Goal: Information Seeking & Learning: Learn about a topic

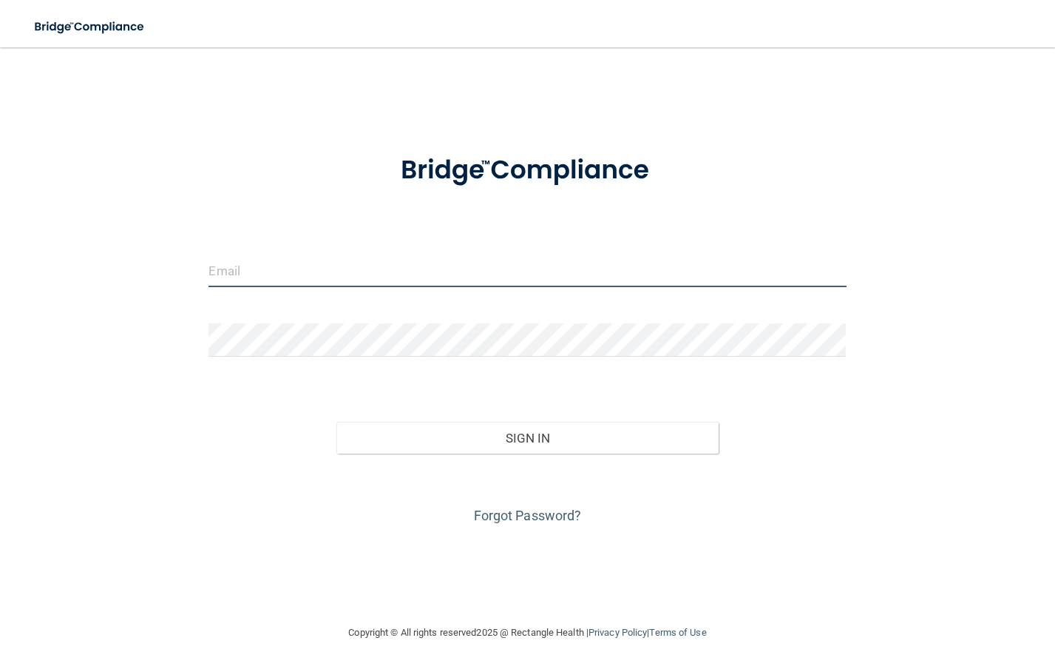
click at [290, 270] on input "email" at bounding box center [528, 270] width 638 height 33
type input "[PERSON_NAME][EMAIL_ADDRESS][PERSON_NAME][DOMAIN_NAME]"
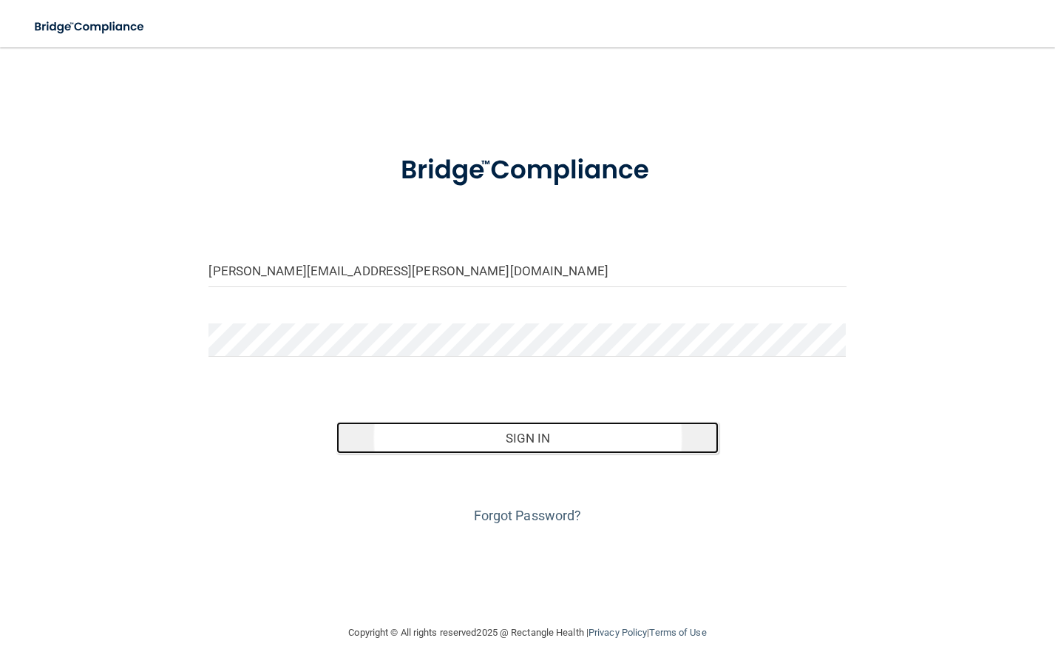
click at [491, 433] on button "Sign In" at bounding box center [528, 438] width 382 height 33
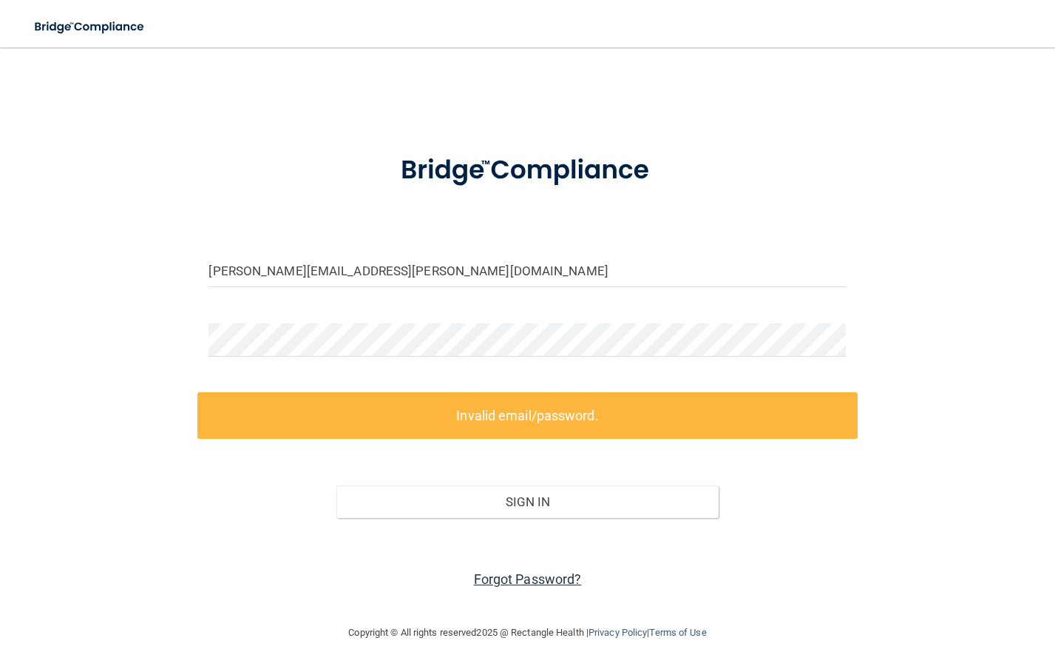
click at [534, 577] on link "Forgot Password?" at bounding box center [528, 579] width 108 height 16
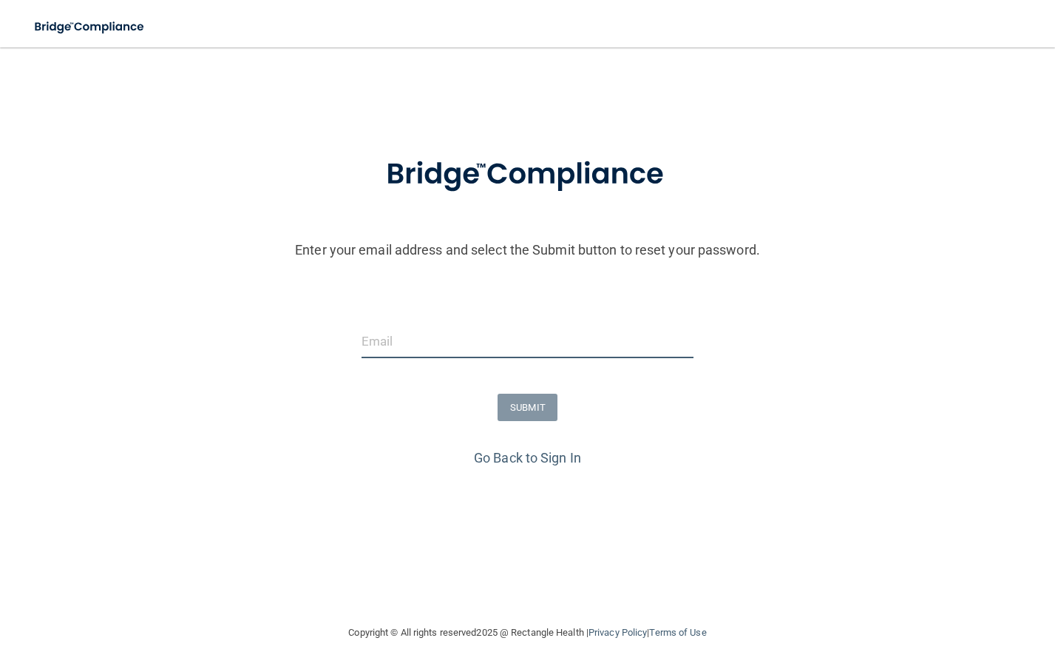
click at [445, 342] on input "email" at bounding box center [528, 341] width 332 height 33
type input "[PERSON_NAME][EMAIL_ADDRESS][PERSON_NAME][DOMAIN_NAME]"
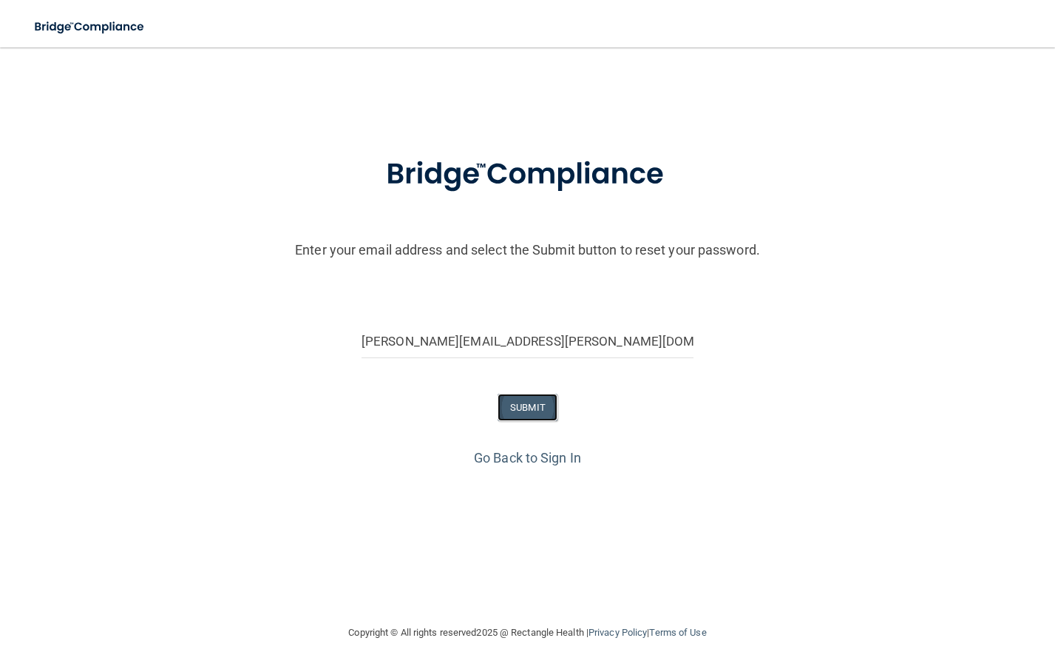
click at [541, 407] on button "SUBMIT" at bounding box center [528, 406] width 60 height 27
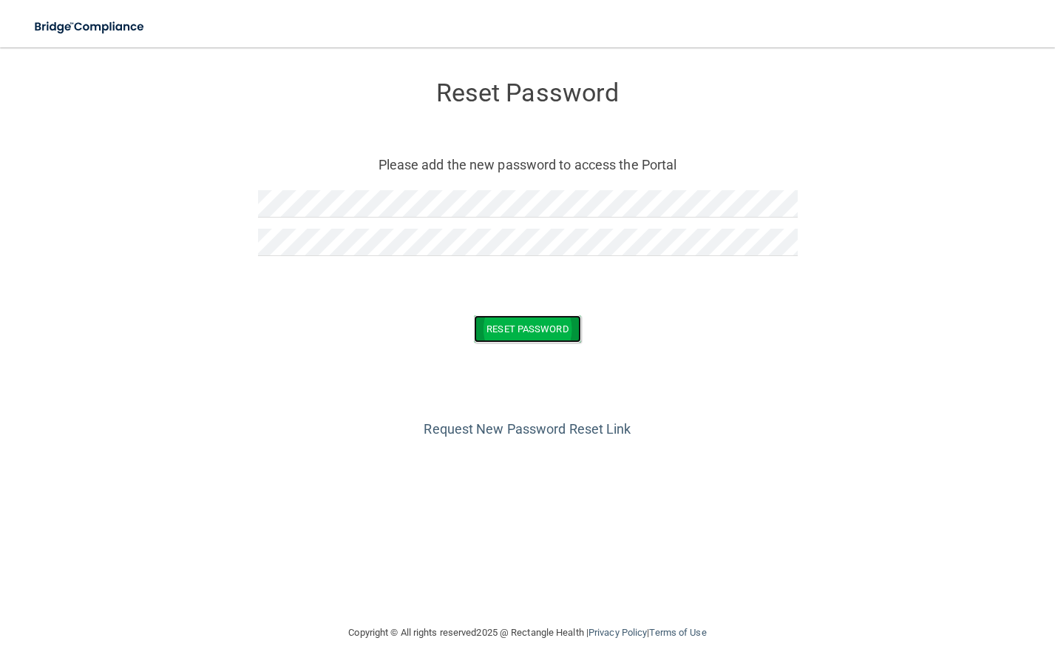
click at [548, 321] on button "Reset Password" at bounding box center [527, 328] width 106 height 27
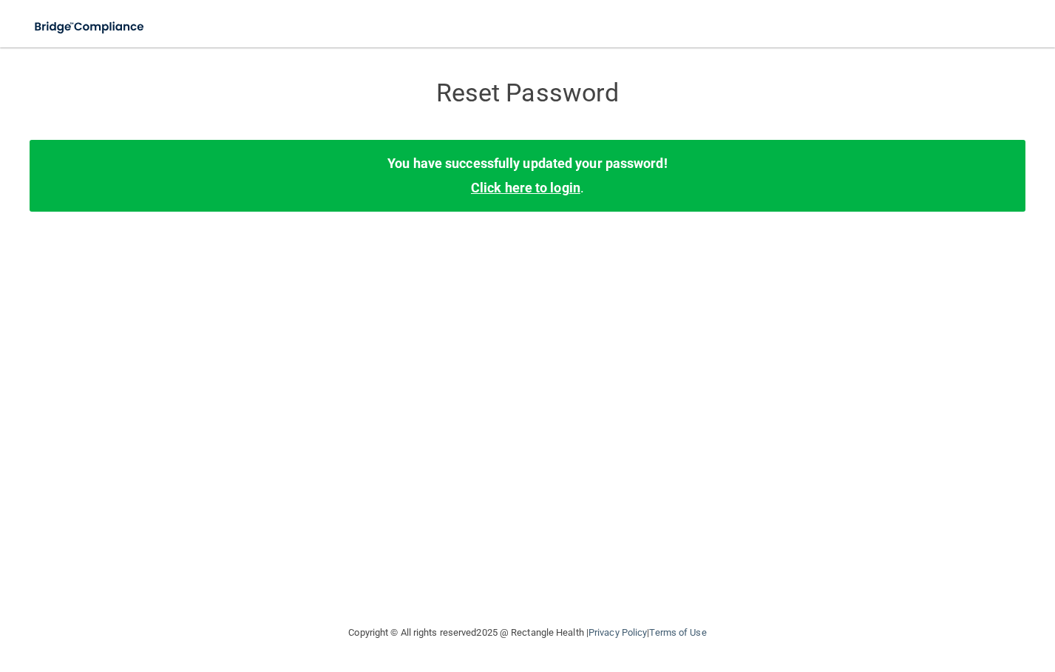
click at [535, 189] on link "Click here to login" at bounding box center [525, 188] width 109 height 16
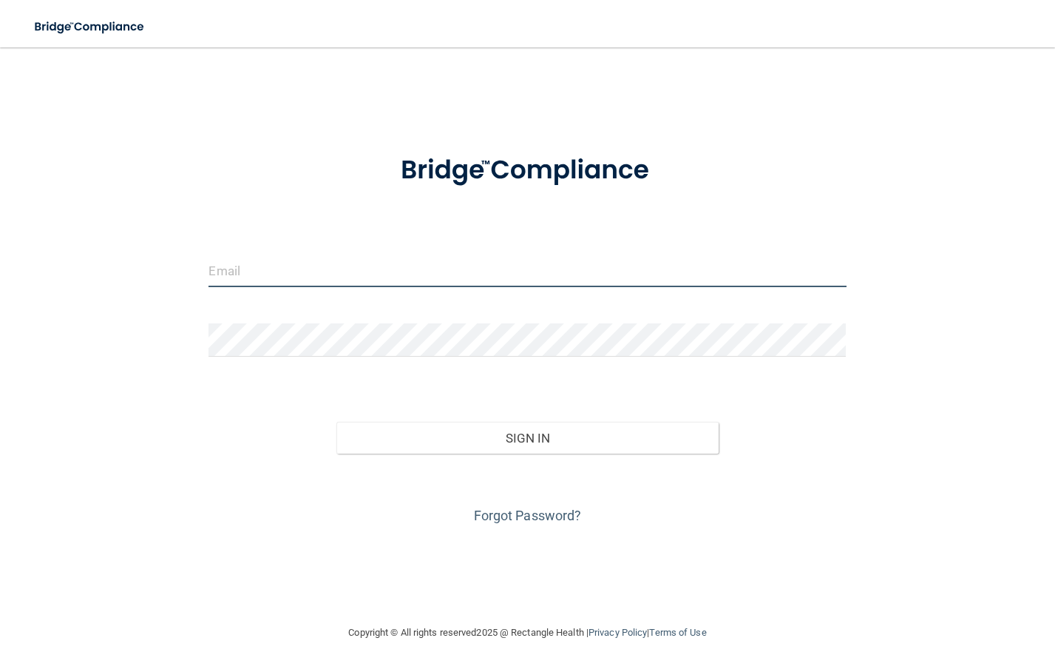
click at [262, 263] on input "email" at bounding box center [528, 270] width 638 height 33
type input "[PERSON_NAME][EMAIL_ADDRESS][PERSON_NAME][DOMAIN_NAME]"
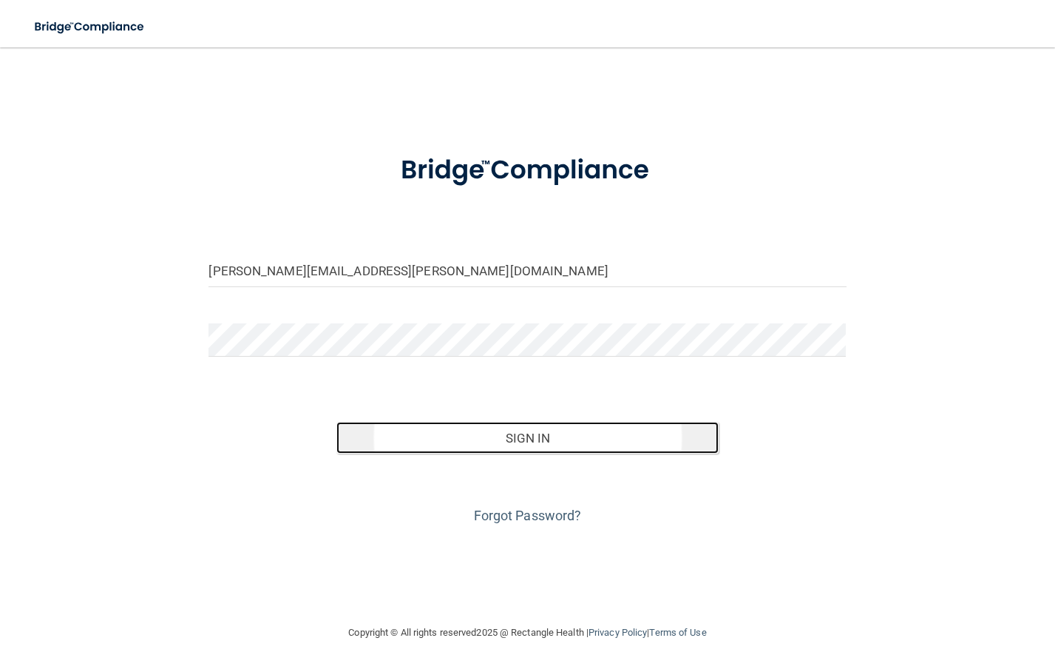
click at [478, 425] on button "Sign In" at bounding box center [528, 438] width 382 height 33
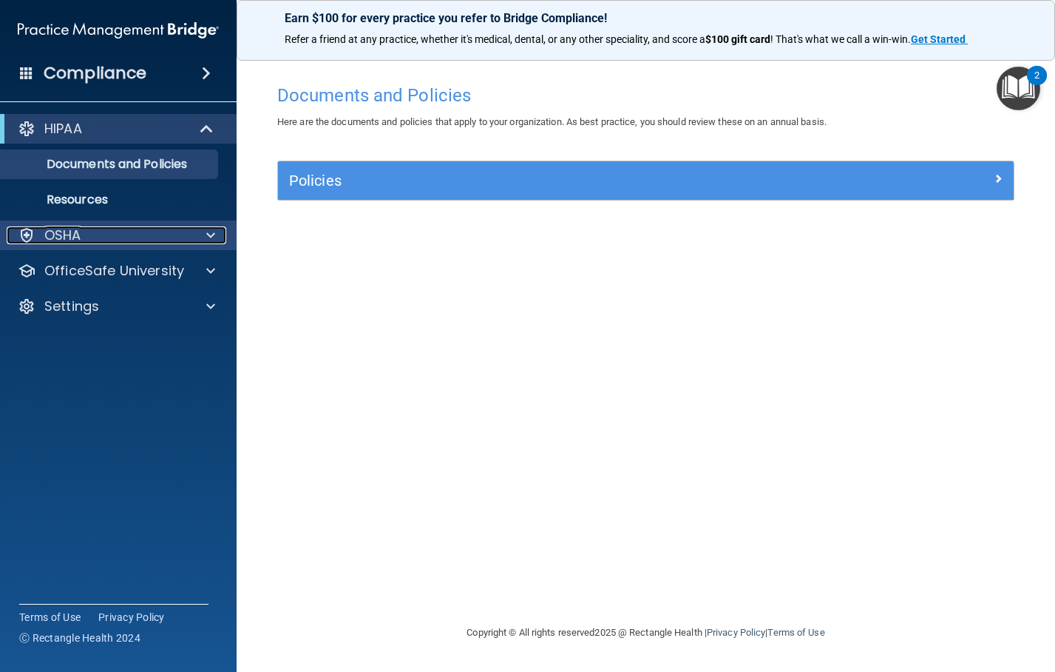
click at [212, 237] on span at bounding box center [210, 235] width 9 height 18
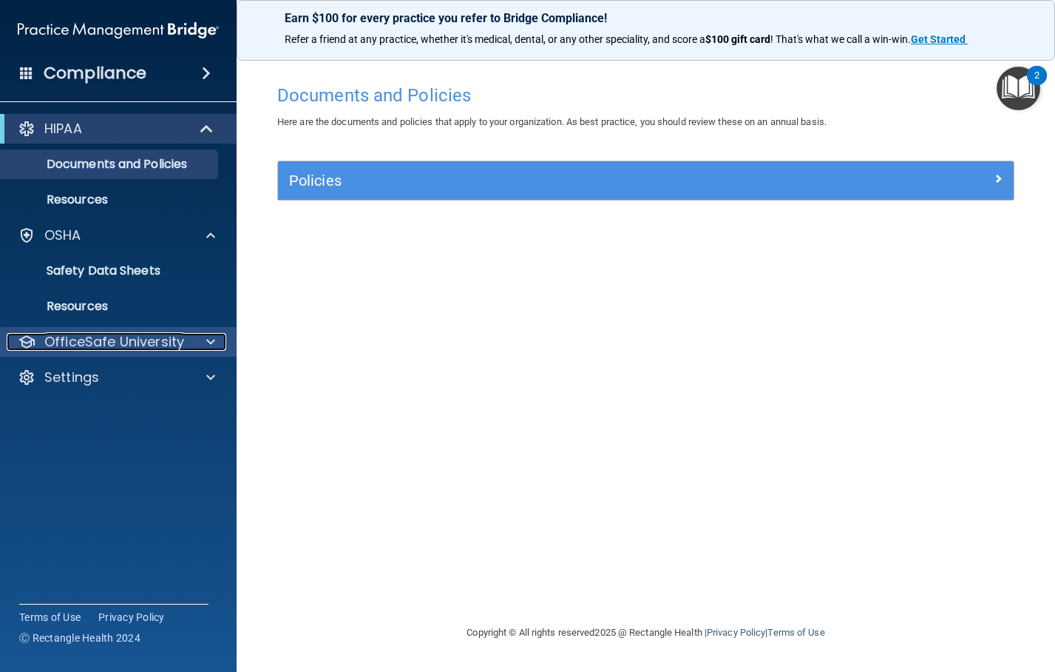
click at [203, 342] on div at bounding box center [208, 342] width 37 height 18
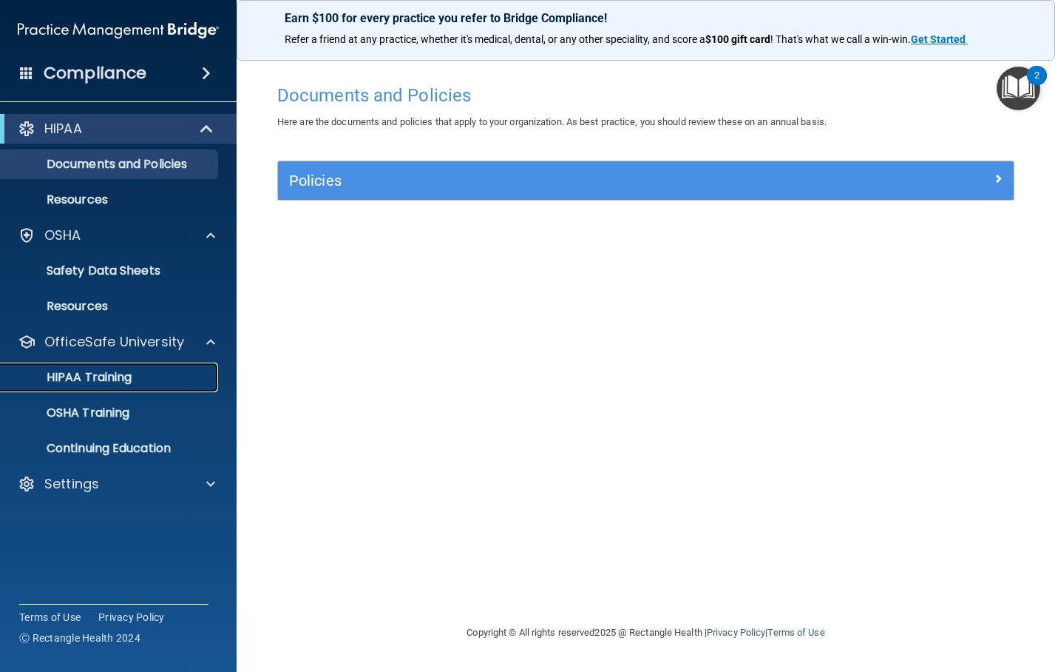
click at [121, 377] on p "HIPAA Training" at bounding box center [71, 377] width 122 height 15
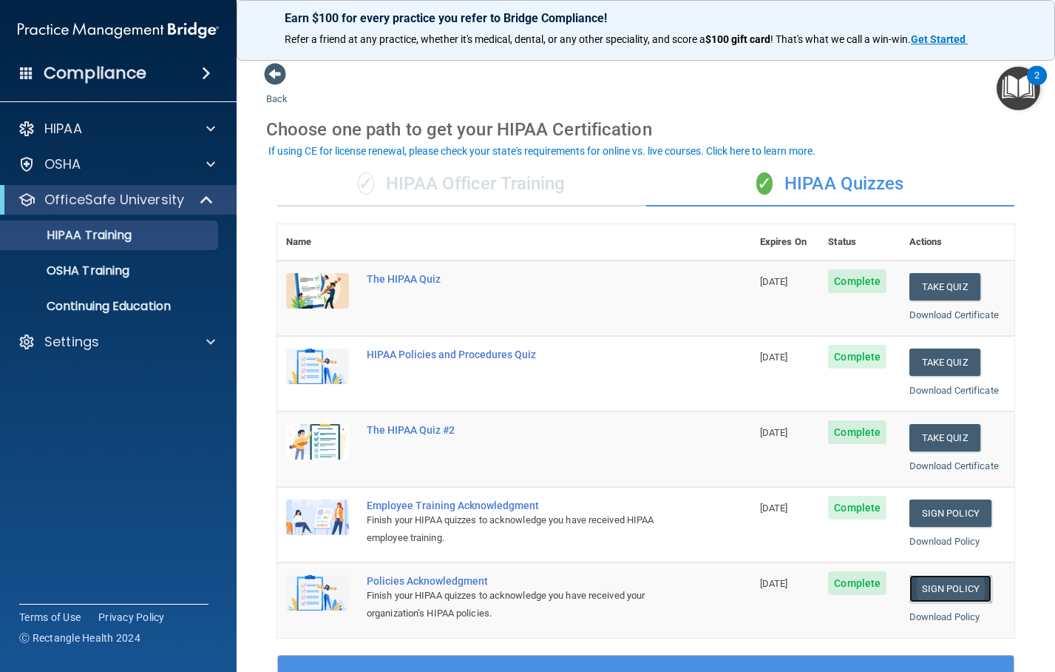
click at [930, 580] on link "Sign Policy" at bounding box center [951, 588] width 82 height 27
click at [92, 268] on p "OSHA Training" at bounding box center [70, 270] width 120 height 15
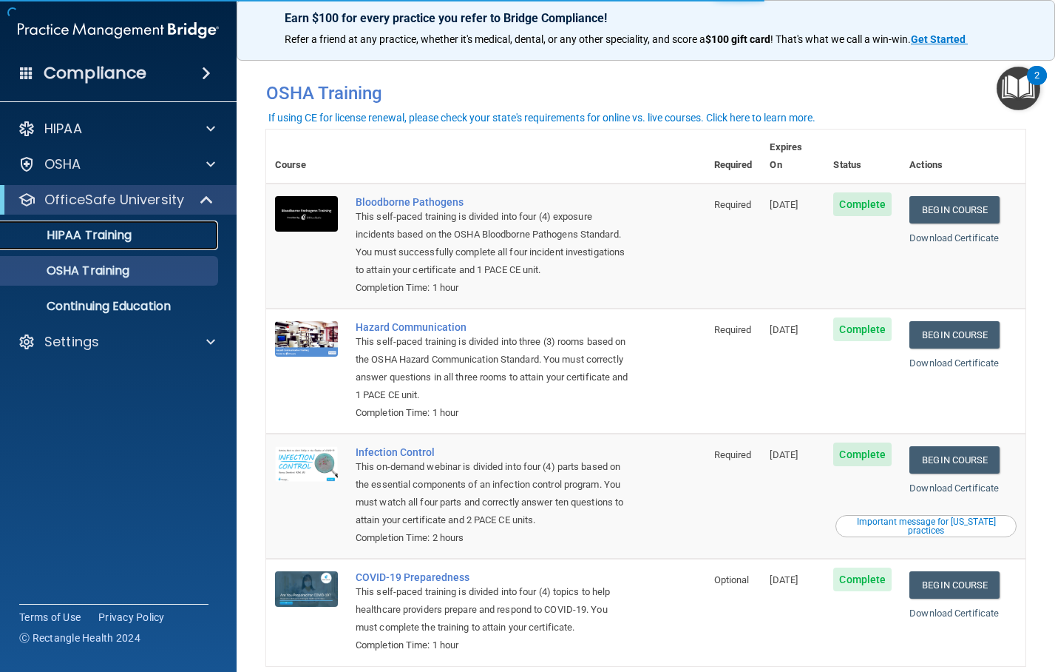
click at [128, 228] on p "HIPAA Training" at bounding box center [71, 235] width 122 height 15
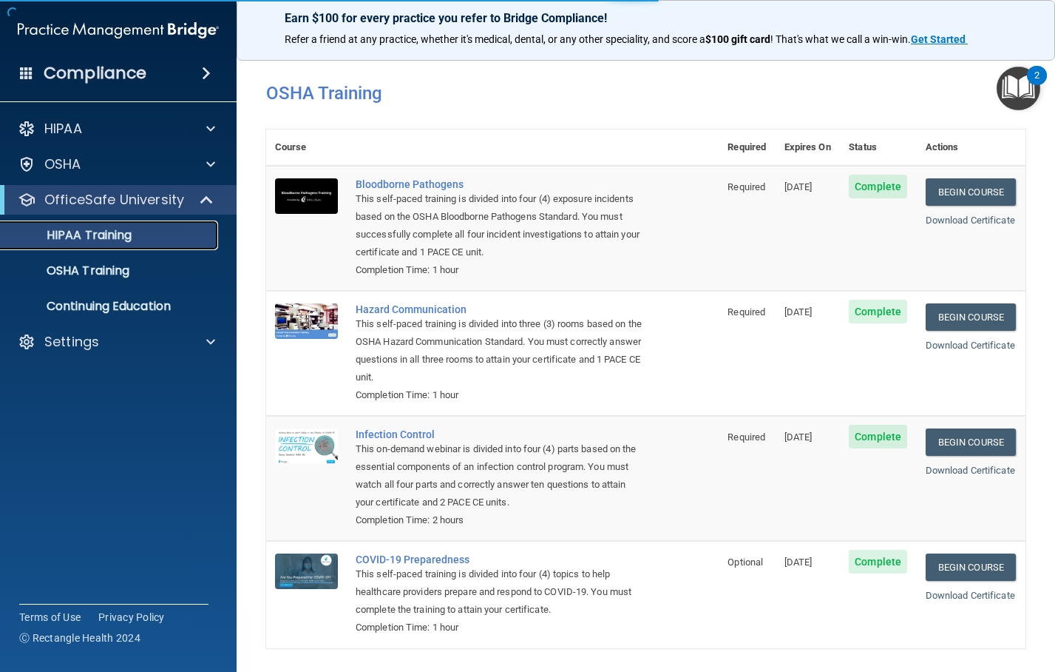
click at [88, 234] on p "HIPAA Training" at bounding box center [71, 235] width 122 height 15
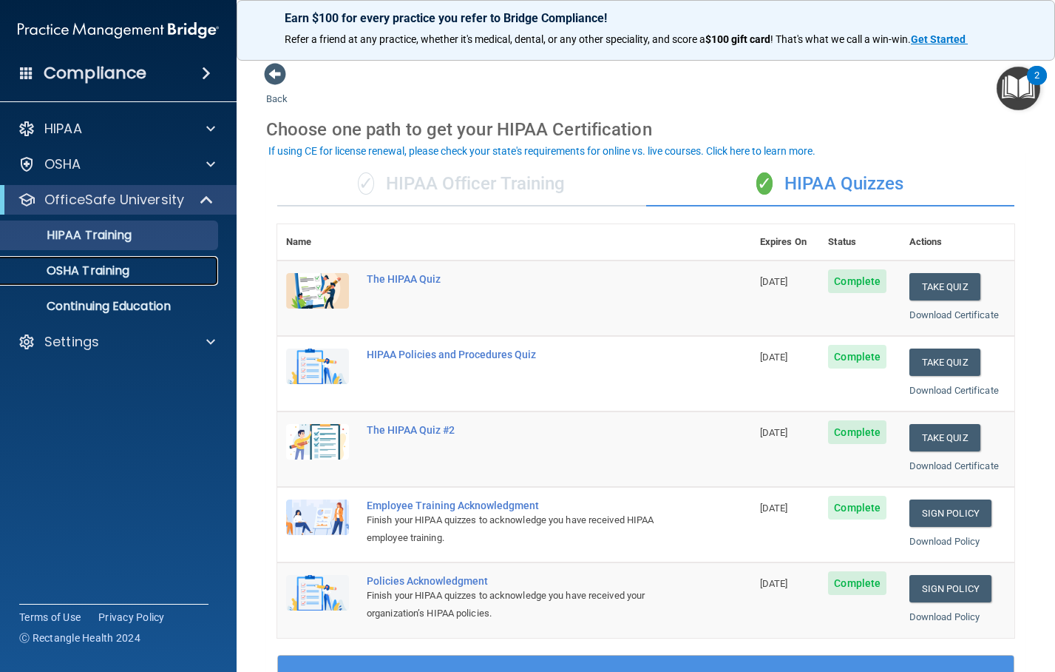
click at [121, 271] on p "OSHA Training" at bounding box center [70, 270] width 120 height 15
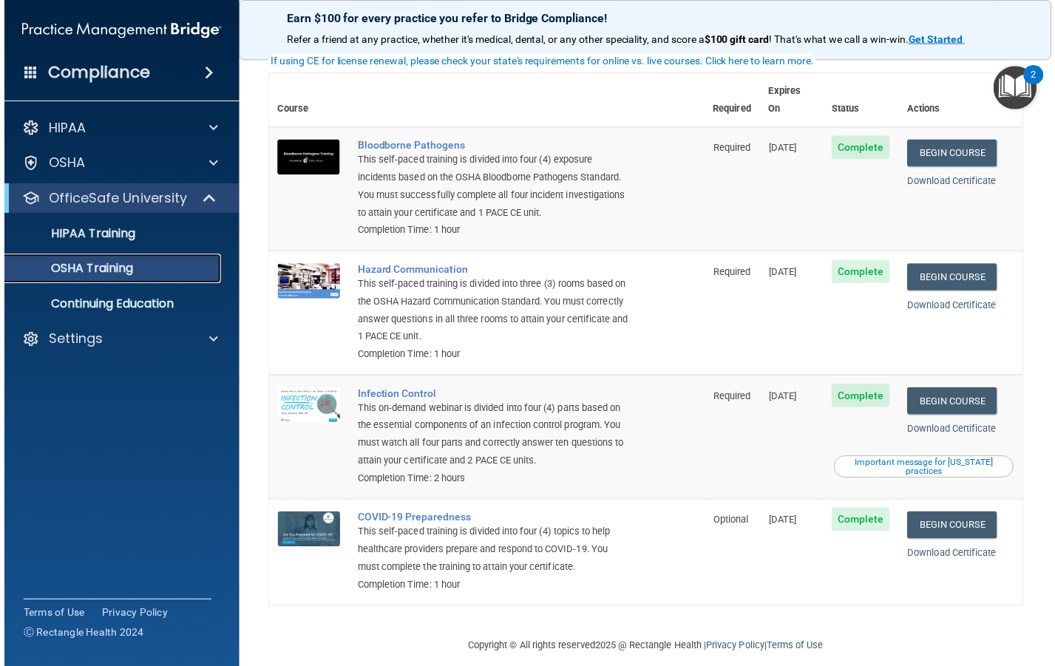
scroll to position [56, 0]
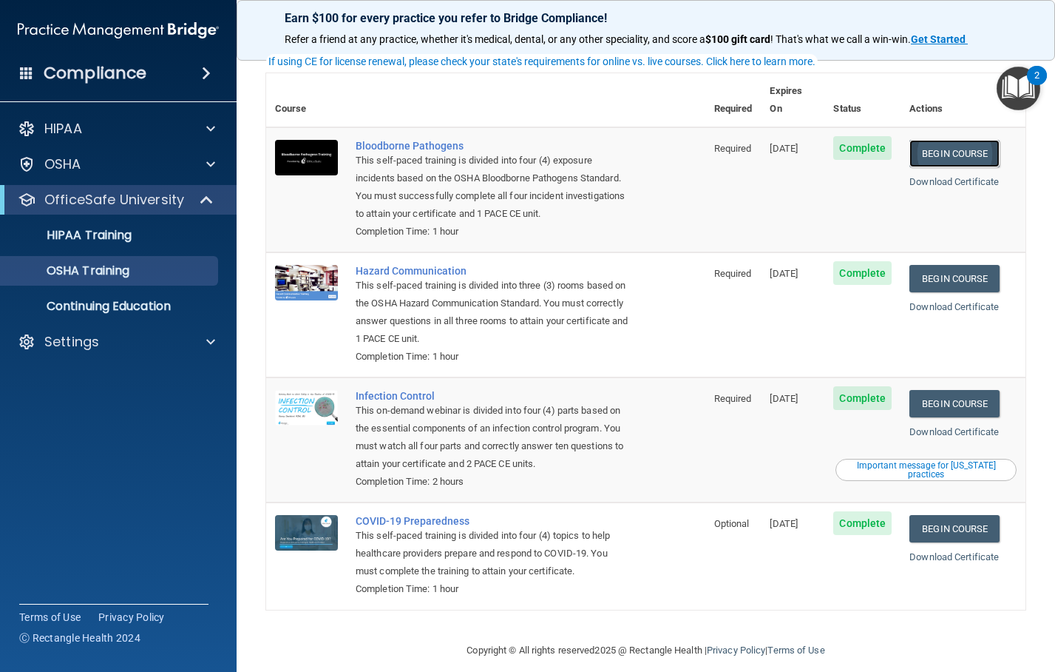
click at [921, 140] on link "Begin Course" at bounding box center [955, 153] width 90 height 27
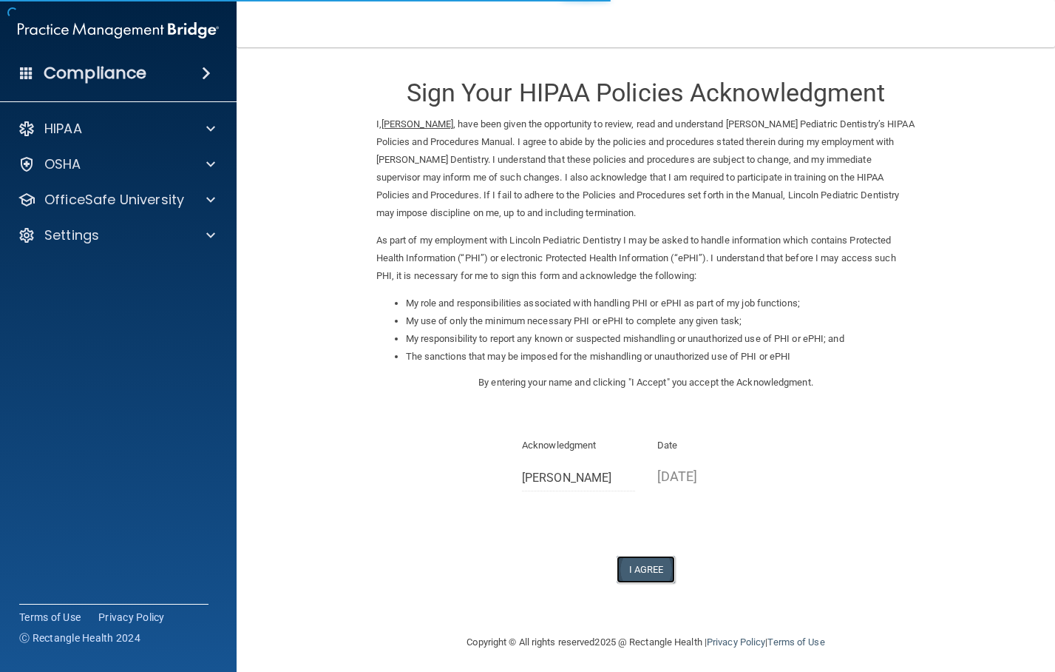
click at [650, 564] on button "I Agree" at bounding box center [646, 568] width 59 height 27
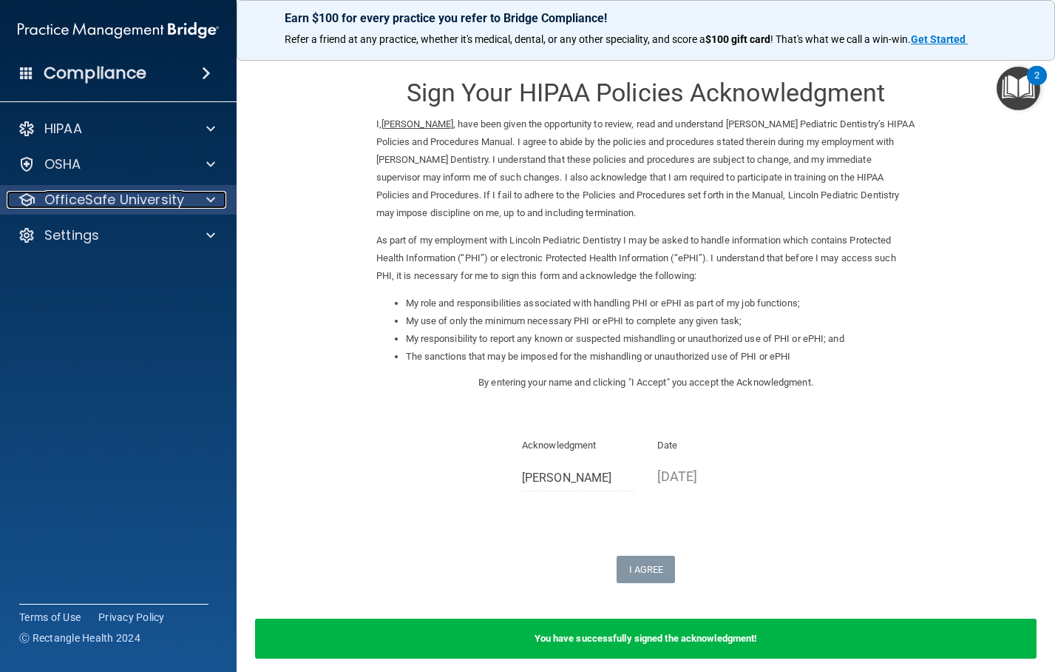
click at [204, 204] on div at bounding box center [208, 200] width 37 height 18
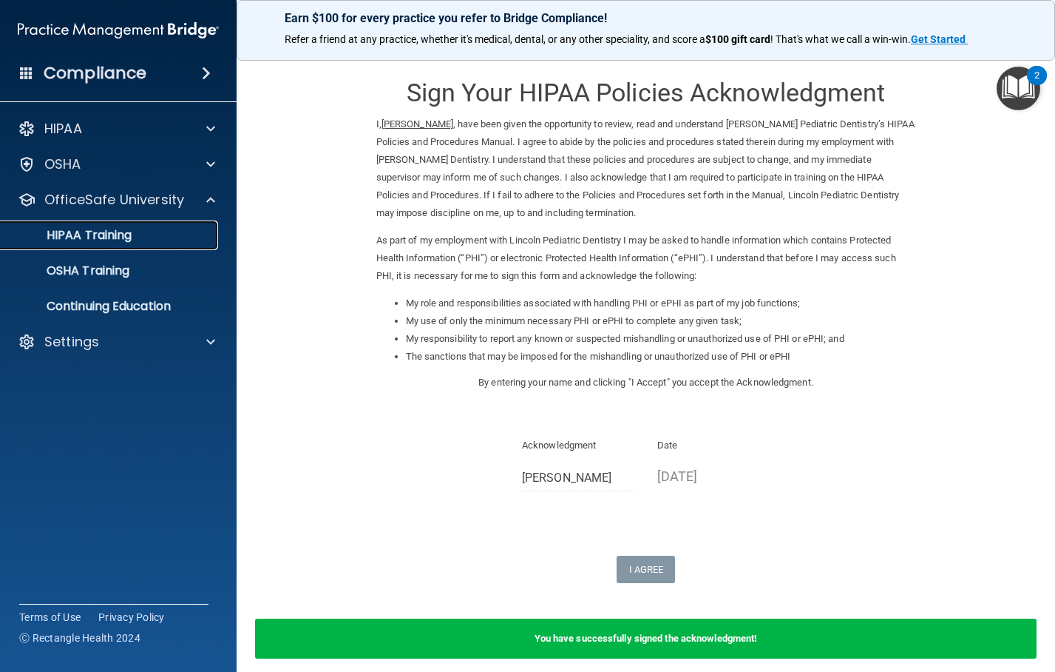
click at [115, 240] on p "HIPAA Training" at bounding box center [71, 235] width 122 height 15
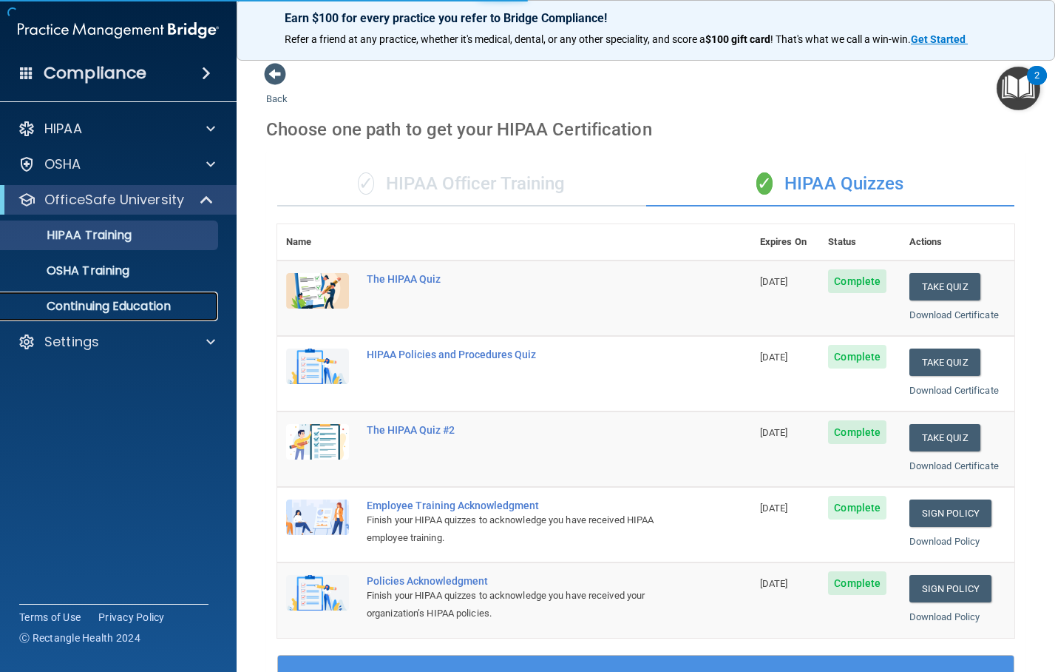
click at [104, 306] on p "Continuing Education" at bounding box center [111, 306] width 202 height 15
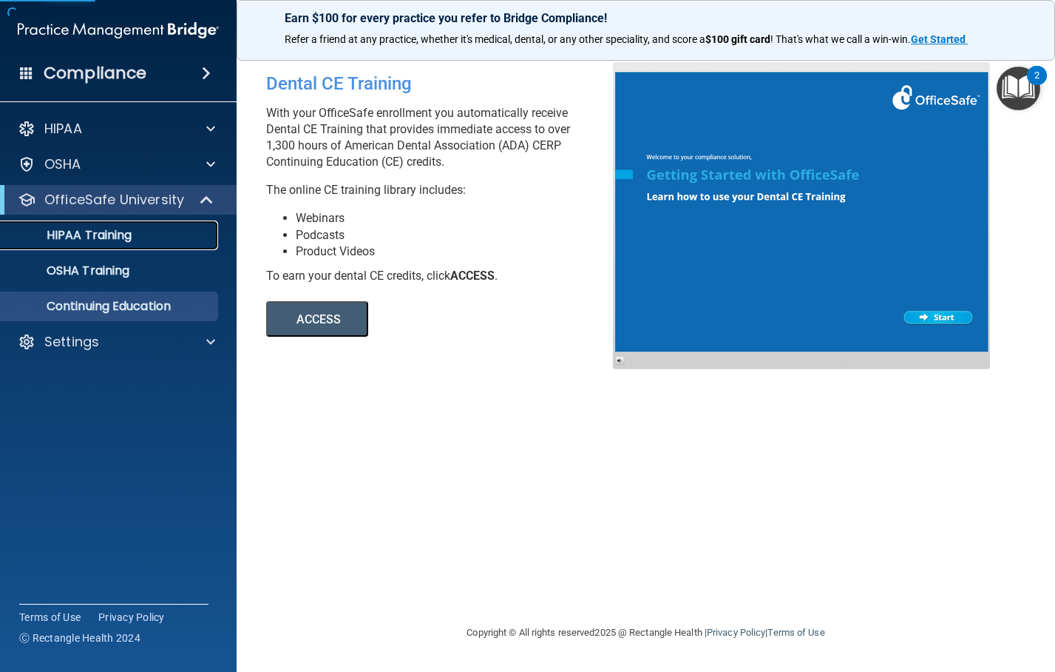
click at [126, 231] on p "HIPAA Training" at bounding box center [71, 235] width 122 height 15
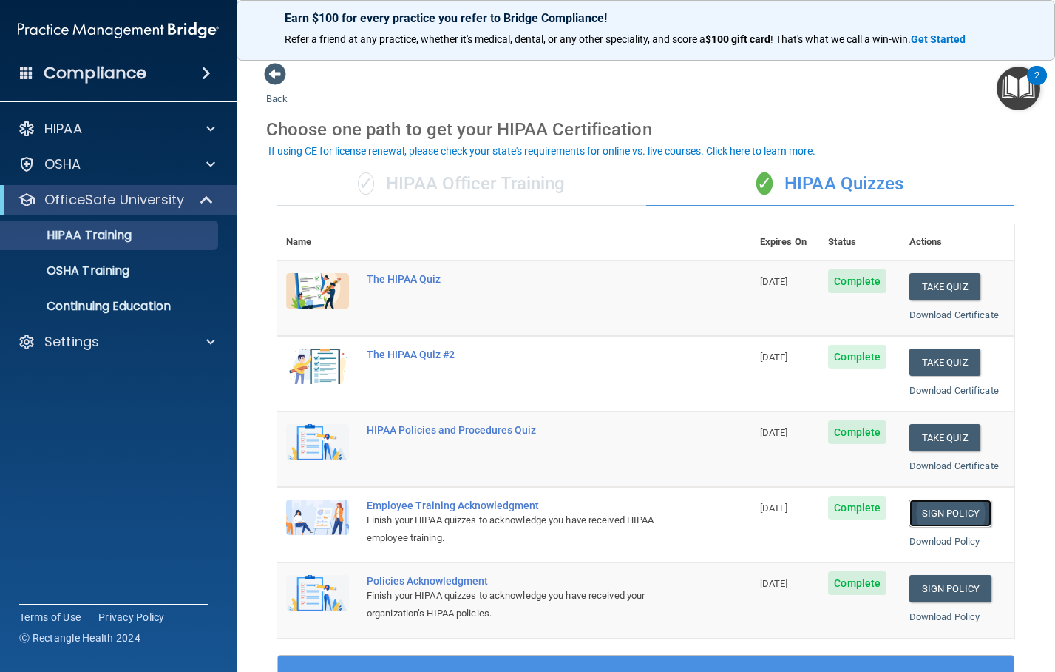
click at [923, 510] on link "Sign Policy" at bounding box center [951, 512] width 82 height 27
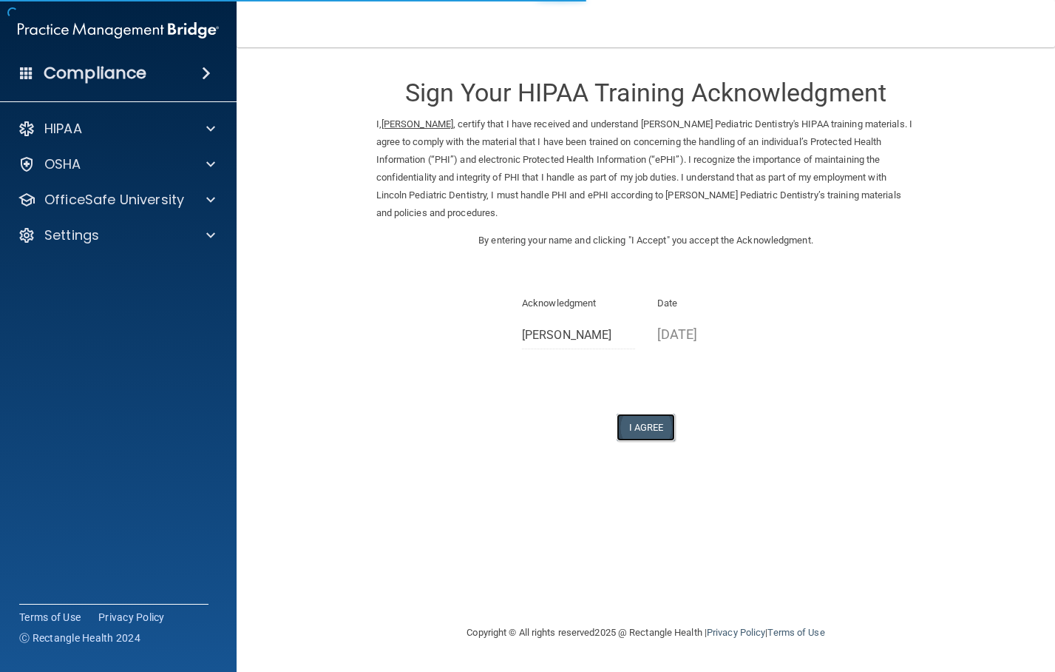
click at [641, 427] on button "I Agree" at bounding box center [646, 426] width 59 height 27
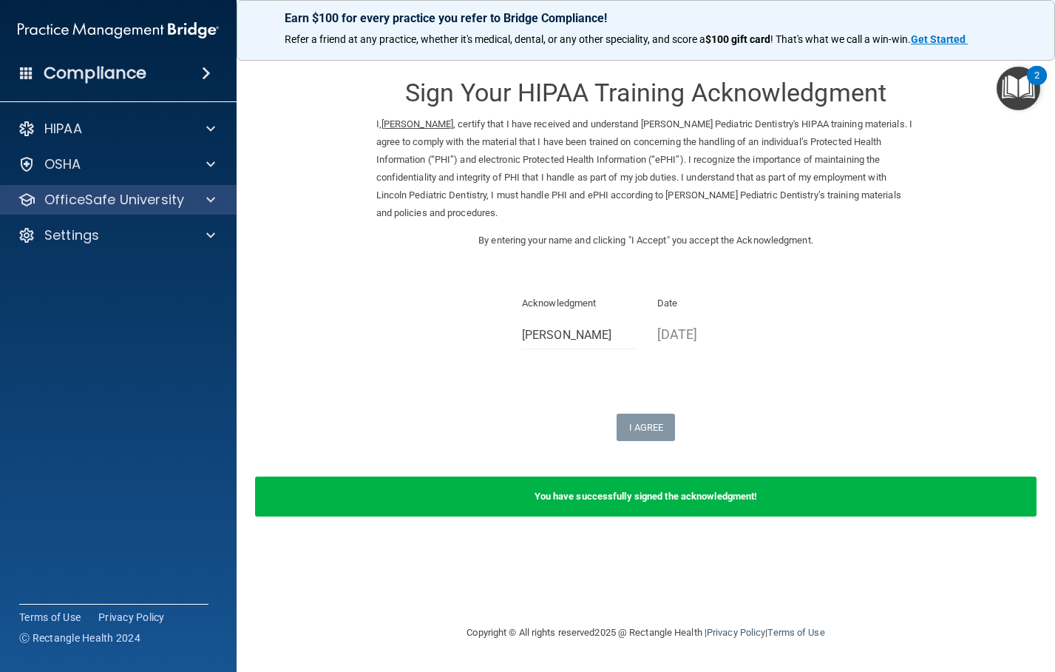
click at [197, 190] on div "OfficeSafe University" at bounding box center [118, 200] width 237 height 30
click at [198, 197] on div at bounding box center [208, 200] width 37 height 18
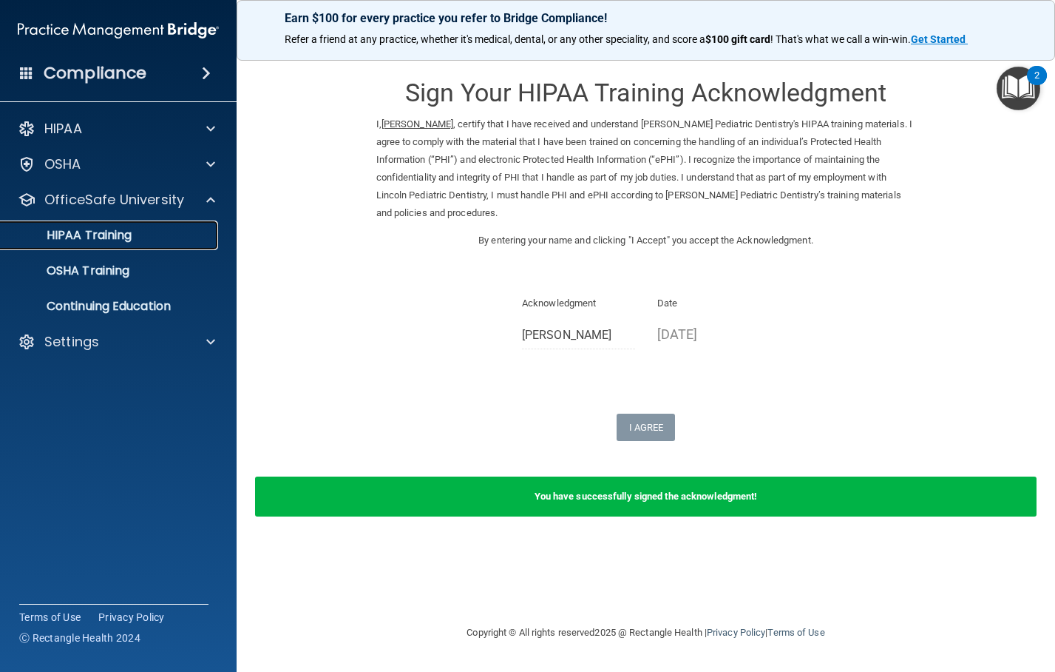
click at [130, 236] on p "HIPAA Training" at bounding box center [71, 235] width 122 height 15
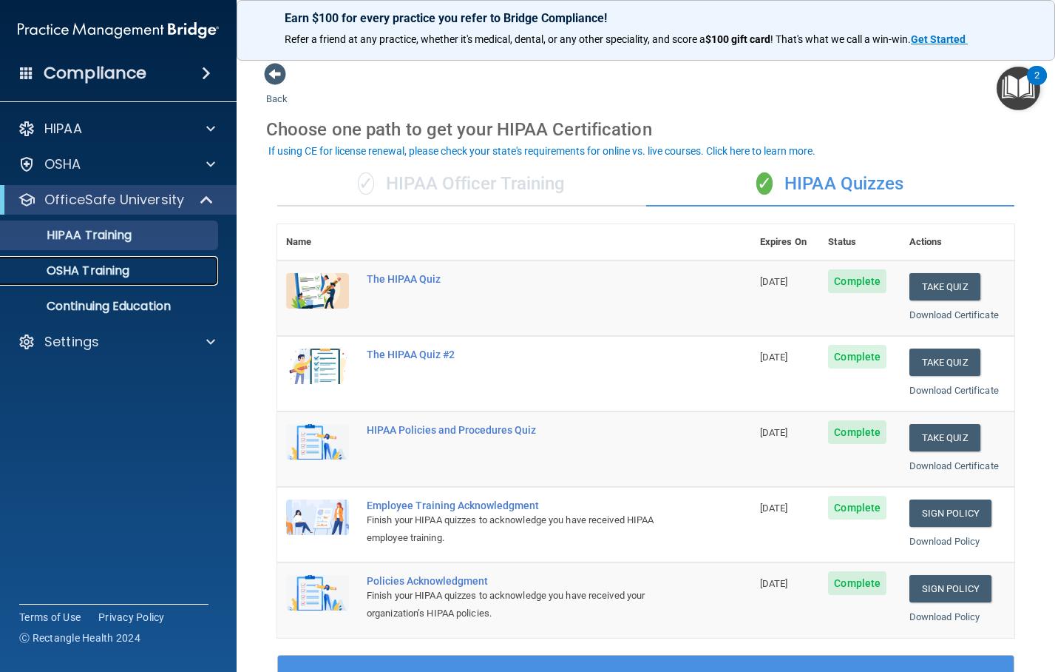
click at [126, 277] on p "OSHA Training" at bounding box center [70, 270] width 120 height 15
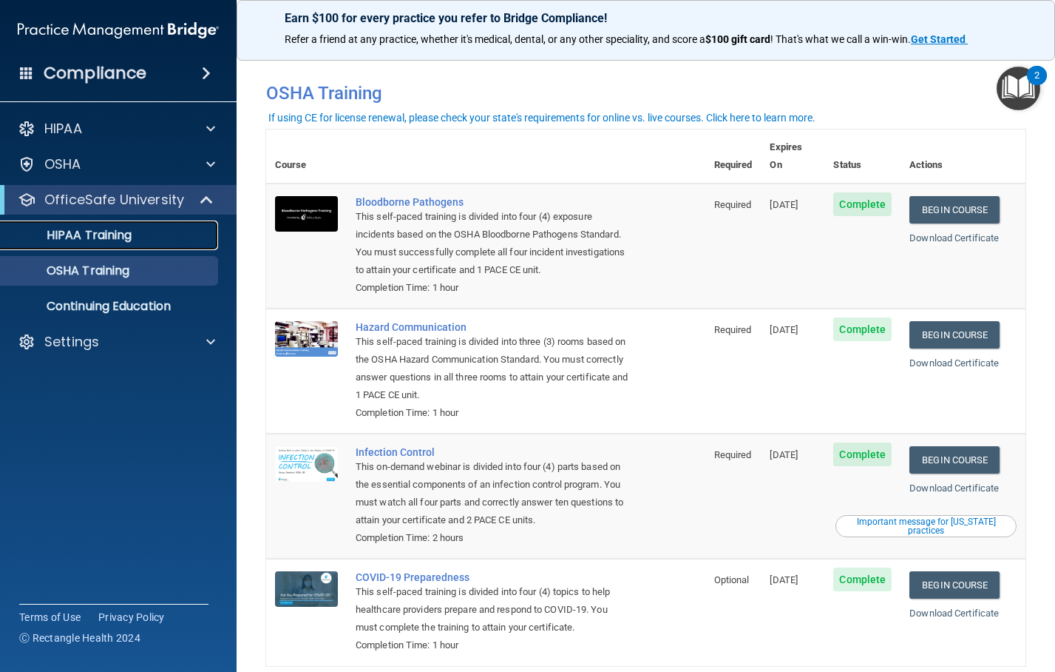
click at [130, 244] on link "HIPAA Training" at bounding box center [101, 235] width 233 height 30
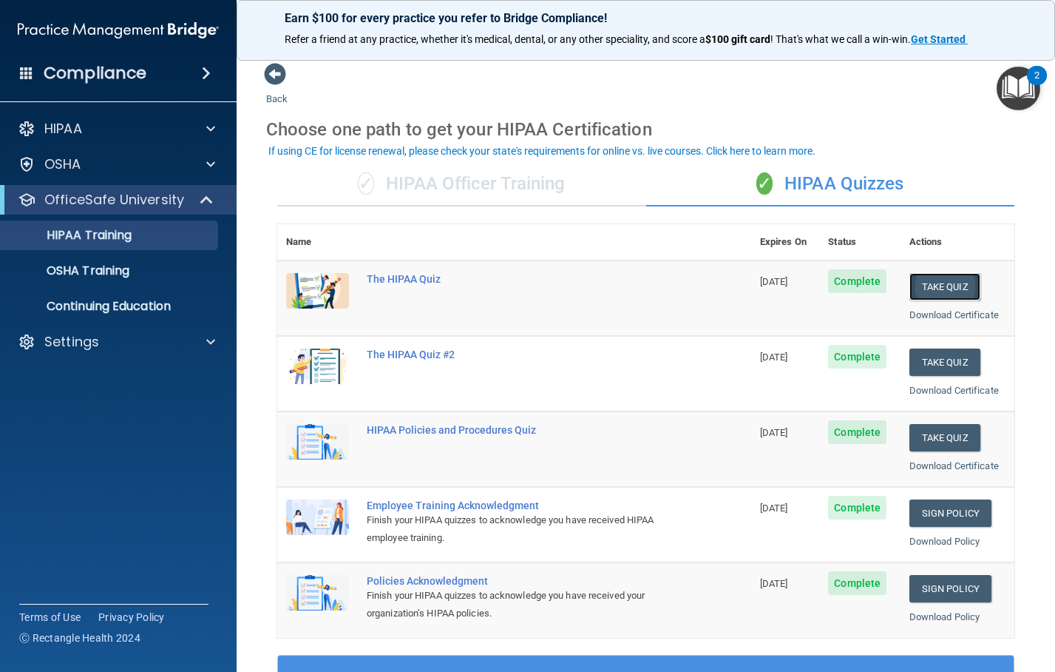
click at [932, 283] on button "Take Quiz" at bounding box center [945, 286] width 71 height 27
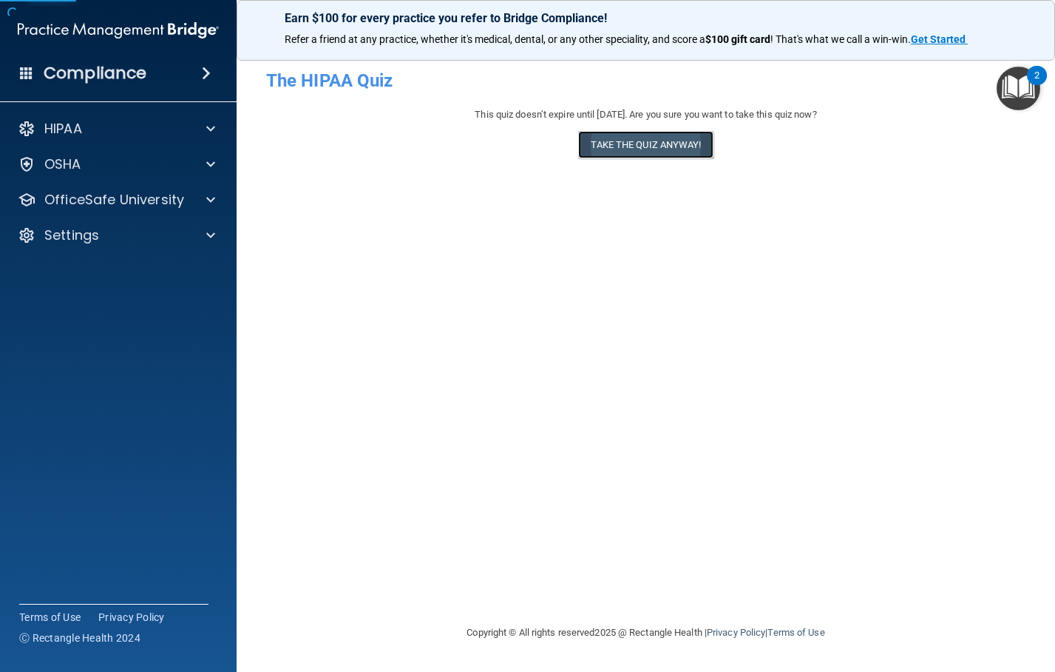
click at [660, 149] on button "Take the quiz anyway!" at bounding box center [645, 144] width 135 height 27
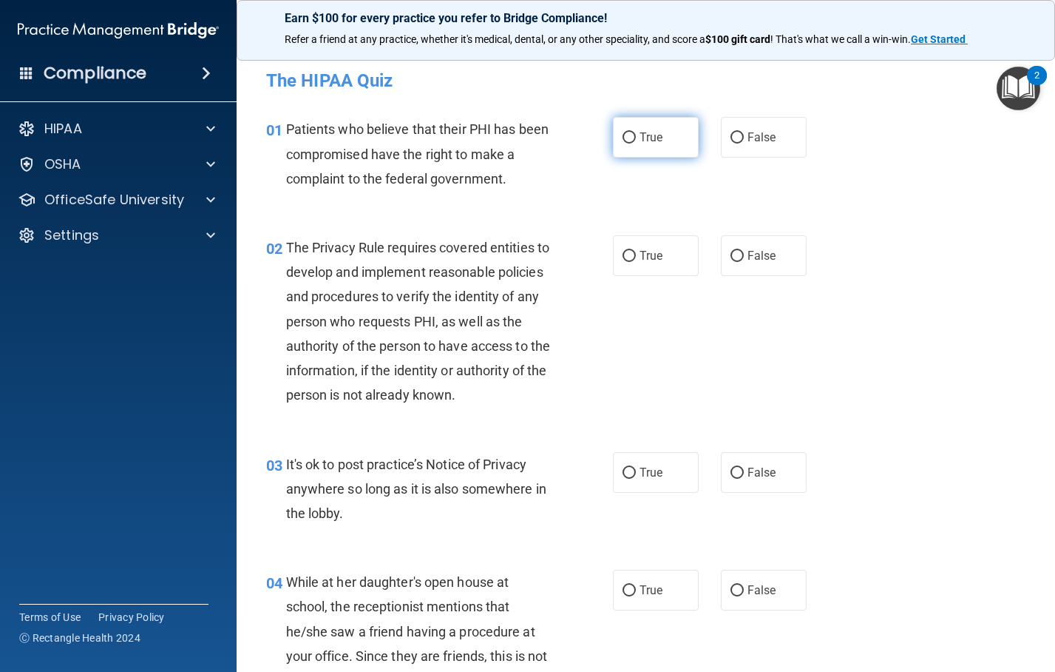
click at [623, 137] on input "True" at bounding box center [629, 137] width 13 height 11
radio input "true"
click at [623, 253] on input "True" at bounding box center [629, 256] width 13 height 11
radio input "true"
click at [623, 479] on input "True" at bounding box center [629, 472] width 13 height 11
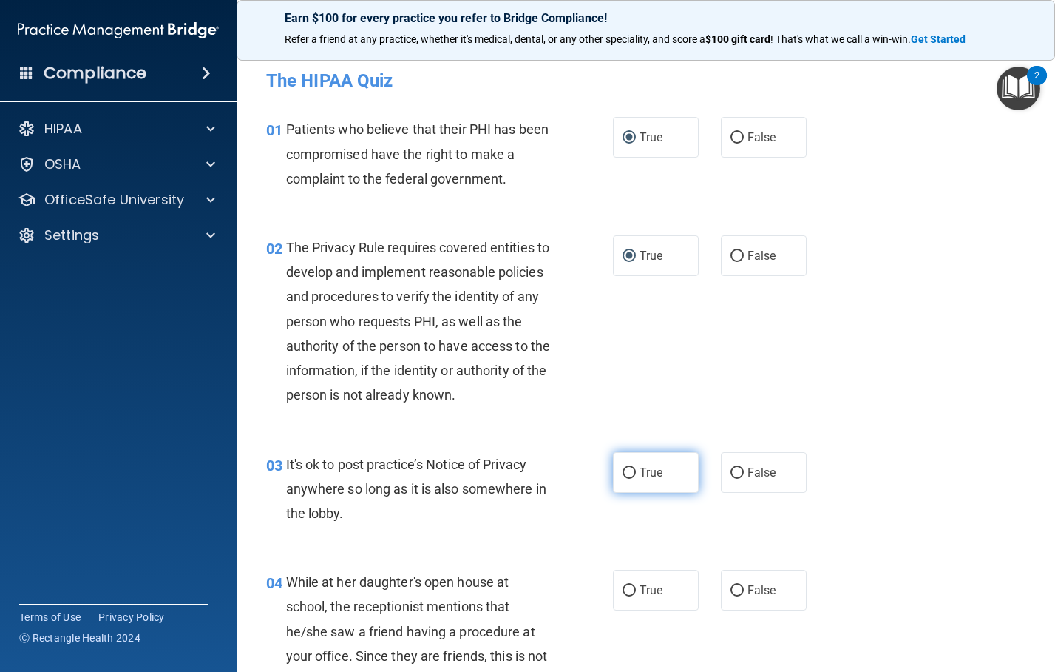
radio input "true"
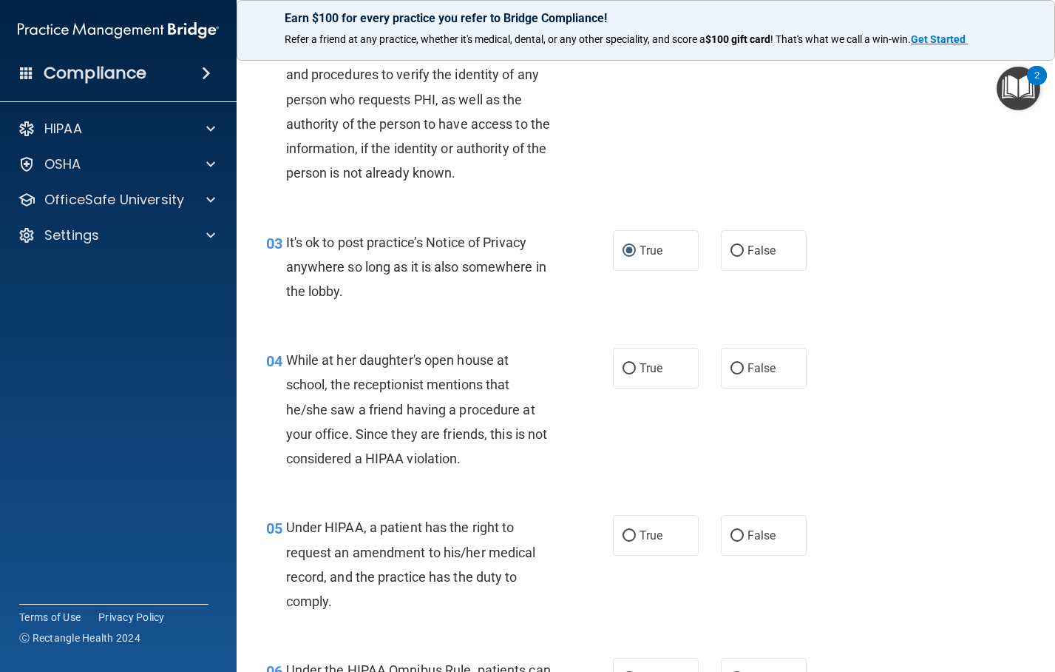
drag, startPoint x: 627, startPoint y: 393, endPoint x: 629, endPoint y: 425, distance: 32.6
click at [630, 388] on label "True" at bounding box center [656, 368] width 86 height 41
click at [630, 374] on input "True" at bounding box center [629, 368] width 13 height 11
radio input "true"
click at [624, 541] on input "True" at bounding box center [629, 535] width 13 height 11
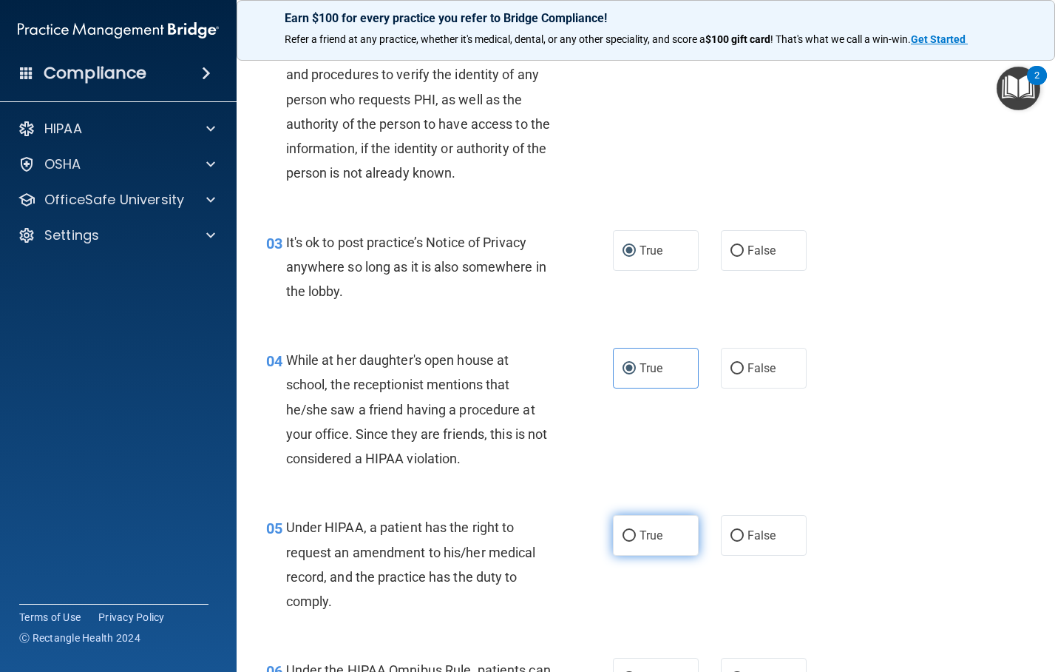
radio input "true"
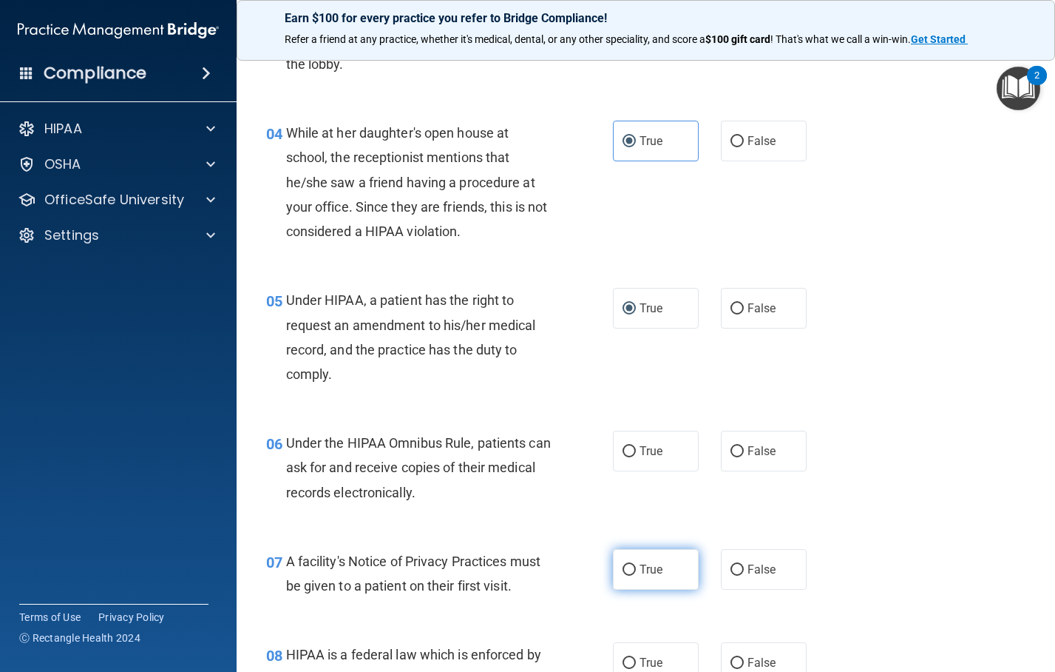
scroll to position [592, 0]
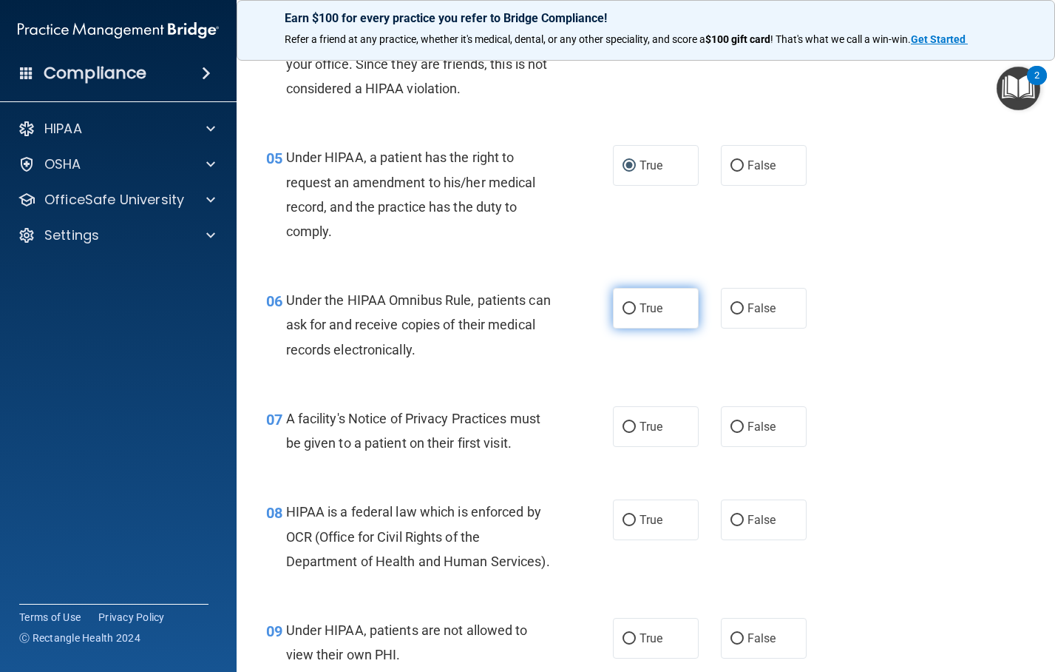
click at [623, 314] on input "True" at bounding box center [629, 308] width 13 height 11
radio input "true"
click at [623, 433] on input "True" at bounding box center [629, 427] width 13 height 11
radio input "true"
click at [624, 526] on input "True" at bounding box center [629, 520] width 13 height 11
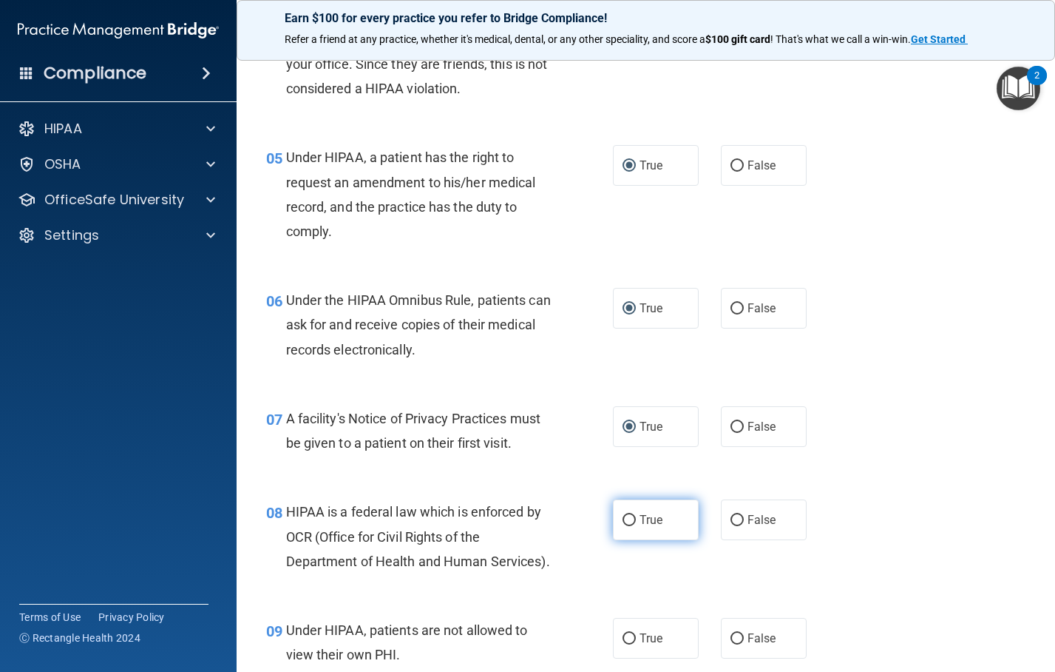
radio input "true"
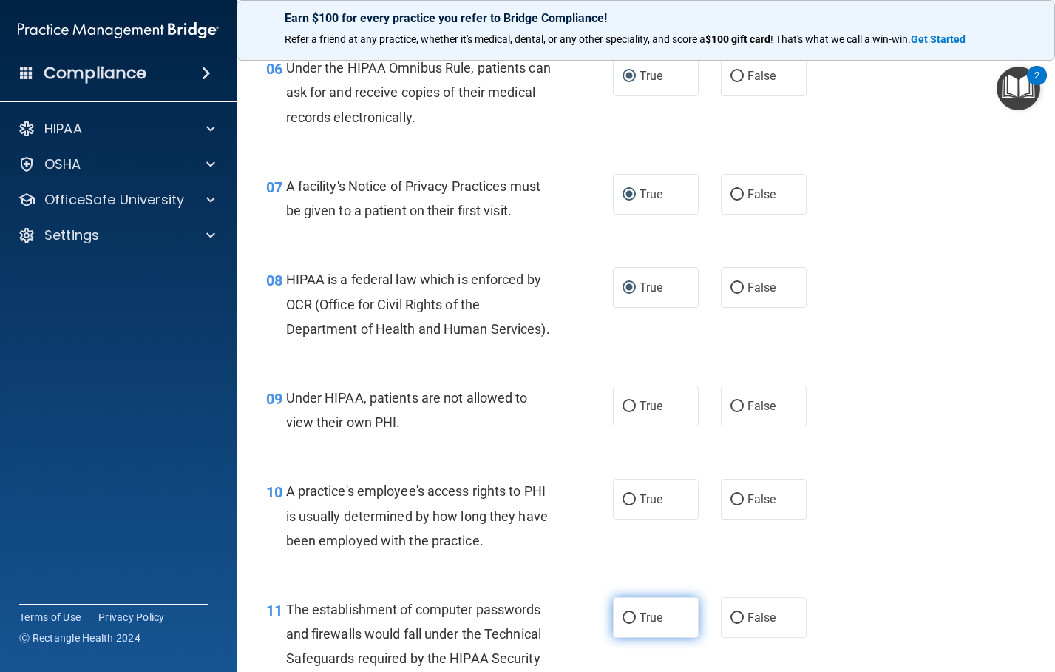
scroll to position [961, 0]
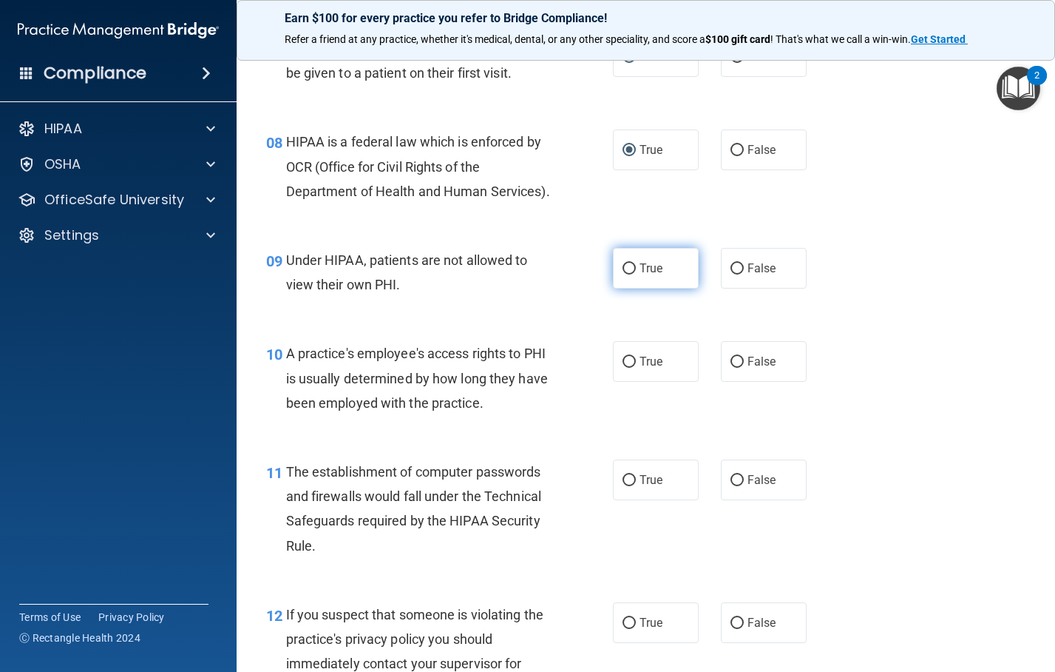
click at [618, 288] on label "True" at bounding box center [656, 268] width 86 height 41
click at [623, 274] on input "True" at bounding box center [629, 268] width 13 height 11
radio input "true"
click at [623, 368] on input "True" at bounding box center [629, 361] width 13 height 11
radio input "true"
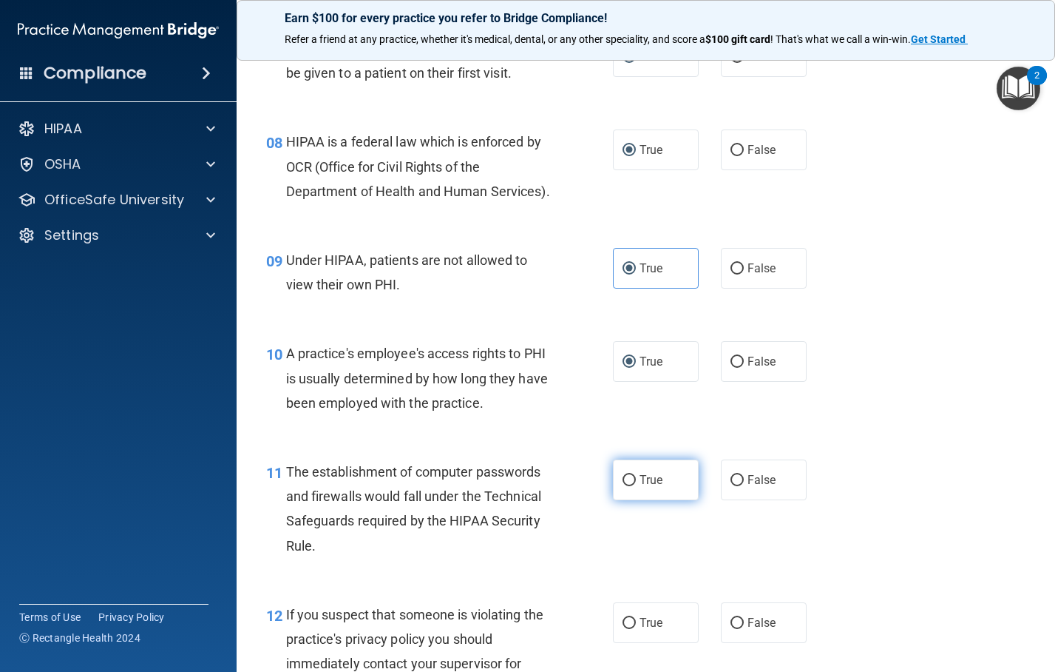
click at [623, 486] on input "True" at bounding box center [629, 480] width 13 height 11
radio input "true"
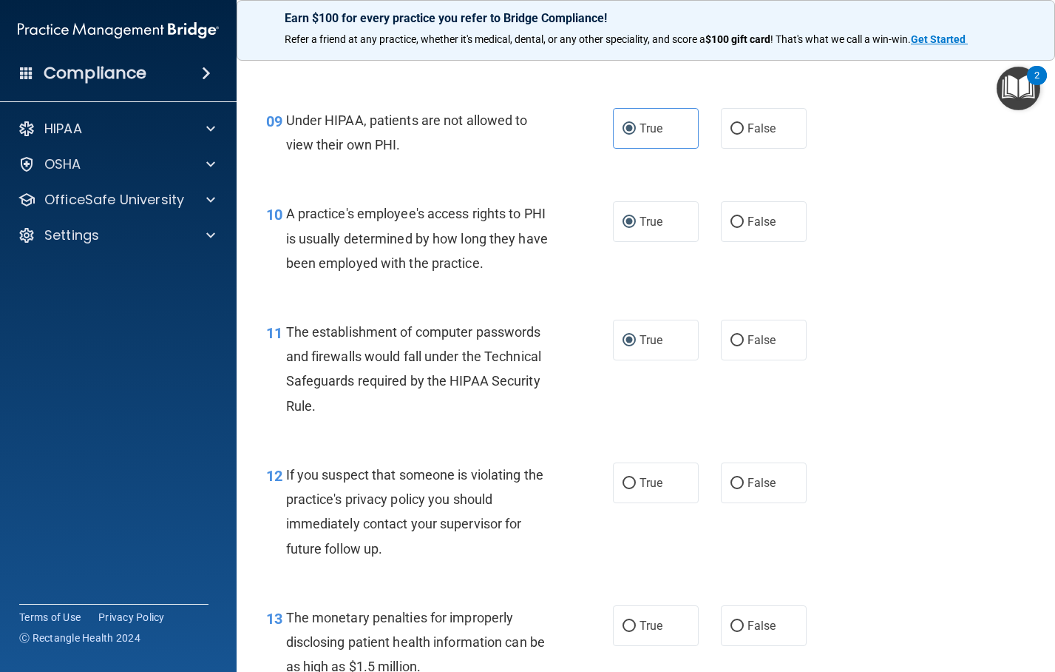
scroll to position [1257, 0]
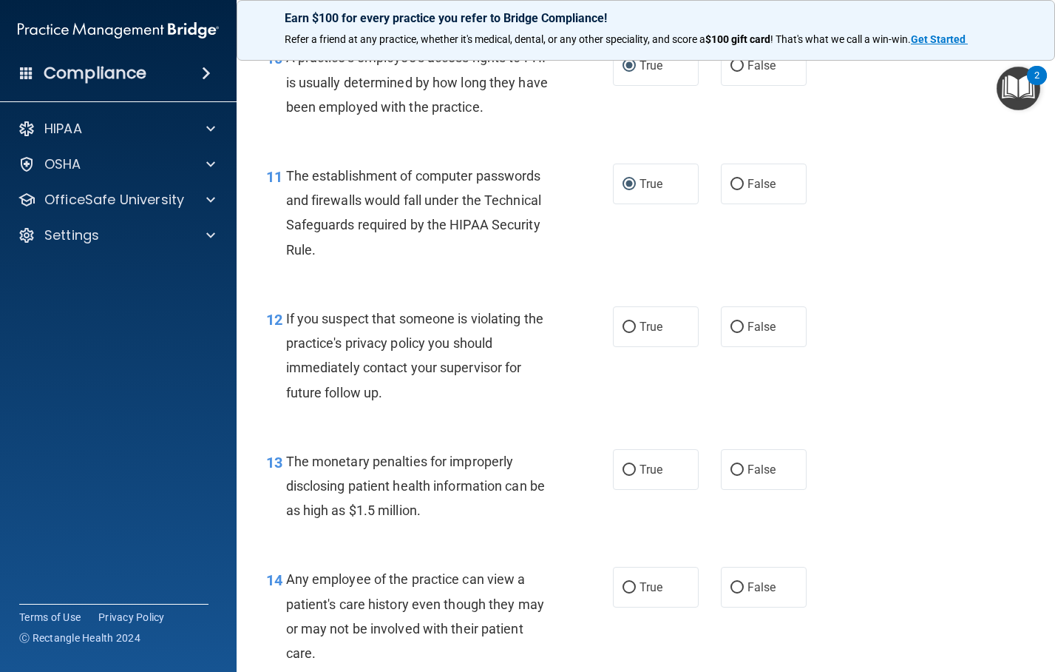
click at [626, 347] on label "True" at bounding box center [656, 326] width 86 height 41
click at [626, 333] on input "True" at bounding box center [629, 327] width 13 height 11
radio input "true"
click at [624, 476] on input "True" at bounding box center [629, 469] width 13 height 11
radio input "true"
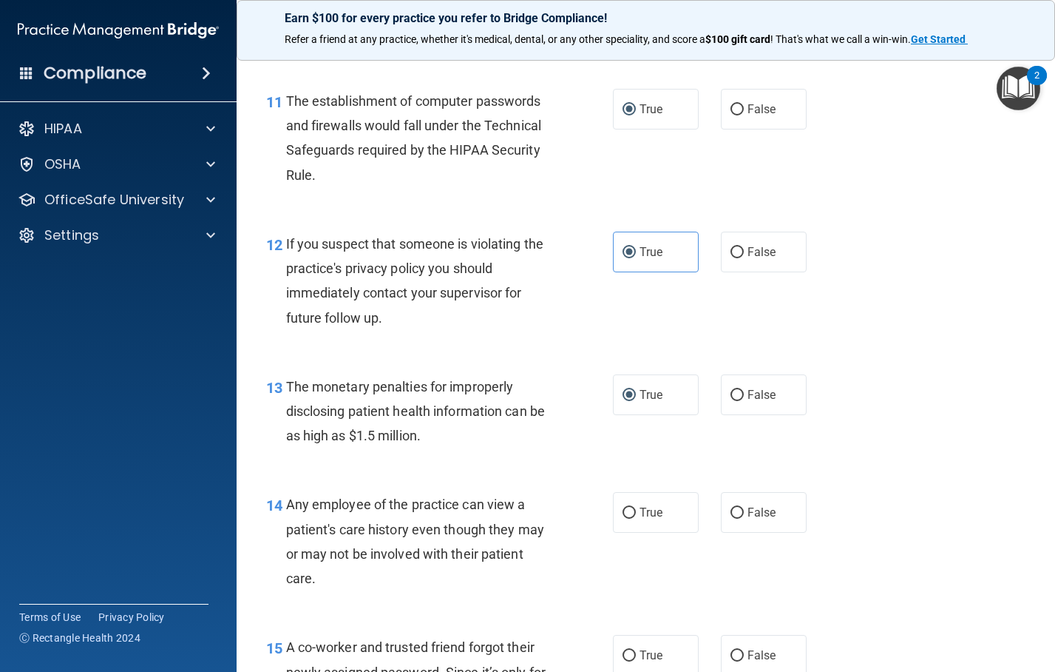
scroll to position [1479, 0]
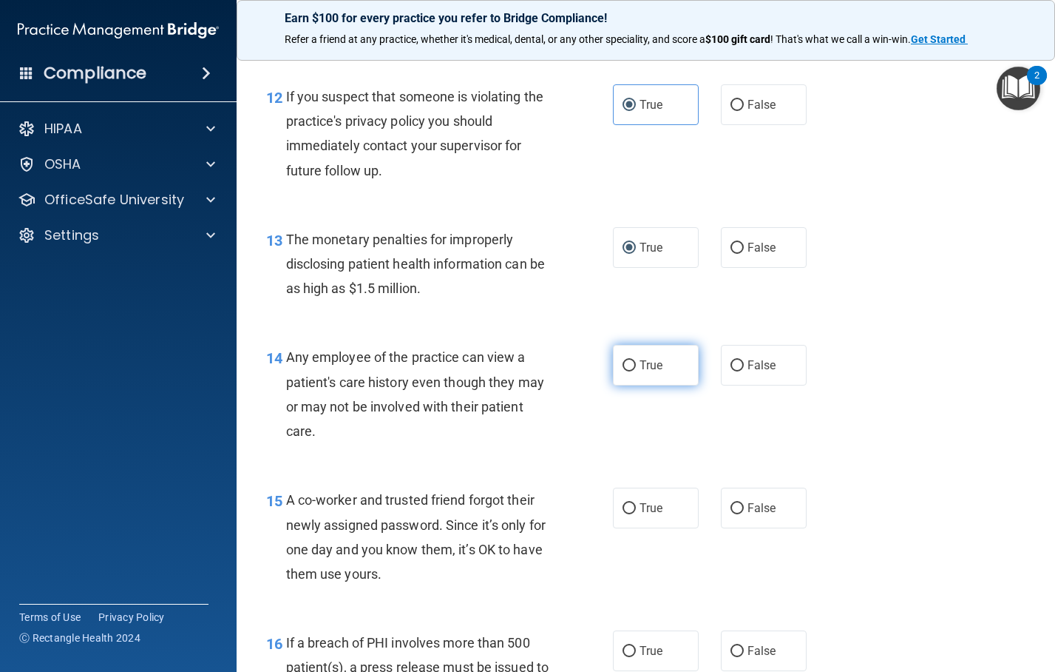
click at [623, 371] on input "True" at bounding box center [629, 365] width 13 height 11
radio input "true"
click at [622, 528] on label "True" at bounding box center [656, 507] width 86 height 41
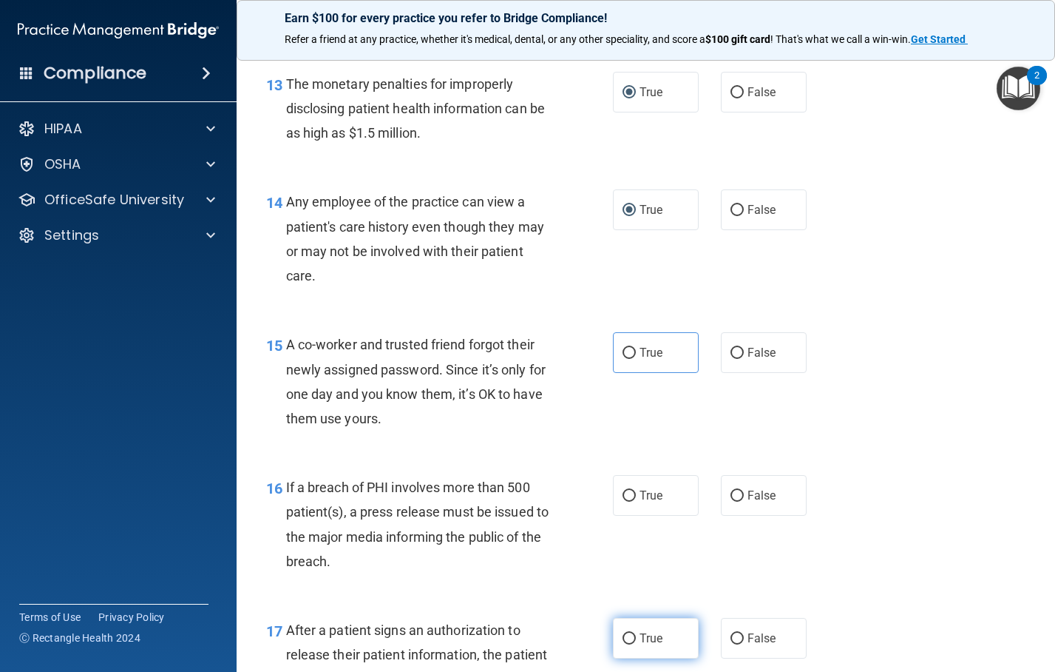
scroll to position [1775, 0]
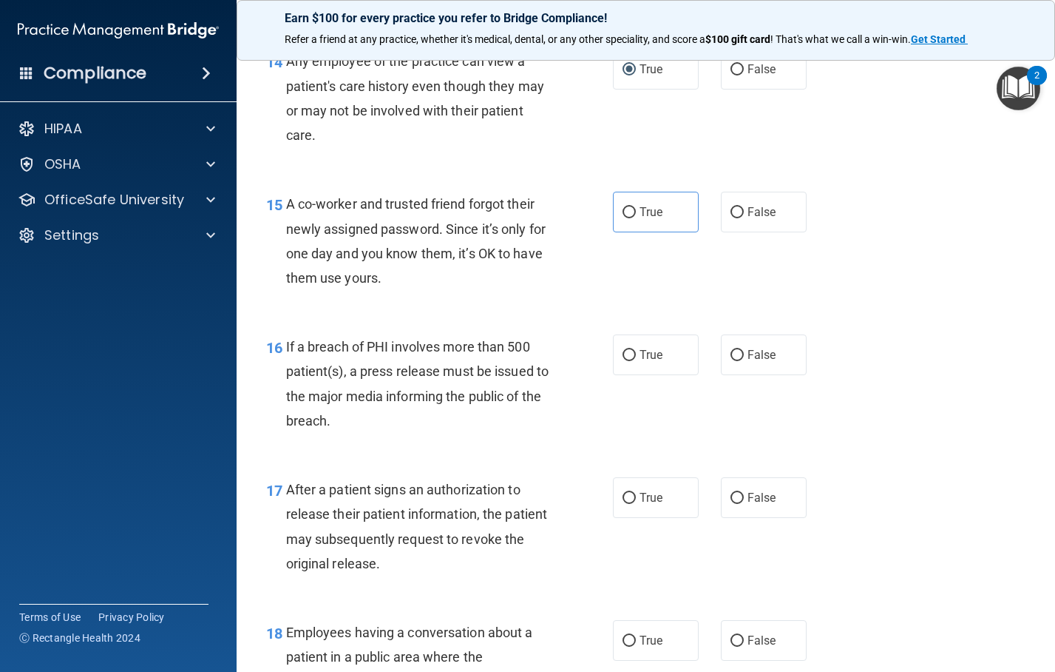
drag, startPoint x: 621, startPoint y: 259, endPoint x: 626, endPoint y: 330, distance: 71.2
click at [623, 218] on input "True" at bounding box center [629, 212] width 13 height 11
radio input "true"
click at [623, 361] on input "True" at bounding box center [629, 355] width 13 height 11
radio input "true"
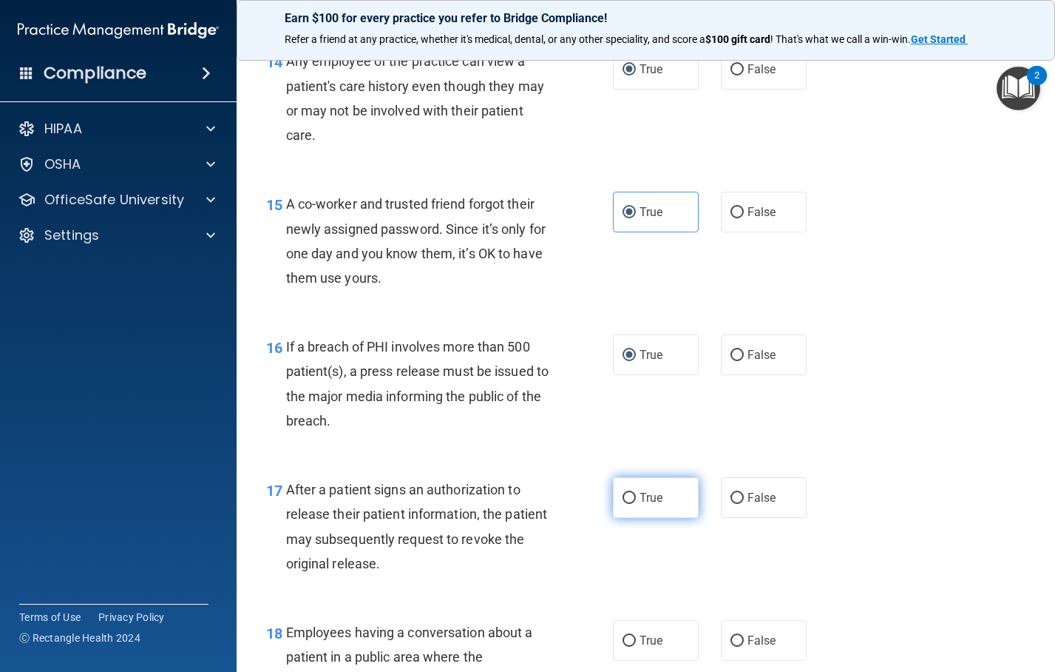
click at [625, 504] on input "True" at bounding box center [629, 498] width 13 height 11
radio input "true"
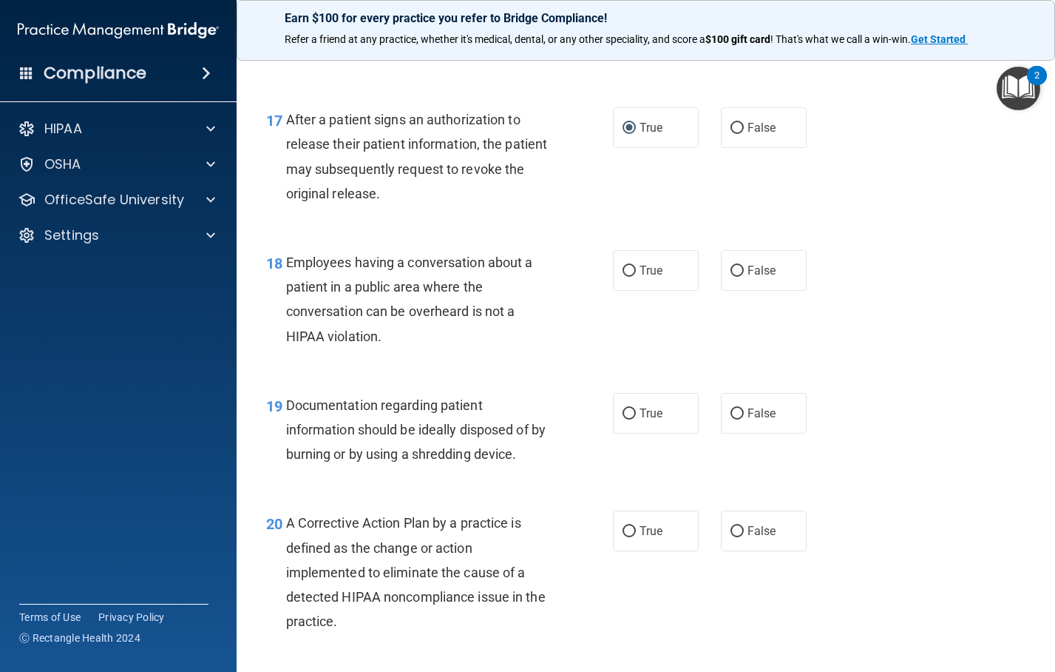
drag, startPoint x: 623, startPoint y: 318, endPoint x: 625, endPoint y: 387, distance: 68.8
click at [623, 277] on input "True" at bounding box center [629, 271] width 13 height 11
radio input "true"
click at [623, 419] on input "True" at bounding box center [629, 413] width 13 height 11
radio input "true"
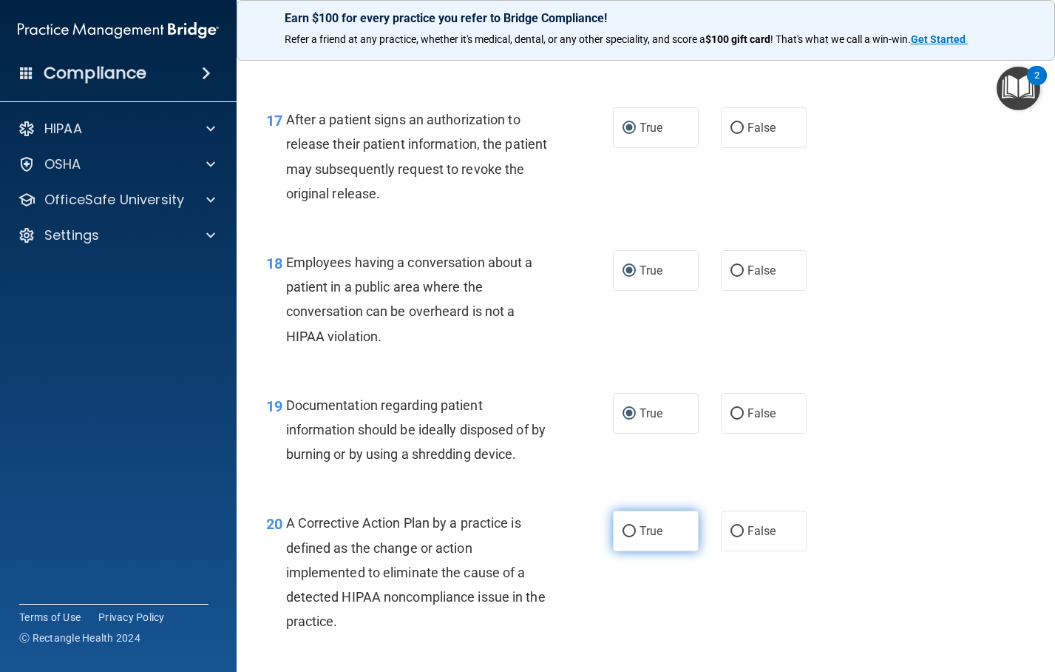
click at [623, 537] on input "True" at bounding box center [629, 531] width 13 height 11
radio input "true"
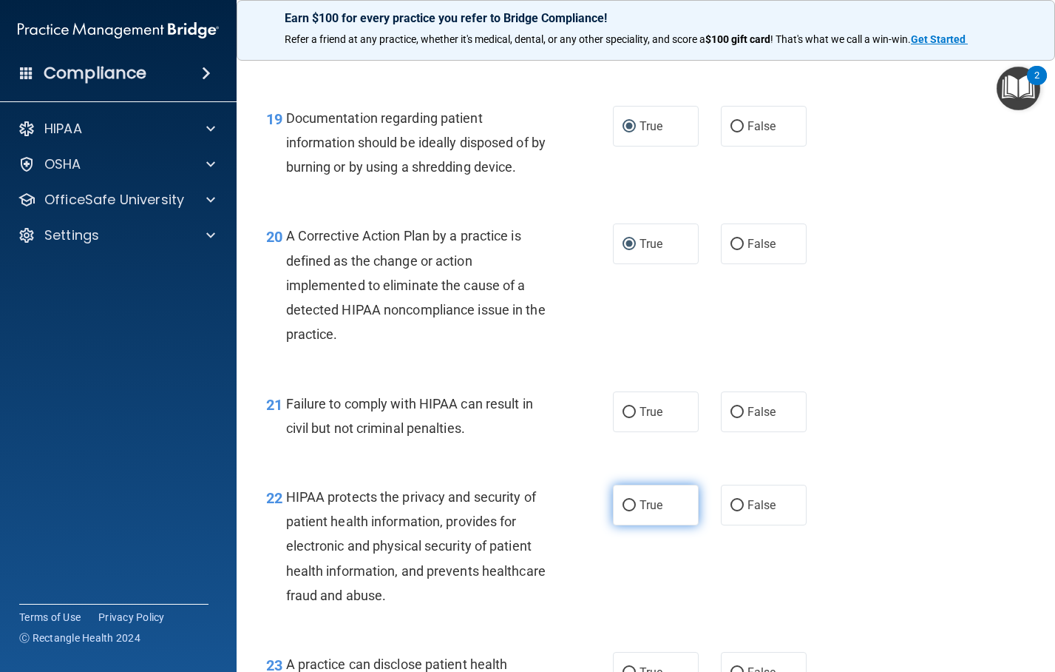
scroll to position [2441, 0]
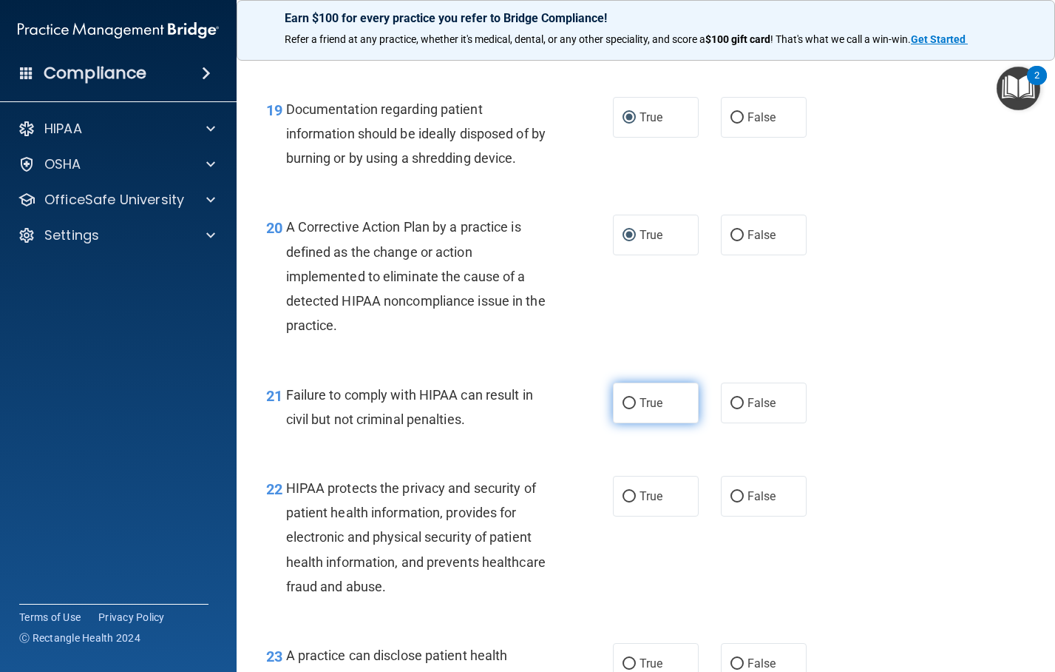
click at [623, 409] on input "True" at bounding box center [629, 403] width 13 height 11
radio input "true"
click at [625, 502] on input "True" at bounding box center [629, 496] width 13 height 11
radio input "true"
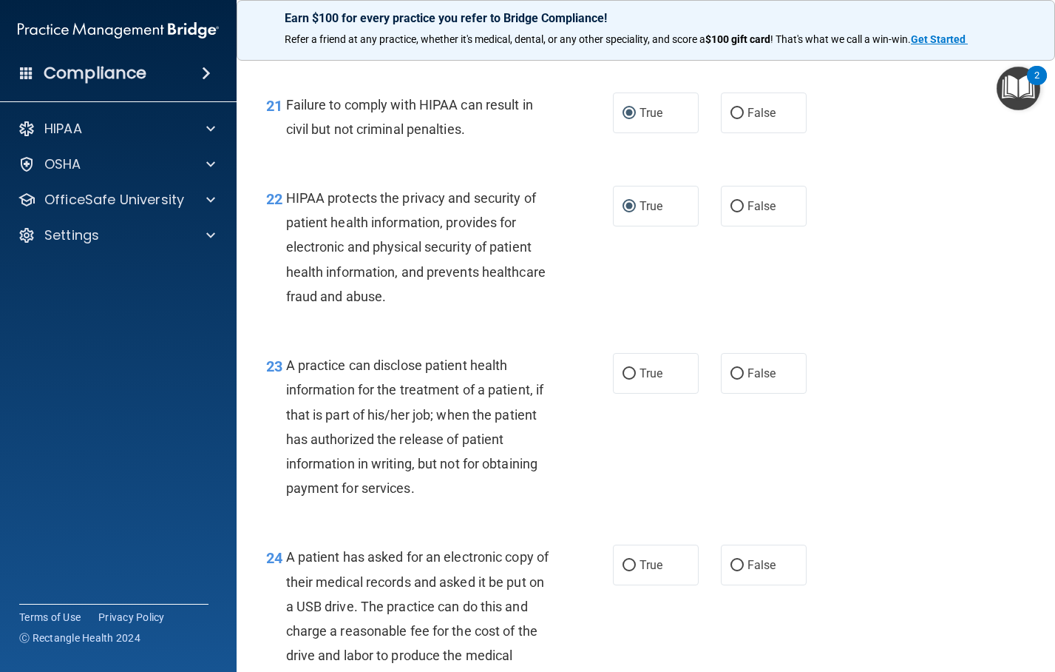
scroll to position [2736, 0]
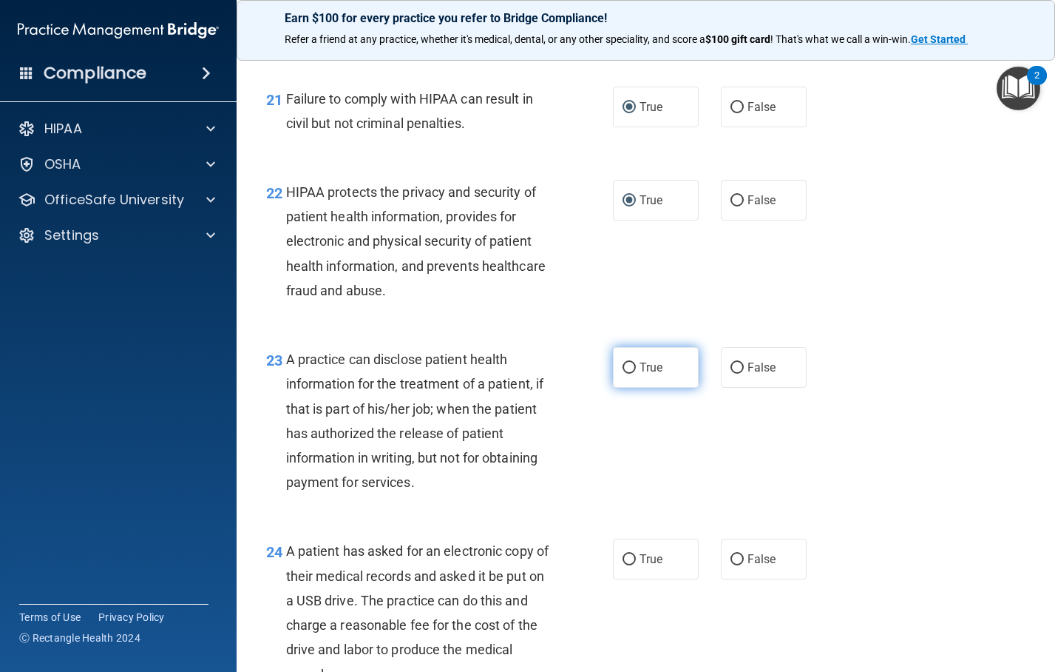
click at [622, 388] on label "True" at bounding box center [656, 367] width 86 height 41
click at [623, 373] on input "True" at bounding box center [629, 367] width 13 height 11
radio input "true"
click at [624, 565] on input "True" at bounding box center [629, 559] width 13 height 11
radio input "true"
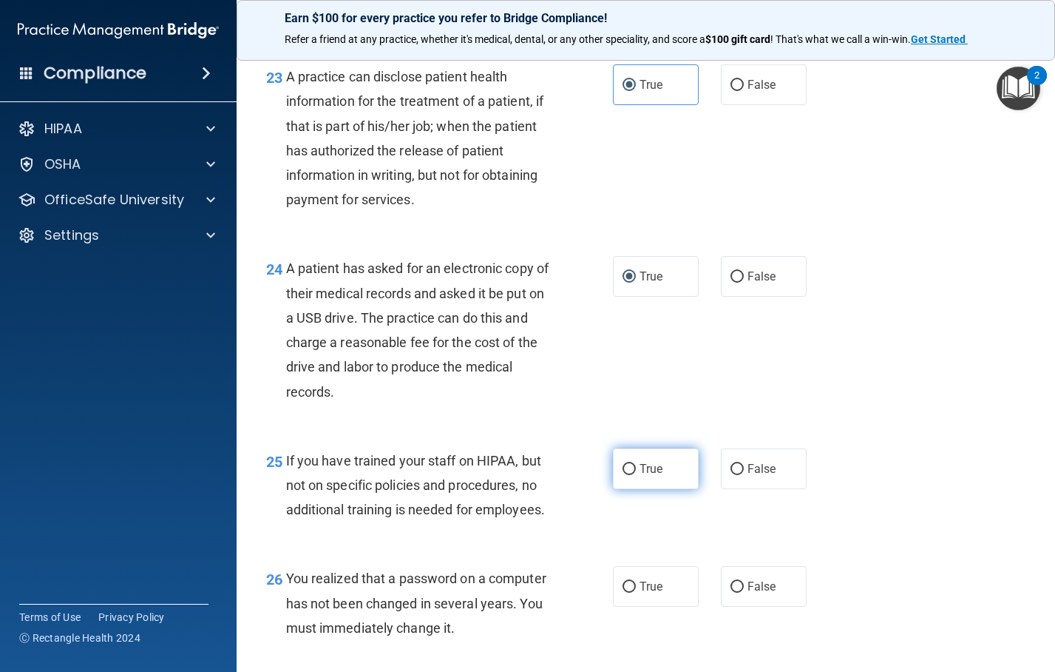
scroll to position [3032, 0]
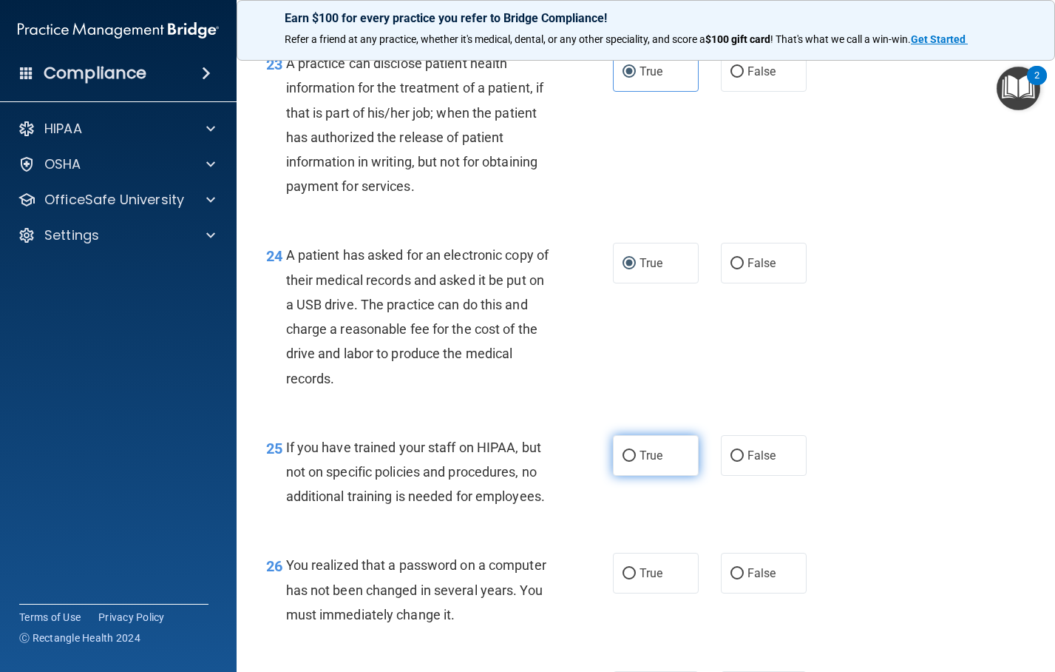
click at [618, 476] on label "True" at bounding box center [656, 455] width 86 height 41
click at [623, 461] on input "True" at bounding box center [629, 455] width 13 height 11
radio input "true"
drag, startPoint x: 621, startPoint y: 620, endPoint x: 628, endPoint y: 602, distance: 19.2
click at [623, 579] on input "True" at bounding box center [629, 573] width 13 height 11
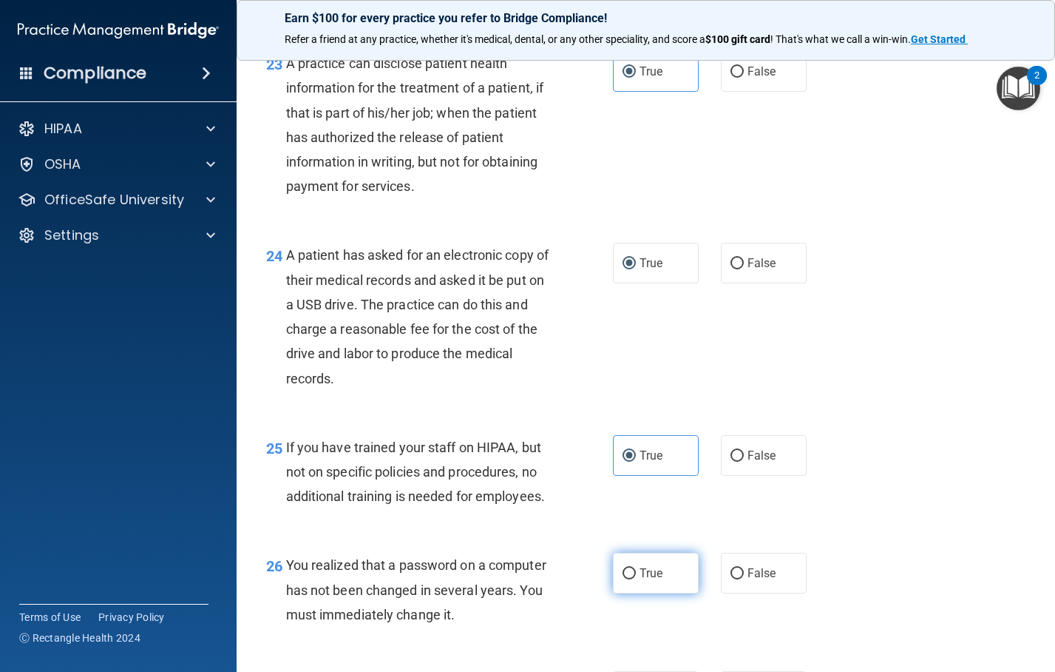
radio input "true"
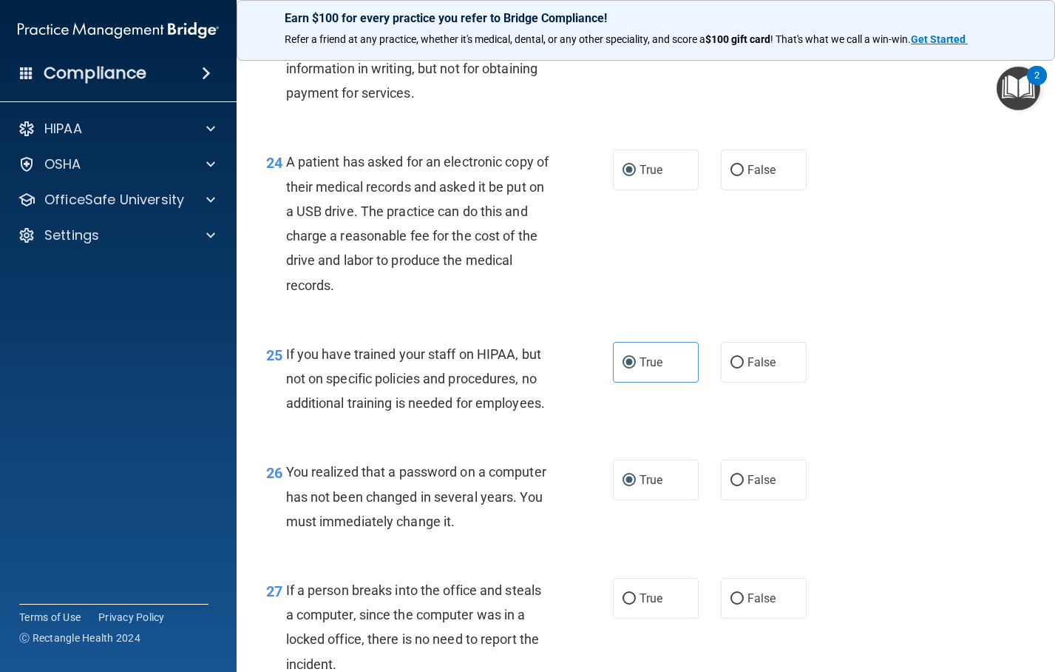
scroll to position [3254, 0]
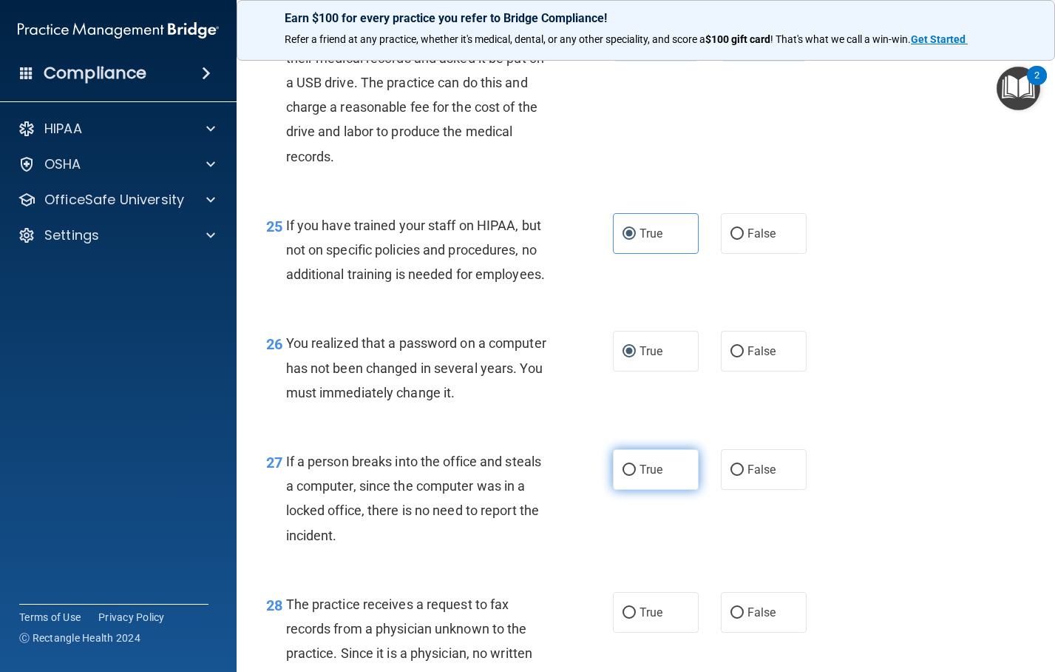
click at [615, 490] on label "True" at bounding box center [656, 469] width 86 height 41
click at [623, 476] on input "True" at bounding box center [629, 469] width 13 height 11
radio input "true"
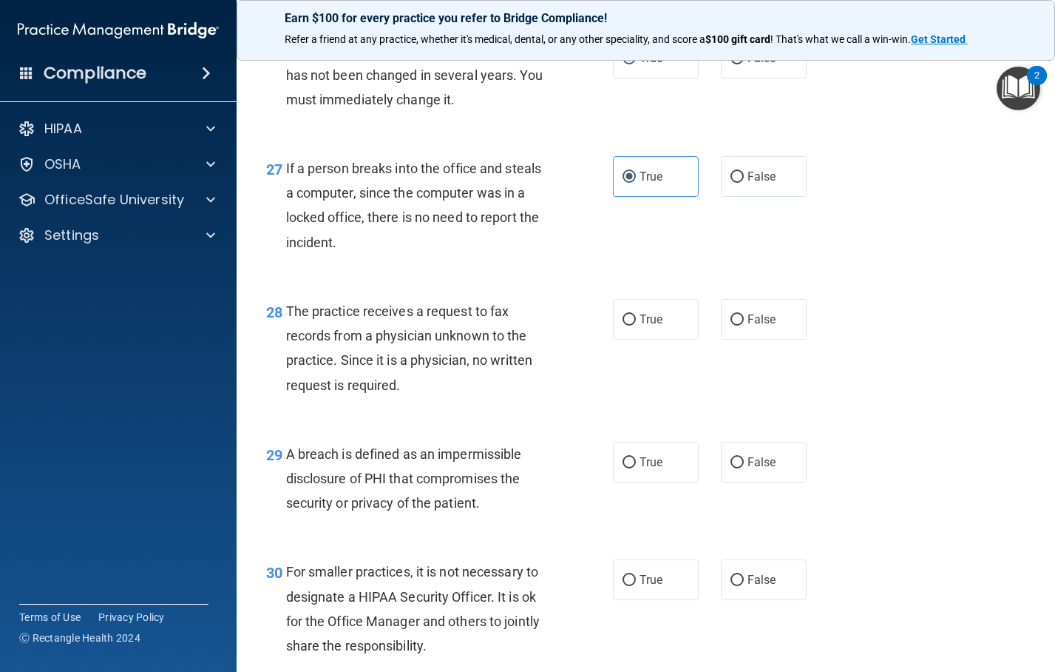
scroll to position [3550, 0]
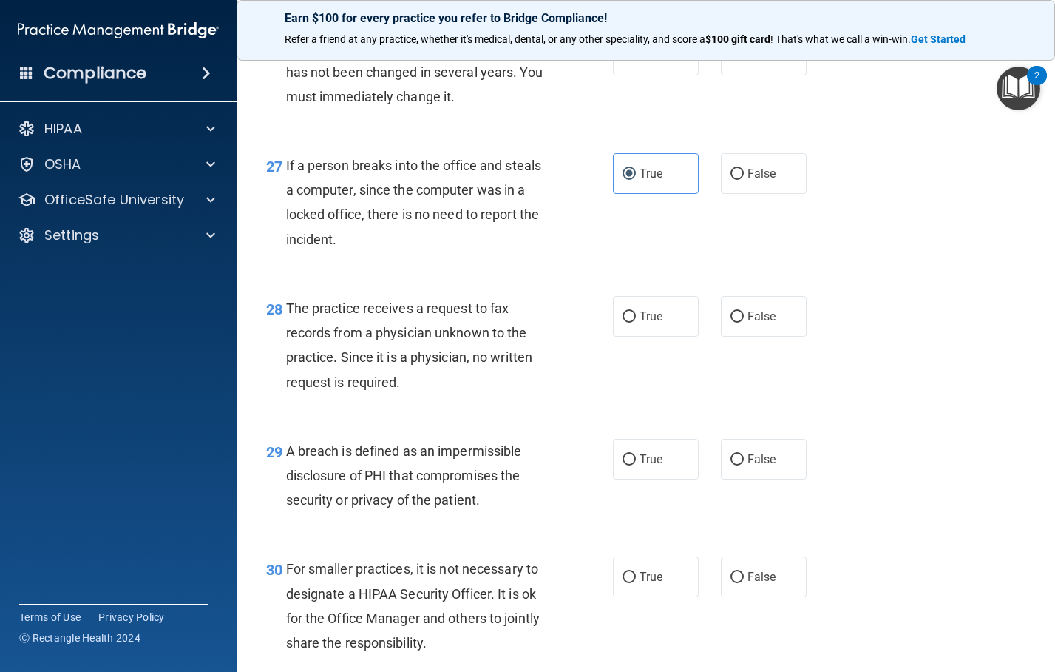
drag, startPoint x: 621, startPoint y: 364, endPoint x: 623, endPoint y: 461, distance: 97.6
click at [623, 322] on input "True" at bounding box center [629, 316] width 13 height 11
radio input "true"
click at [623, 465] on input "True" at bounding box center [629, 459] width 13 height 11
radio input "true"
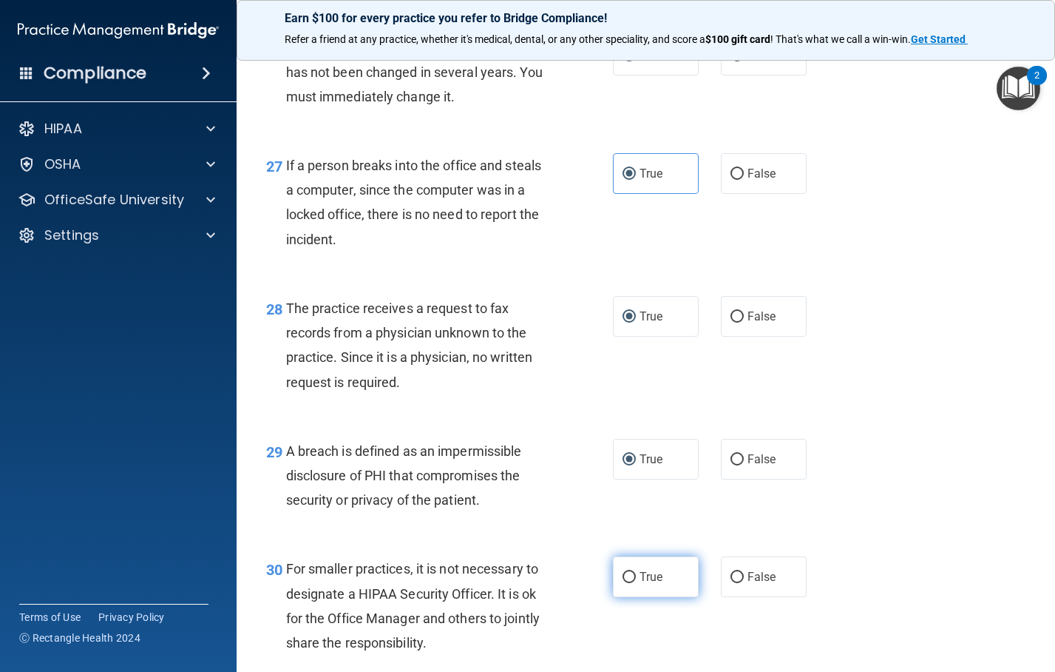
click at [626, 583] on input "True" at bounding box center [629, 577] width 13 height 11
radio input "true"
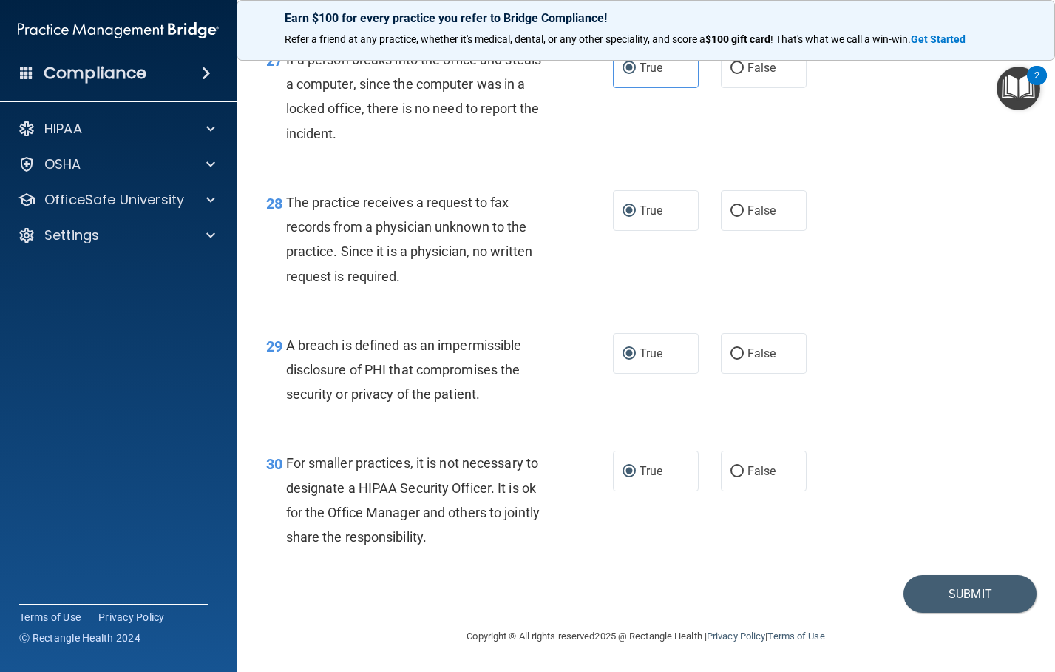
scroll to position [3705, 0]
click at [986, 591] on button "Submit" at bounding box center [970, 594] width 133 height 38
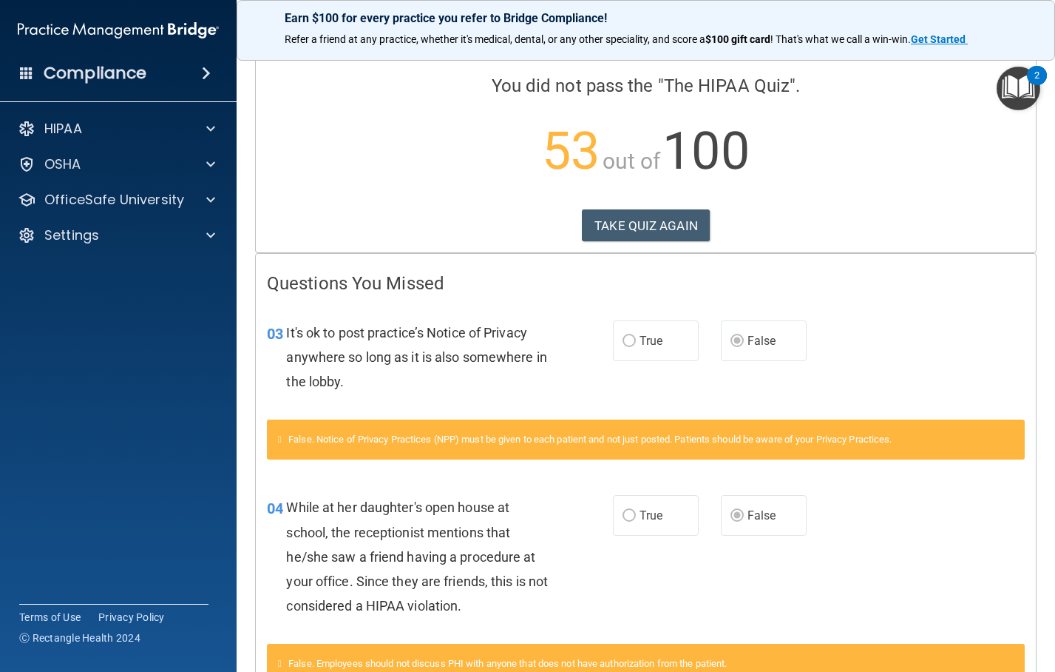
scroll to position [2, 0]
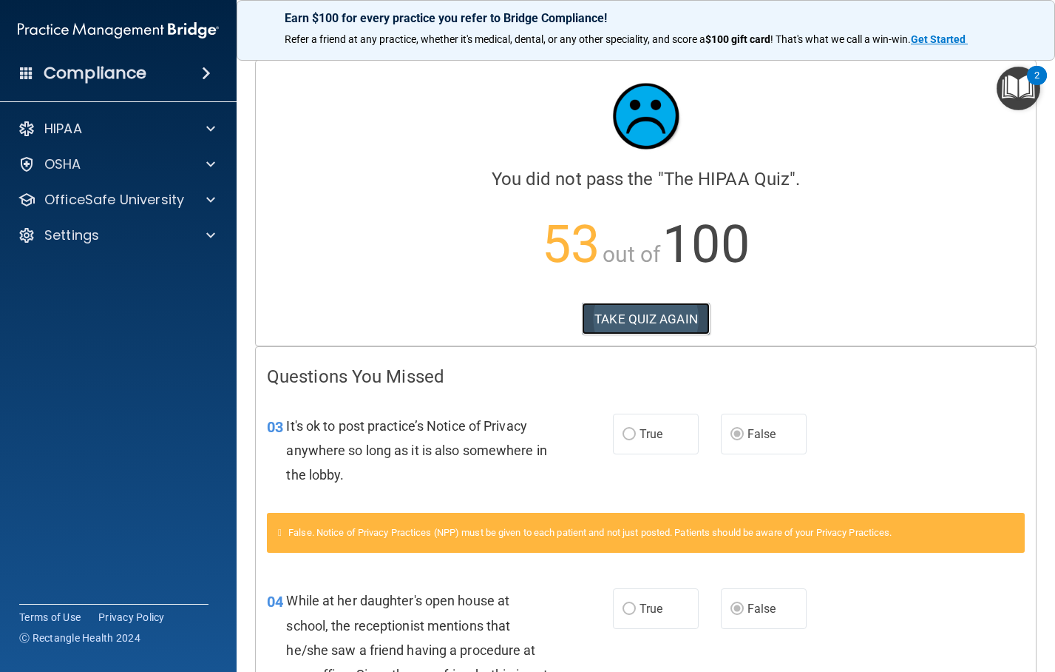
click at [643, 319] on button "TAKE QUIZ AGAIN" at bounding box center [646, 318] width 128 height 33
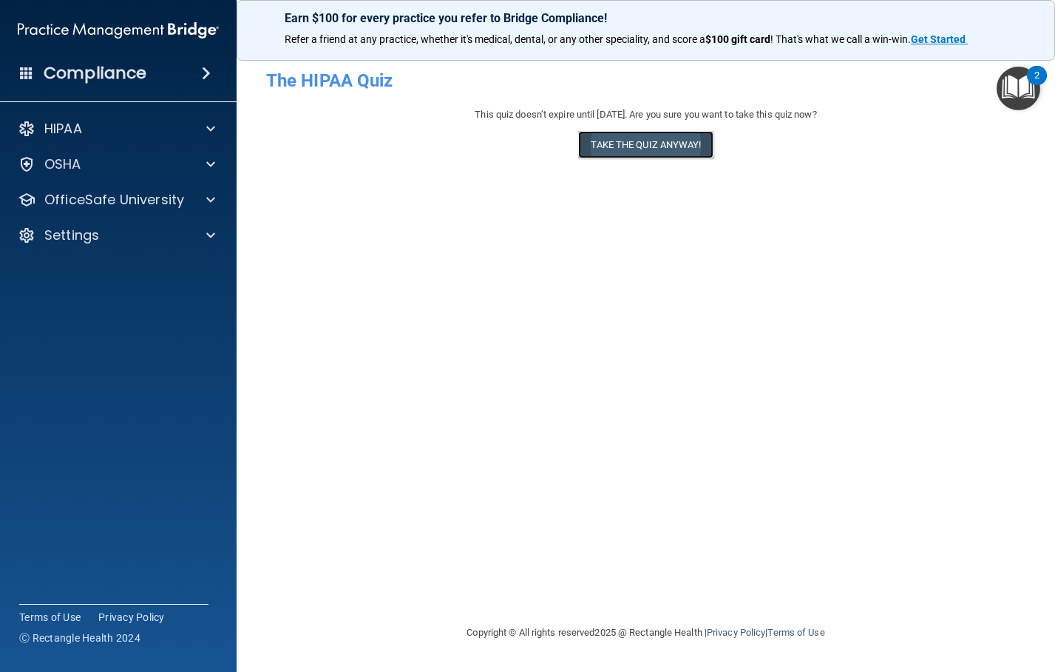
click at [663, 149] on button "Take the quiz anyway!" at bounding box center [645, 144] width 135 height 27
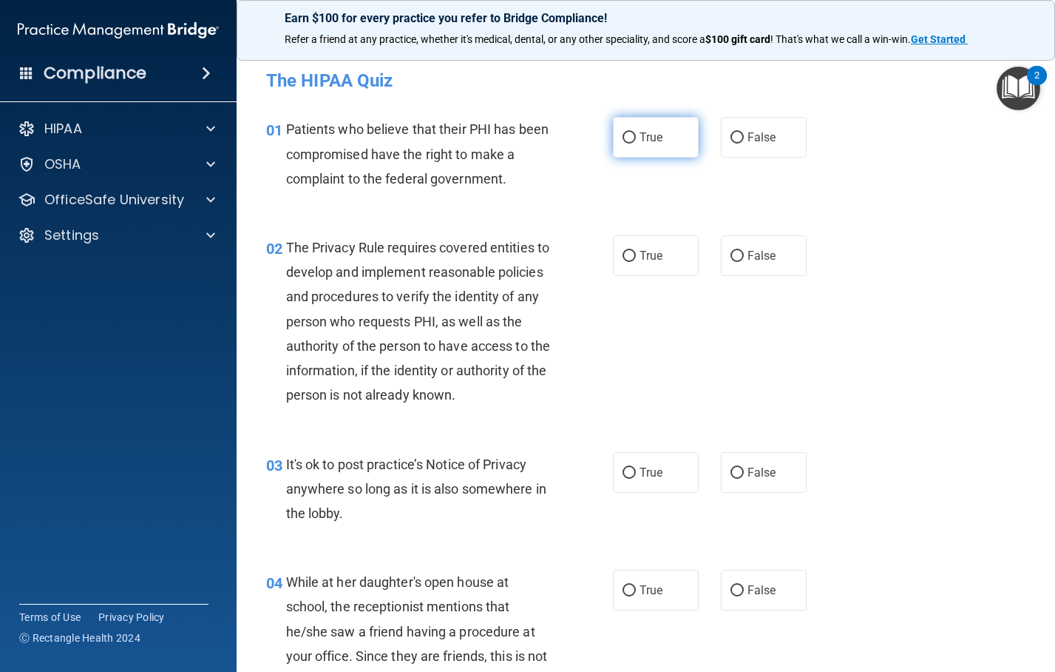
click at [623, 137] on input "True" at bounding box center [629, 137] width 13 height 11
radio input "true"
click at [623, 254] on input "True" at bounding box center [629, 256] width 13 height 11
radio input "true"
click at [733, 479] on input "False" at bounding box center [737, 472] width 13 height 11
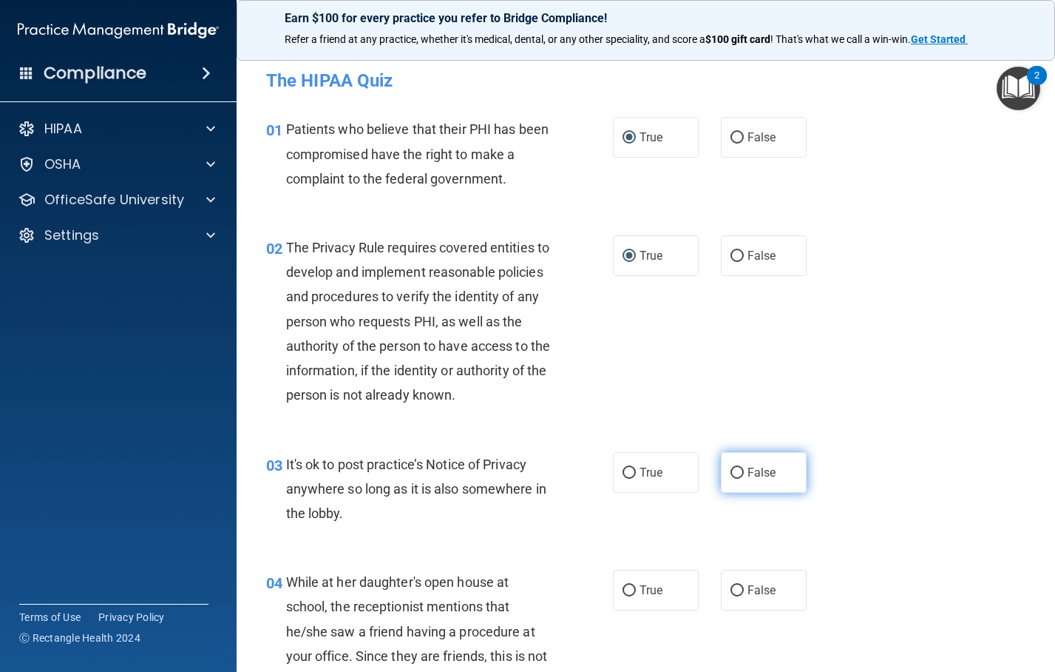
radio input "true"
drag, startPoint x: 727, startPoint y: 618, endPoint x: 740, endPoint y: 612, distance: 14.2
click at [733, 596] on input "False" at bounding box center [737, 590] width 13 height 11
radio input "true"
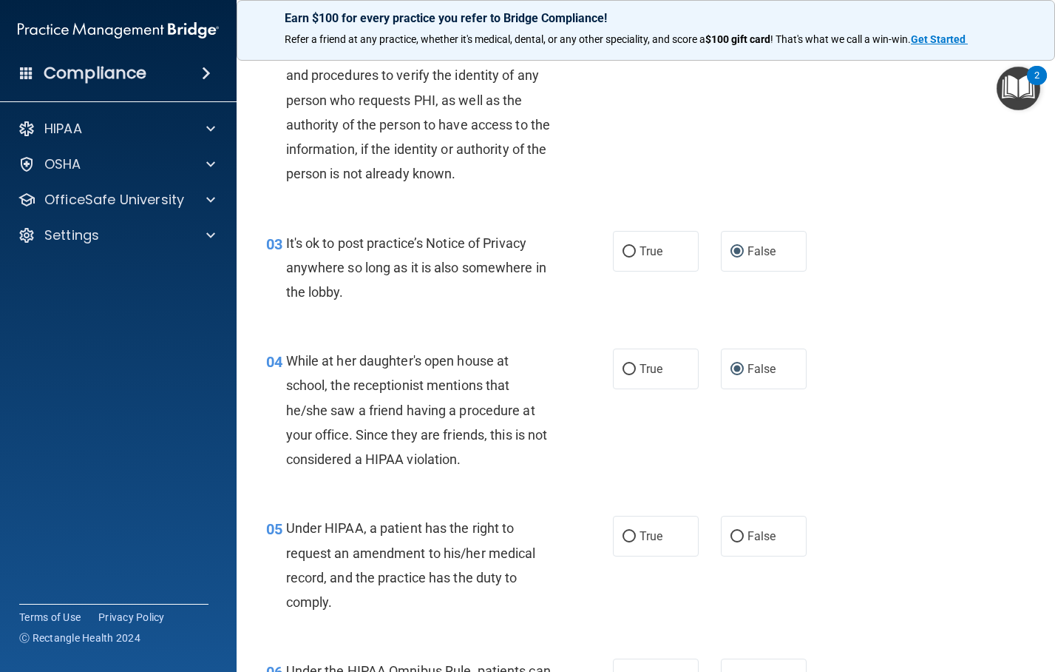
scroll to position [222, 0]
click at [736, 541] on input "False" at bounding box center [737, 535] width 13 height 11
radio input "true"
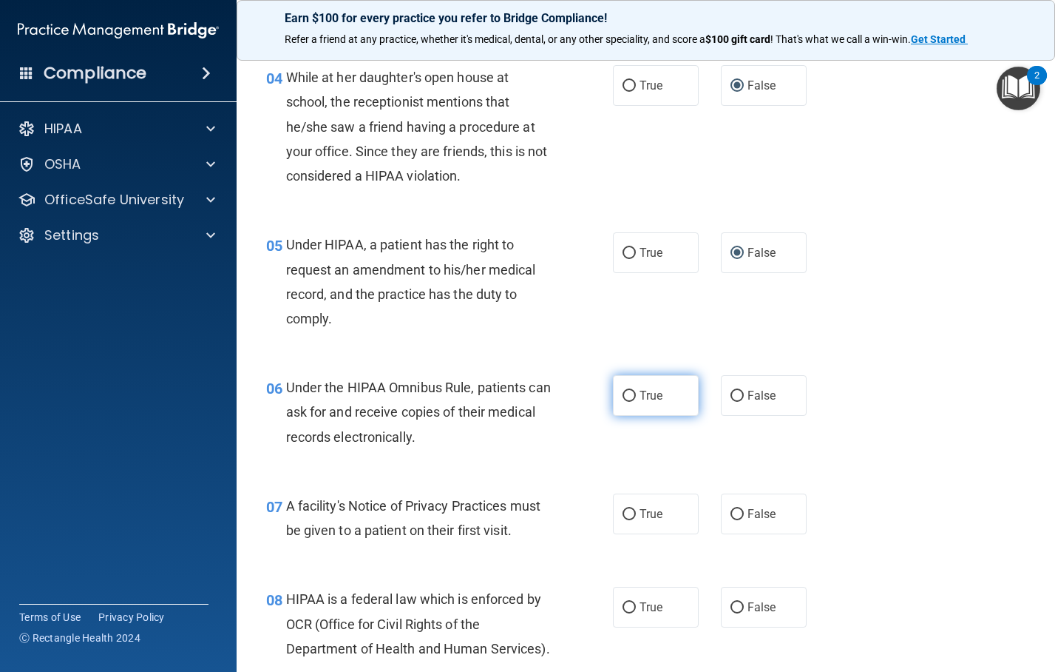
scroll to position [518, 0]
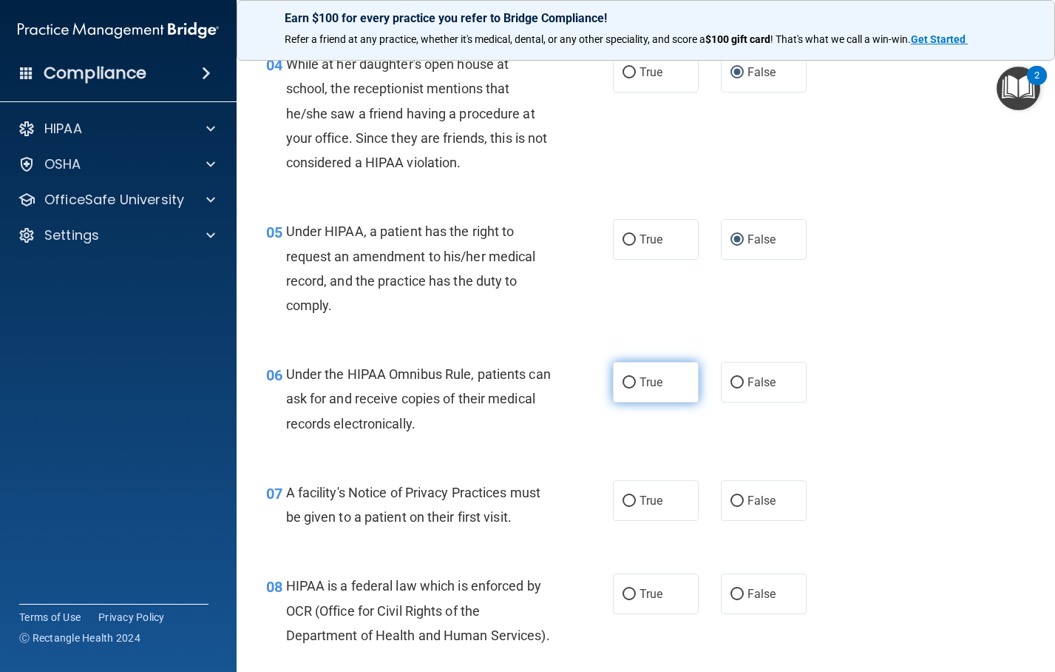
click at [623, 388] on input "True" at bounding box center [629, 382] width 13 height 11
radio input "true"
click at [623, 507] on input "True" at bounding box center [629, 501] width 13 height 11
radio input "true"
click at [623, 600] on input "True" at bounding box center [629, 594] width 13 height 11
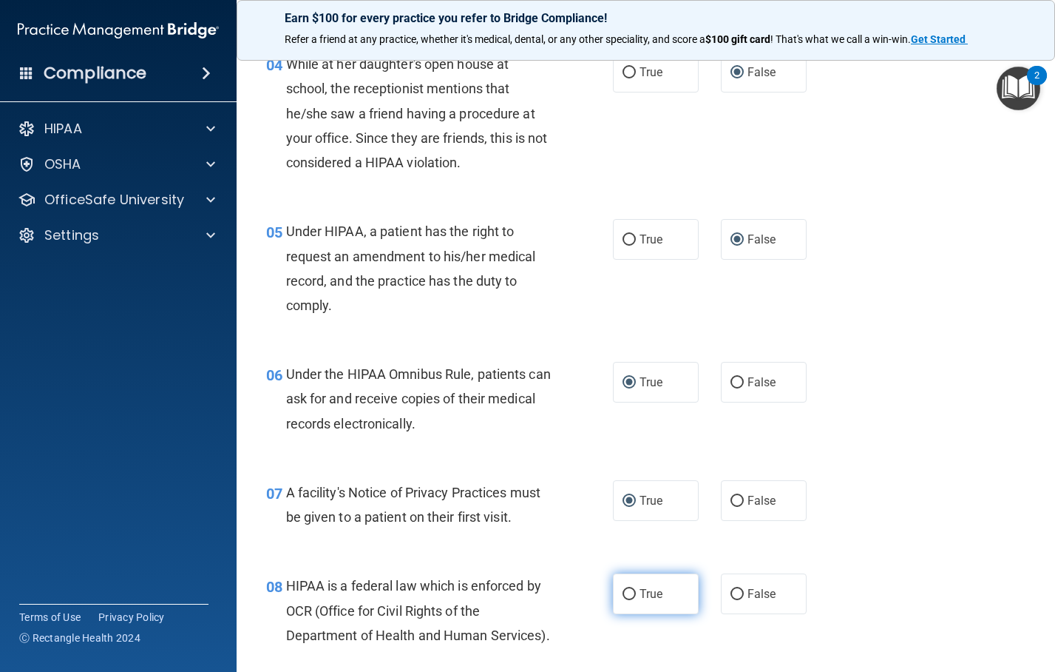
radio input "true"
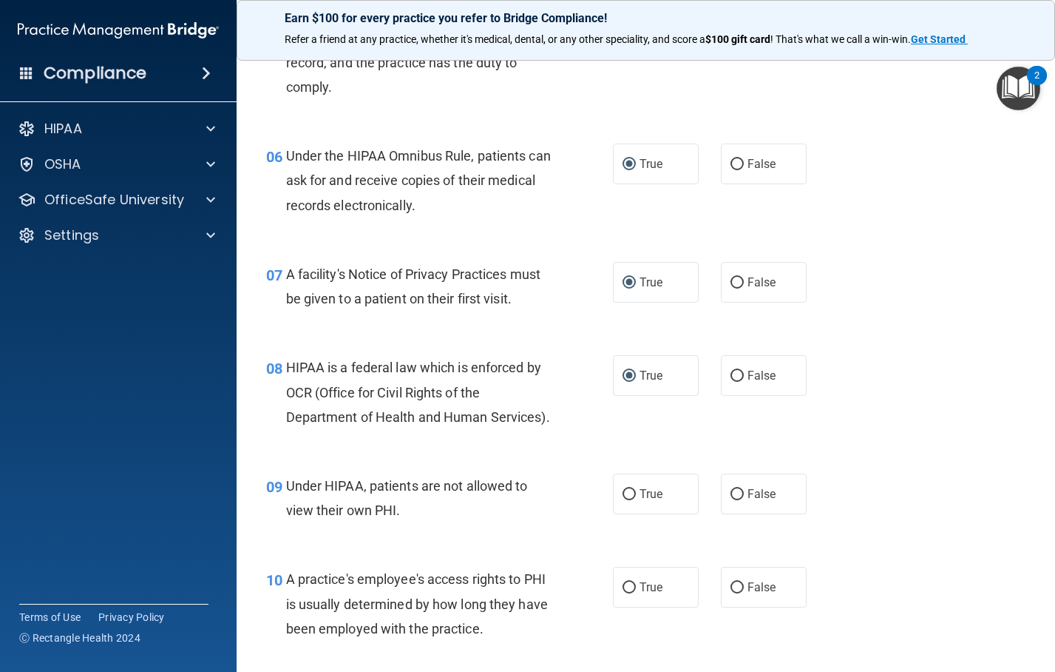
scroll to position [740, 0]
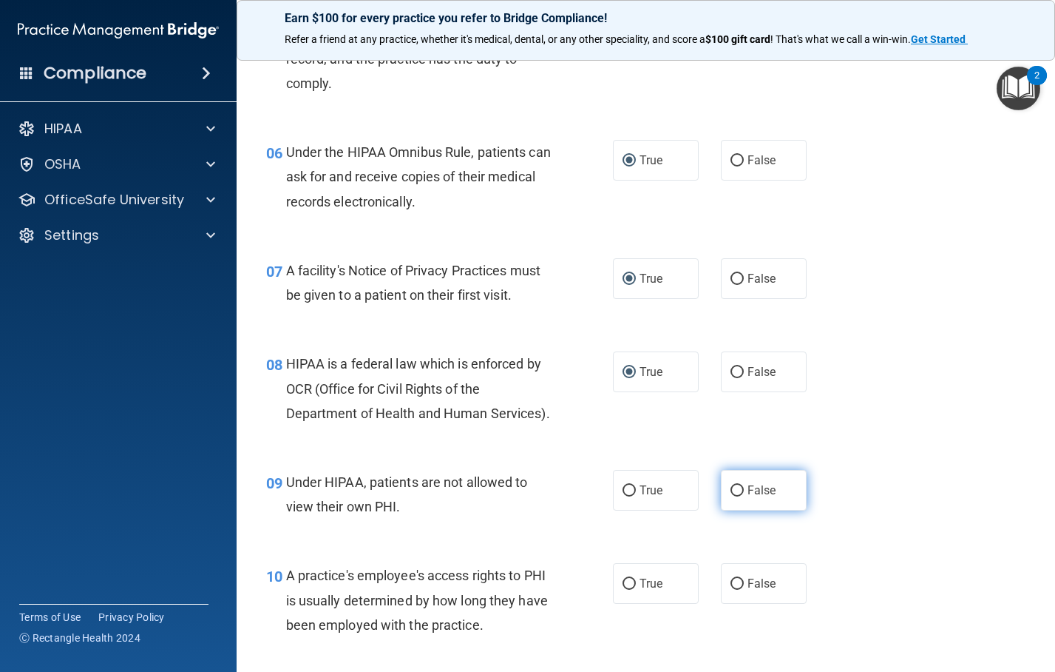
drag, startPoint x: 733, startPoint y: 537, endPoint x: 752, endPoint y: 554, distance: 25.7
click at [735, 496] on input "False" at bounding box center [737, 490] width 13 height 11
radio input "true"
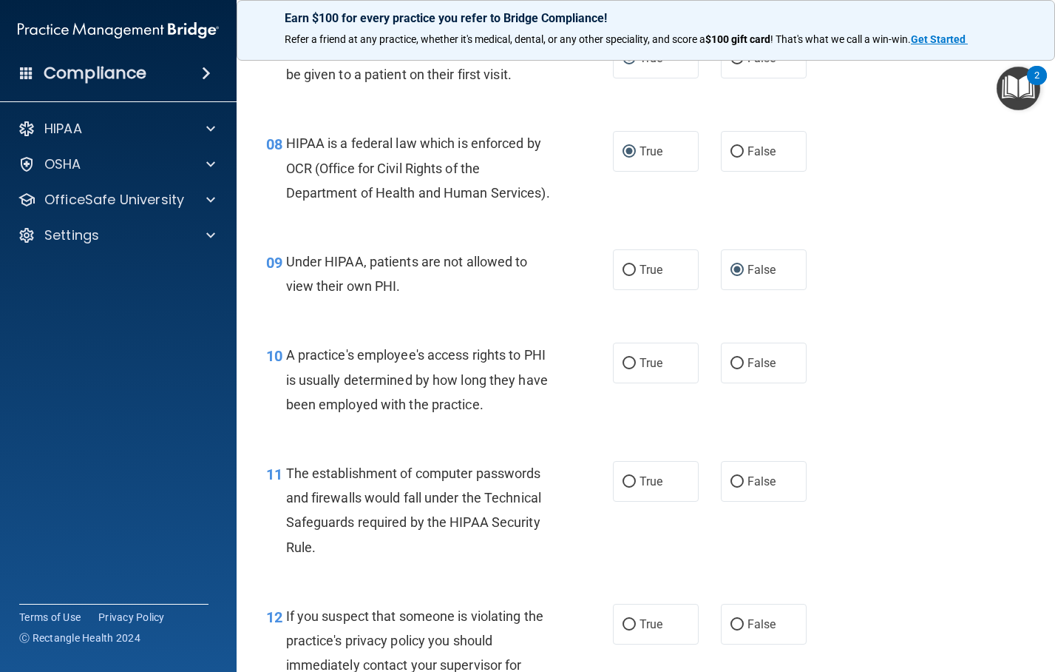
scroll to position [961, 0]
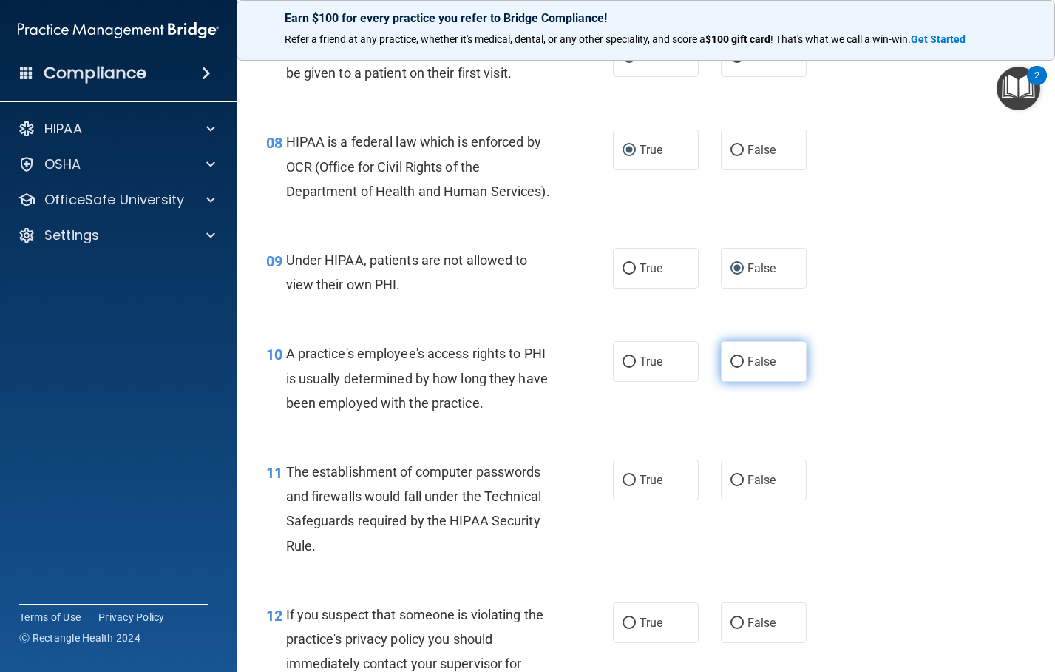
click at [731, 382] on label "False" at bounding box center [764, 361] width 86 height 41
click at [731, 368] on input "False" at bounding box center [737, 361] width 13 height 11
radio input "true"
drag, startPoint x: 622, startPoint y: 525, endPoint x: 644, endPoint y: 515, distance: 24.2
click at [626, 486] on input "True" at bounding box center [629, 480] width 13 height 11
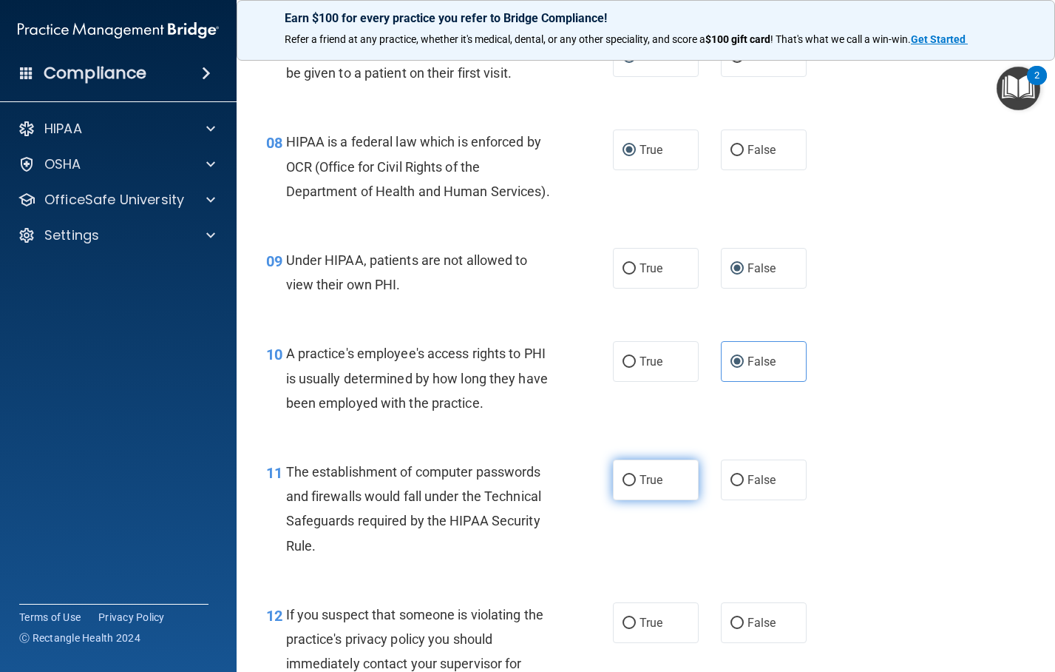
radio input "true"
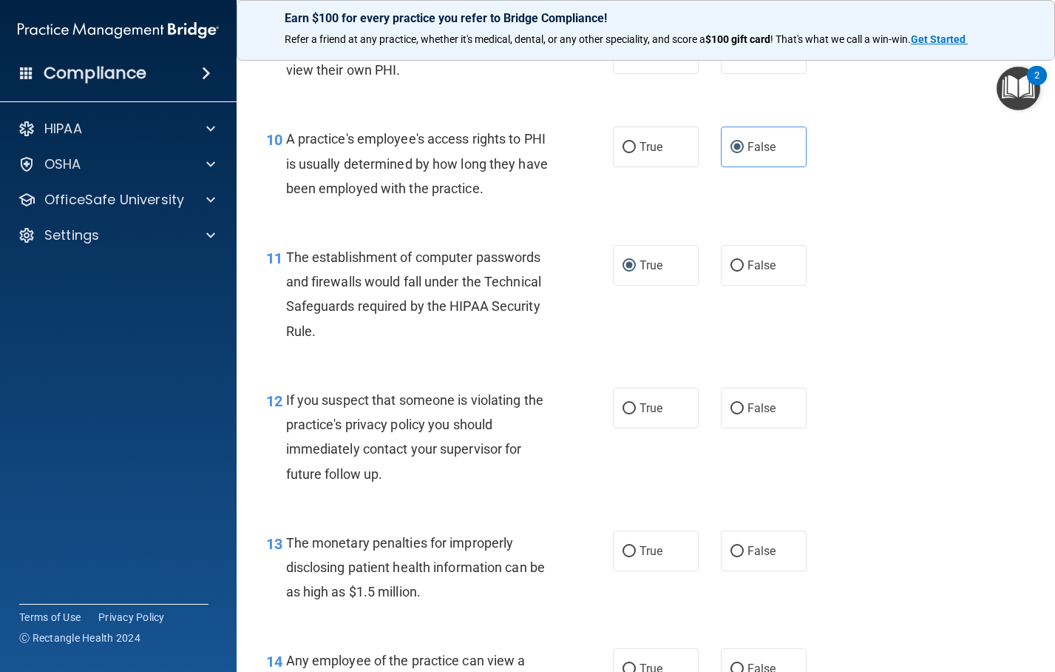
scroll to position [1183, 0]
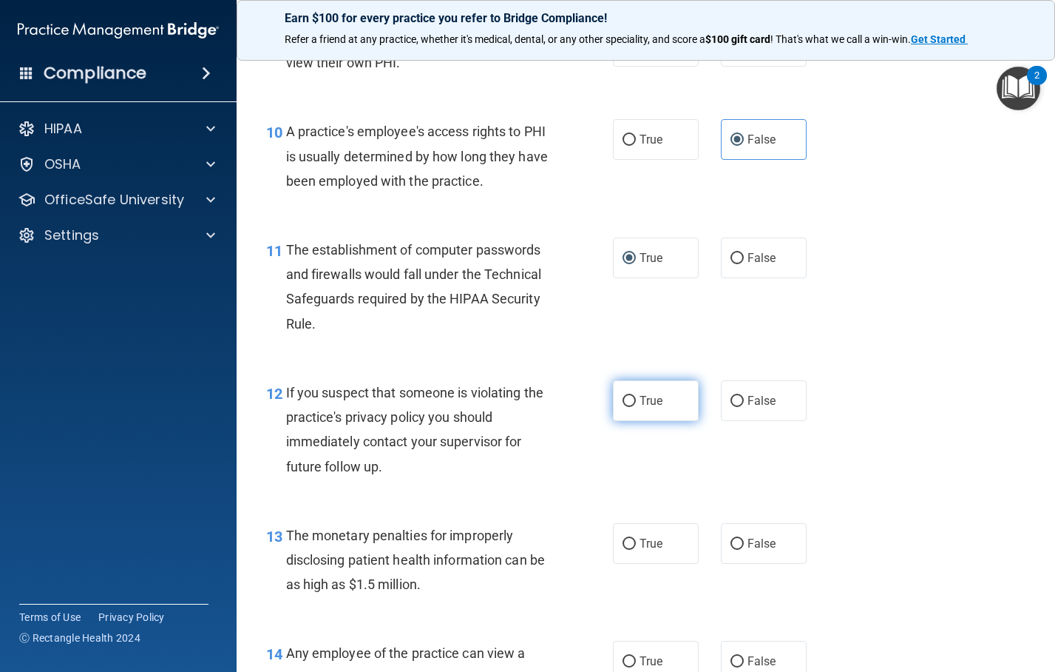
click at [626, 407] on input "True" at bounding box center [629, 401] width 13 height 11
radio input "true"
click at [626, 550] on input "True" at bounding box center [629, 543] width 13 height 11
radio input "true"
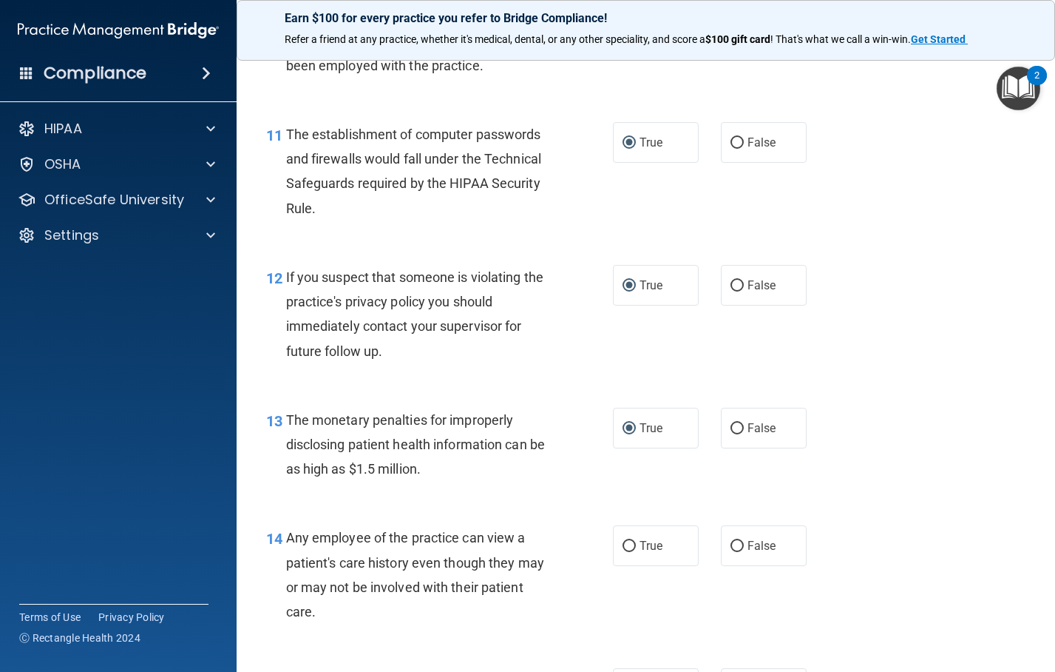
scroll to position [1553, 0]
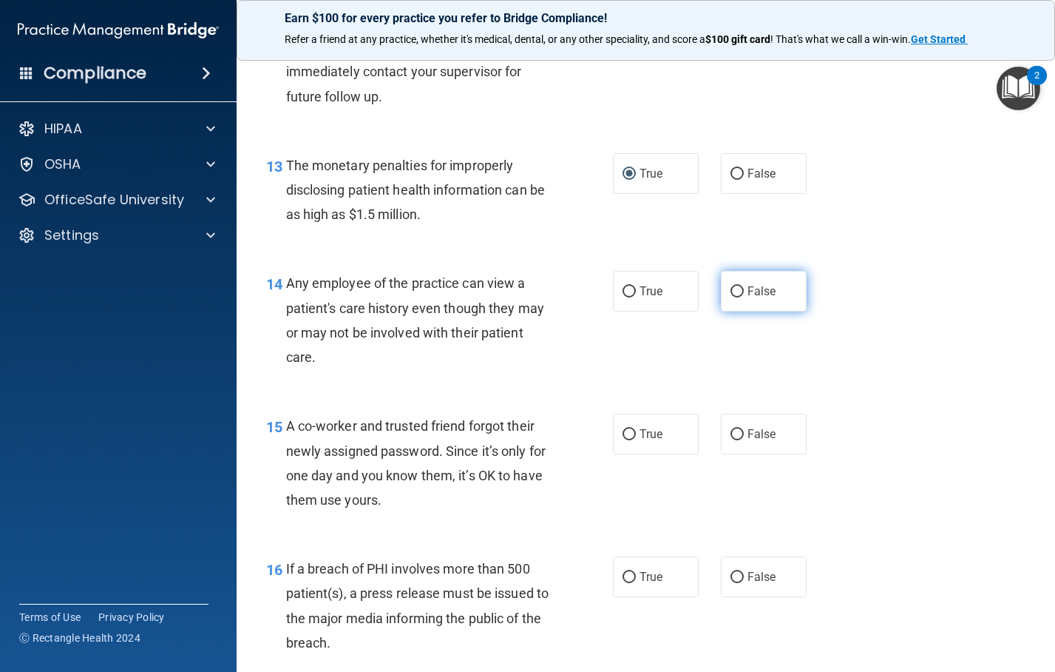
click at [732, 297] on input "False" at bounding box center [737, 291] width 13 height 11
radio input "true"
click at [731, 440] on input "False" at bounding box center [737, 434] width 13 height 11
radio input "true"
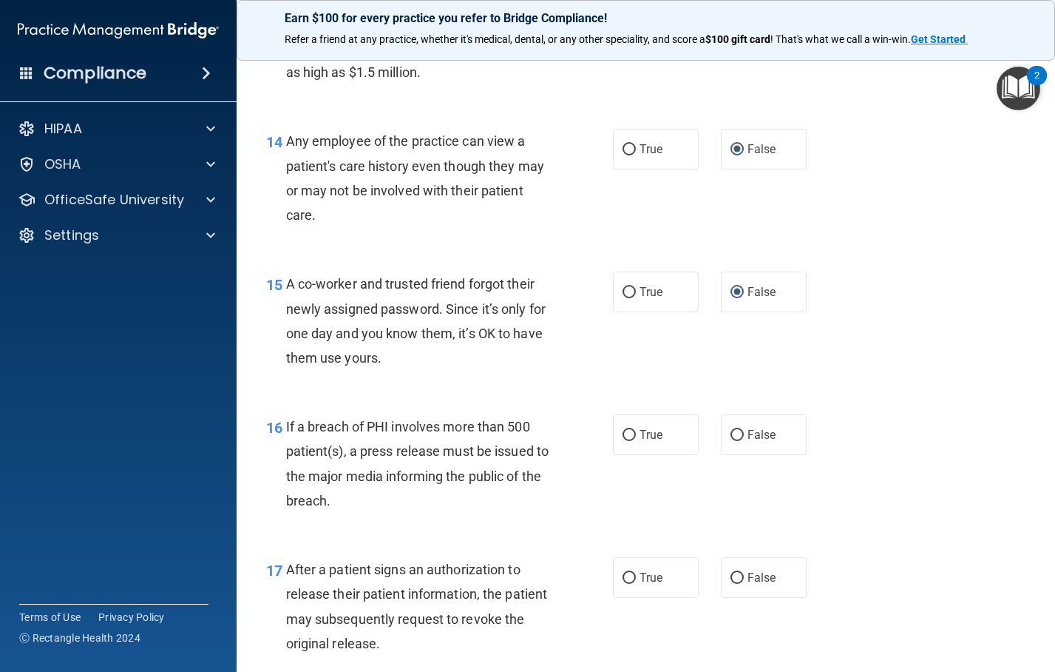
scroll to position [1701, 0]
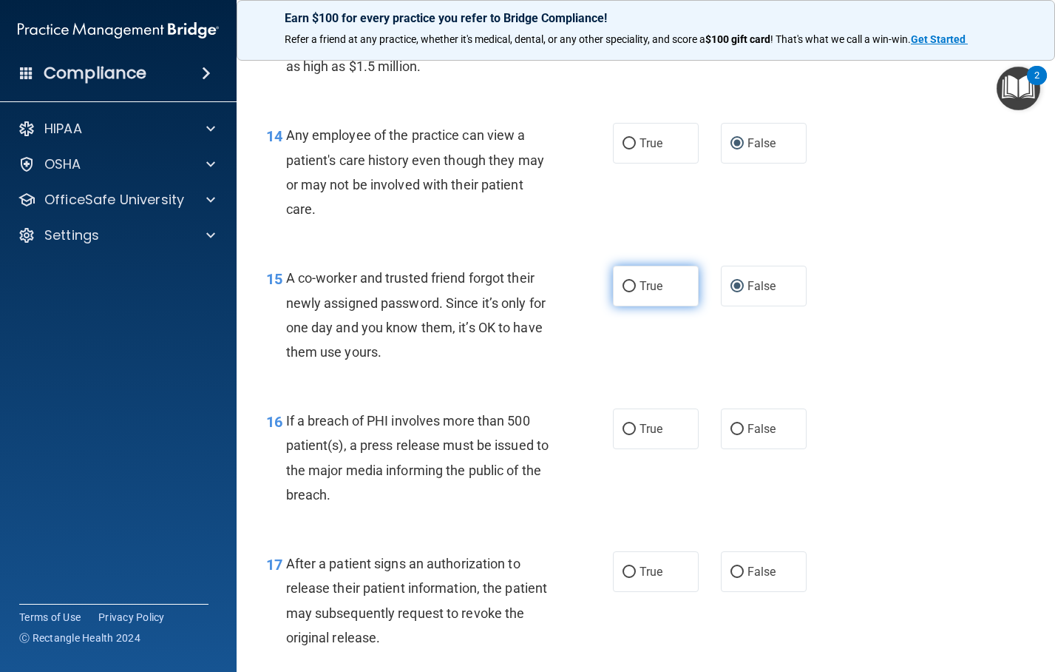
click at [623, 292] on input "True" at bounding box center [629, 286] width 13 height 11
radio input "true"
radio input "false"
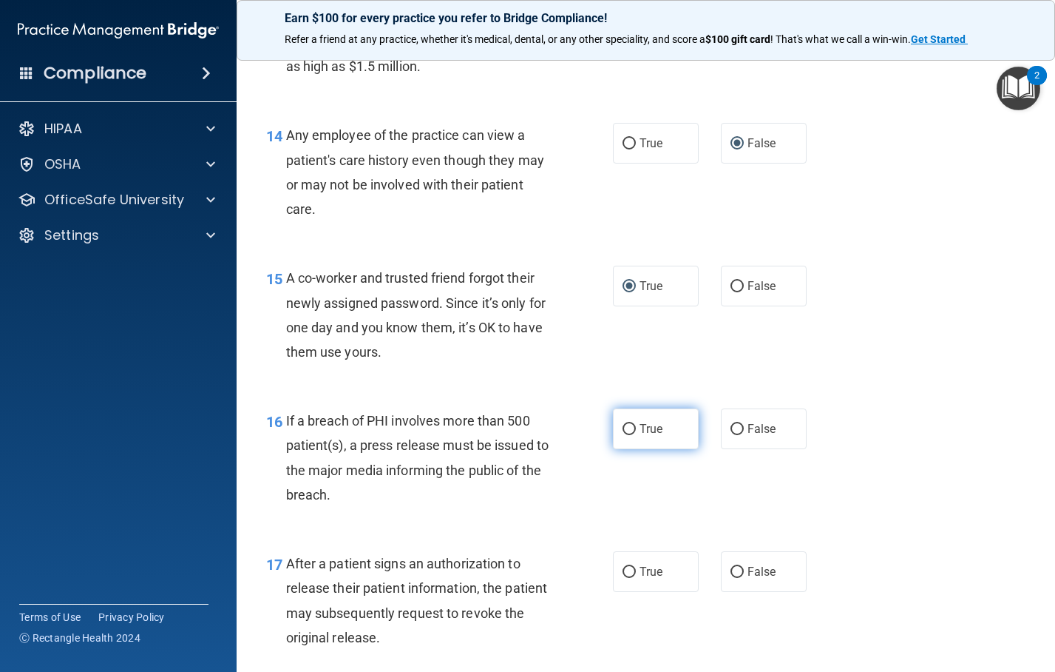
click at [623, 435] on input "True" at bounding box center [629, 429] width 13 height 11
radio input "true"
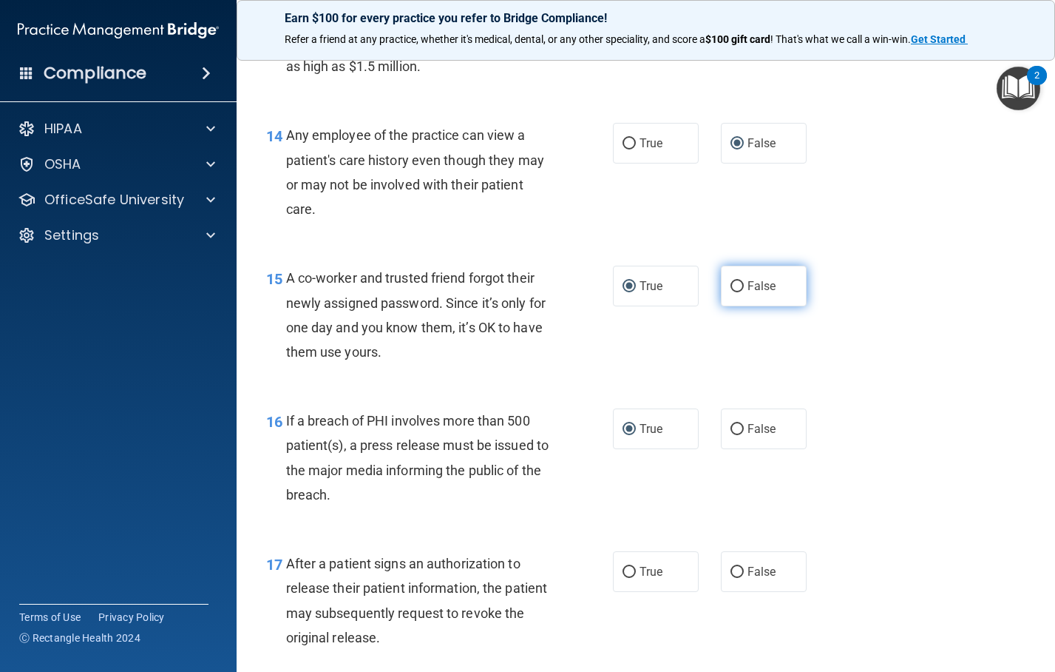
click at [731, 292] on input "False" at bounding box center [737, 286] width 13 height 11
radio input "true"
radio input "false"
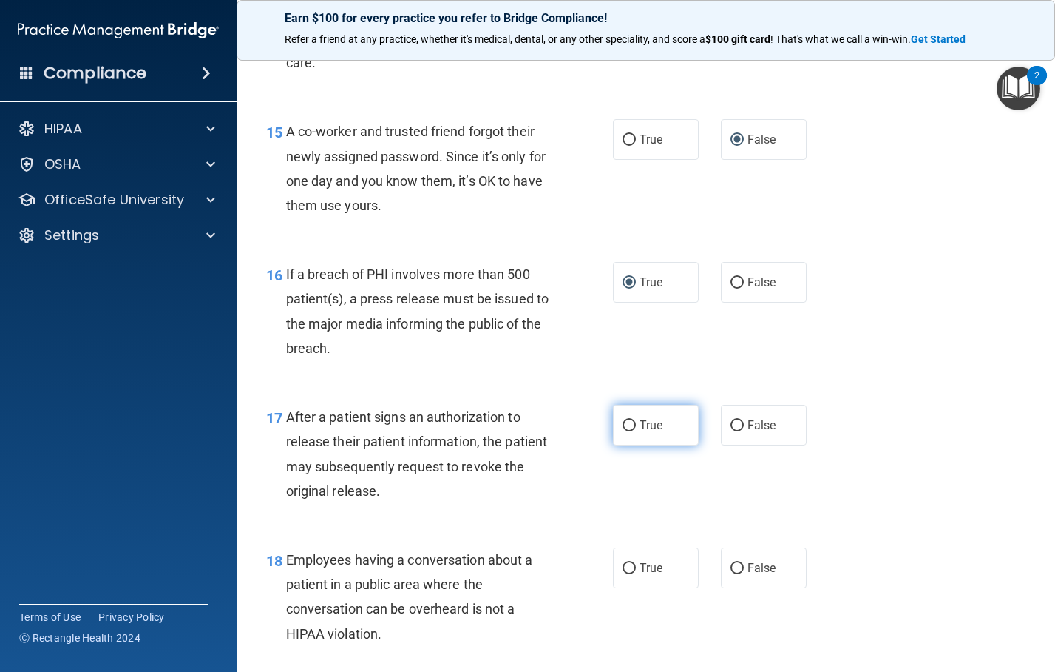
scroll to position [1849, 0]
click at [623, 430] on input "True" at bounding box center [629, 424] width 13 height 11
radio input "true"
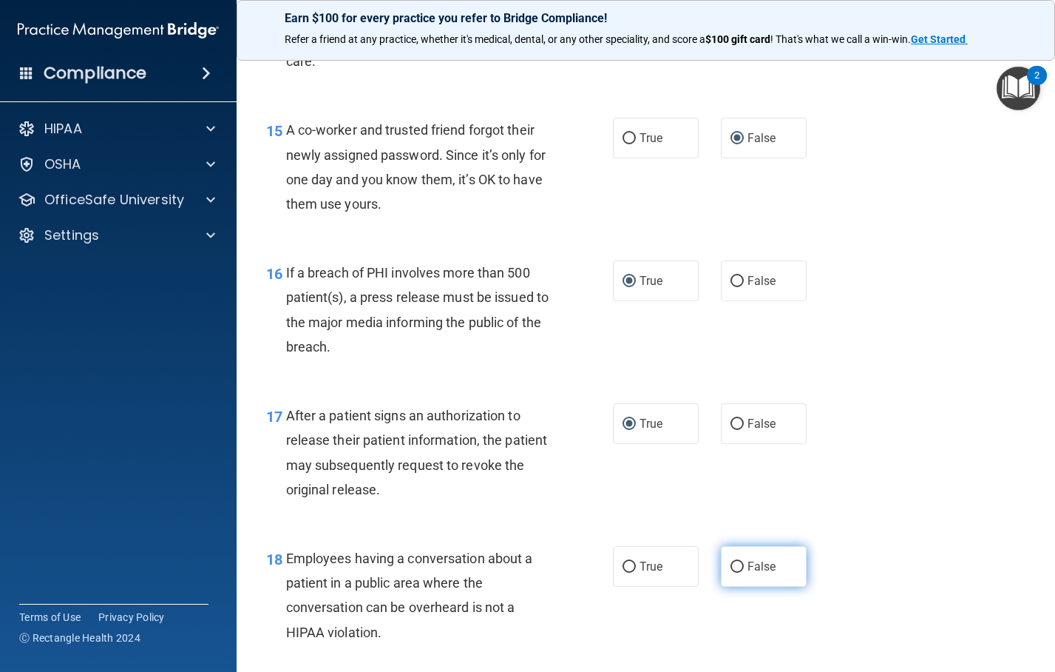
click at [734, 572] on input "False" at bounding box center [737, 566] width 13 height 11
radio input "true"
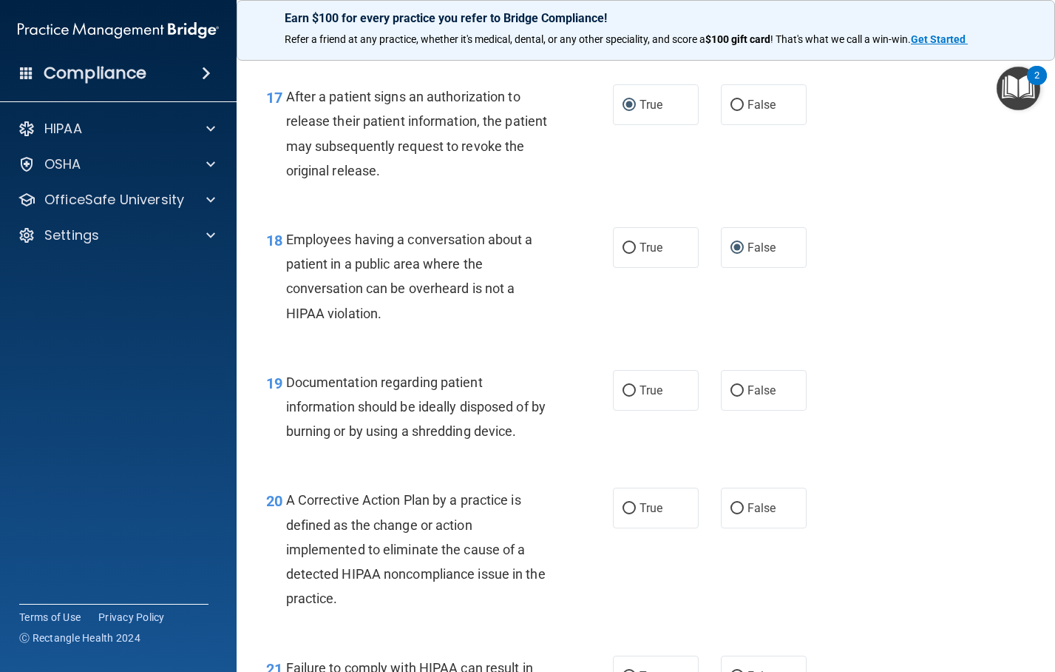
scroll to position [2293, 0]
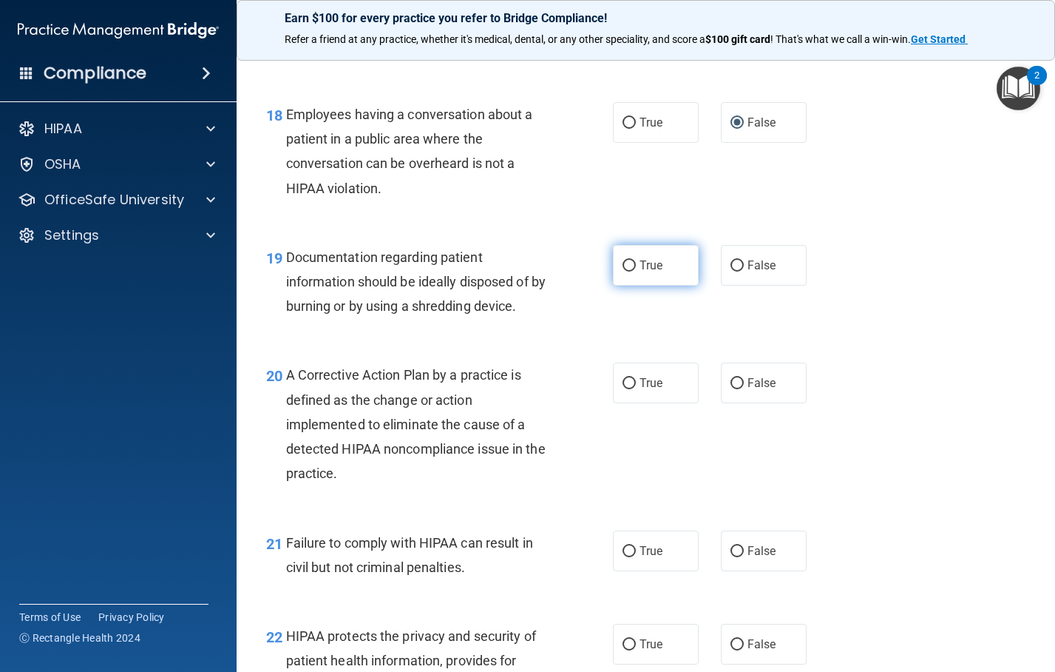
click at [625, 271] on input "True" at bounding box center [629, 265] width 13 height 11
radio input "true"
drag, startPoint x: 636, startPoint y: 430, endPoint x: 626, endPoint y: 435, distance: 11.3
click at [632, 403] on label "True" at bounding box center [656, 382] width 86 height 41
click at [632, 389] on input "True" at bounding box center [629, 383] width 13 height 11
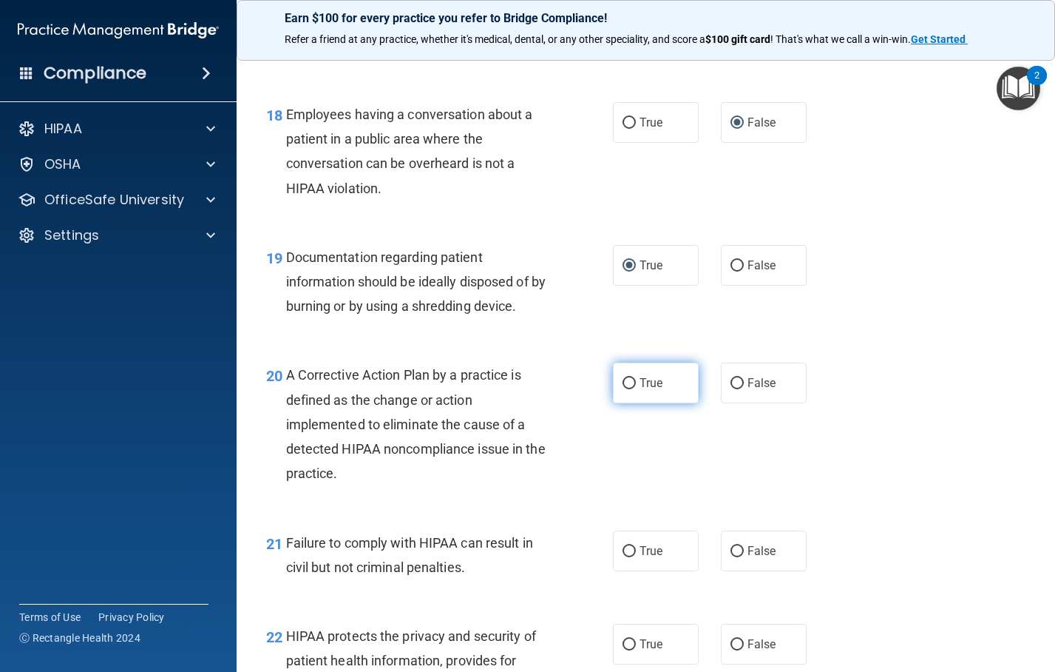
radio input "true"
click at [730, 571] on label "False" at bounding box center [764, 550] width 86 height 41
click at [731, 557] on input "False" at bounding box center [737, 551] width 13 height 11
radio input "true"
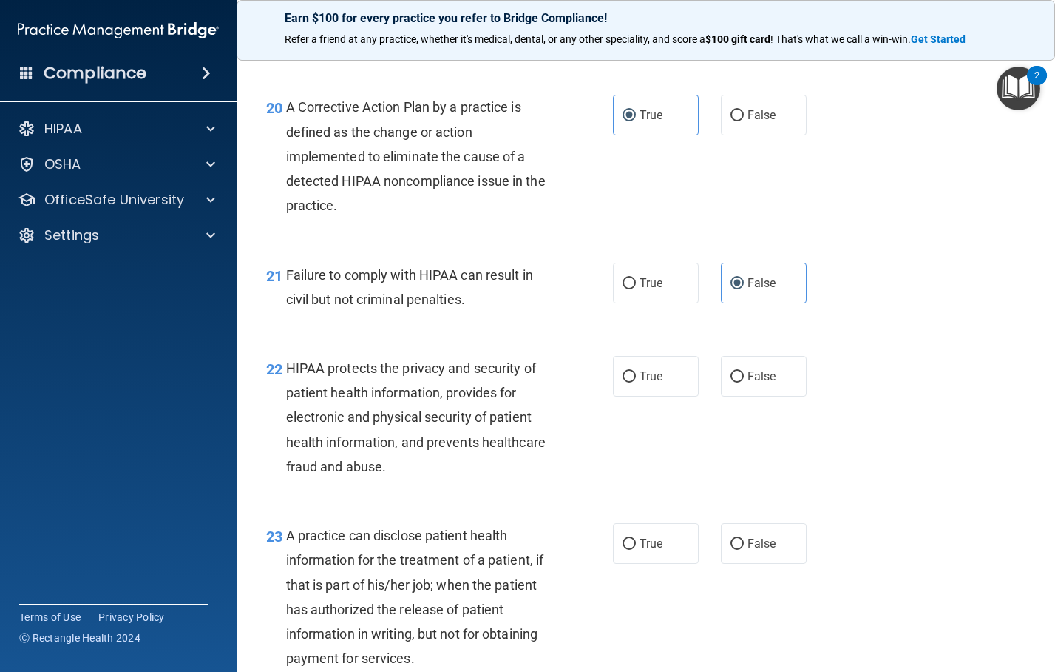
scroll to position [2589, 0]
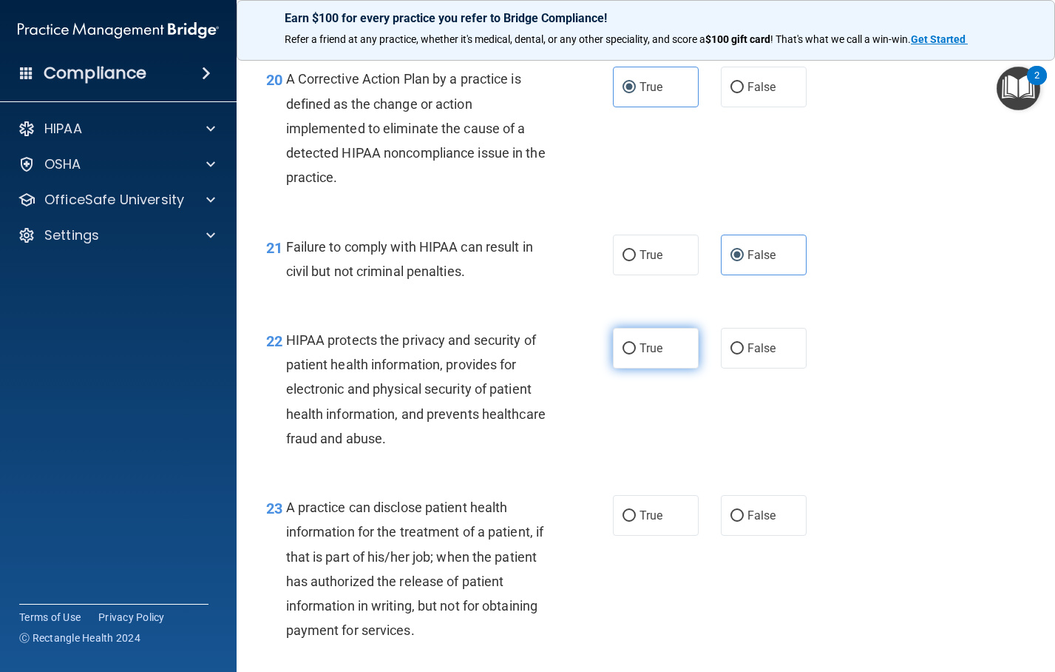
click at [625, 354] on input "True" at bounding box center [629, 348] width 13 height 11
radio input "true"
click at [731, 521] on input "False" at bounding box center [737, 515] width 13 height 11
radio input "true"
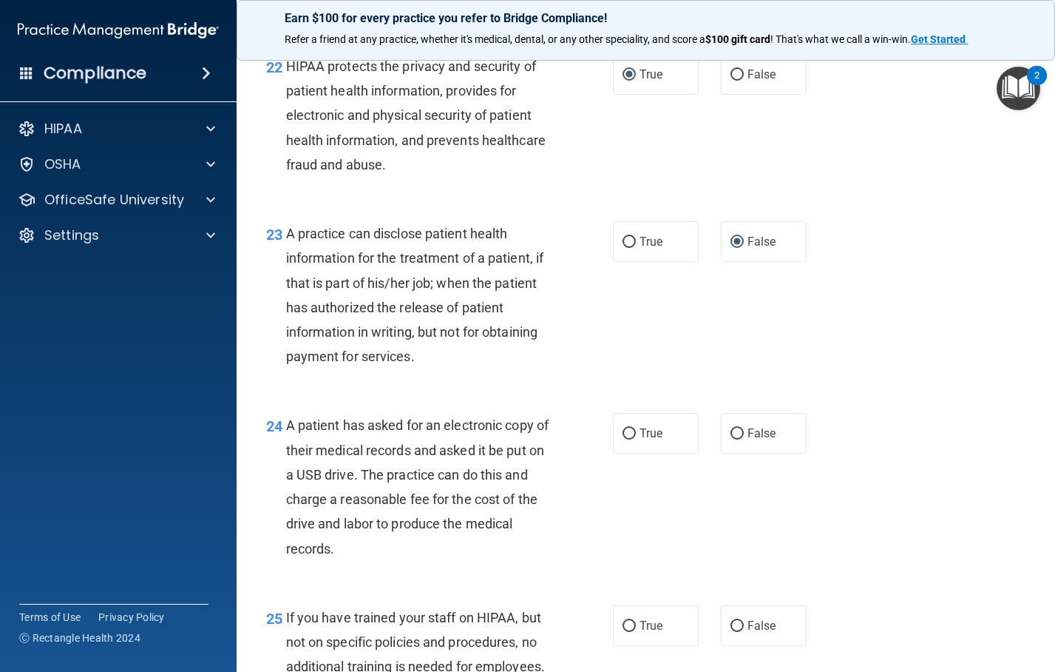
scroll to position [2884, 0]
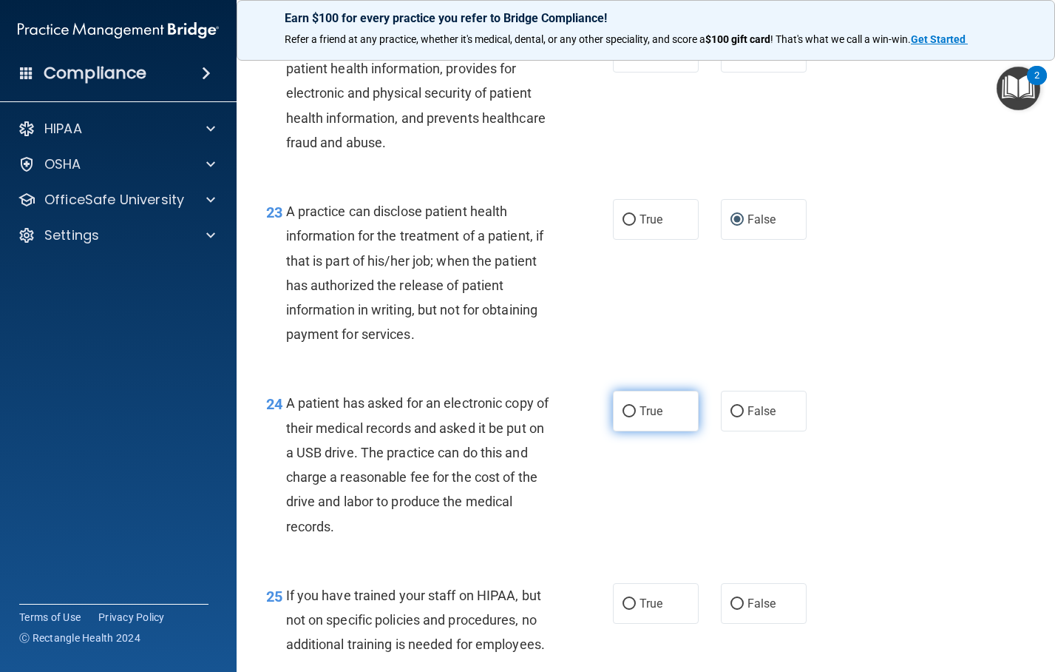
click at [615, 431] on label "True" at bounding box center [656, 410] width 86 height 41
click at [623, 417] on input "True" at bounding box center [629, 411] width 13 height 11
radio input "true"
click at [731, 609] on input "False" at bounding box center [737, 603] width 13 height 11
radio input "true"
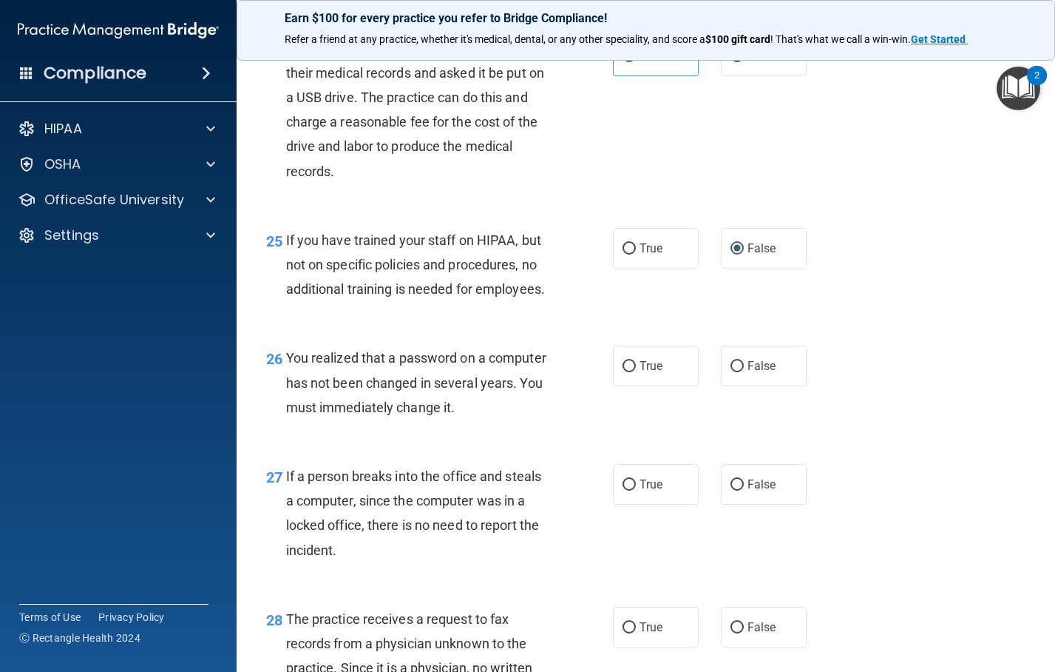
scroll to position [3402, 0]
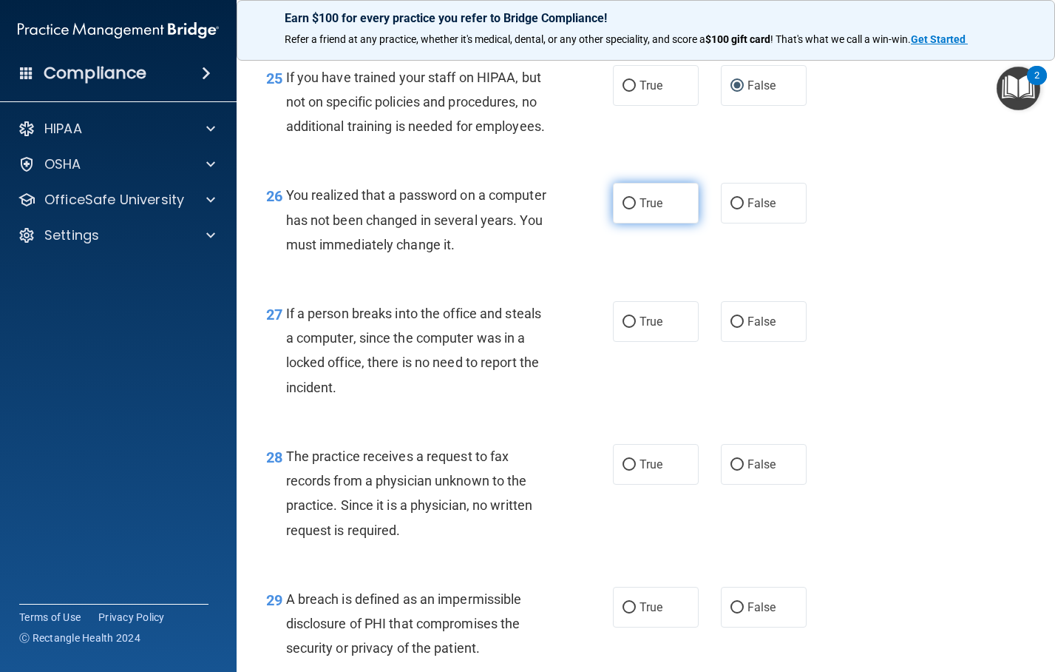
drag, startPoint x: 623, startPoint y: 251, endPoint x: 710, endPoint y: 338, distance: 122.9
click at [626, 209] on input "True" at bounding box center [629, 203] width 13 height 11
radio input "true"
click at [728, 342] on label "False" at bounding box center [764, 321] width 86 height 41
click at [731, 328] on input "False" at bounding box center [737, 322] width 13 height 11
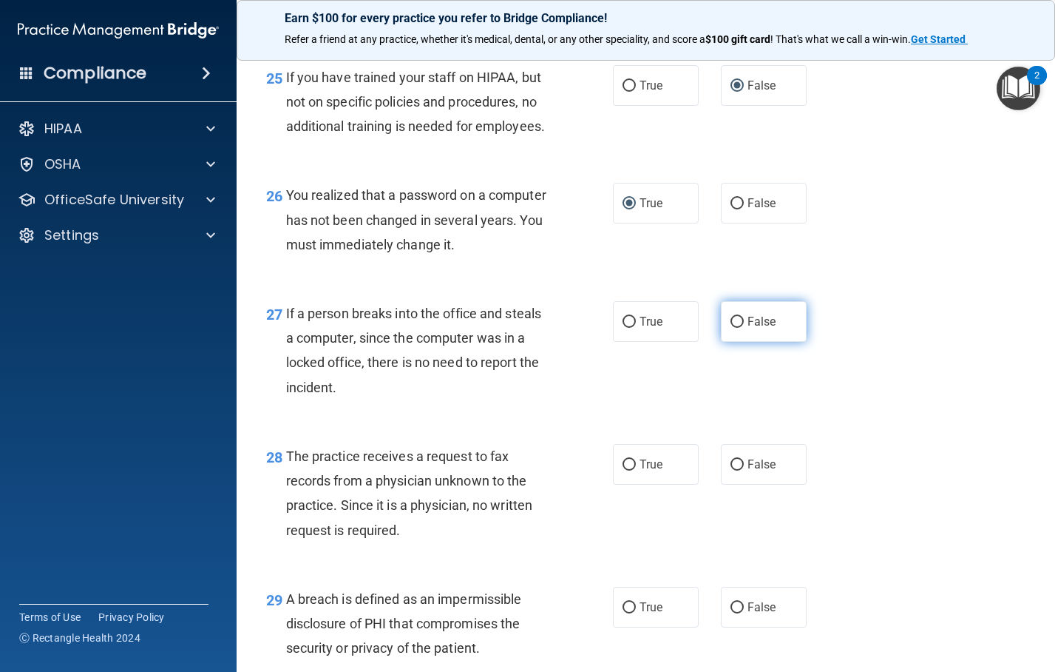
radio input "true"
drag, startPoint x: 731, startPoint y: 507, endPoint x: 742, endPoint y: 509, distance: 10.5
click at [732, 470] on input "False" at bounding box center [737, 464] width 13 height 11
radio input "true"
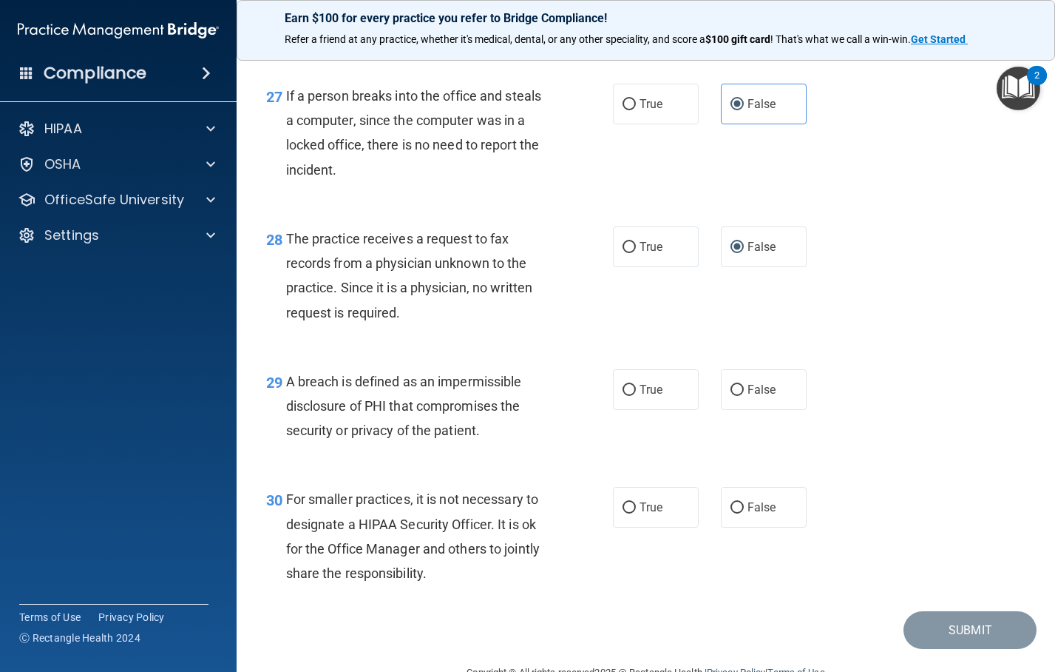
scroll to position [3624, 0]
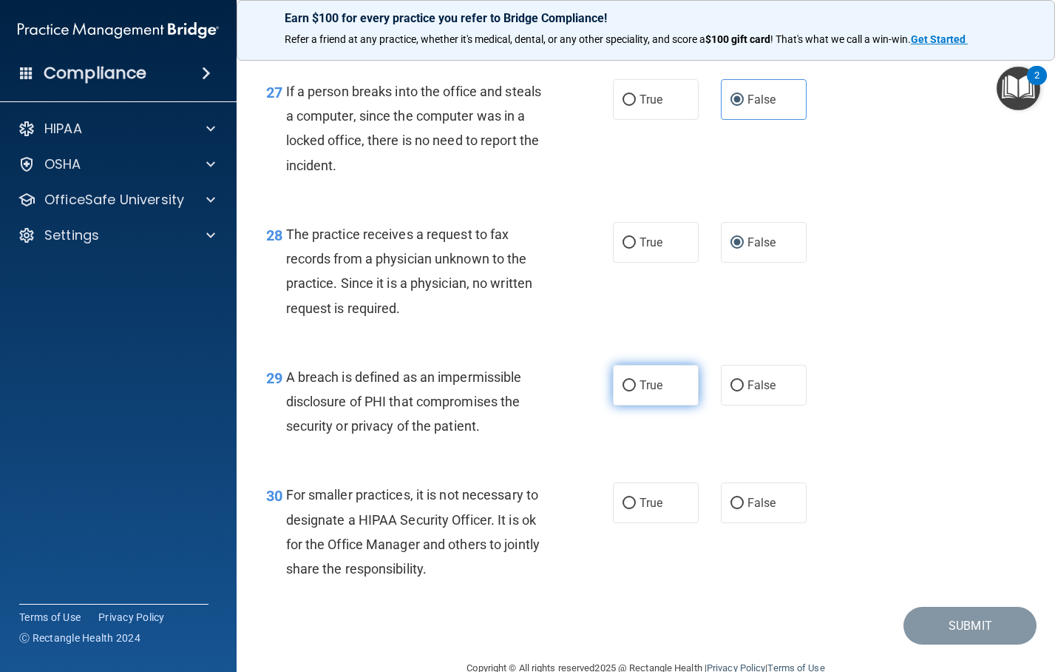
click at [624, 391] on input "True" at bounding box center [629, 385] width 13 height 11
radio input "true"
click at [731, 509] on input "False" at bounding box center [737, 503] width 13 height 11
radio input "true"
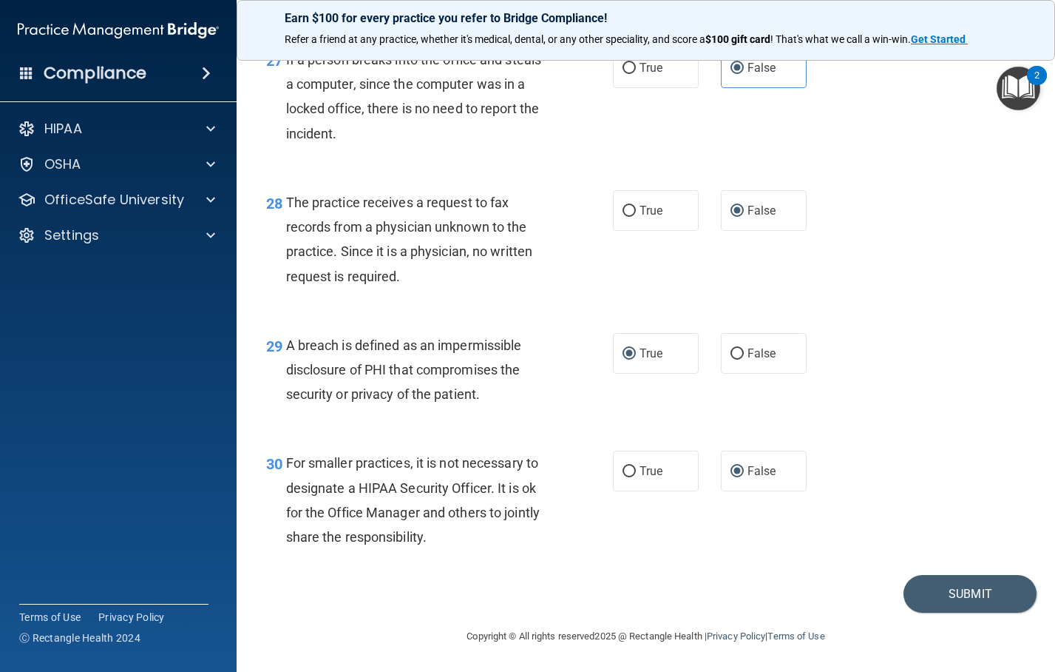
scroll to position [3705, 0]
click at [966, 588] on button "Submit" at bounding box center [970, 594] width 133 height 38
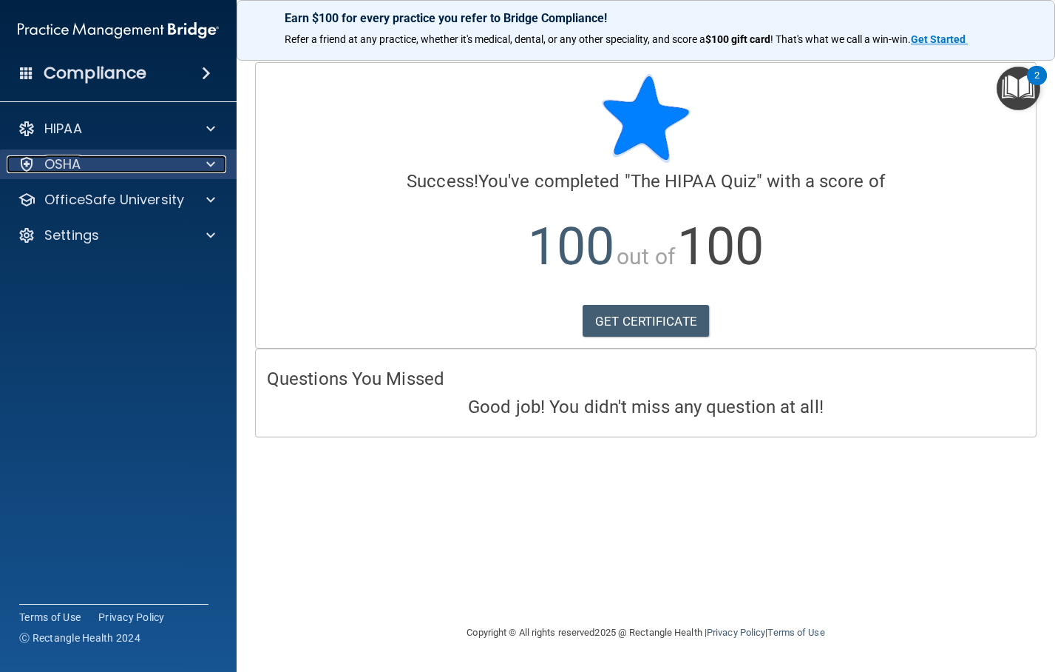
click at [210, 163] on span at bounding box center [210, 164] width 9 height 18
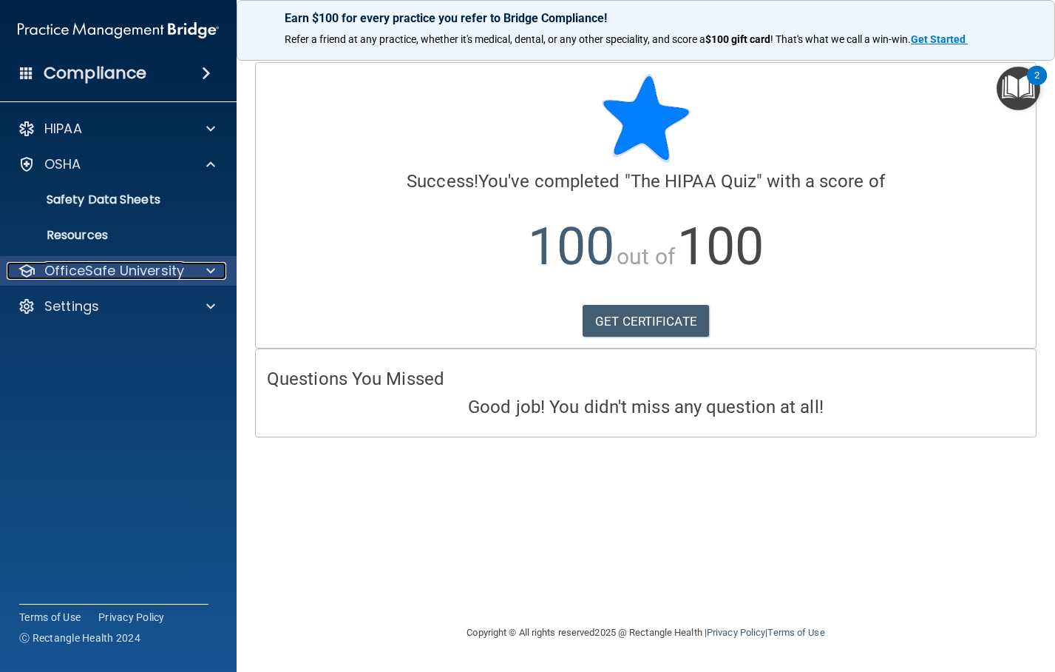
click at [213, 264] on span at bounding box center [210, 271] width 9 height 18
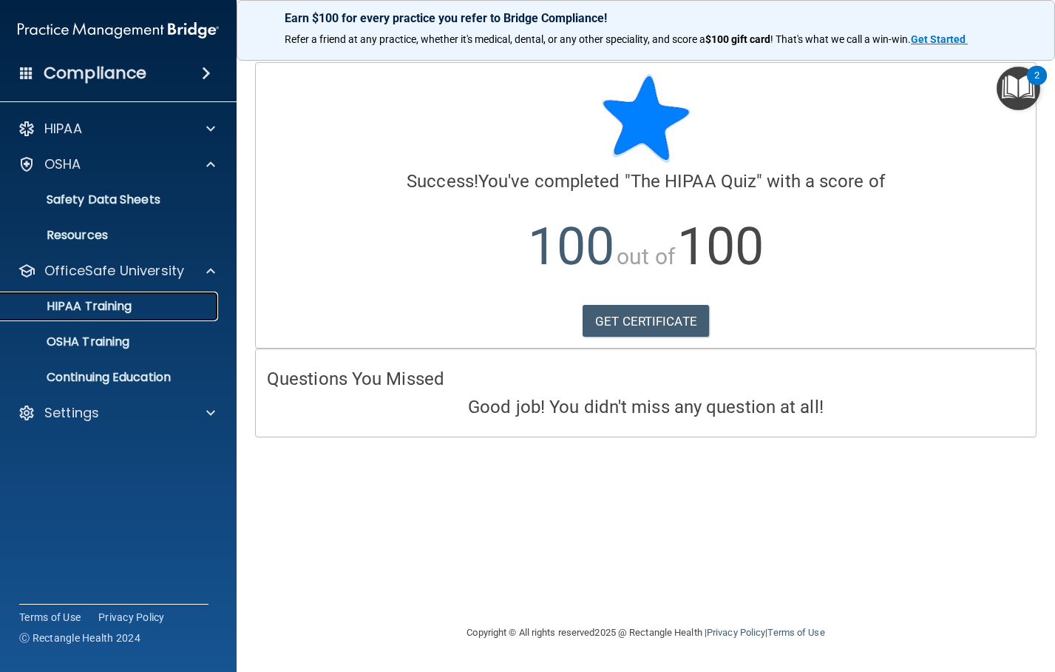
click at [115, 301] on p "HIPAA Training" at bounding box center [71, 306] width 122 height 15
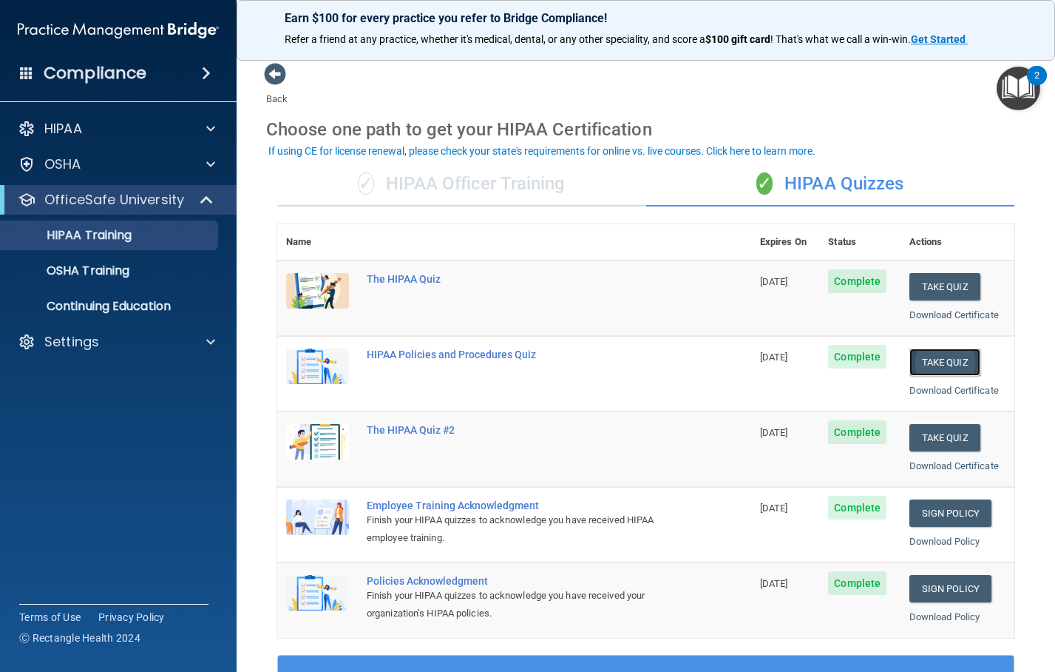
click at [939, 359] on button "Take Quiz" at bounding box center [945, 361] width 71 height 27
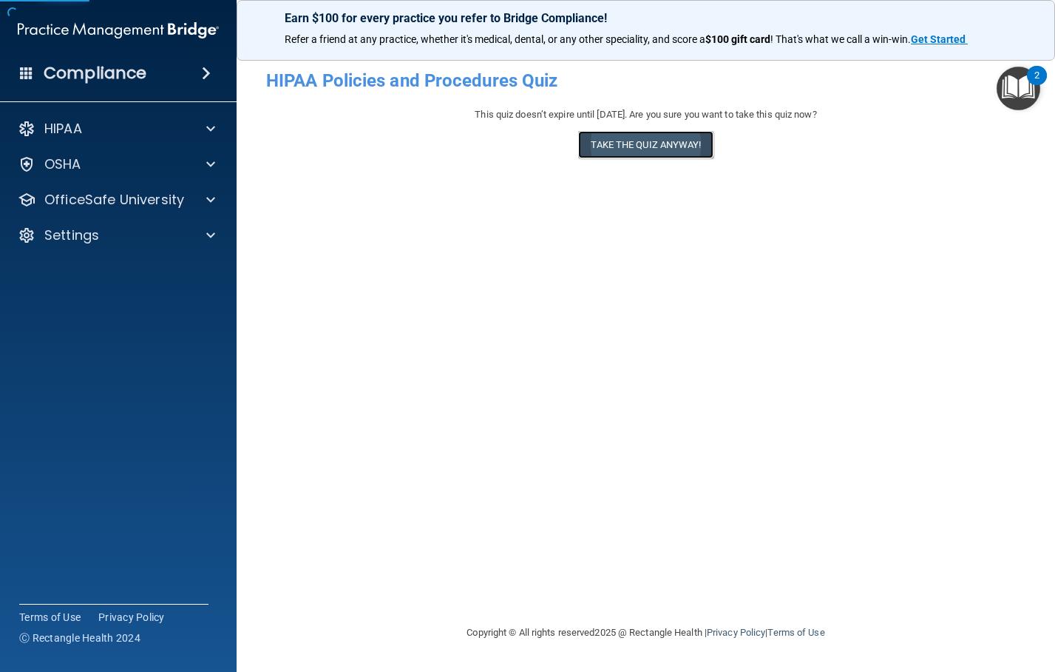
click at [652, 146] on button "Take the quiz anyway!" at bounding box center [645, 144] width 135 height 27
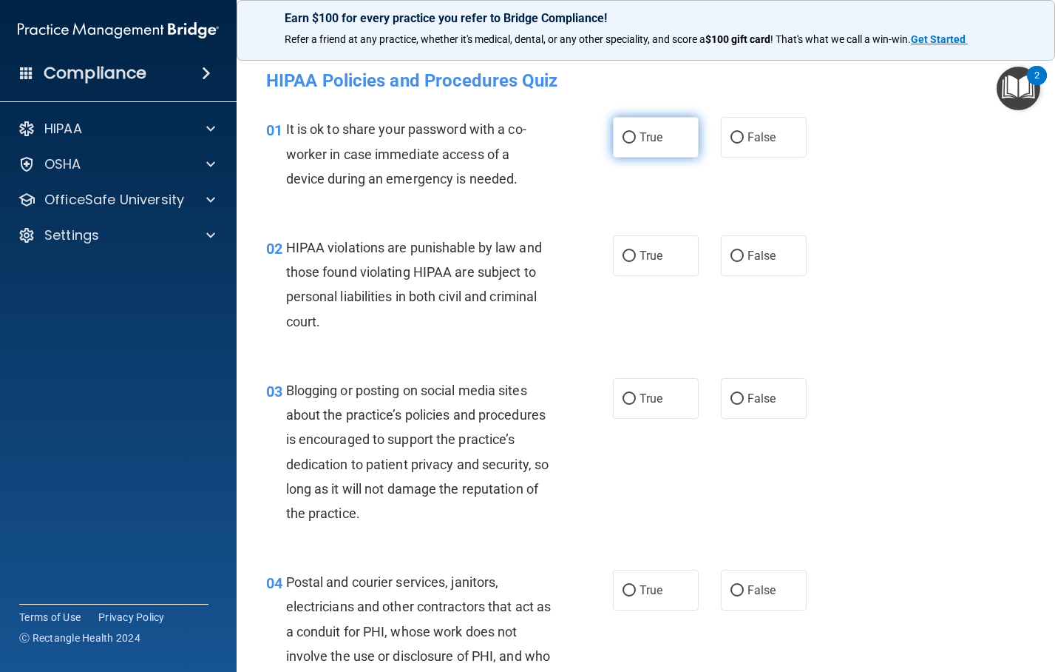
click at [623, 135] on input "True" at bounding box center [629, 137] width 13 height 11
radio input "true"
click at [623, 256] on input "True" at bounding box center [629, 256] width 13 height 11
radio input "true"
click at [626, 402] on input "True" at bounding box center [629, 398] width 13 height 11
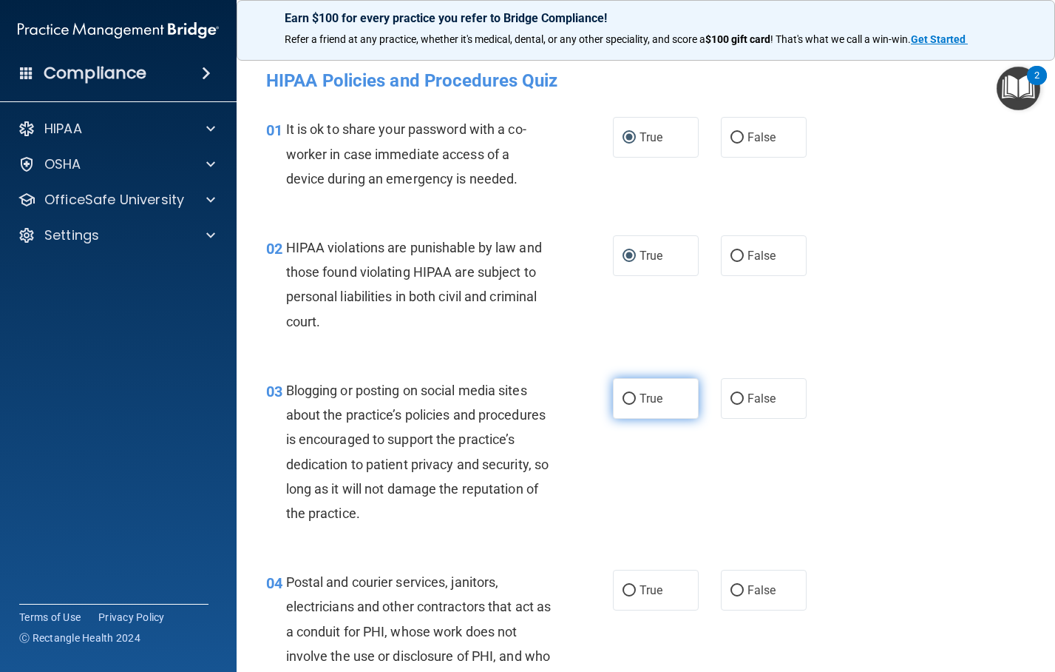
radio input "true"
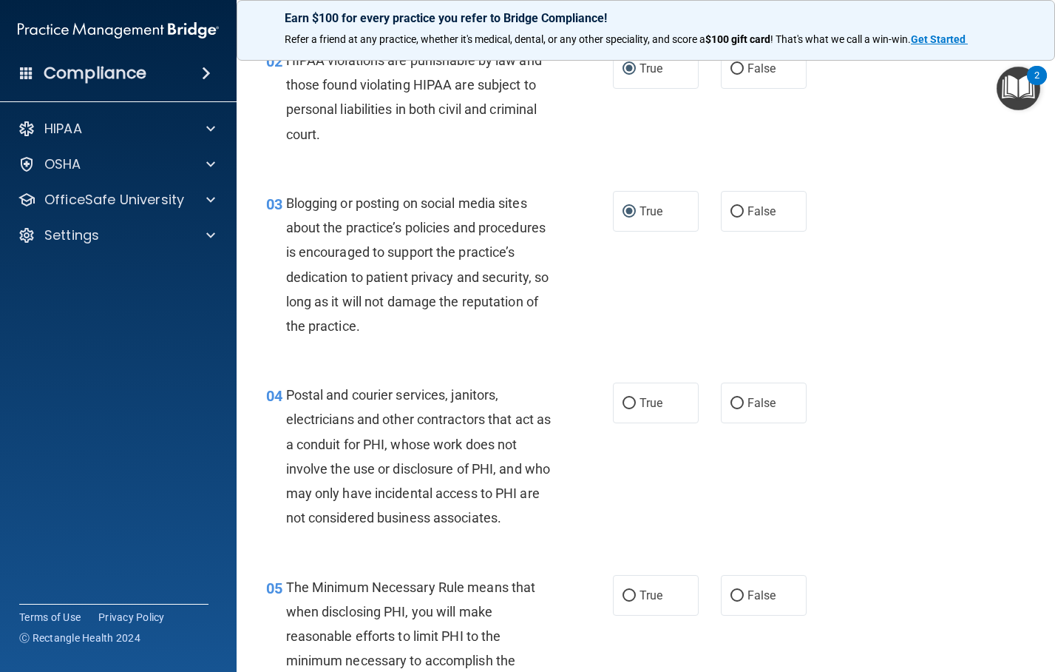
scroll to position [222, 0]
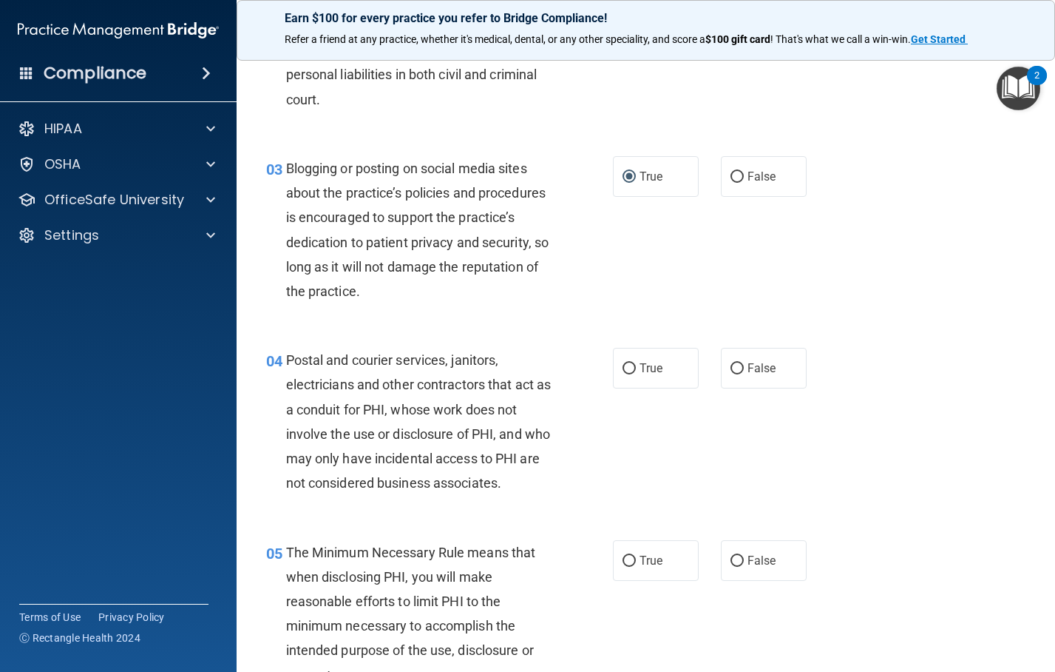
drag, startPoint x: 617, startPoint y: 366, endPoint x: 624, endPoint y: 404, distance: 38.4
click at [623, 368] on input "True" at bounding box center [629, 368] width 13 height 11
radio input "true"
click at [623, 567] on input "True" at bounding box center [629, 560] width 13 height 11
radio input "true"
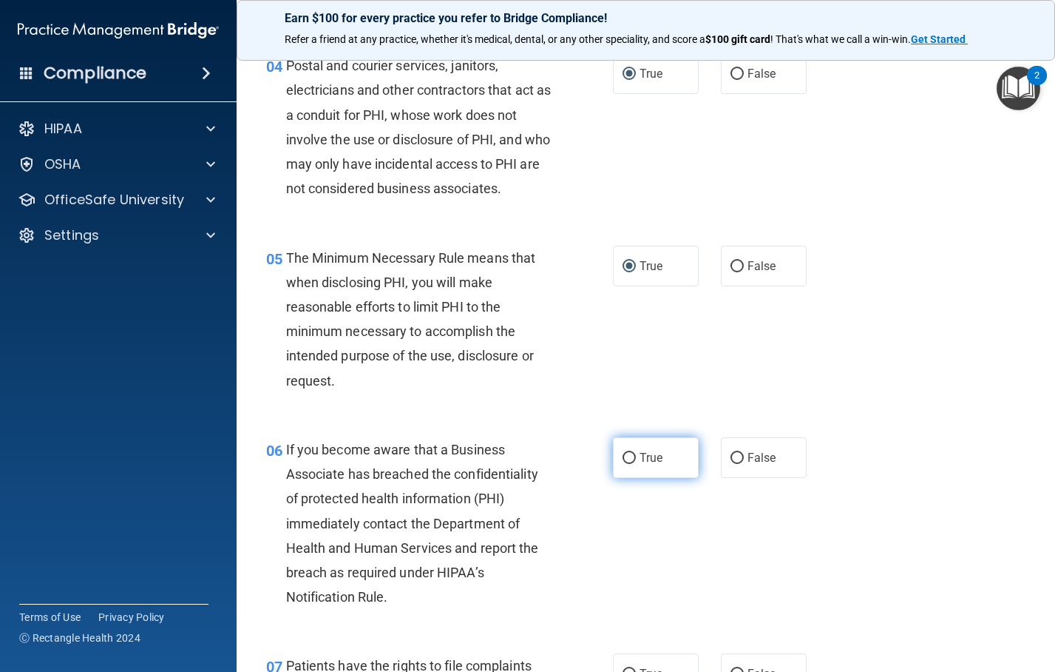
scroll to position [518, 0]
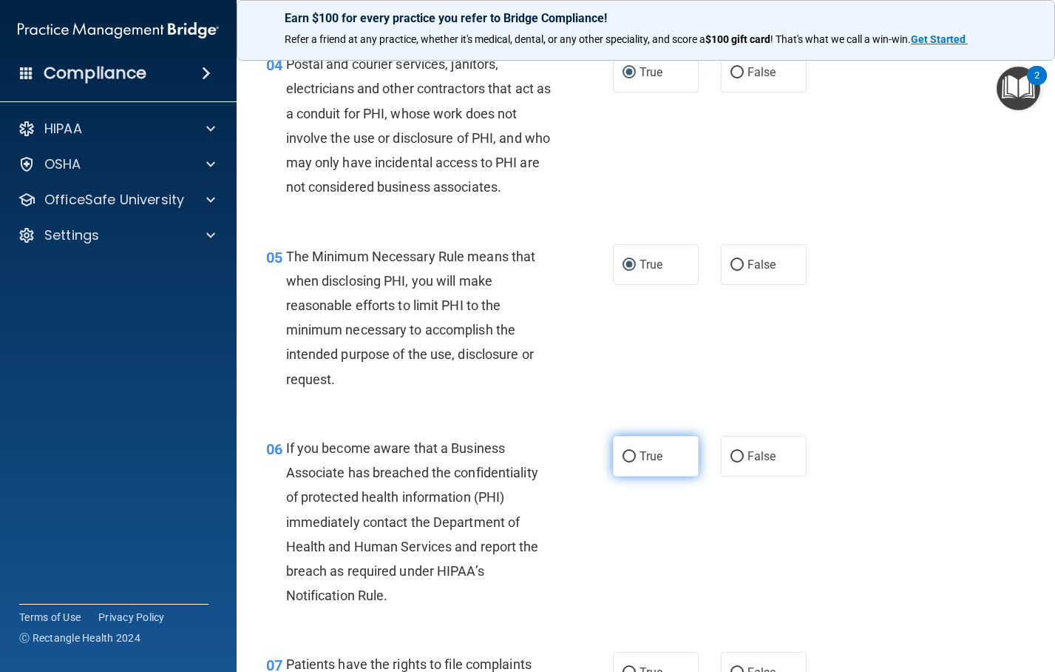
click at [623, 462] on input "True" at bounding box center [629, 456] width 13 height 11
radio input "true"
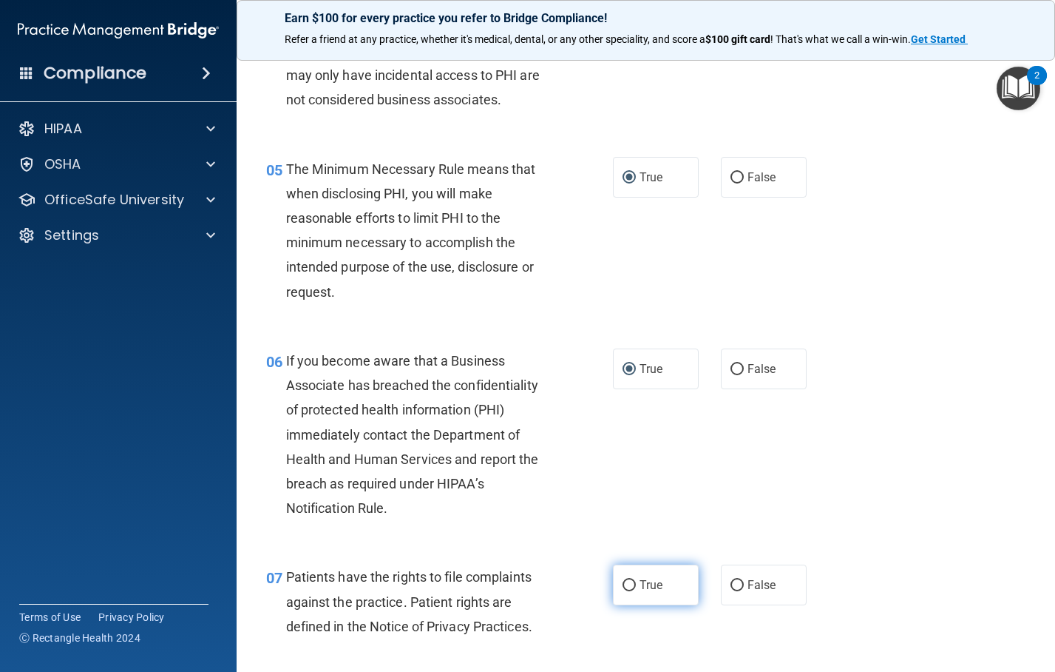
scroll to position [740, 0]
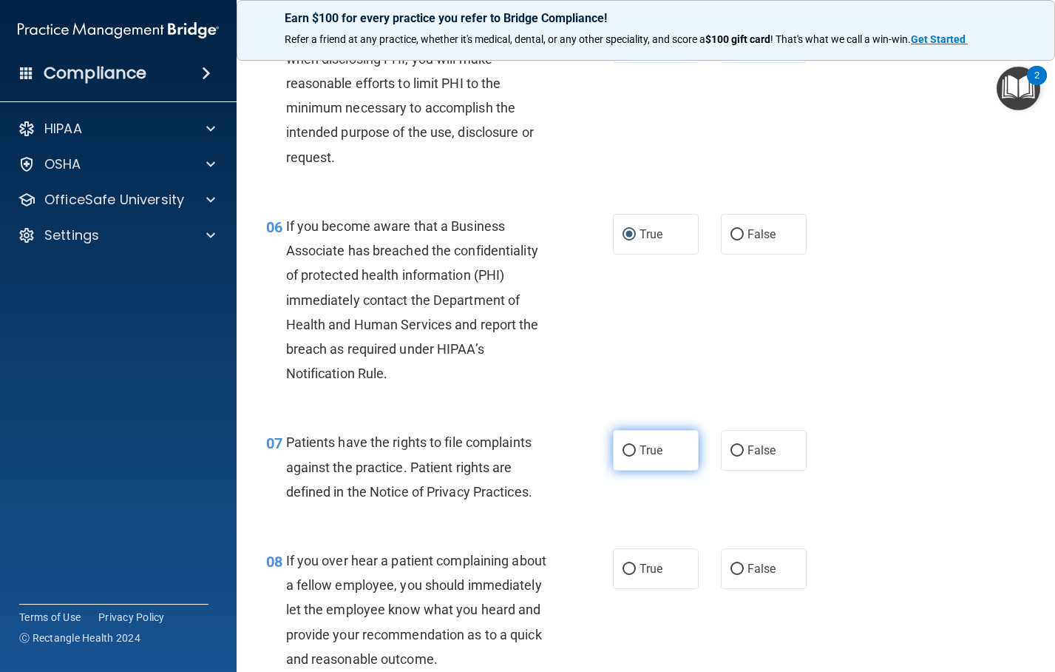
click at [626, 456] on input "True" at bounding box center [629, 450] width 13 height 11
radio input "true"
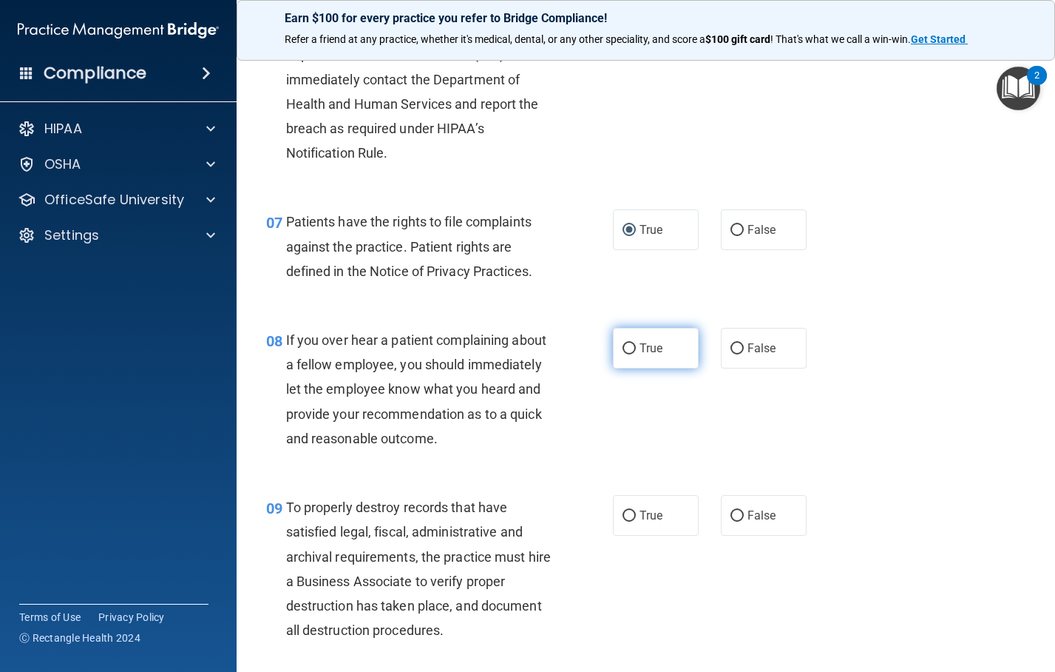
scroll to position [961, 0]
click at [623, 353] on input "True" at bounding box center [629, 347] width 13 height 11
radio input "true"
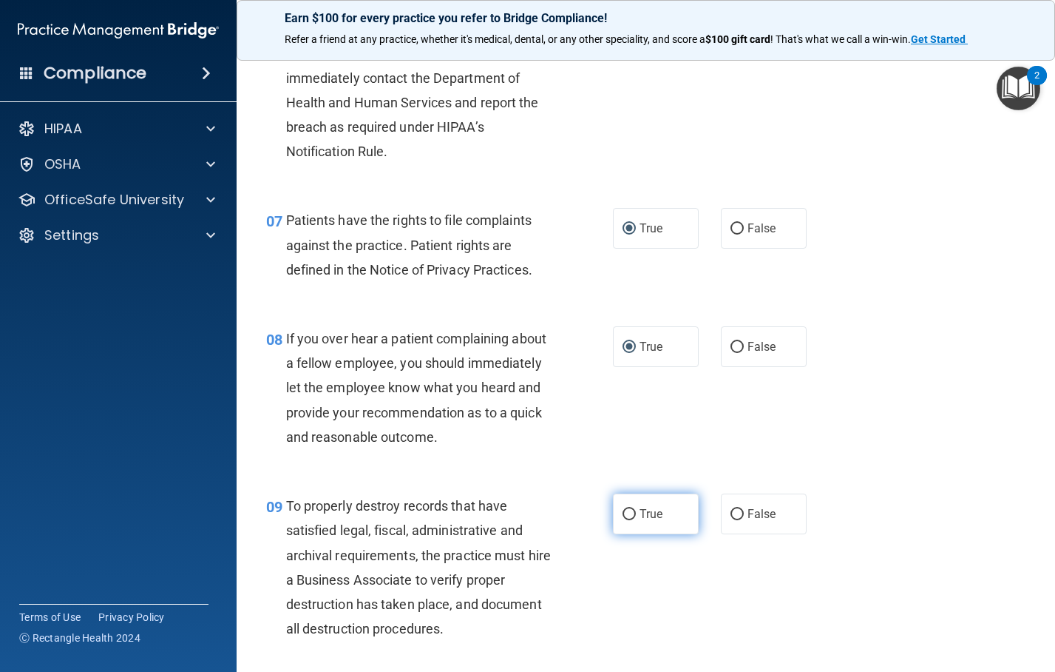
click at [624, 520] on input "True" at bounding box center [629, 514] width 13 height 11
radio input "true"
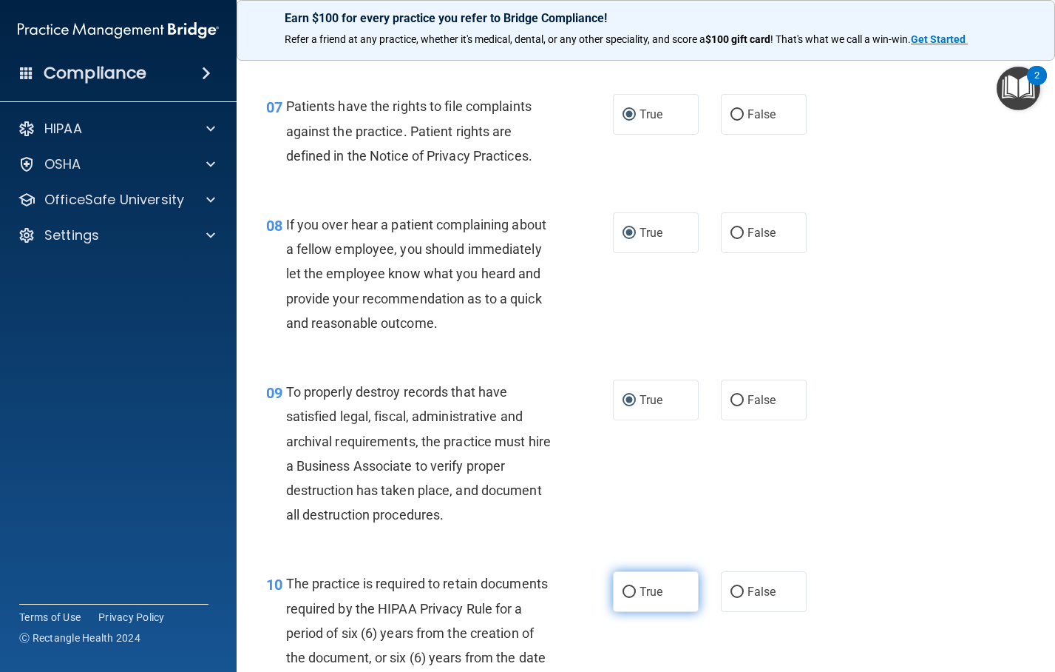
scroll to position [1257, 0]
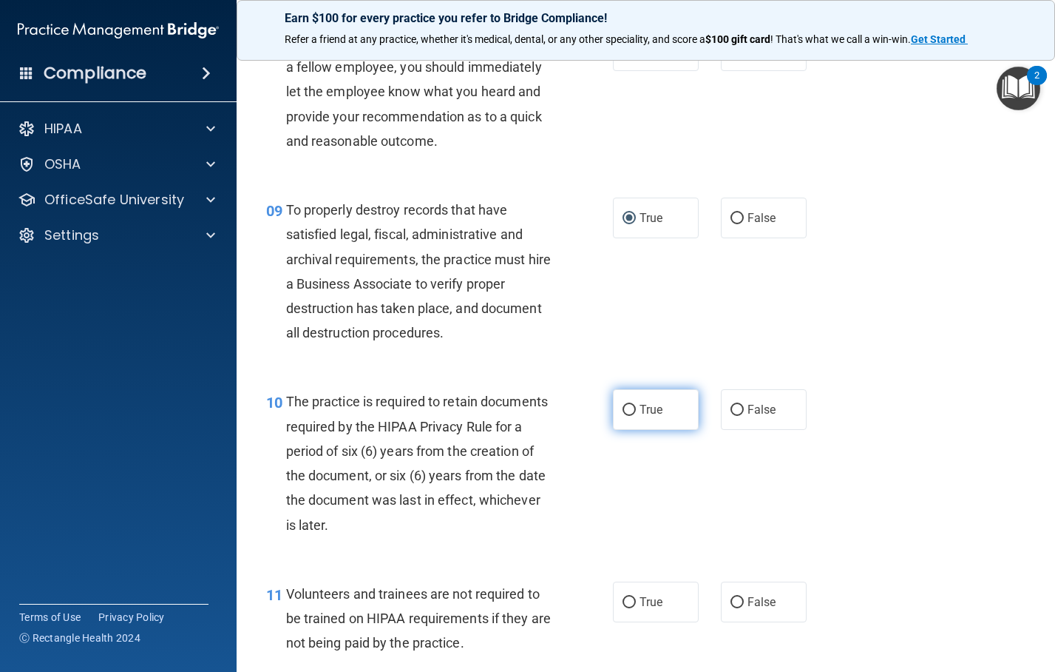
click at [623, 416] on input "True" at bounding box center [629, 410] width 13 height 11
radio input "true"
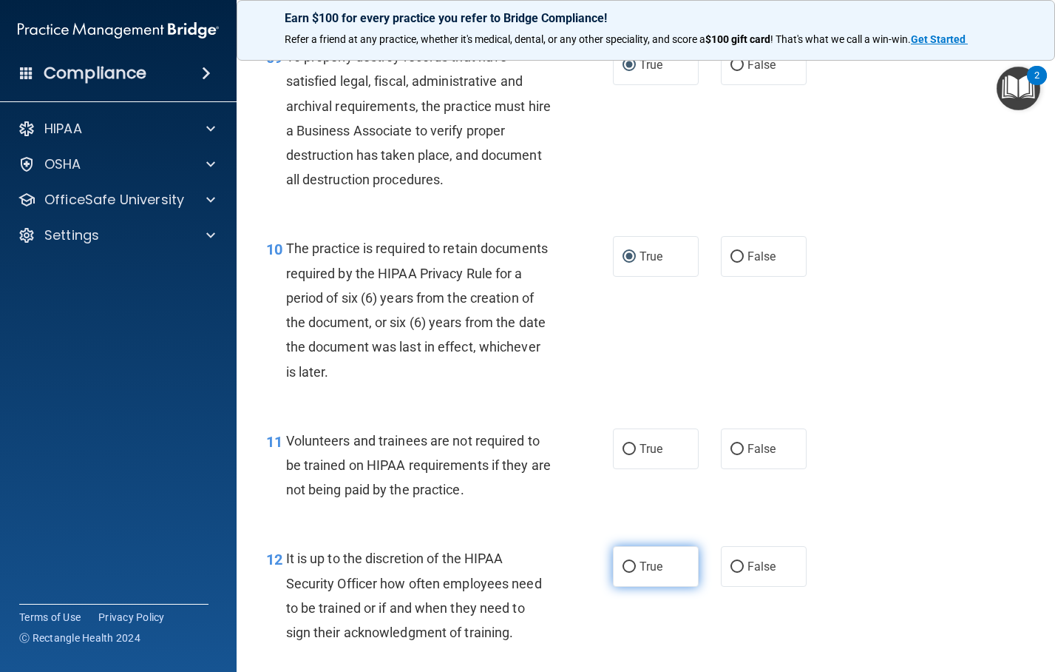
scroll to position [1553, 0]
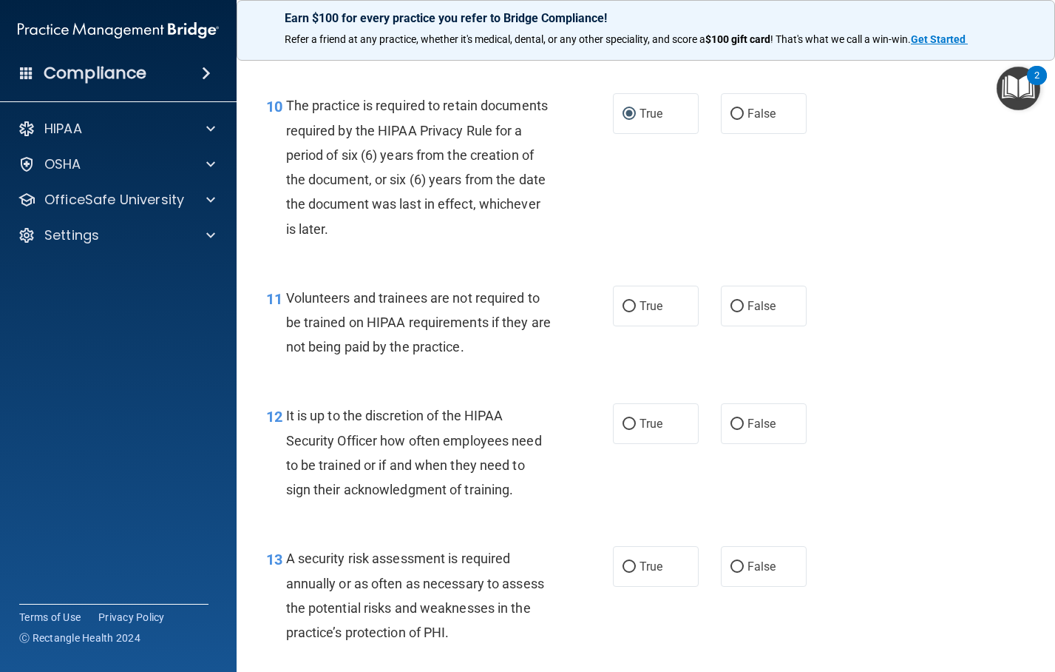
drag, startPoint x: 626, startPoint y: 354, endPoint x: 626, endPoint y: 436, distance: 82.1
click at [626, 312] on input "True" at bounding box center [629, 306] width 13 height 11
radio input "true"
click at [615, 444] on label "True" at bounding box center [656, 423] width 86 height 41
click at [623, 430] on input "True" at bounding box center [629, 424] width 13 height 11
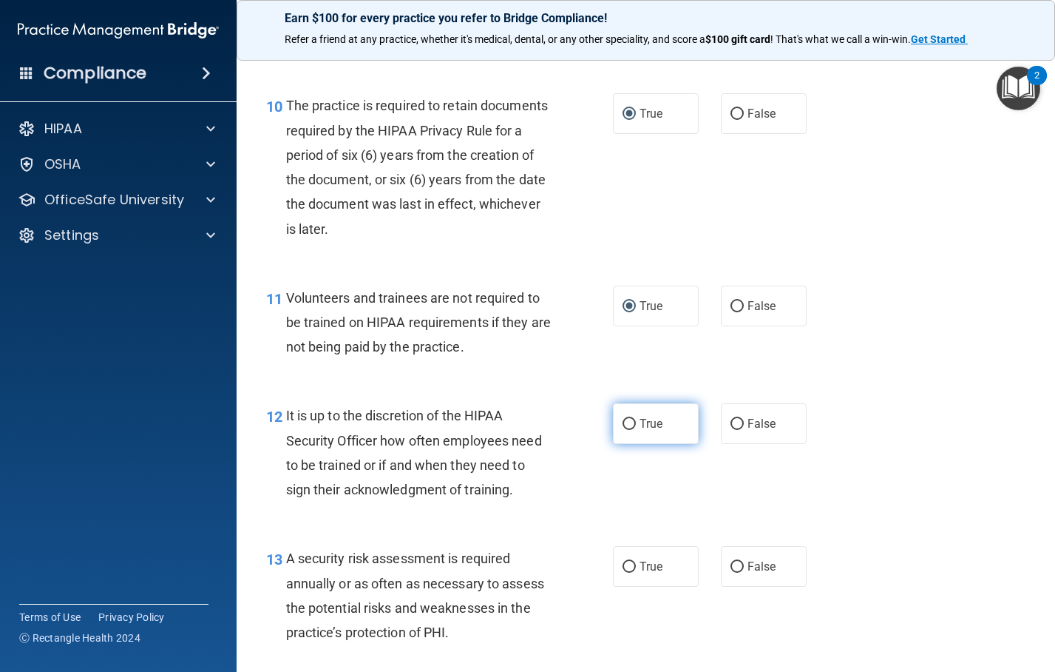
radio input "true"
click at [624, 572] on input "True" at bounding box center [629, 566] width 13 height 11
radio input "true"
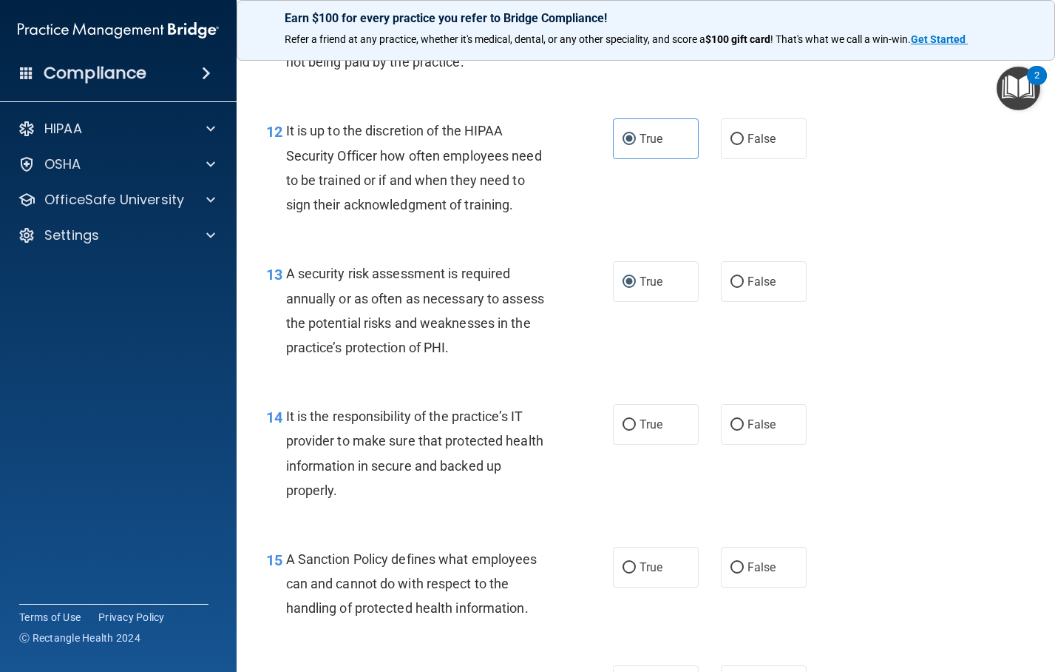
scroll to position [1849, 0]
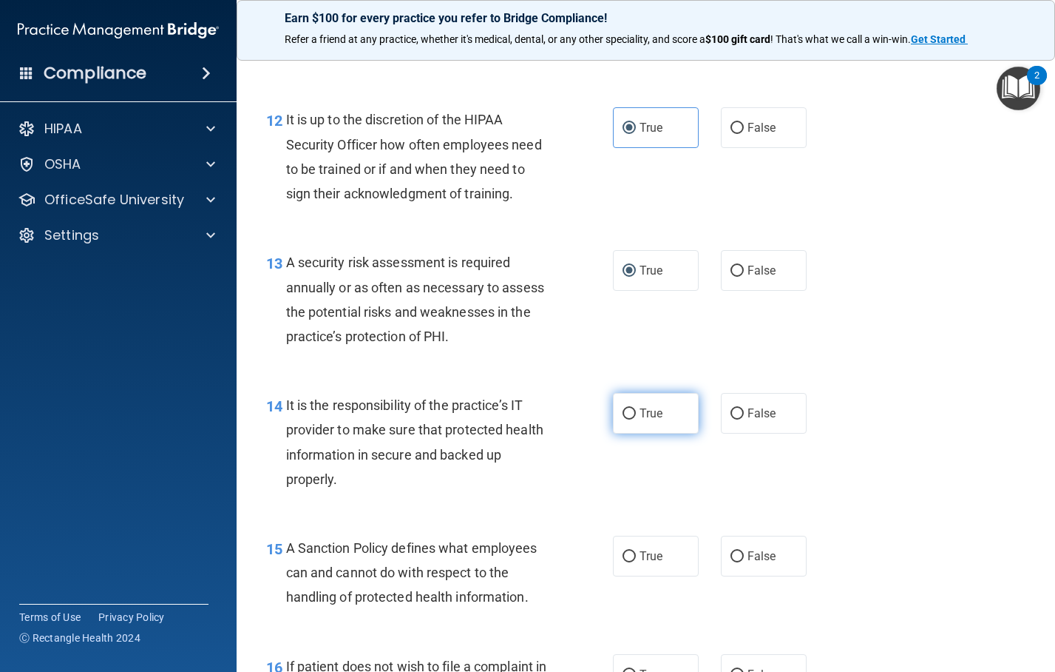
click at [623, 419] on input "True" at bounding box center [629, 413] width 13 height 11
radio input "true"
click at [627, 562] on input "True" at bounding box center [629, 556] width 13 height 11
radio input "true"
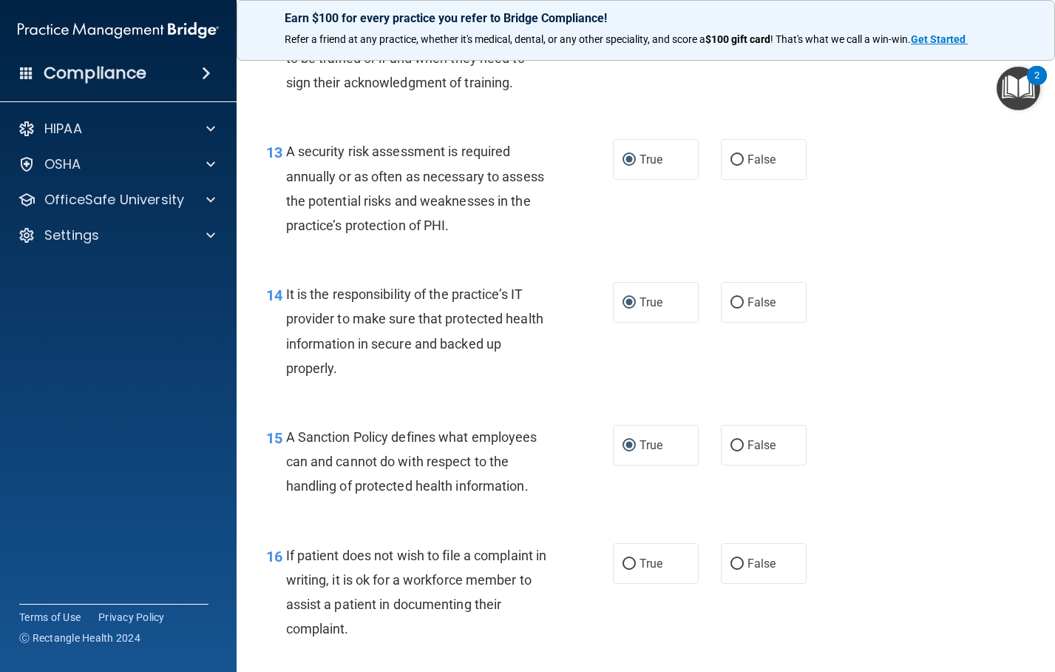
scroll to position [2145, 0]
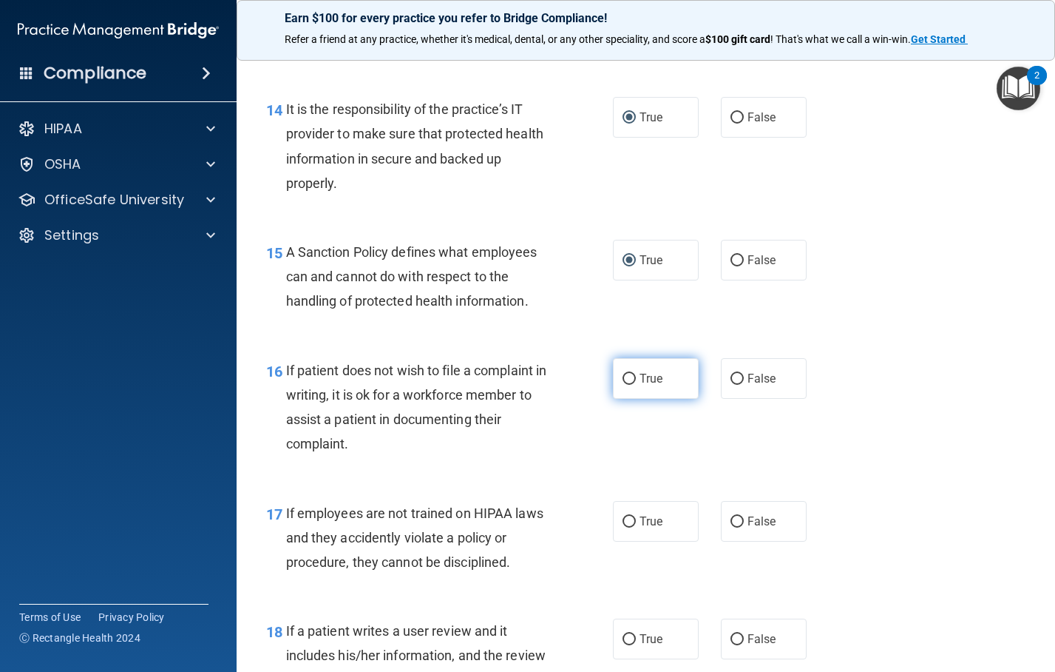
click at [623, 385] on input "True" at bounding box center [629, 378] width 13 height 11
radio input "true"
click at [623, 527] on input "True" at bounding box center [629, 521] width 13 height 11
radio input "true"
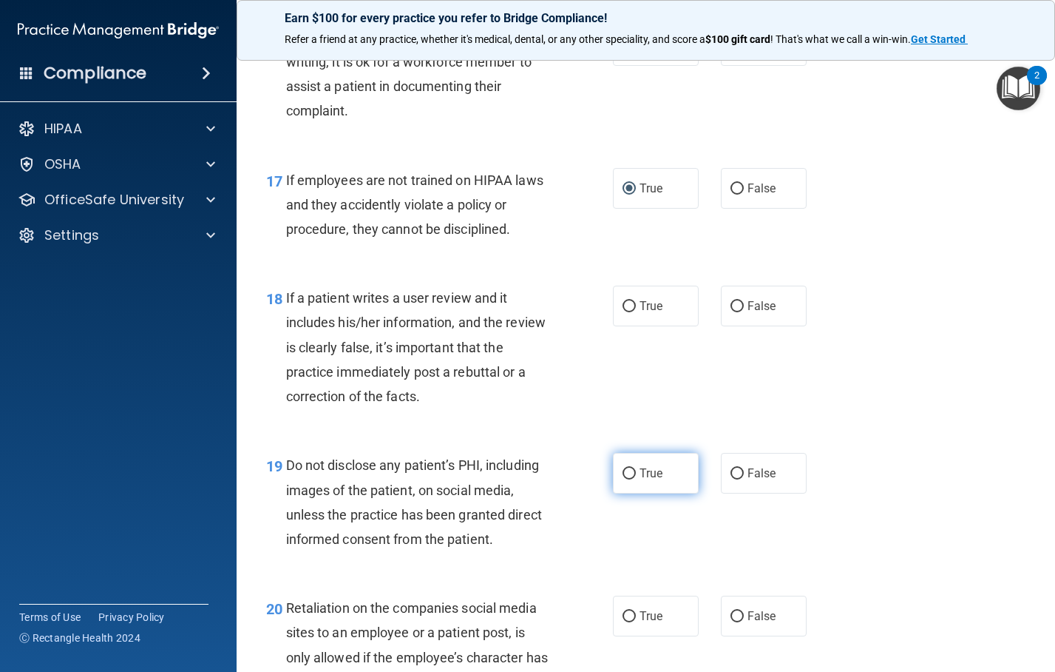
scroll to position [2515, 0]
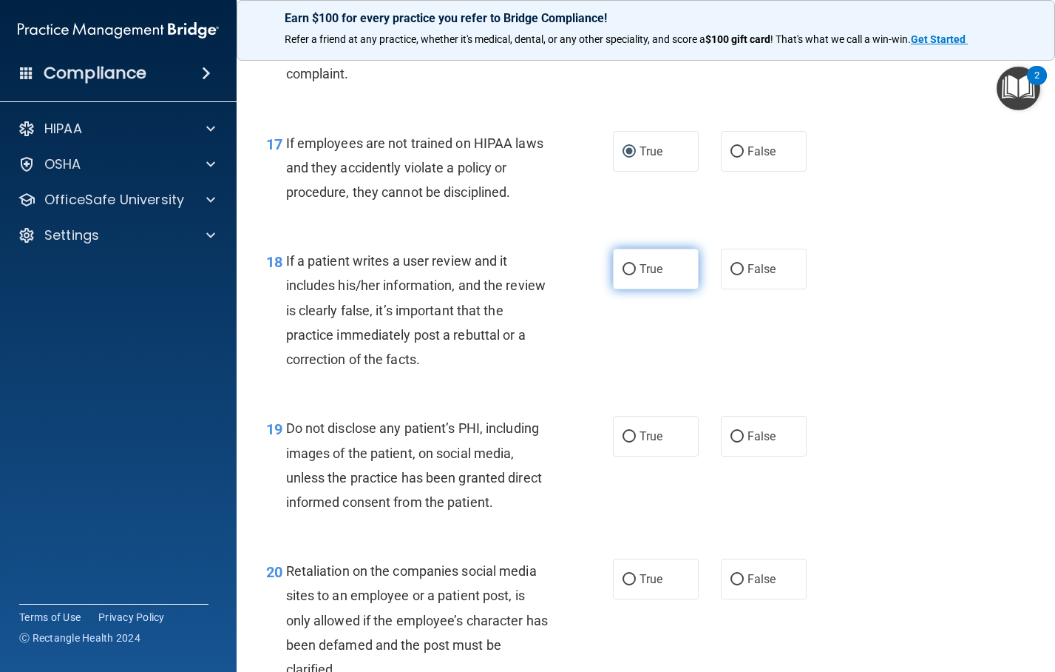
click at [623, 275] on input "True" at bounding box center [629, 269] width 13 height 11
radio input "true"
click at [623, 442] on input "True" at bounding box center [629, 436] width 13 height 11
radio input "true"
click at [627, 585] on input "True" at bounding box center [629, 579] width 13 height 11
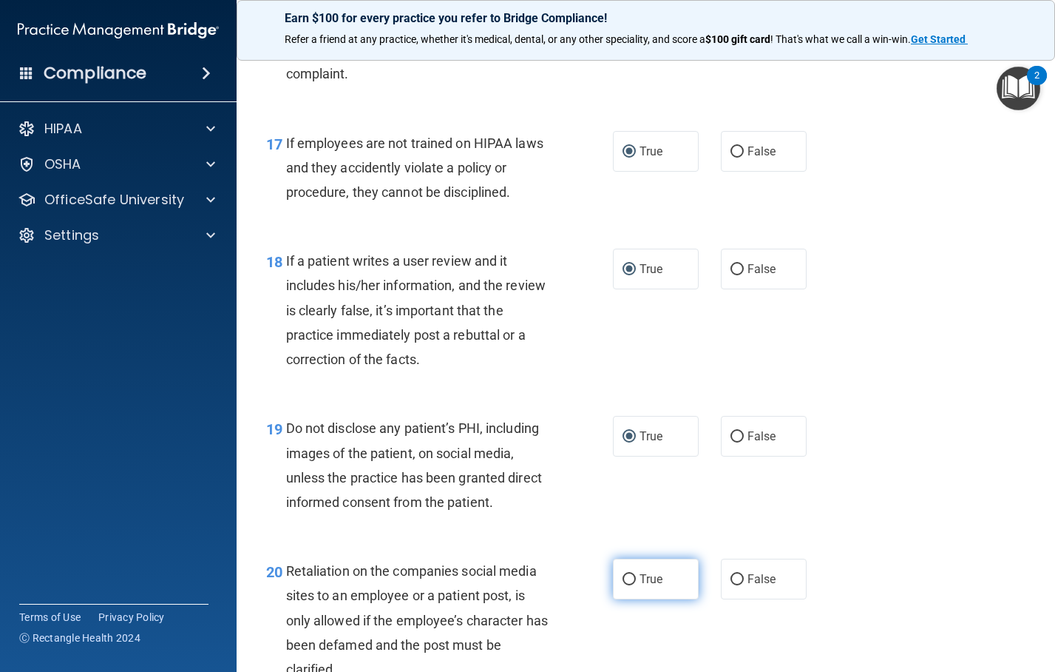
radio input "true"
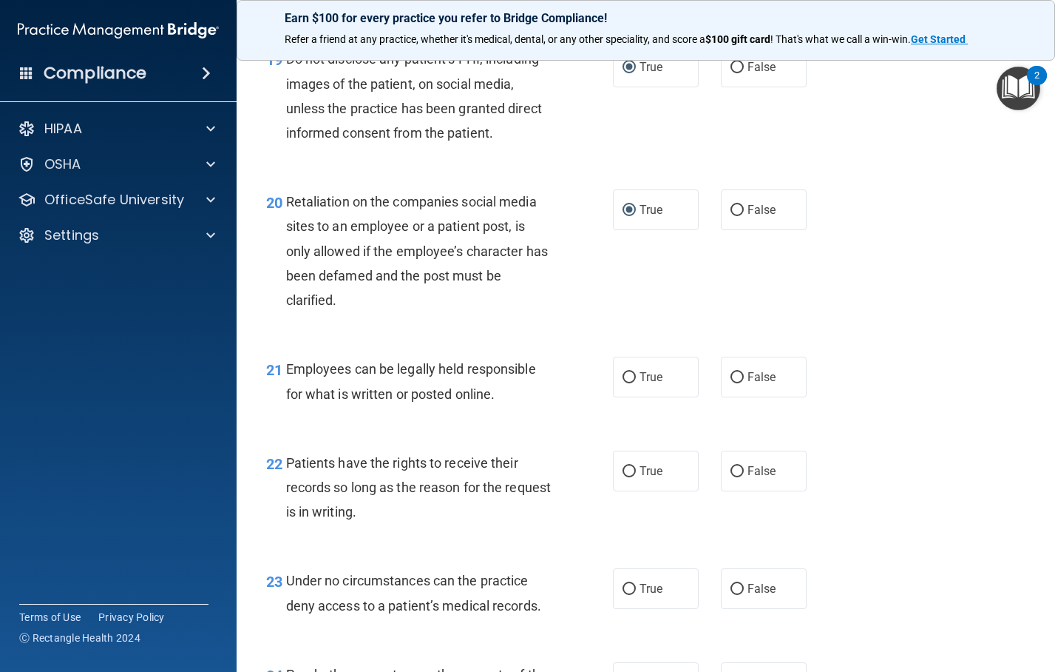
scroll to position [2884, 0]
click at [623, 382] on input "True" at bounding box center [629, 376] width 13 height 11
radio input "true"
click at [625, 476] on input "True" at bounding box center [629, 470] width 13 height 11
radio input "true"
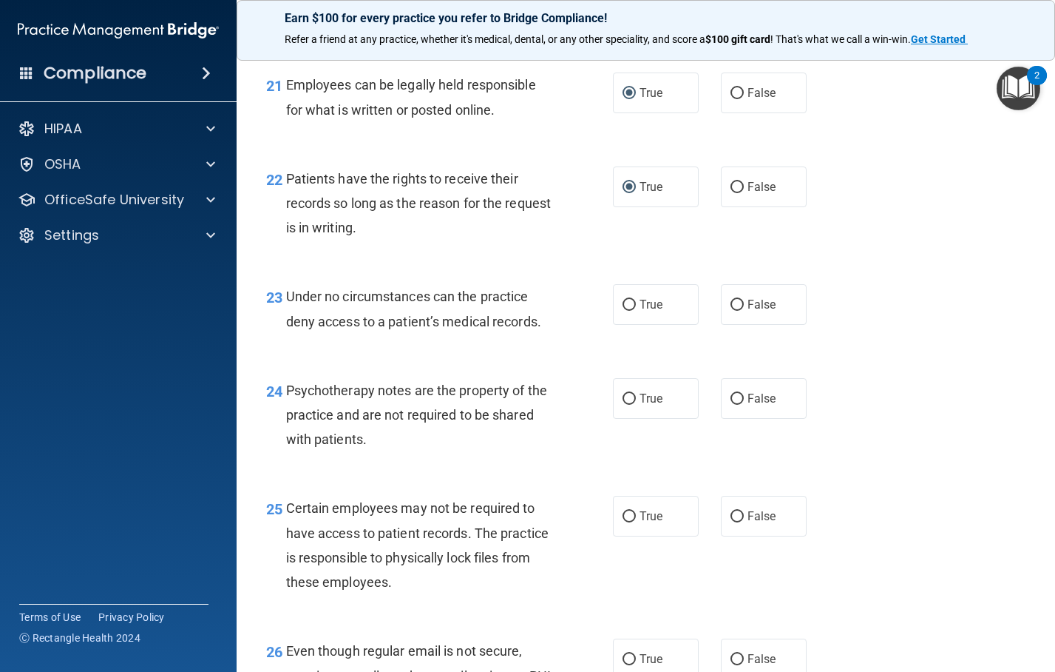
scroll to position [3180, 0]
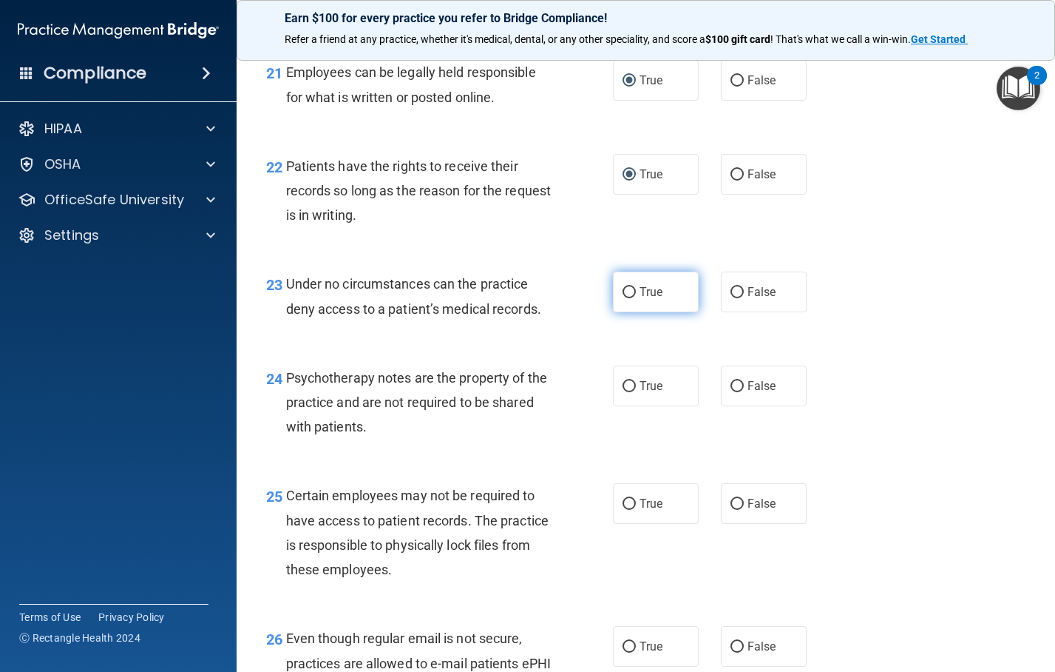
click at [623, 298] on input "True" at bounding box center [629, 292] width 13 height 11
radio input "true"
drag, startPoint x: 619, startPoint y: 429, endPoint x: 621, endPoint y: 488, distance: 59.2
click at [623, 392] on input "True" at bounding box center [629, 386] width 13 height 11
radio input "true"
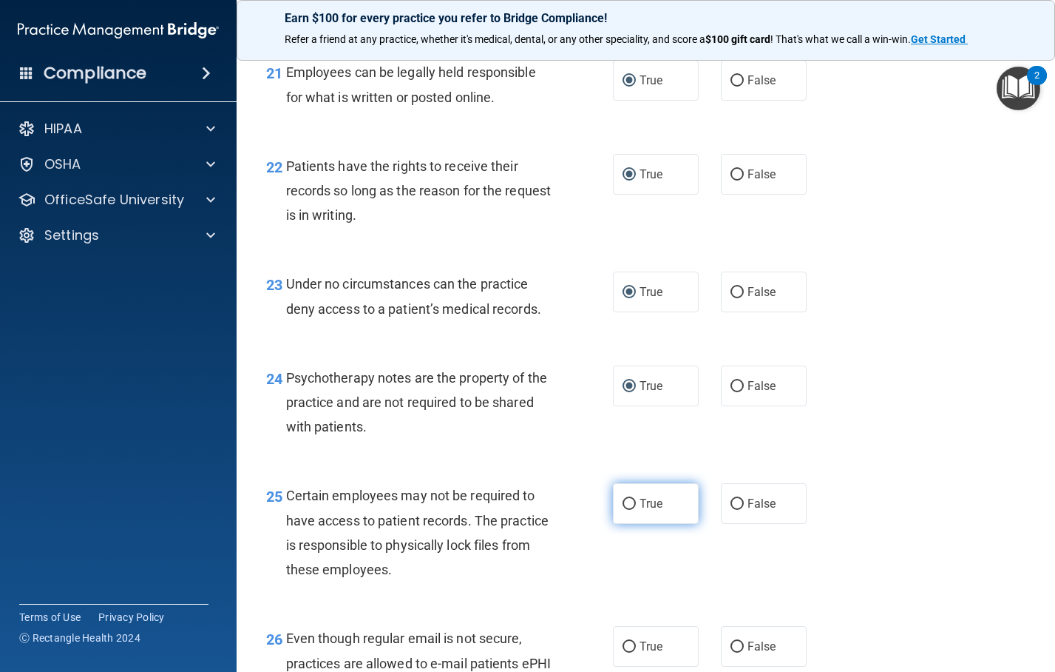
click at [628, 510] on input "True" at bounding box center [629, 503] width 13 height 11
radio input "true"
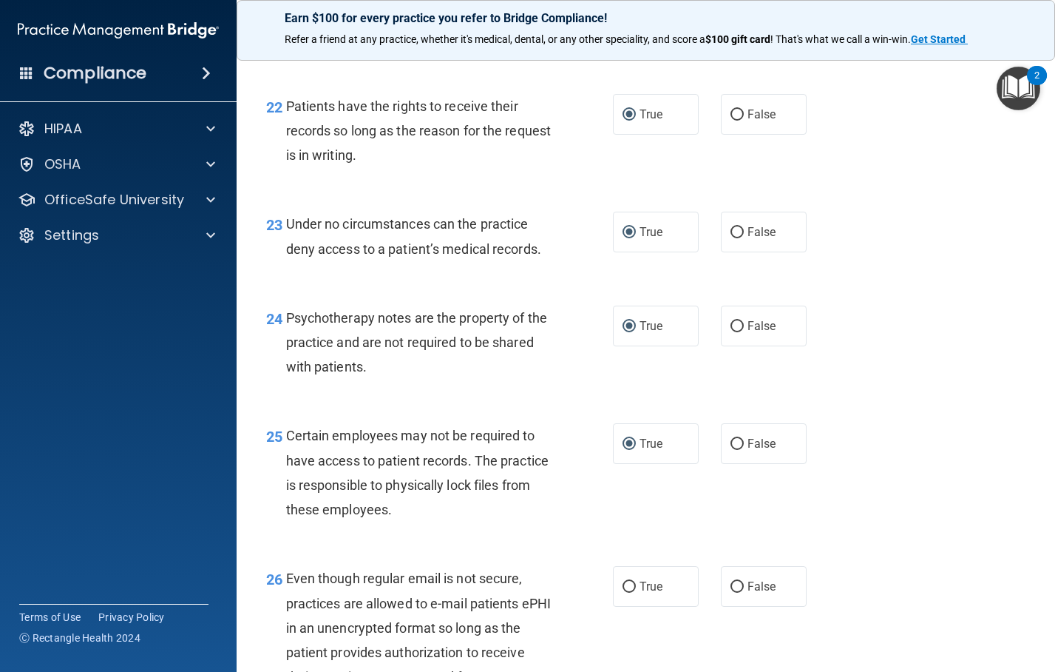
scroll to position [3476, 0]
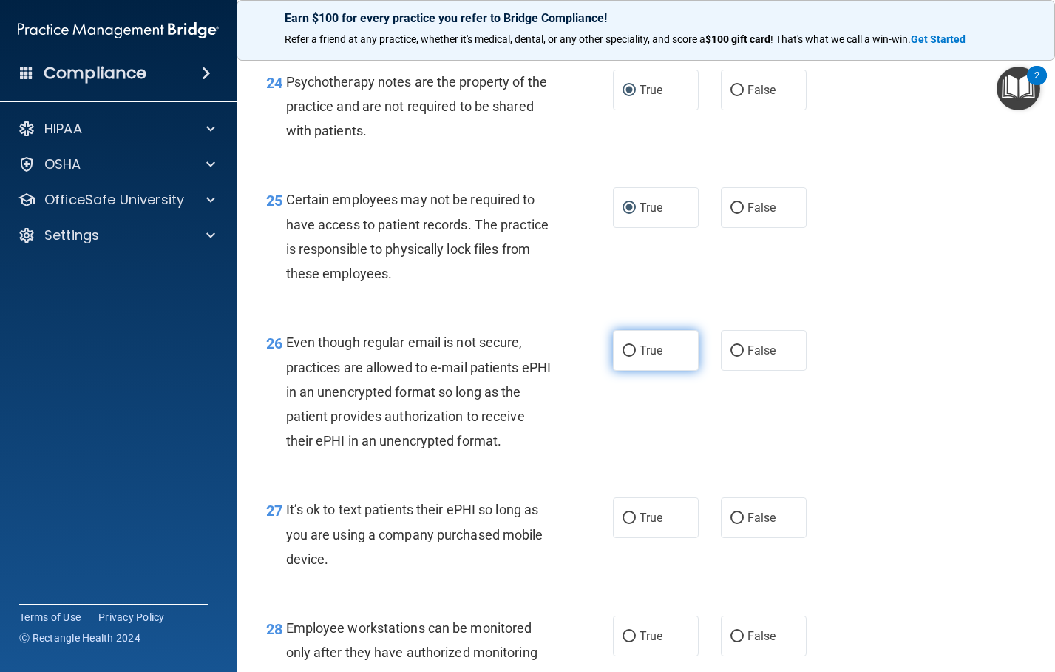
drag, startPoint x: 623, startPoint y: 396, endPoint x: 629, endPoint y: 445, distance: 49.9
click at [625, 356] on input "True" at bounding box center [629, 350] width 13 height 11
radio input "true"
click at [625, 524] on input "True" at bounding box center [629, 518] width 13 height 11
radio input "true"
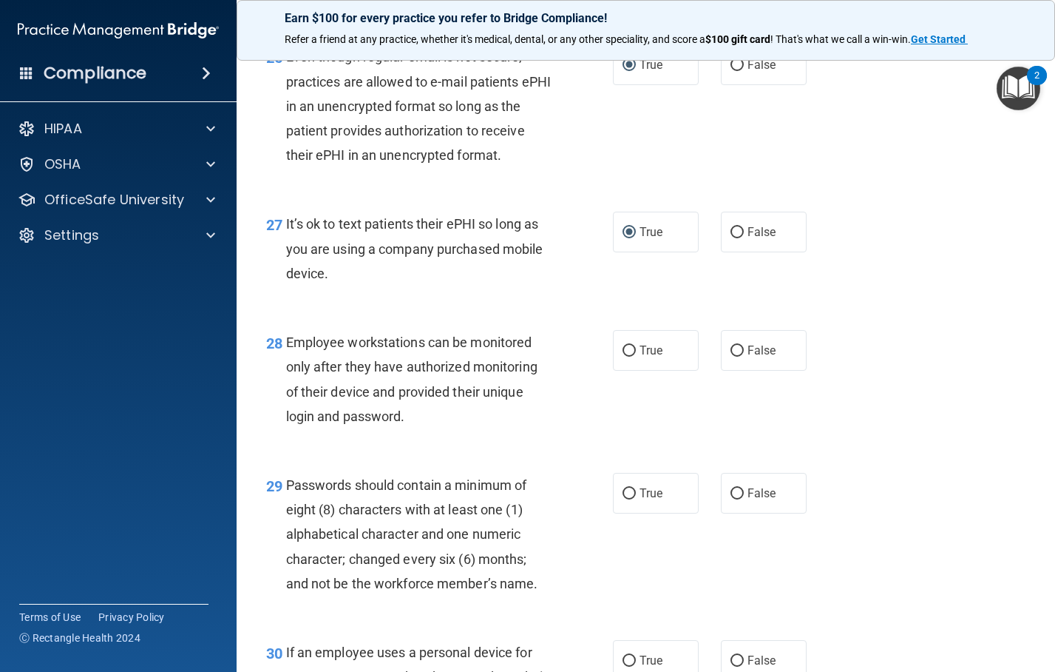
scroll to position [3772, 0]
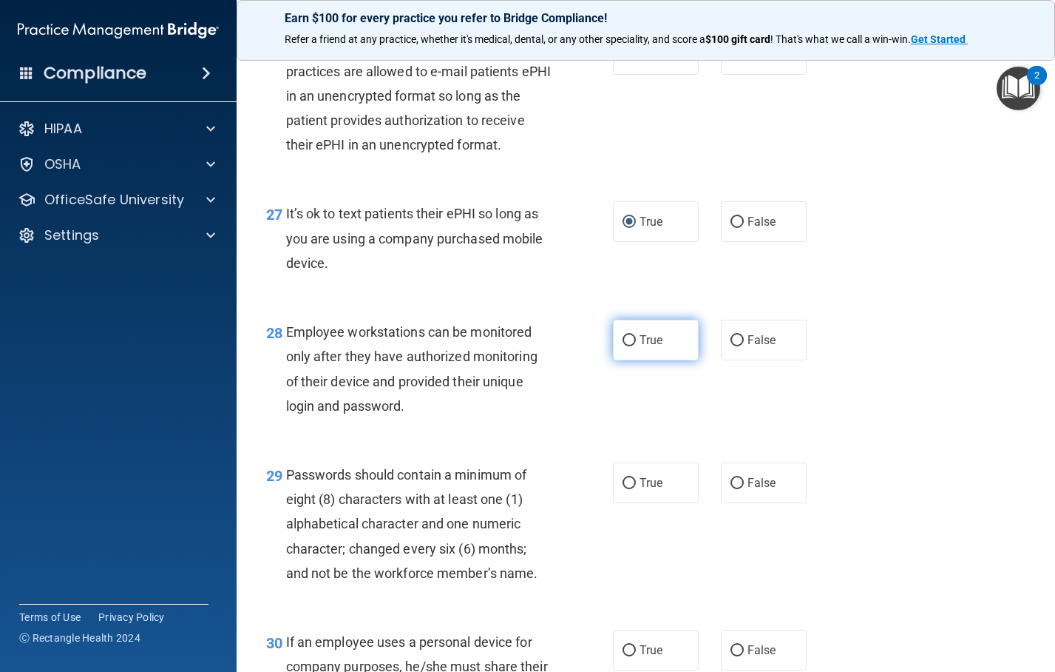
click at [615, 360] on label "True" at bounding box center [656, 339] width 86 height 41
click at [623, 346] on input "True" at bounding box center [629, 340] width 13 height 11
radio input "true"
click at [623, 489] on input "True" at bounding box center [629, 483] width 13 height 11
radio input "true"
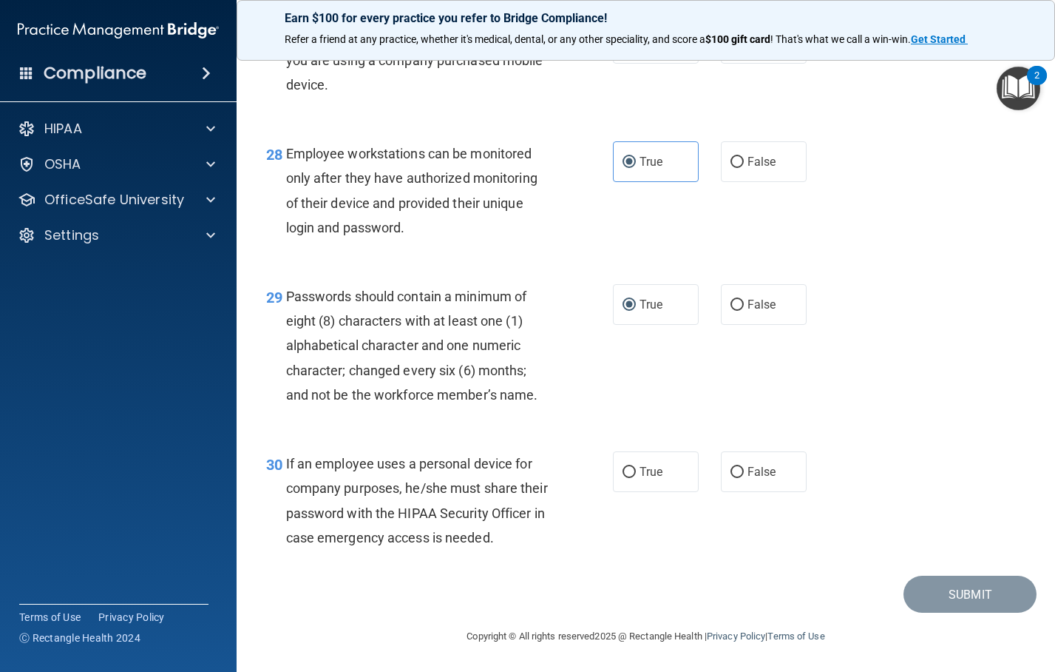
scroll to position [3994, 0]
click at [618, 492] on label "True" at bounding box center [656, 471] width 86 height 41
click at [623, 478] on input "True" at bounding box center [629, 472] width 13 height 11
radio input "true"
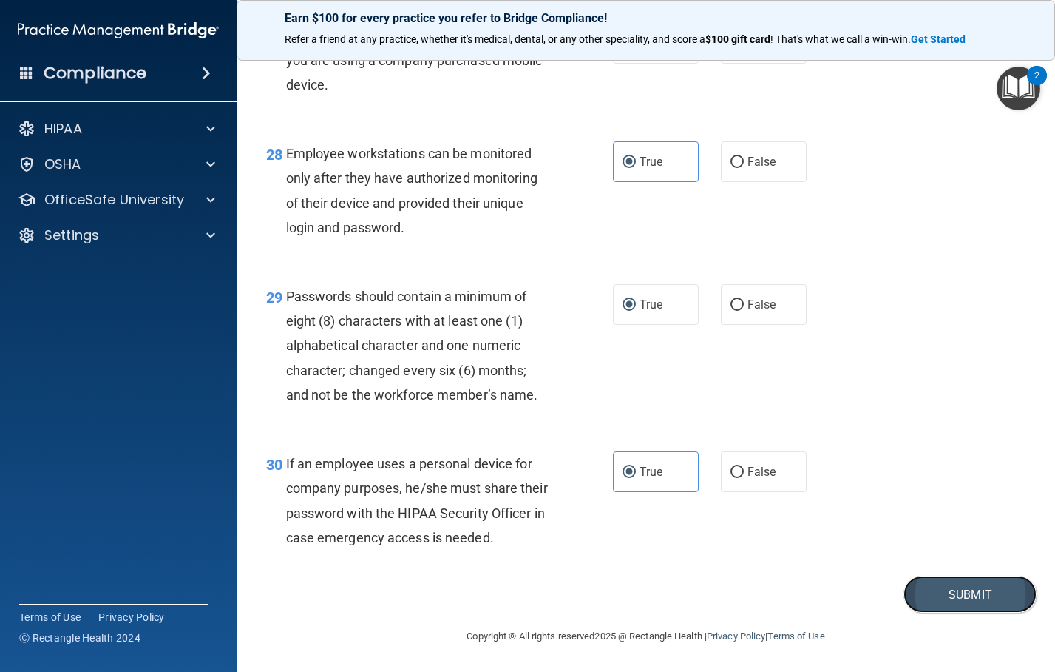
click at [941, 589] on button "Submit" at bounding box center [970, 594] width 133 height 38
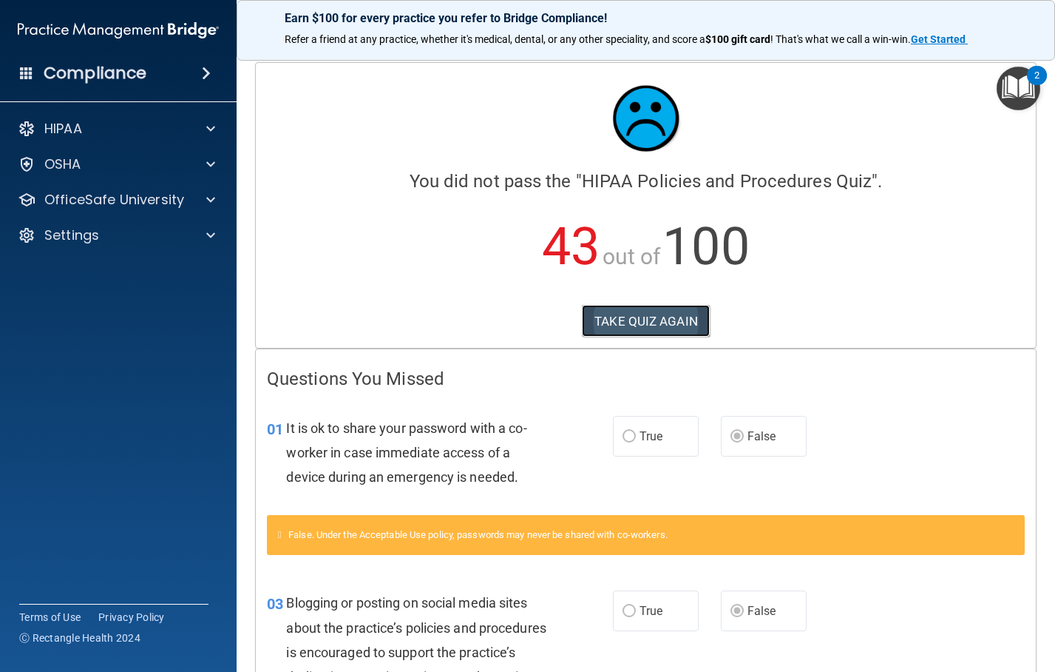
click at [642, 318] on button "TAKE QUIZ AGAIN" at bounding box center [646, 321] width 128 height 33
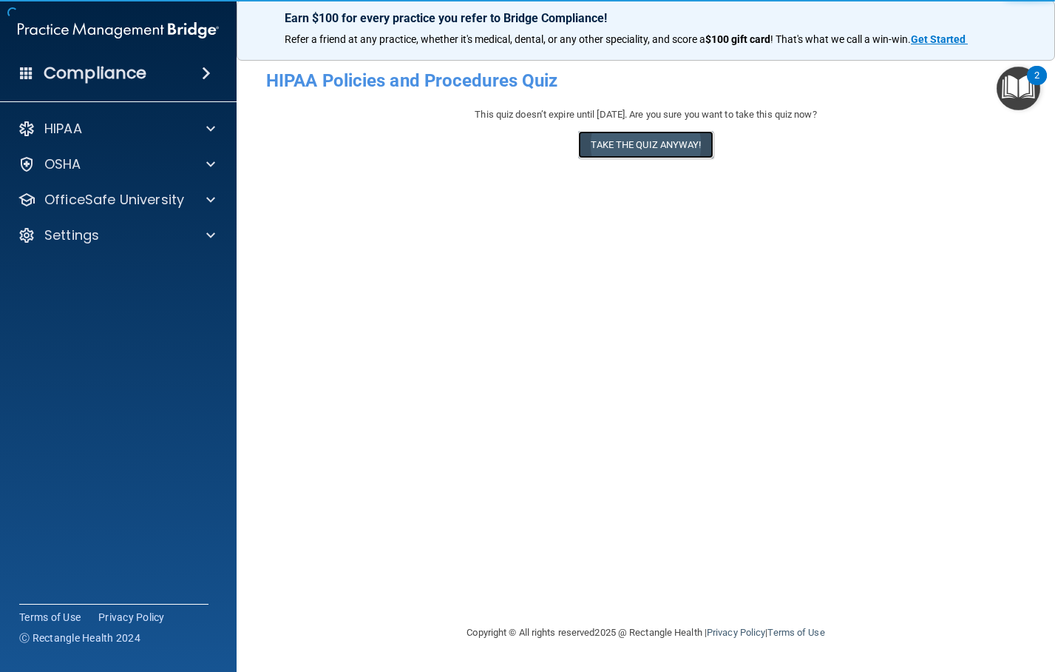
click at [638, 146] on button "Take the quiz anyway!" at bounding box center [645, 144] width 135 height 27
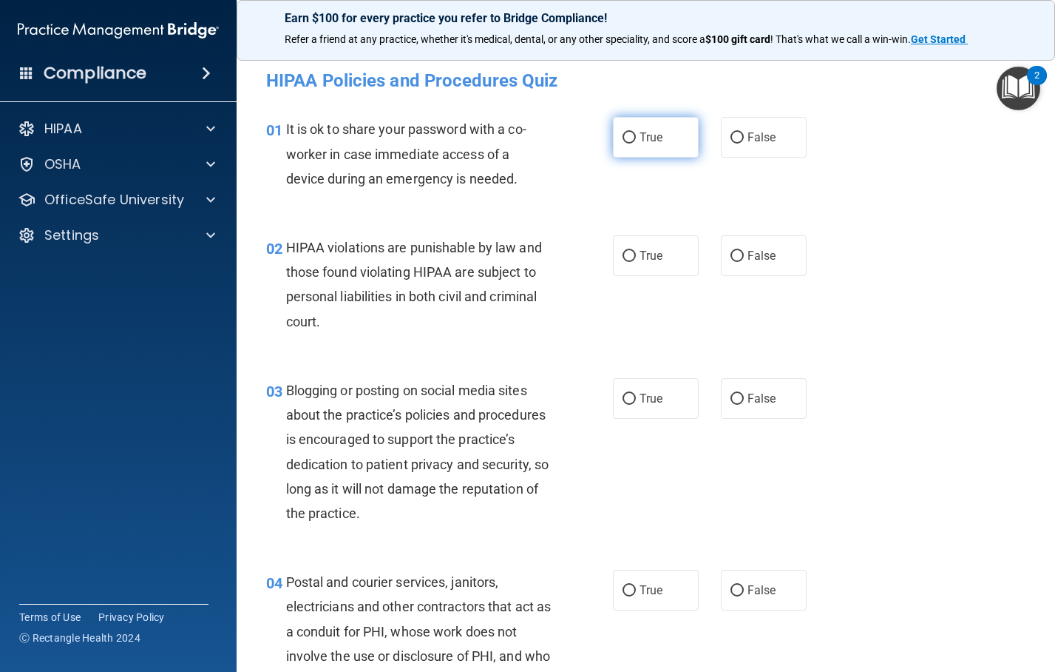
click at [626, 126] on label "True" at bounding box center [656, 137] width 86 height 41
click at [626, 132] on input "True" at bounding box center [629, 137] width 13 height 11
radio input "true"
click at [731, 139] on input "False" at bounding box center [737, 137] width 13 height 11
radio input "true"
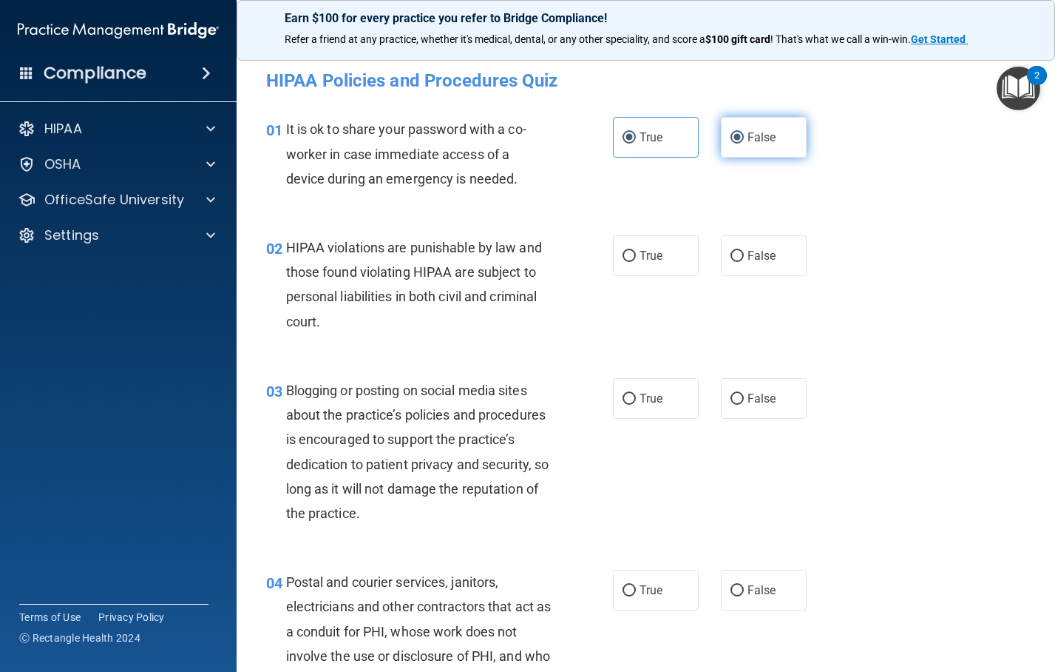
radio input "false"
click at [626, 255] on input "True" at bounding box center [629, 256] width 13 height 11
radio input "true"
click at [734, 404] on input "False" at bounding box center [737, 398] width 13 height 11
radio input "true"
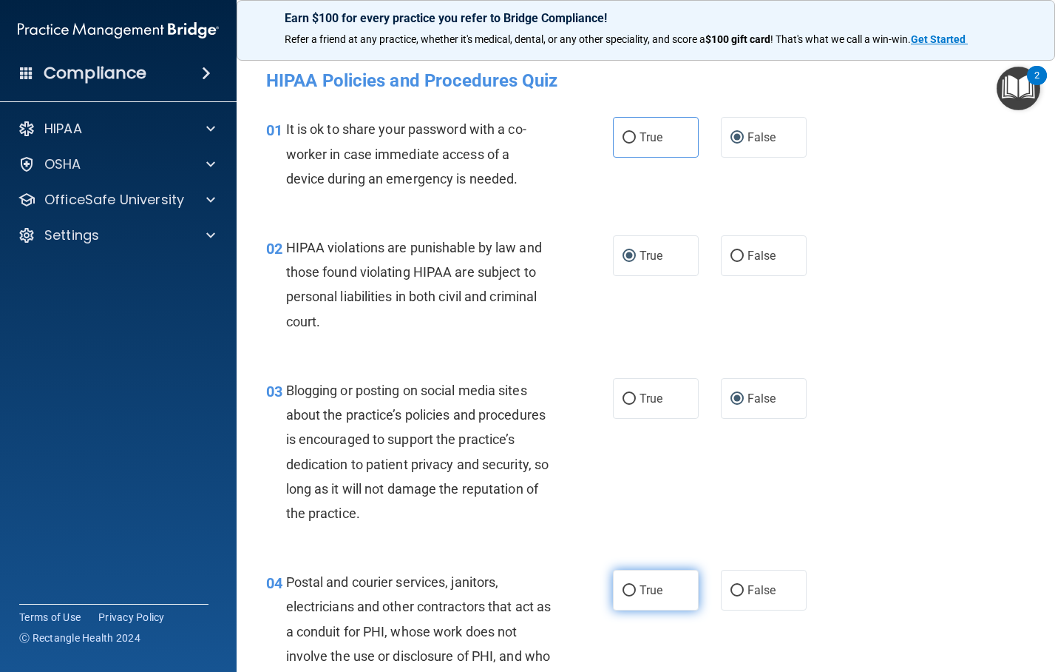
drag, startPoint x: 623, startPoint y: 584, endPoint x: 633, endPoint y: 581, distance: 9.9
click at [626, 582] on label "True" at bounding box center [656, 589] width 86 height 41
click at [626, 585] on input "True" at bounding box center [629, 590] width 13 height 11
radio input "true"
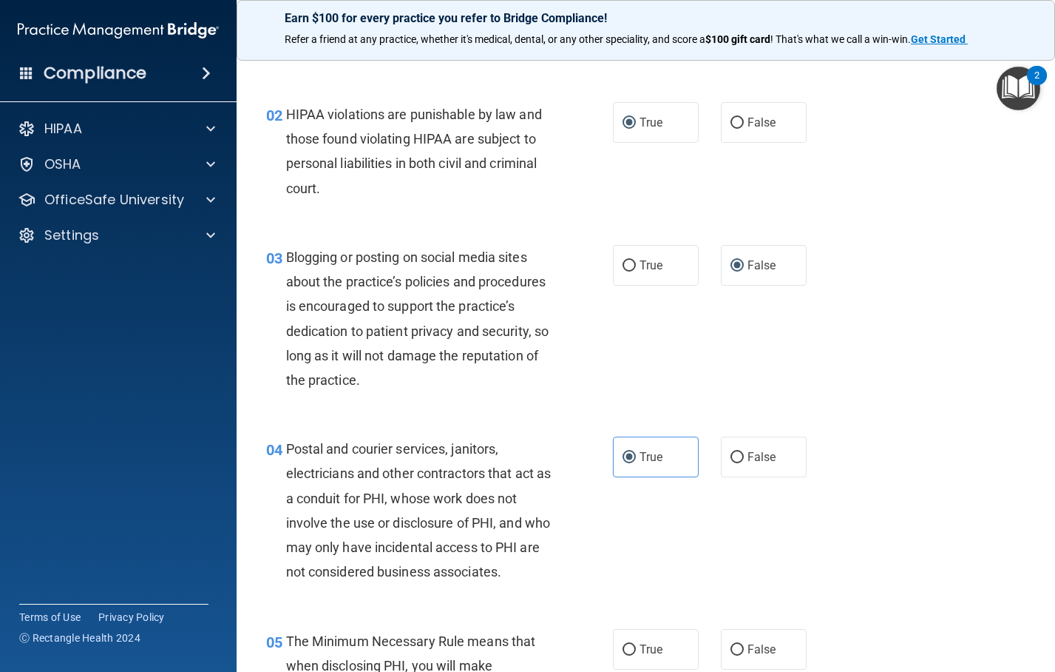
scroll to position [296, 0]
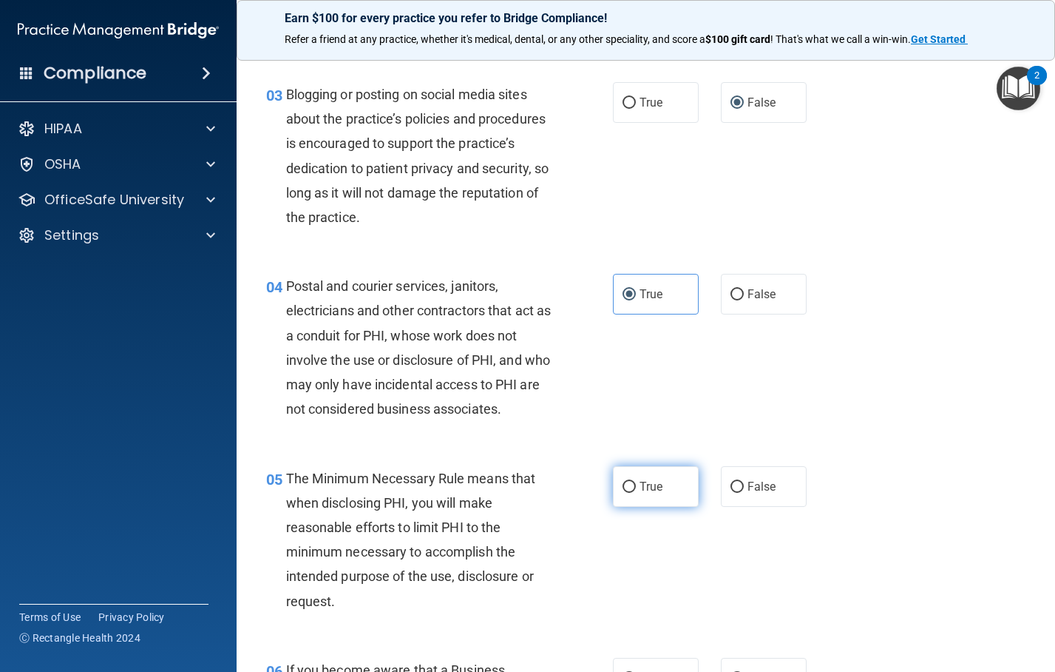
drag, startPoint x: 626, startPoint y: 512, endPoint x: 674, endPoint y: 497, distance: 51.0
click at [636, 507] on label "True" at bounding box center [656, 486] width 86 height 41
click at [636, 493] on input "True" at bounding box center [629, 486] width 13 height 11
radio input "true"
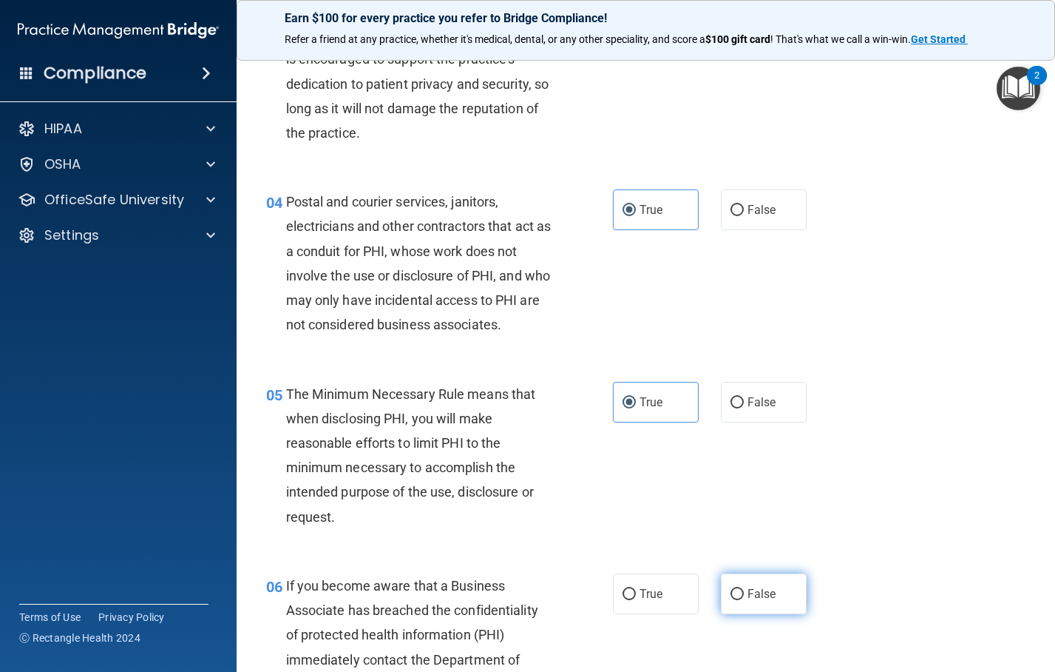
scroll to position [518, 0]
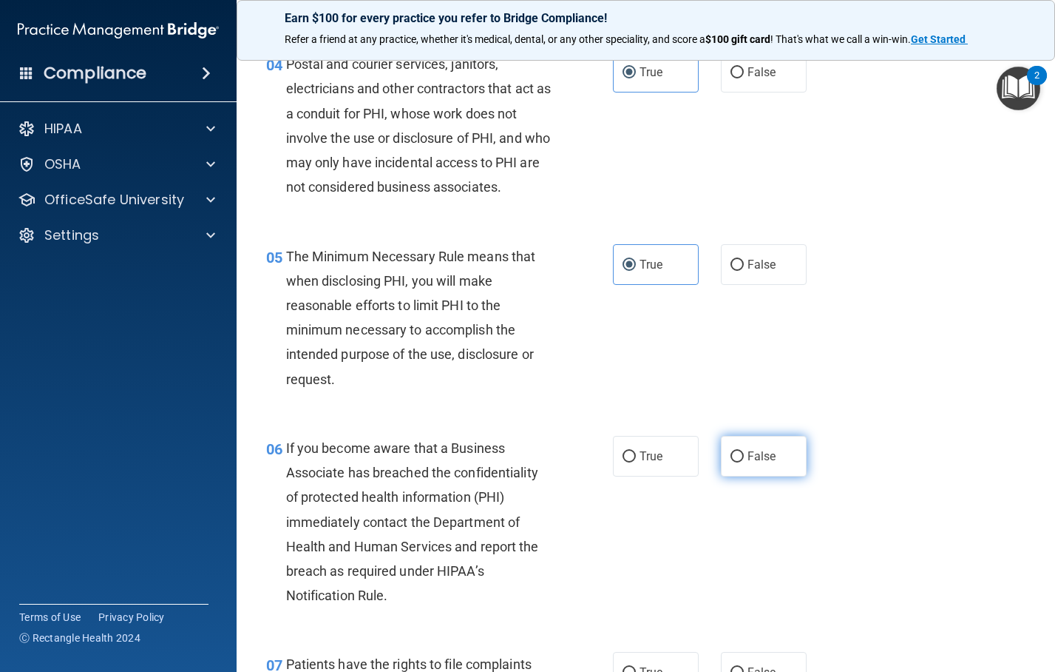
click at [731, 462] on input "False" at bounding box center [737, 456] width 13 height 11
radio input "true"
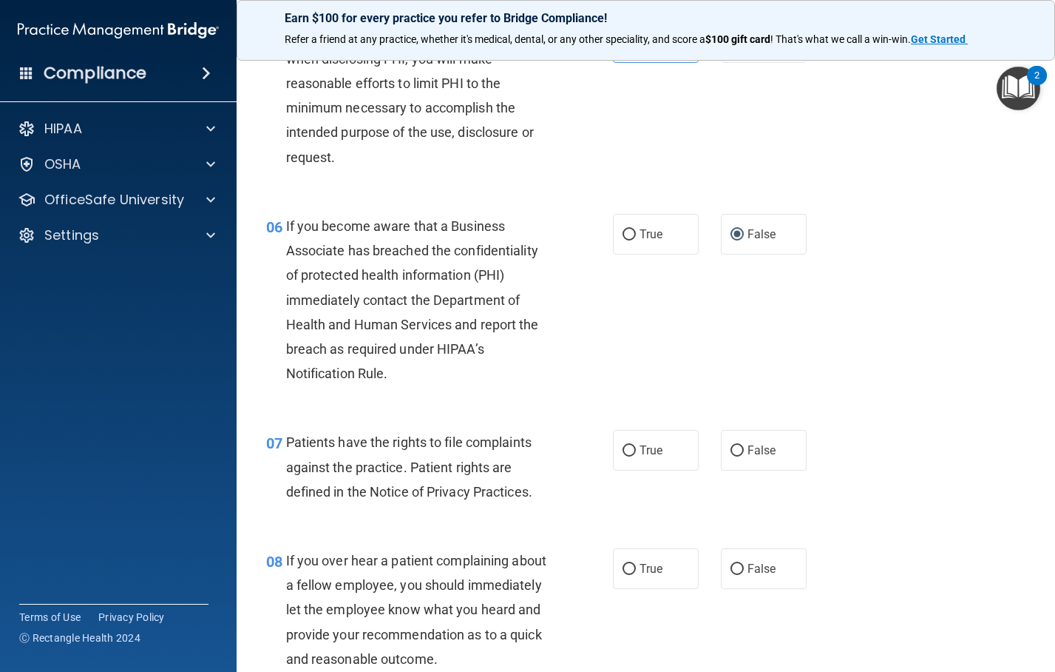
drag, startPoint x: 623, startPoint y: 467, endPoint x: 680, endPoint y: 521, distance: 78.0
click at [623, 456] on input "True" at bounding box center [629, 450] width 13 height 11
radio input "true"
click at [731, 575] on input "False" at bounding box center [737, 569] width 13 height 11
radio input "true"
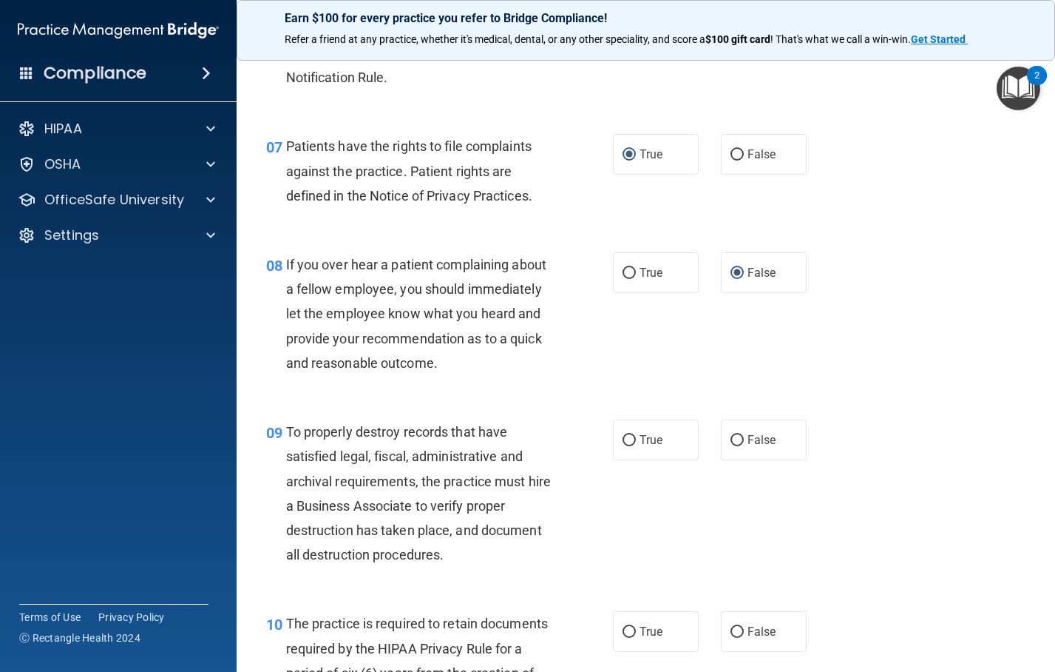
scroll to position [1183, 0]
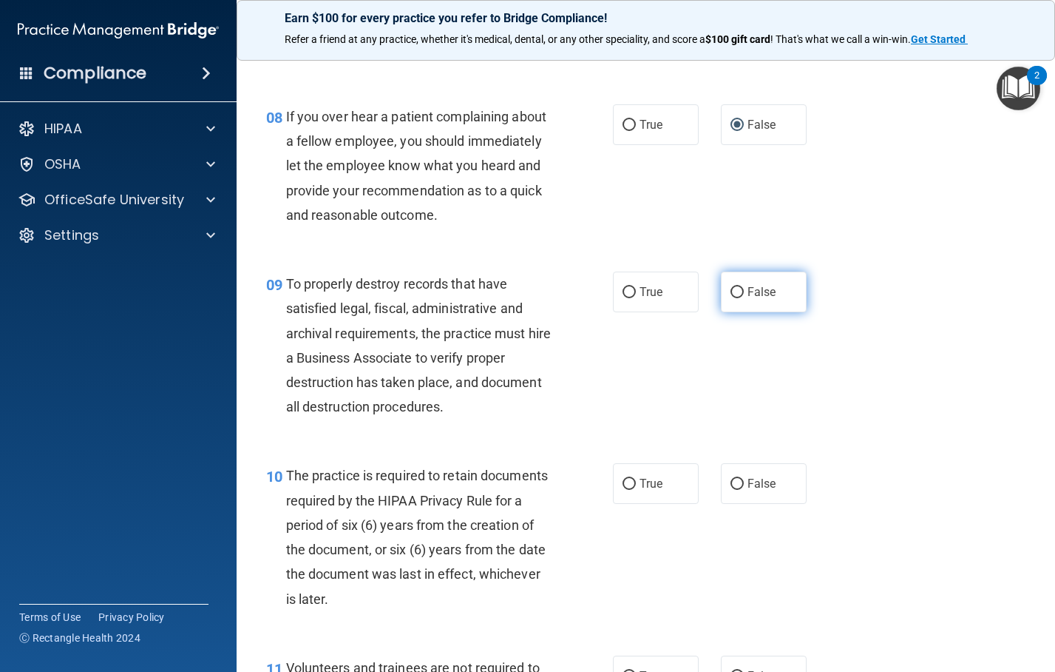
click at [722, 312] on label "False" at bounding box center [764, 291] width 86 height 41
click at [731, 298] on input "False" at bounding box center [737, 292] width 13 height 11
radio input "true"
click at [625, 490] on input "True" at bounding box center [629, 484] width 13 height 11
radio input "true"
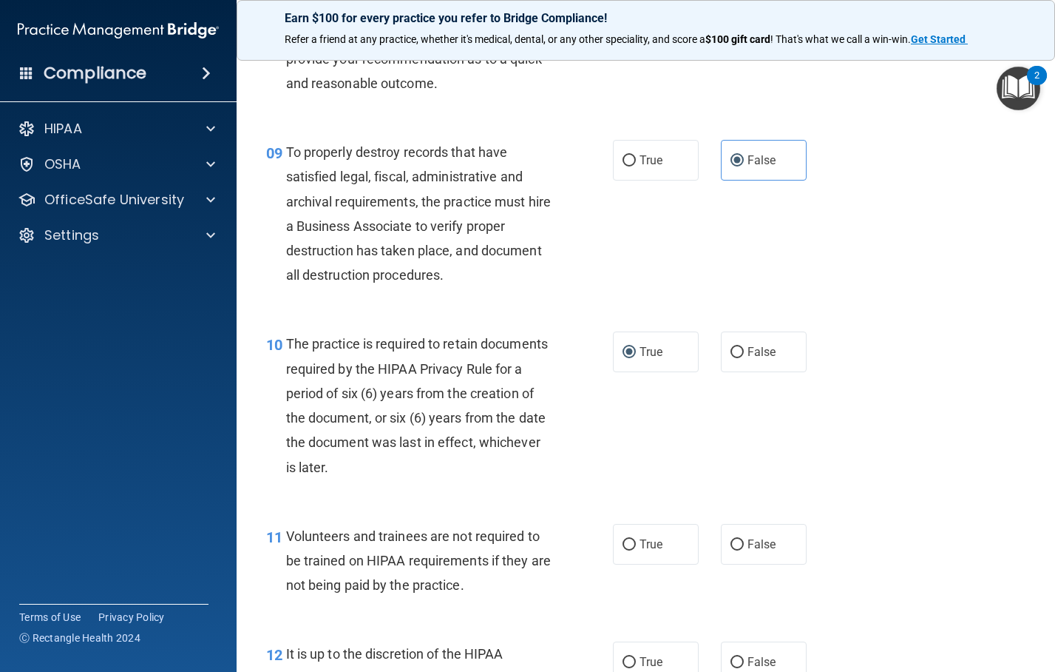
scroll to position [1479, 0]
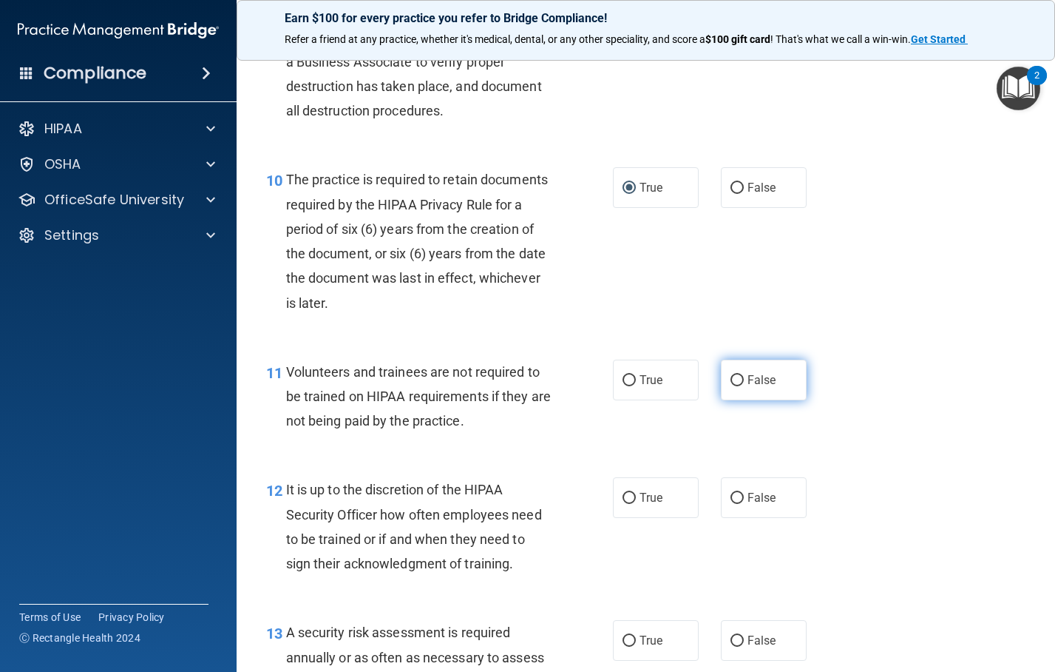
drag, startPoint x: 730, startPoint y: 426, endPoint x: 782, endPoint y: 436, distance: 52.7
click at [731, 386] on input "False" at bounding box center [737, 380] width 13 height 11
radio input "true"
click at [731, 504] on input "False" at bounding box center [737, 498] width 13 height 11
radio input "true"
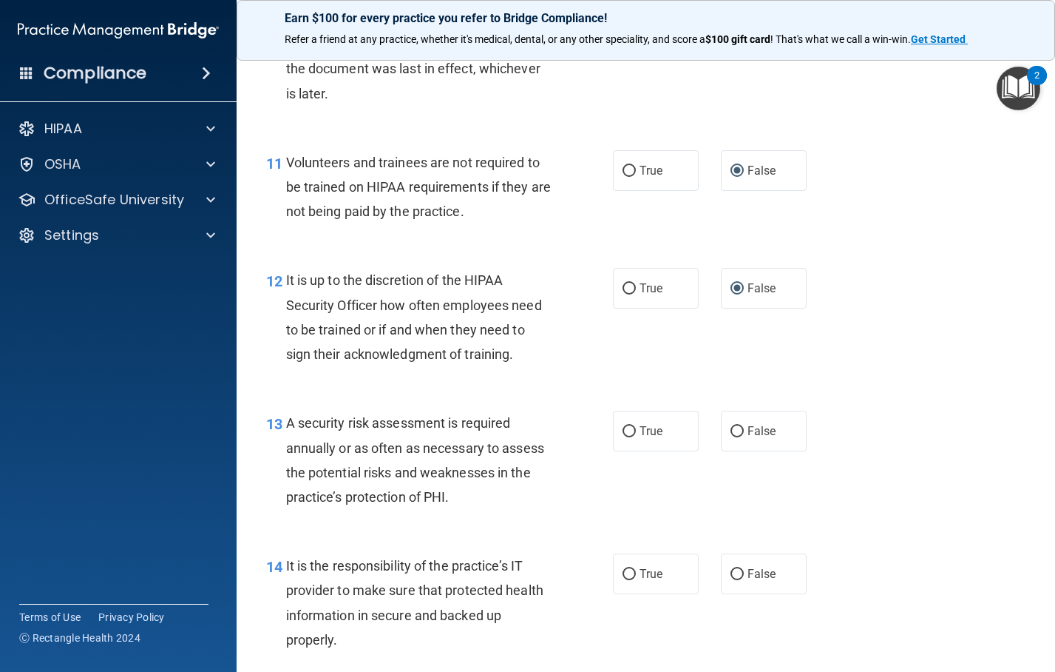
scroll to position [1701, 0]
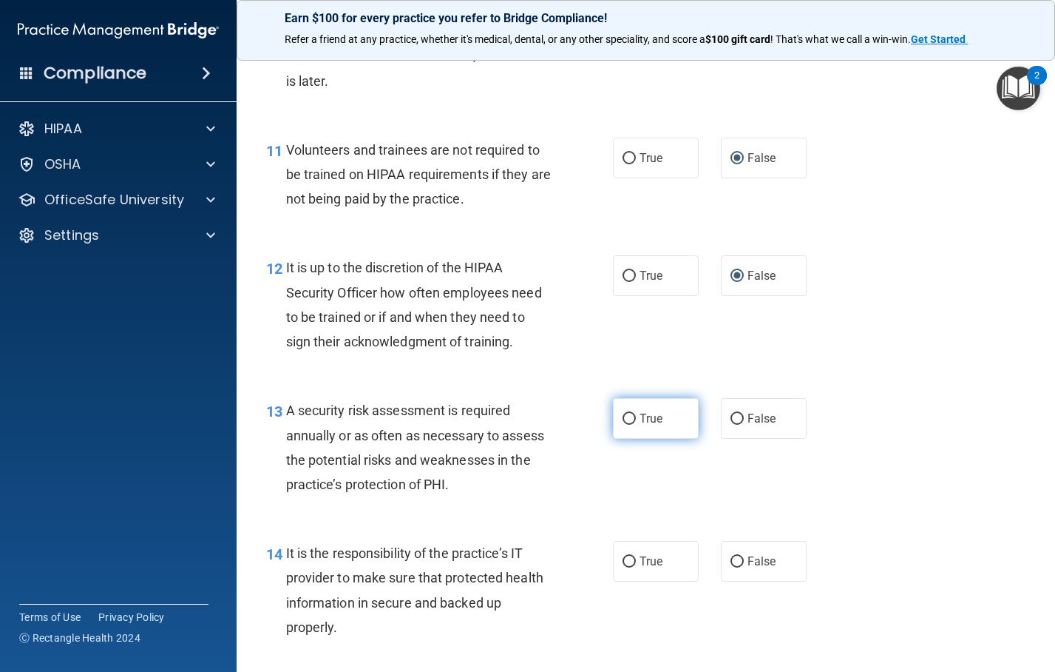
click at [623, 425] on input "True" at bounding box center [629, 418] width 13 height 11
radio input "true"
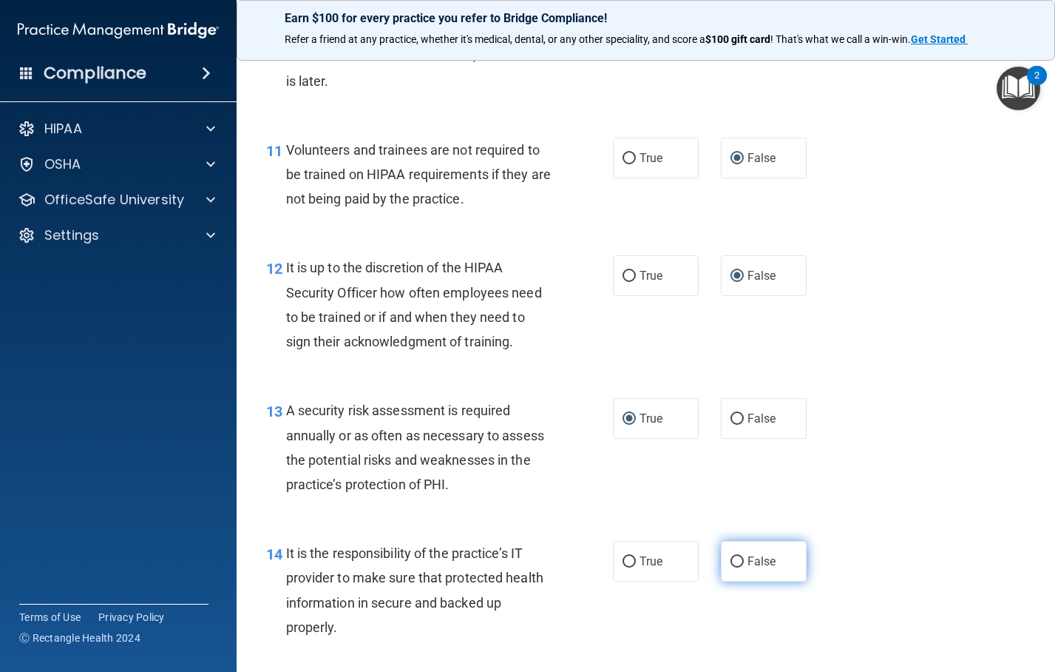
click at [731, 567] on input "False" at bounding box center [737, 561] width 13 height 11
radio input "true"
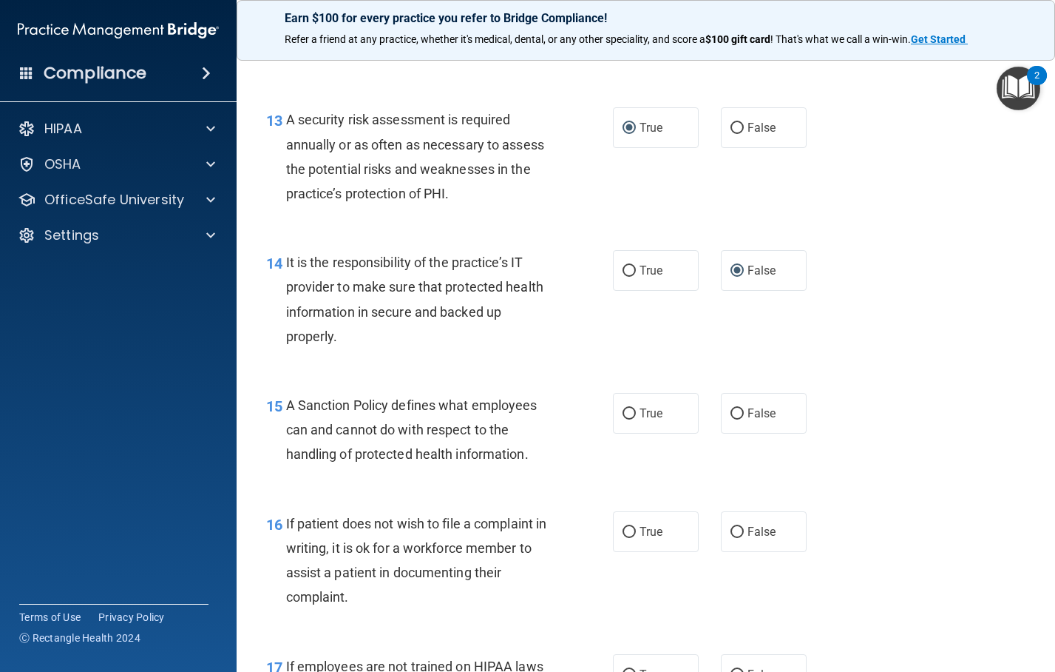
scroll to position [1997, 0]
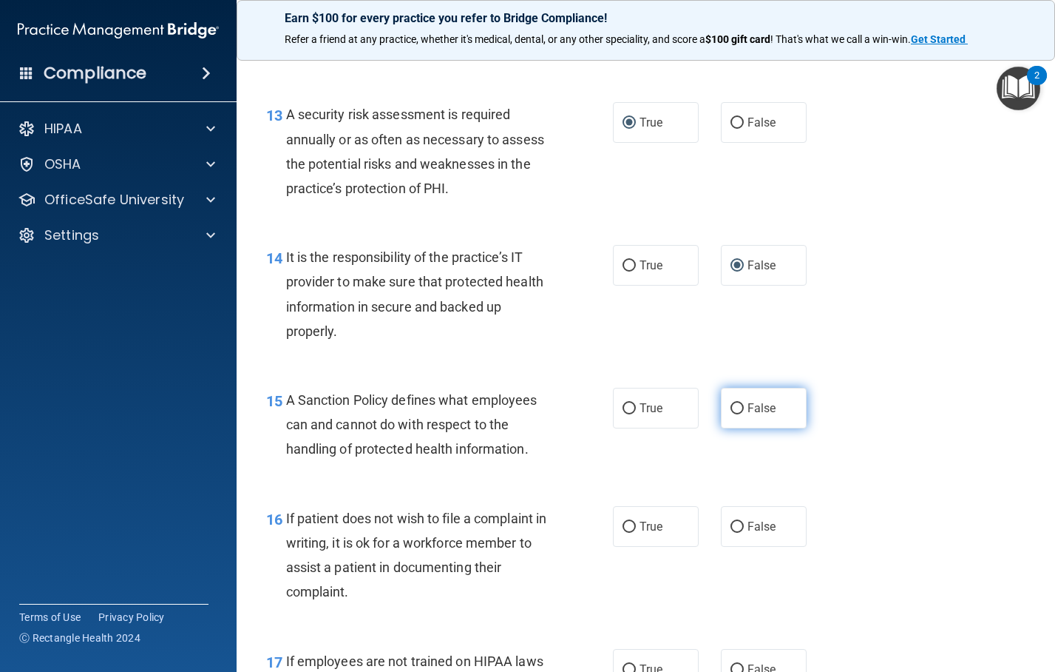
click at [726, 428] on label "False" at bounding box center [764, 408] width 86 height 41
click at [731, 414] on input "False" at bounding box center [737, 408] width 13 height 11
radio input "true"
drag, startPoint x: 623, startPoint y: 572, endPoint x: 637, endPoint y: 575, distance: 14.4
click at [623, 532] on input "True" at bounding box center [629, 526] width 13 height 11
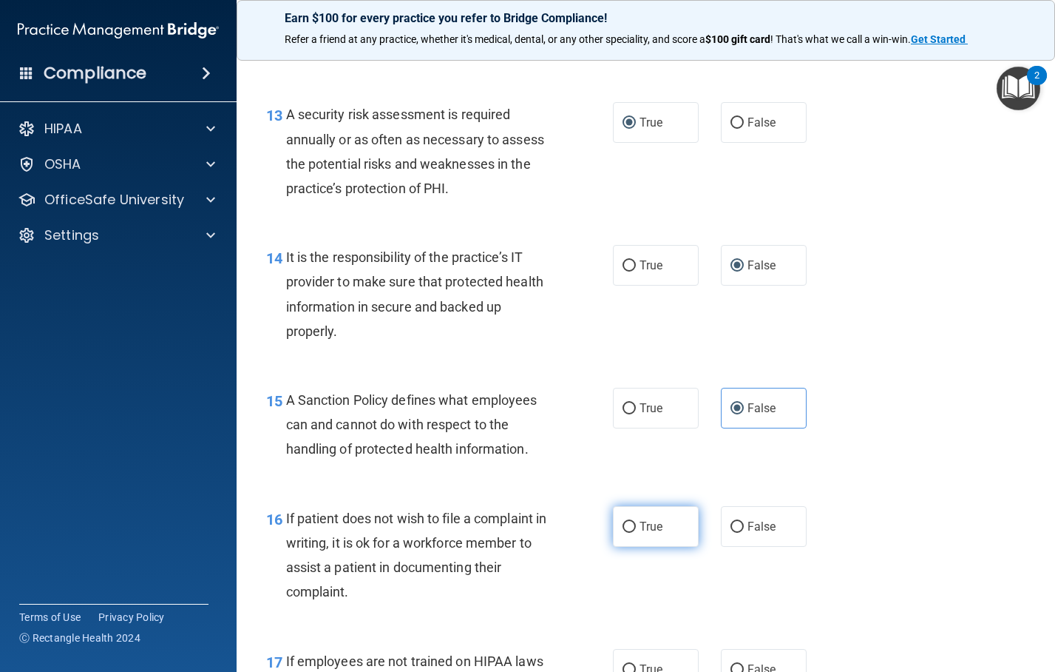
radio input "true"
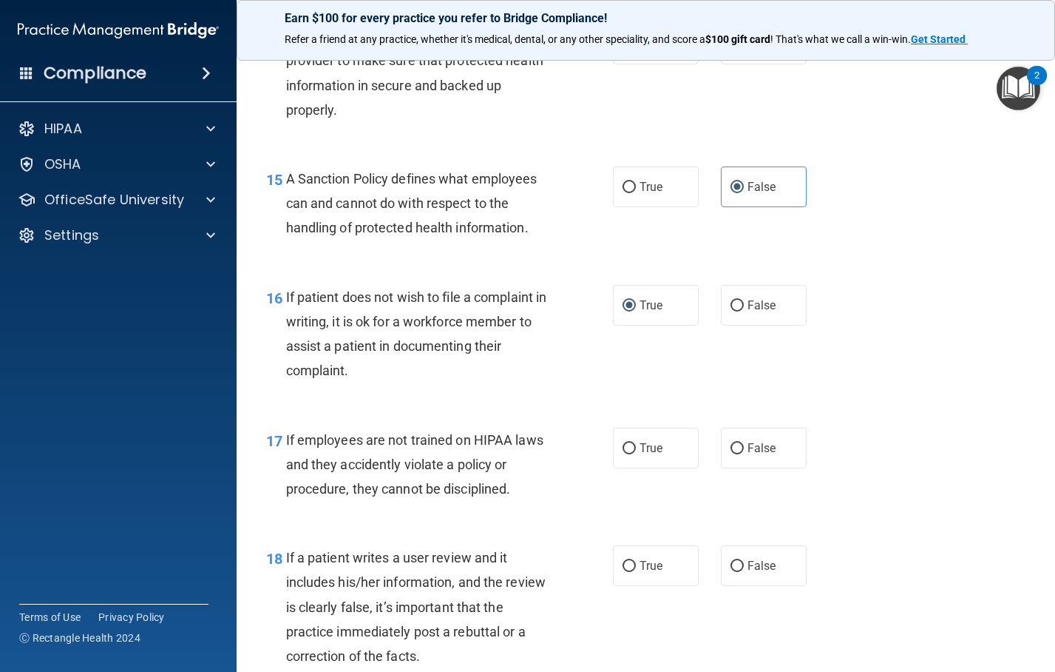
scroll to position [2219, 0]
drag, startPoint x: 734, startPoint y: 495, endPoint x: 745, endPoint y: 571, distance: 77.1
click at [735, 453] on input "False" at bounding box center [737, 447] width 13 height 11
radio input "true"
click at [731, 571] on input "False" at bounding box center [737, 565] width 13 height 11
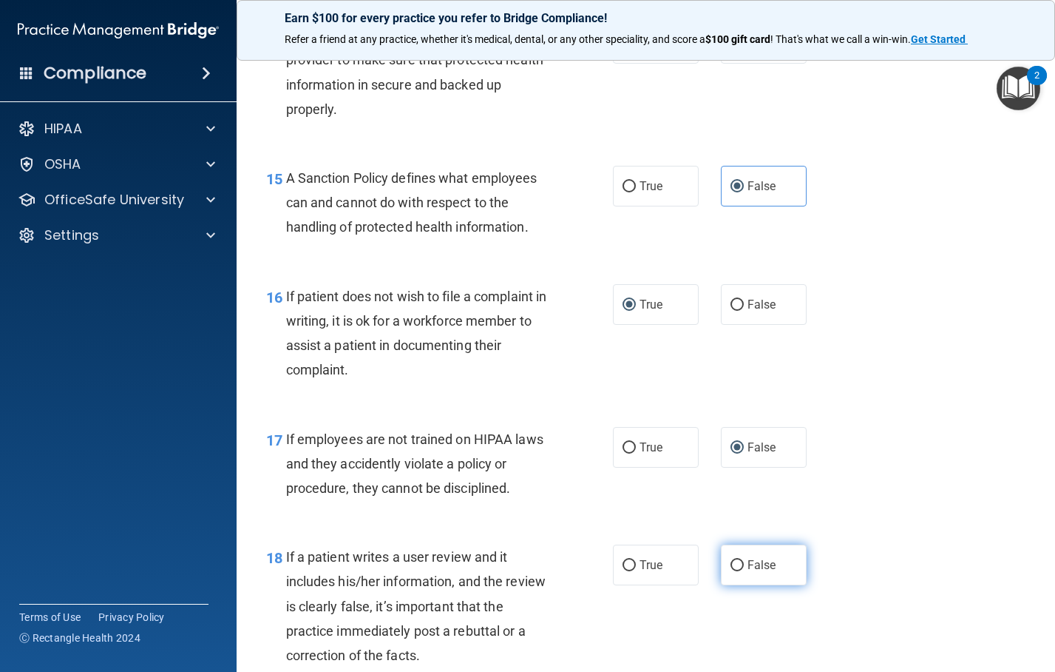
radio input "true"
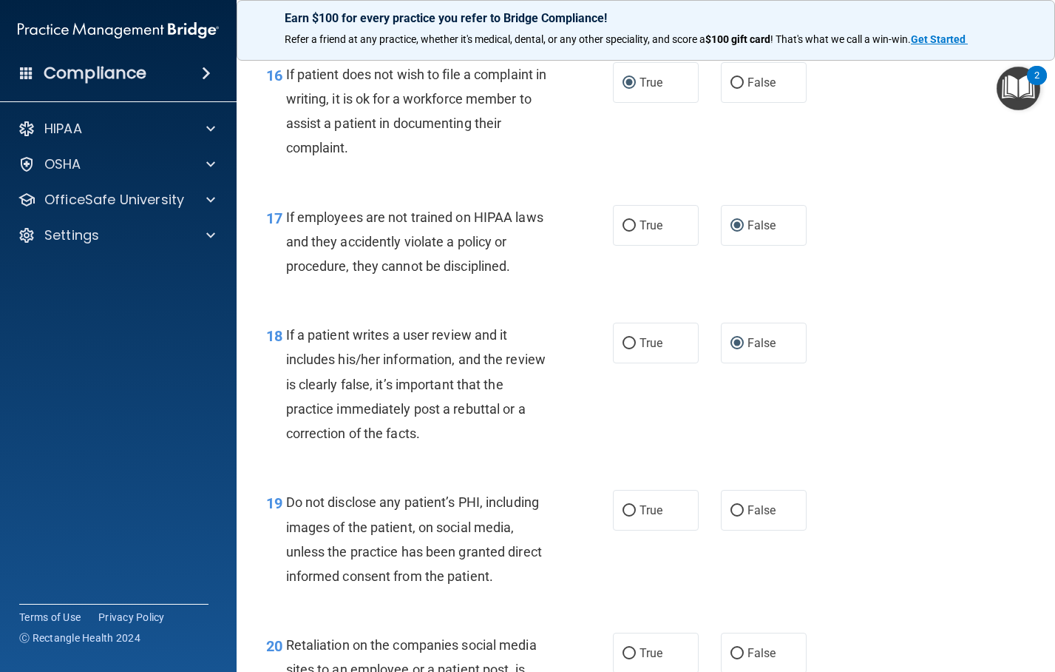
scroll to position [2589, 0]
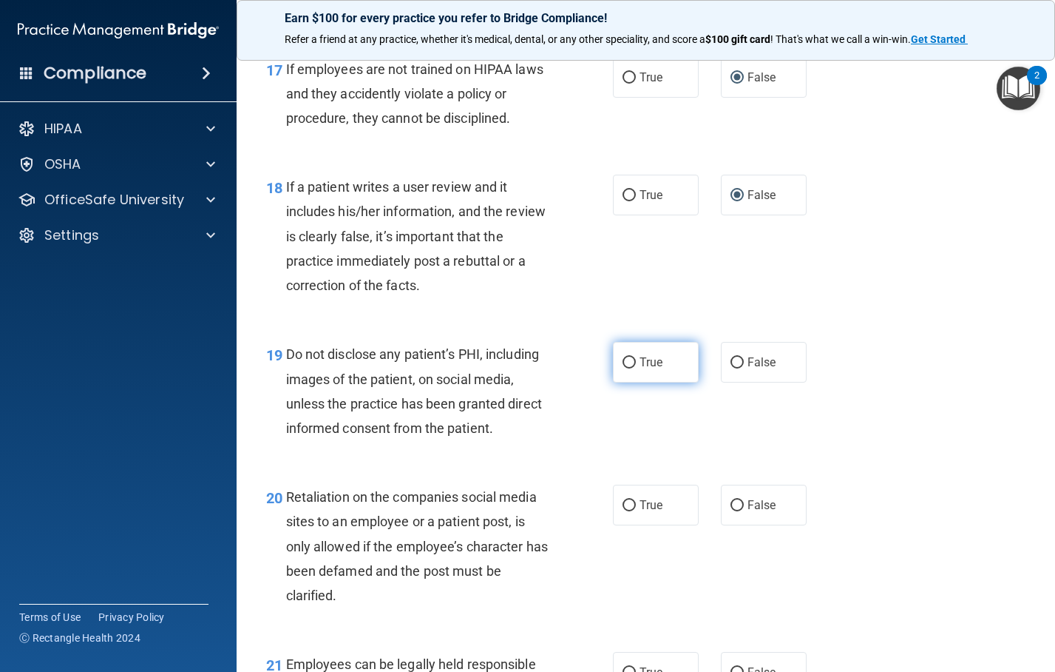
drag, startPoint x: 621, startPoint y: 408, endPoint x: 630, endPoint y: 412, distance: 9.9
click at [623, 368] on input "True" at bounding box center [629, 362] width 13 height 11
radio input "true"
click at [732, 511] on input "False" at bounding box center [737, 505] width 13 height 11
radio input "true"
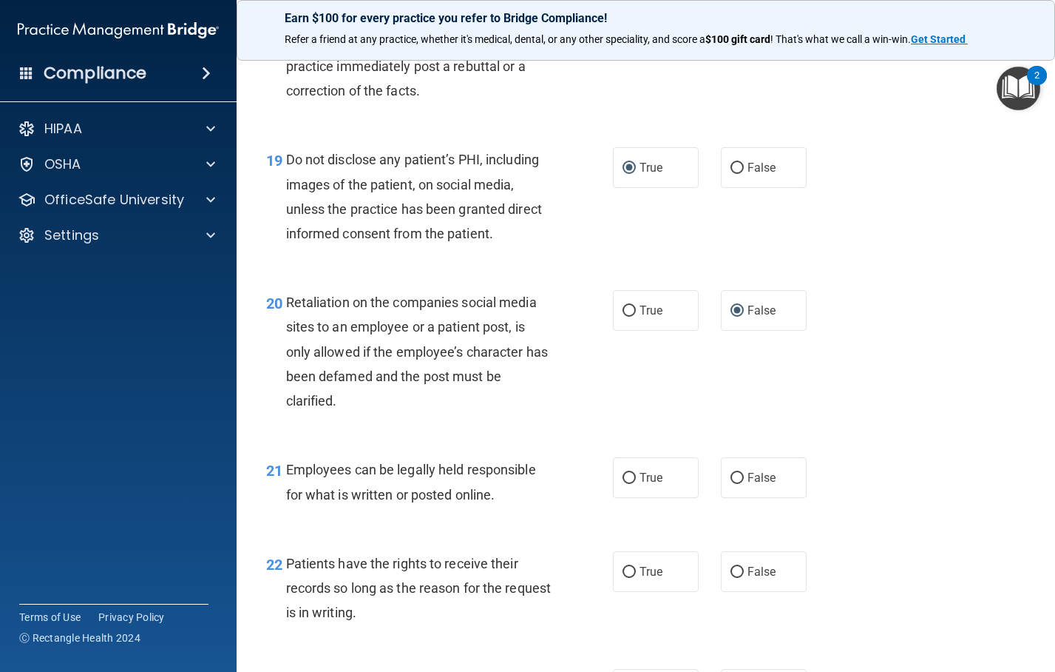
scroll to position [2810, 0]
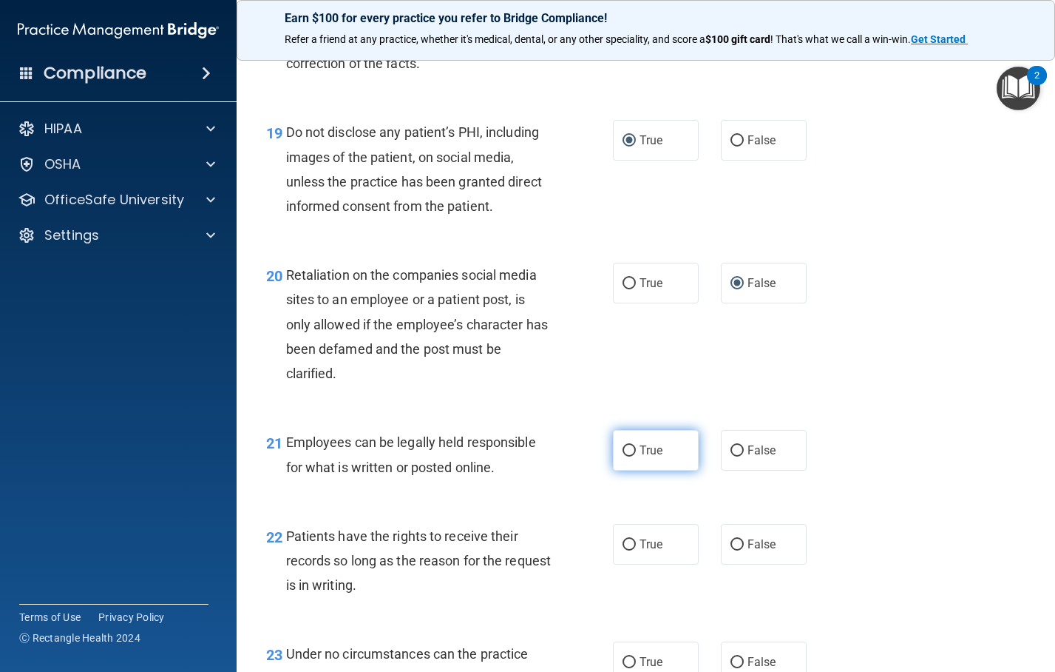
click at [626, 456] on input "True" at bounding box center [629, 450] width 13 height 11
radio input "true"
click at [731, 550] on input "False" at bounding box center [737, 544] width 13 height 11
radio input "true"
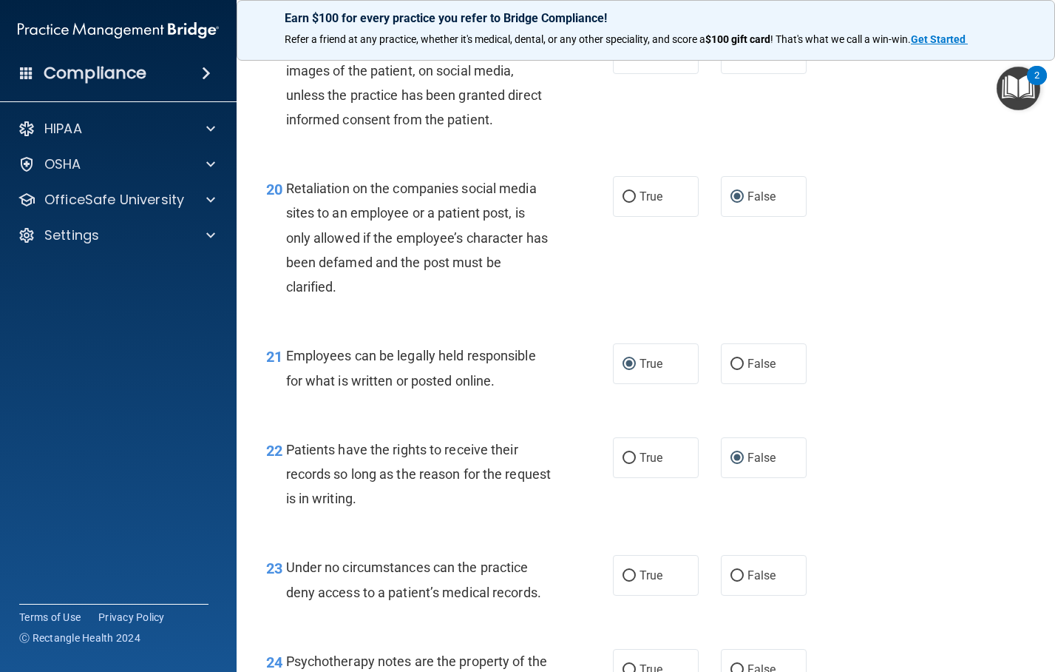
scroll to position [3032, 0]
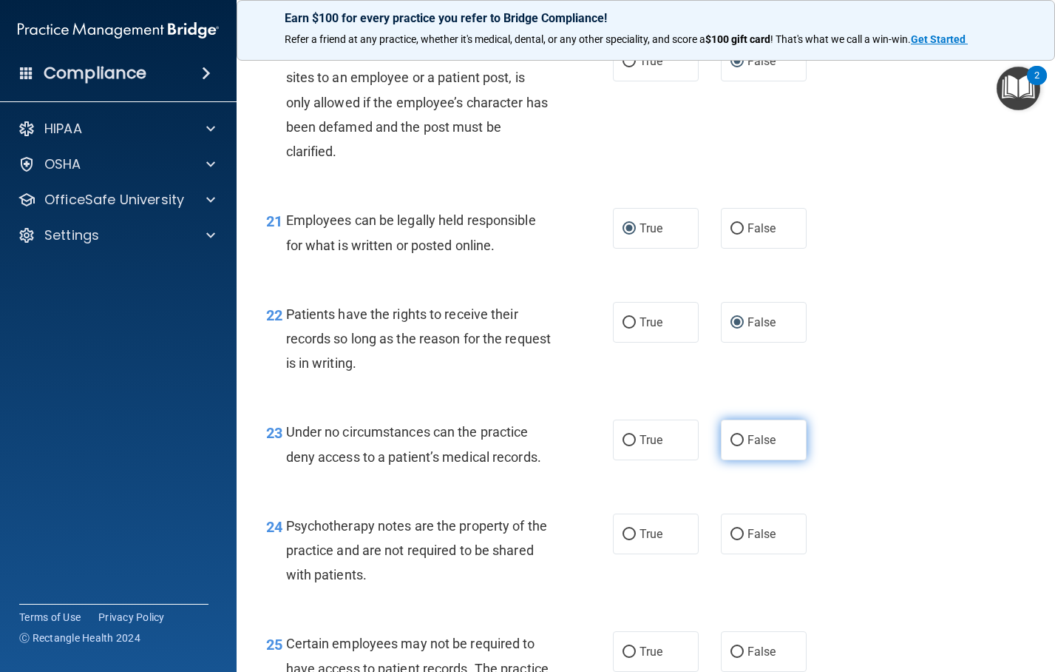
click at [735, 446] on input "False" at bounding box center [737, 440] width 13 height 11
radio input "true"
click at [626, 540] on input "True" at bounding box center [629, 534] width 13 height 11
radio input "true"
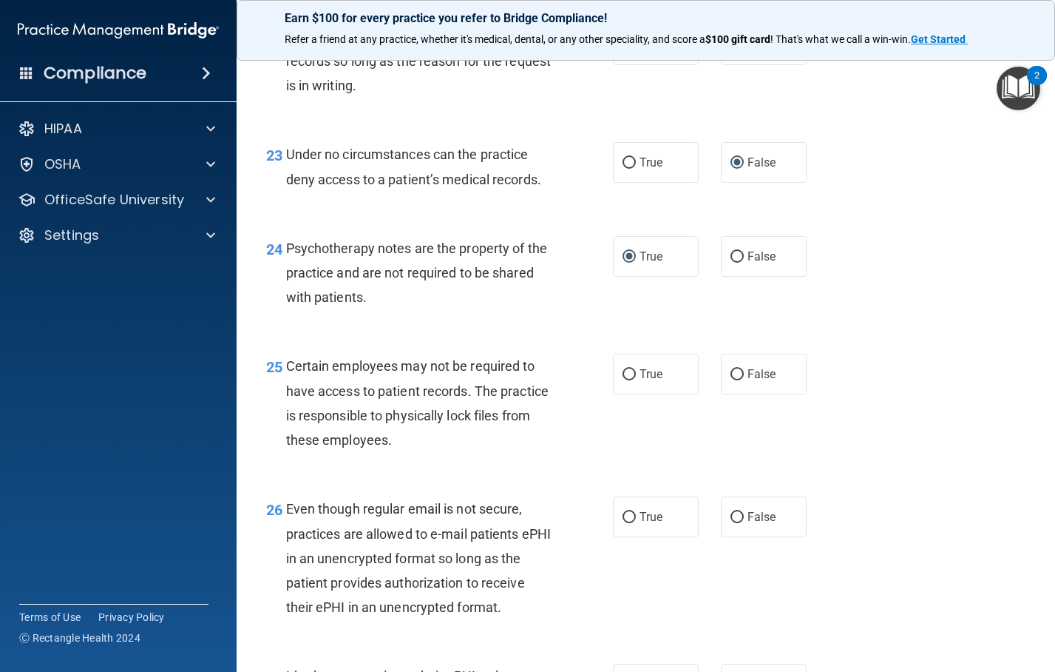
scroll to position [3328, 0]
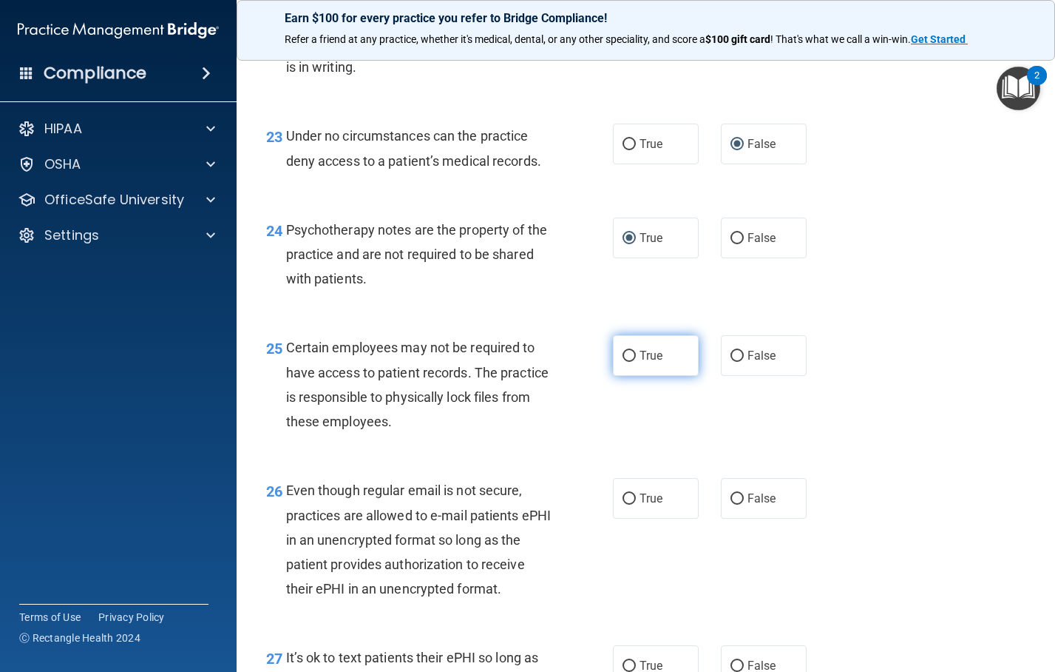
click at [623, 362] on input "True" at bounding box center [629, 356] width 13 height 11
radio input "true"
click at [628, 504] on input "True" at bounding box center [629, 498] width 13 height 11
radio input "true"
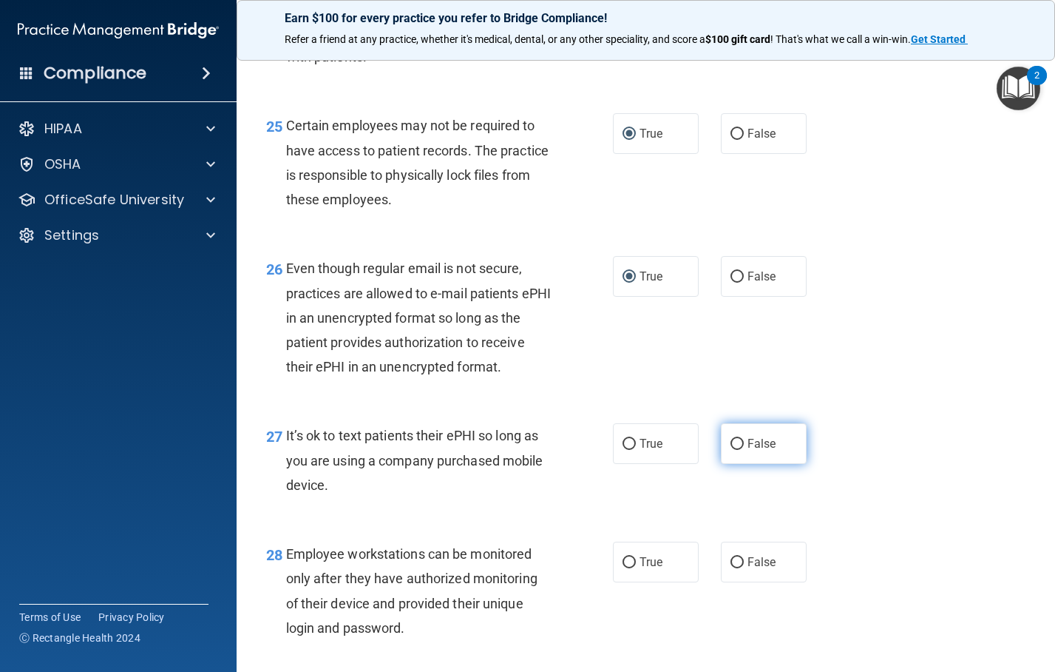
click at [731, 450] on input "False" at bounding box center [737, 444] width 13 height 11
radio input "true"
click at [733, 568] on input "False" at bounding box center [737, 562] width 13 height 11
radio input "true"
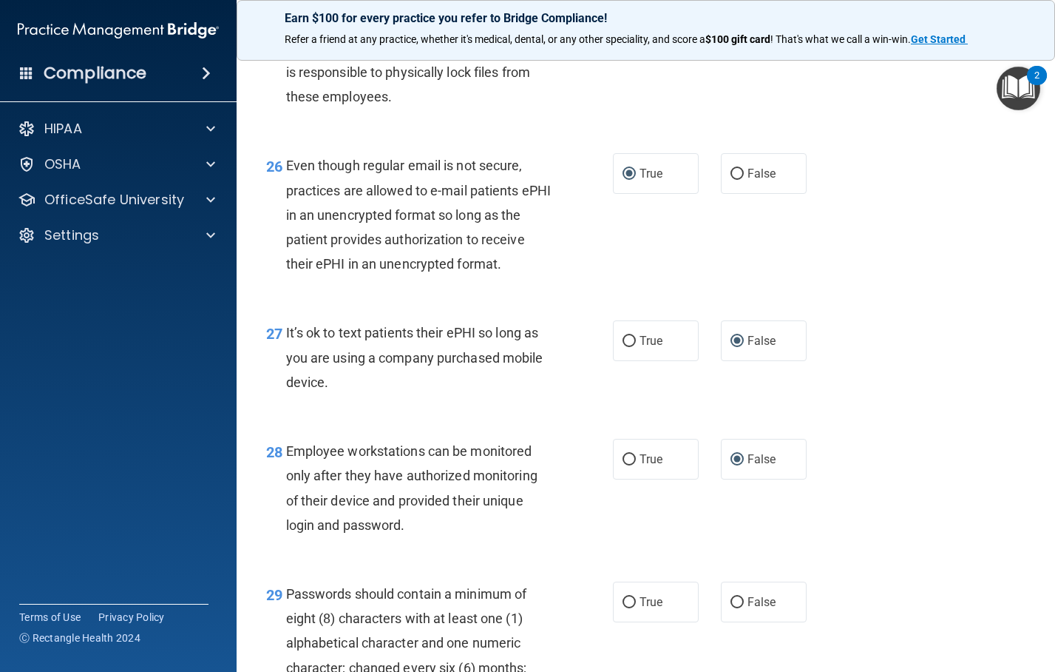
scroll to position [3846, 0]
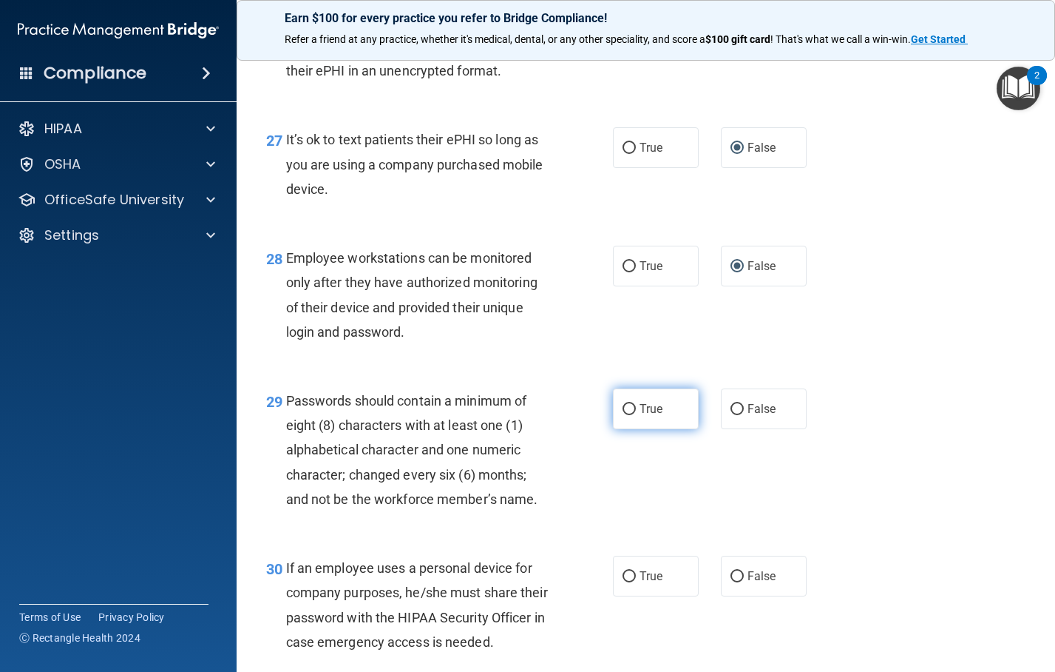
drag, startPoint x: 621, startPoint y: 478, endPoint x: 626, endPoint y: 484, distance: 8.4
click at [623, 415] on input "True" at bounding box center [629, 409] width 13 height 11
radio input "true"
click at [731, 582] on input "False" at bounding box center [737, 576] width 13 height 11
radio input "true"
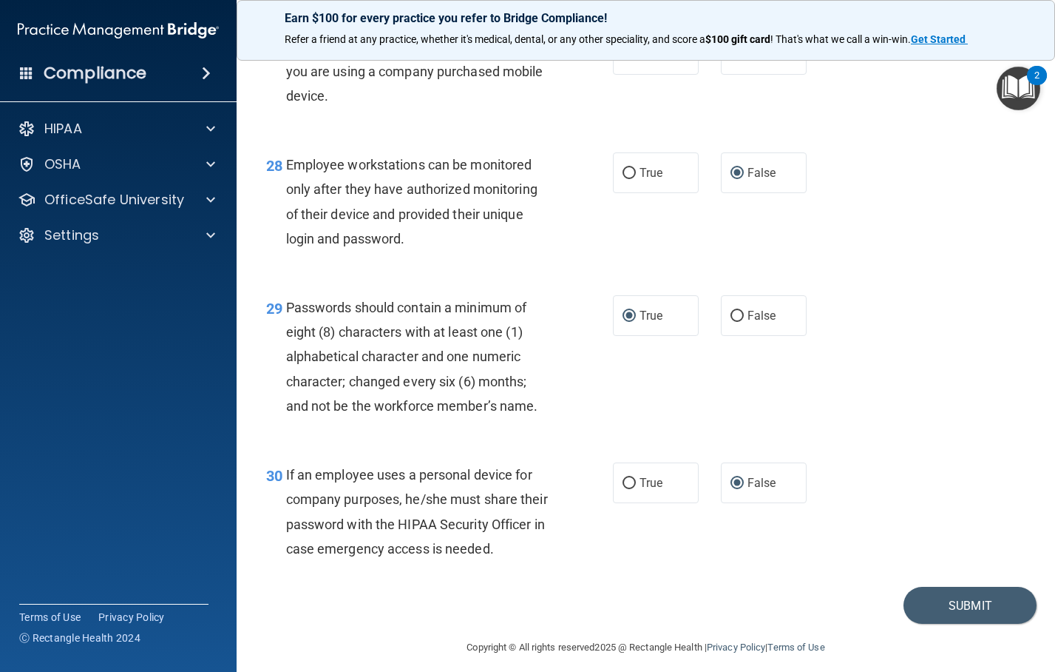
scroll to position [4048, 0]
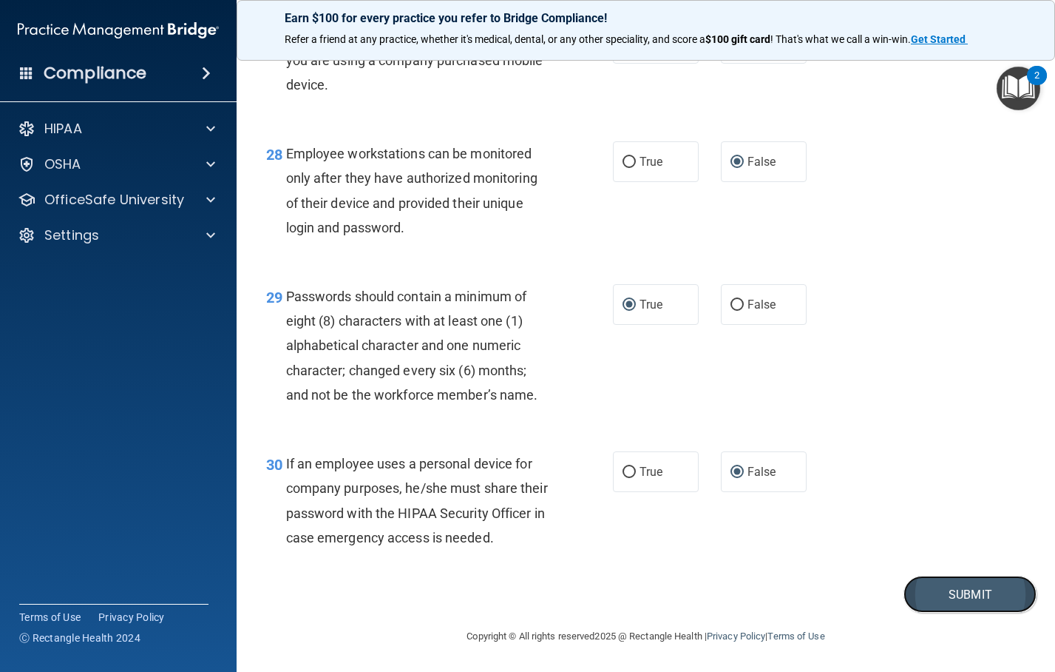
click at [968, 595] on button "Submit" at bounding box center [970, 594] width 133 height 38
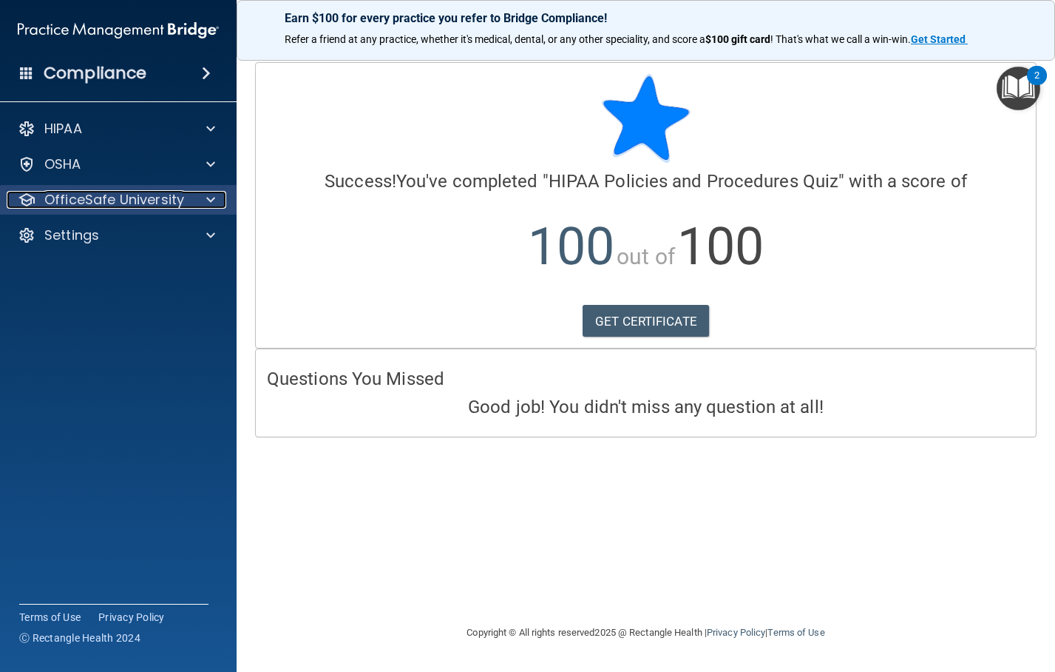
drag, startPoint x: 204, startPoint y: 200, endPoint x: 214, endPoint y: 203, distance: 10.8
click at [205, 200] on div at bounding box center [208, 200] width 37 height 18
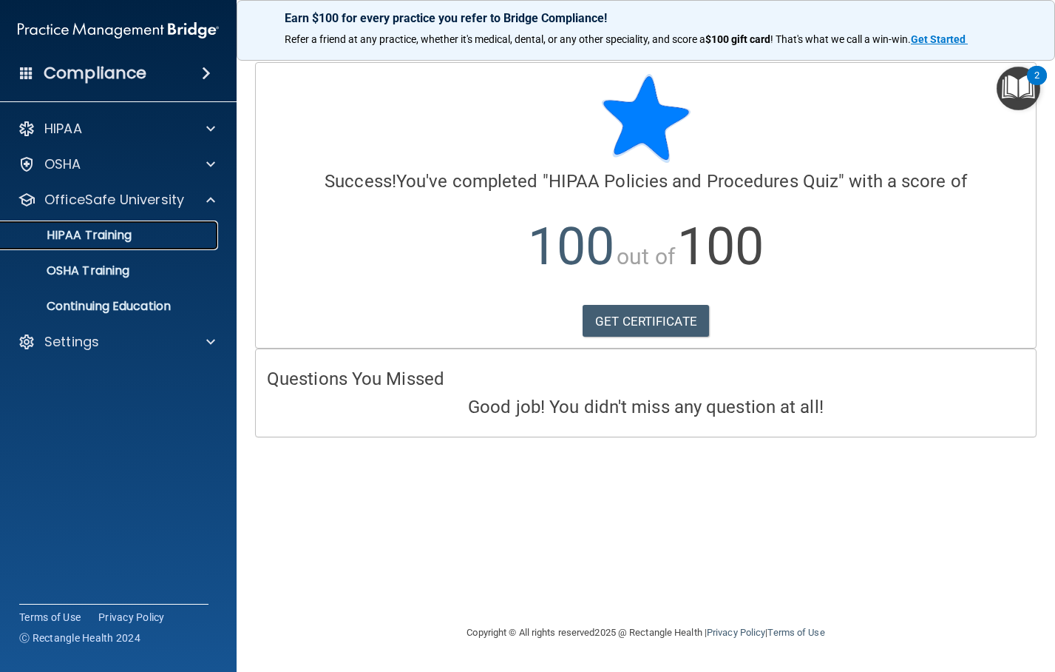
click at [172, 239] on div "HIPAA Training" at bounding box center [111, 235] width 202 height 15
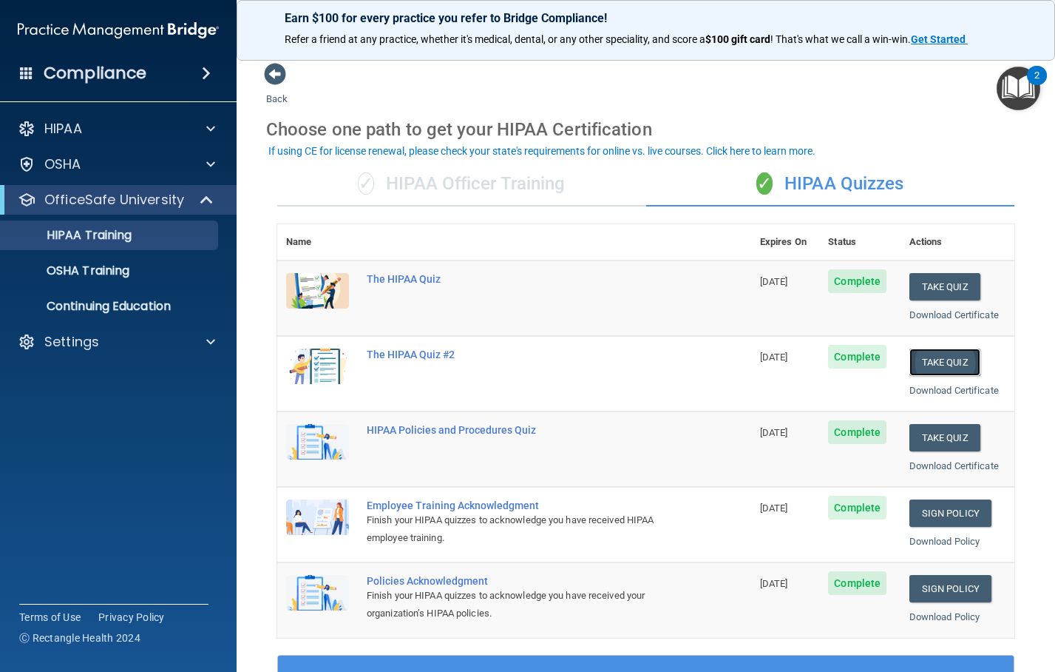
click at [942, 362] on button "Take Quiz" at bounding box center [945, 361] width 71 height 27
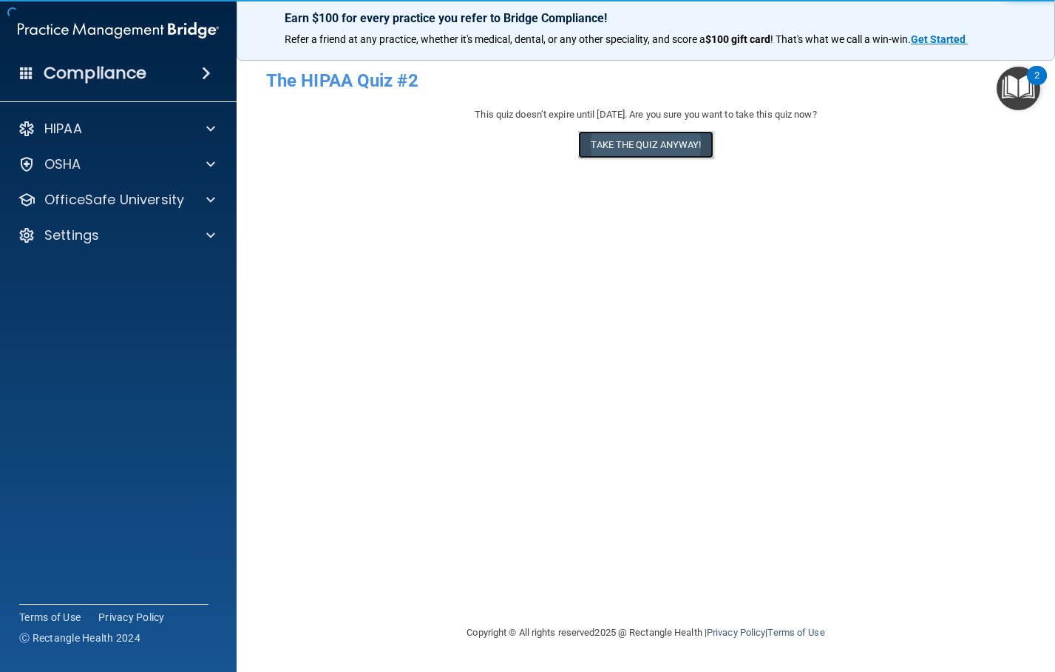
click at [669, 147] on button "Take the quiz anyway!" at bounding box center [645, 144] width 135 height 27
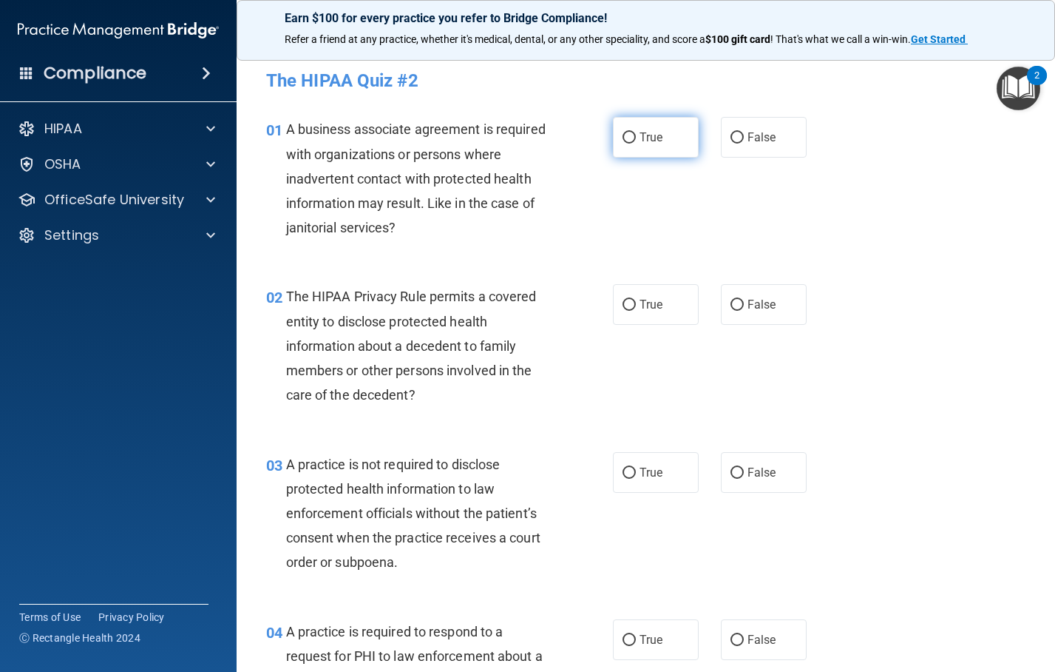
click at [629, 139] on input "True" at bounding box center [629, 137] width 13 height 11
radio input "true"
click at [623, 306] on input "True" at bounding box center [629, 305] width 13 height 11
radio input "true"
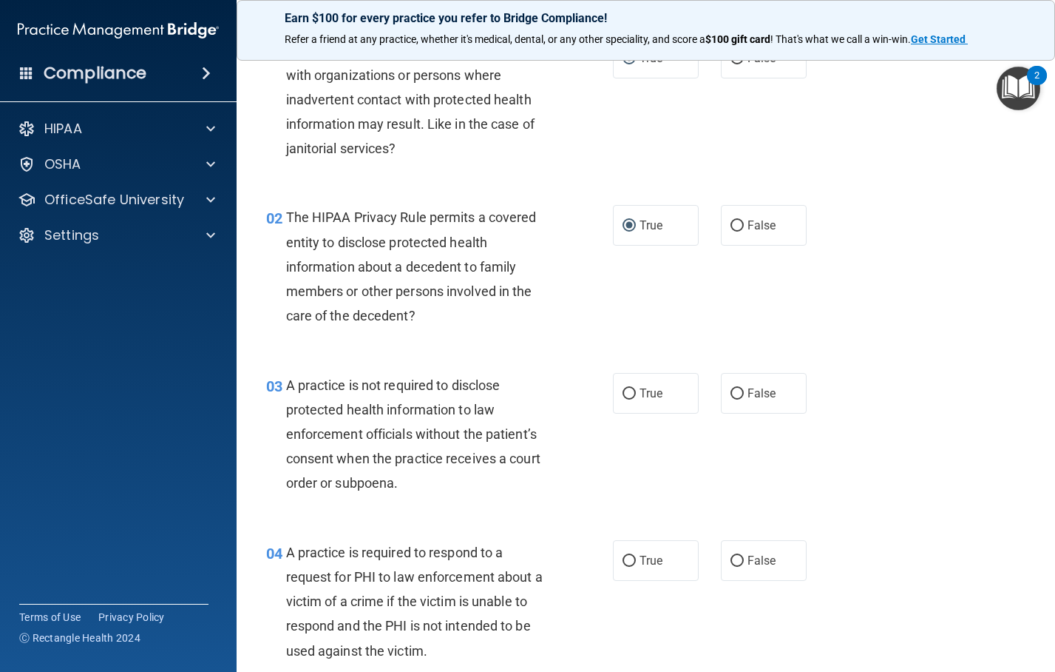
scroll to position [222, 0]
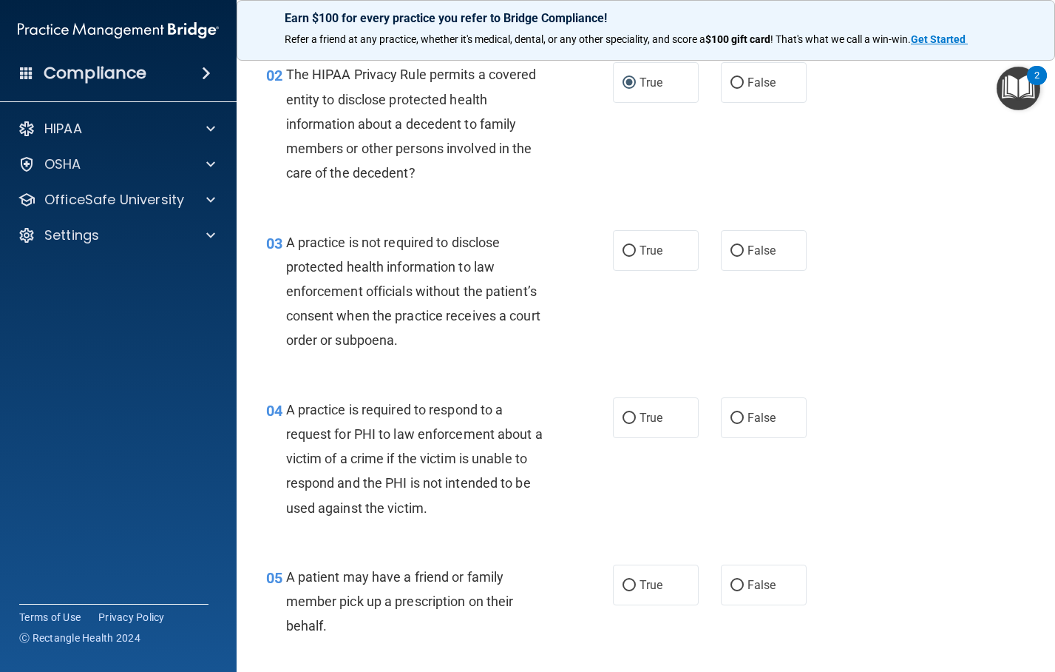
drag, startPoint x: 626, startPoint y: 250, endPoint x: 635, endPoint y: 338, distance: 88.4
click at [626, 255] on input "True" at bounding box center [629, 251] width 13 height 11
radio input "true"
drag, startPoint x: 619, startPoint y: 415, endPoint x: 626, endPoint y: 429, distance: 15.9
click at [623, 418] on input "True" at bounding box center [629, 418] width 13 height 11
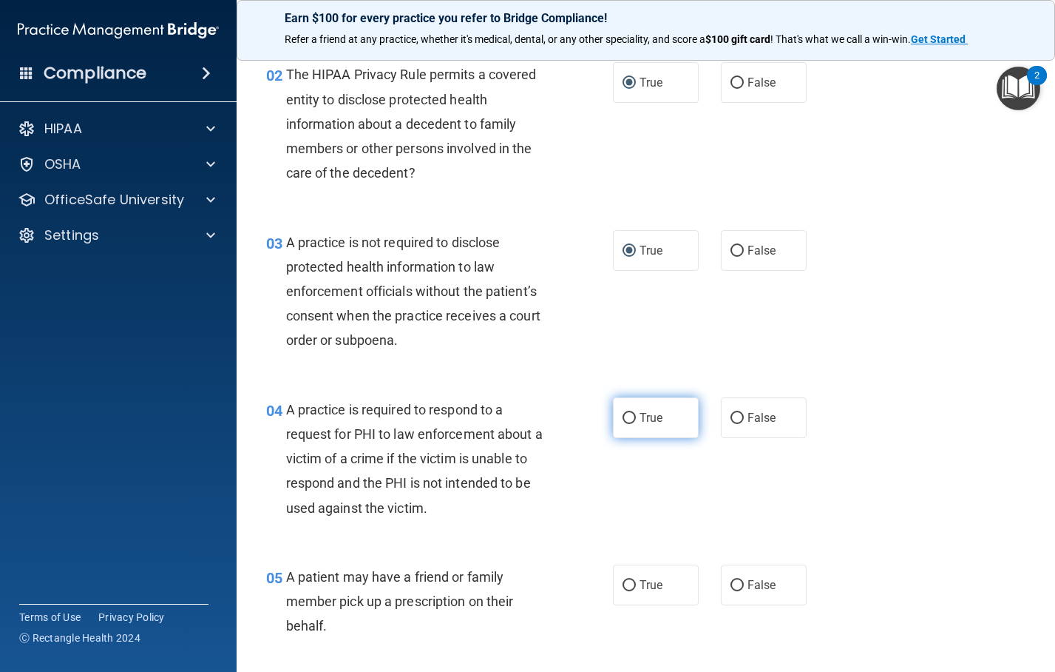
radio input "true"
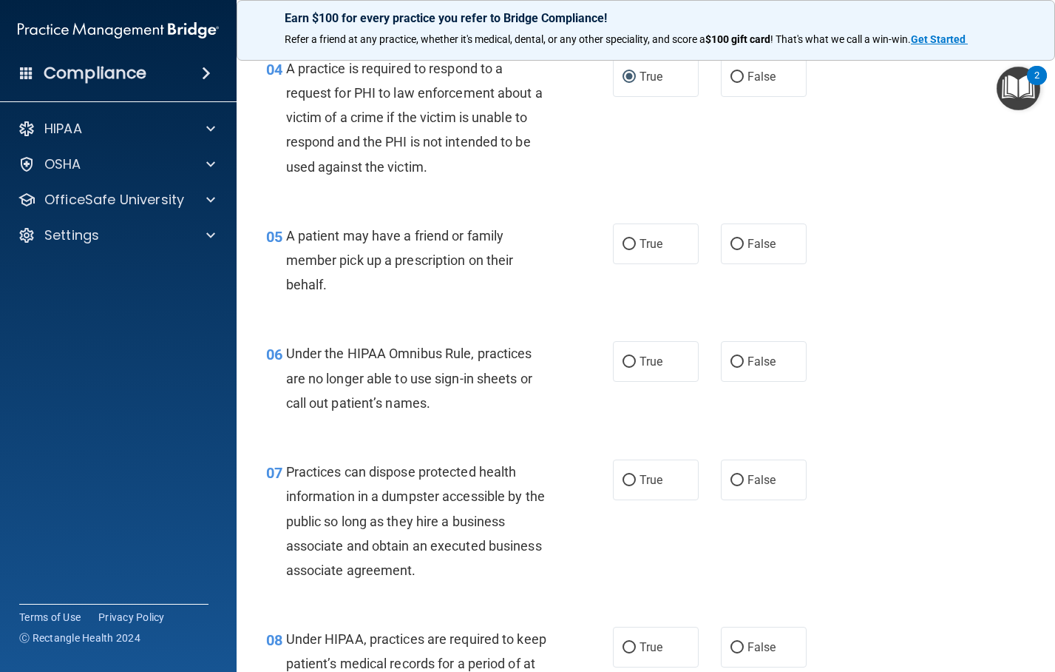
scroll to position [592, 0]
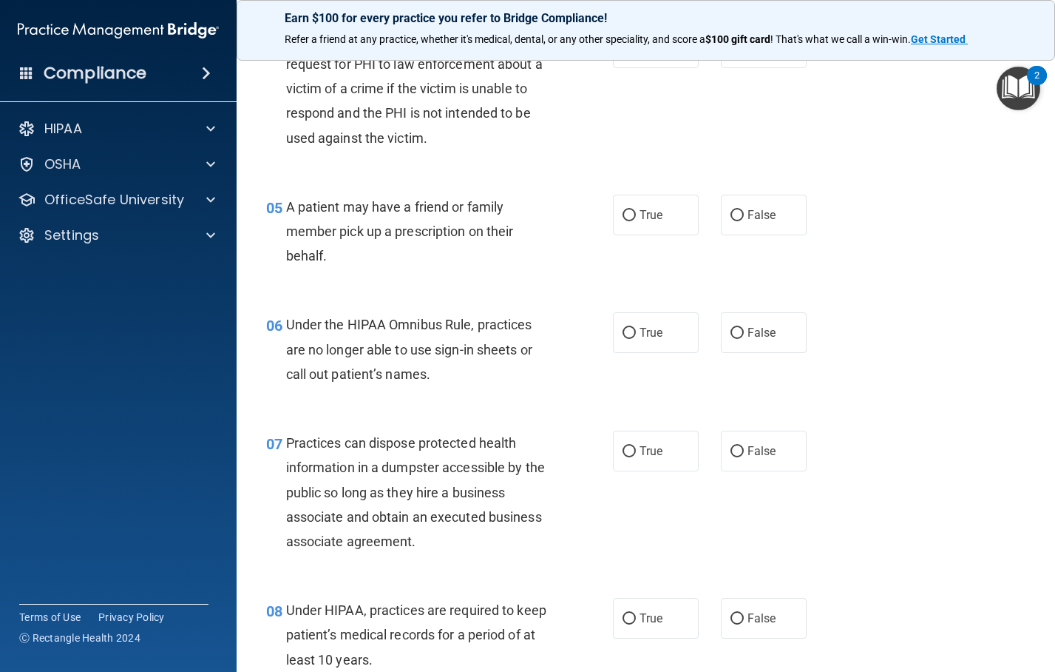
drag, startPoint x: 622, startPoint y: 217, endPoint x: 649, endPoint y: 309, distance: 96.2
click at [623, 218] on input "True" at bounding box center [629, 215] width 13 height 11
radio input "true"
click at [627, 331] on input "True" at bounding box center [629, 333] width 13 height 11
radio input "true"
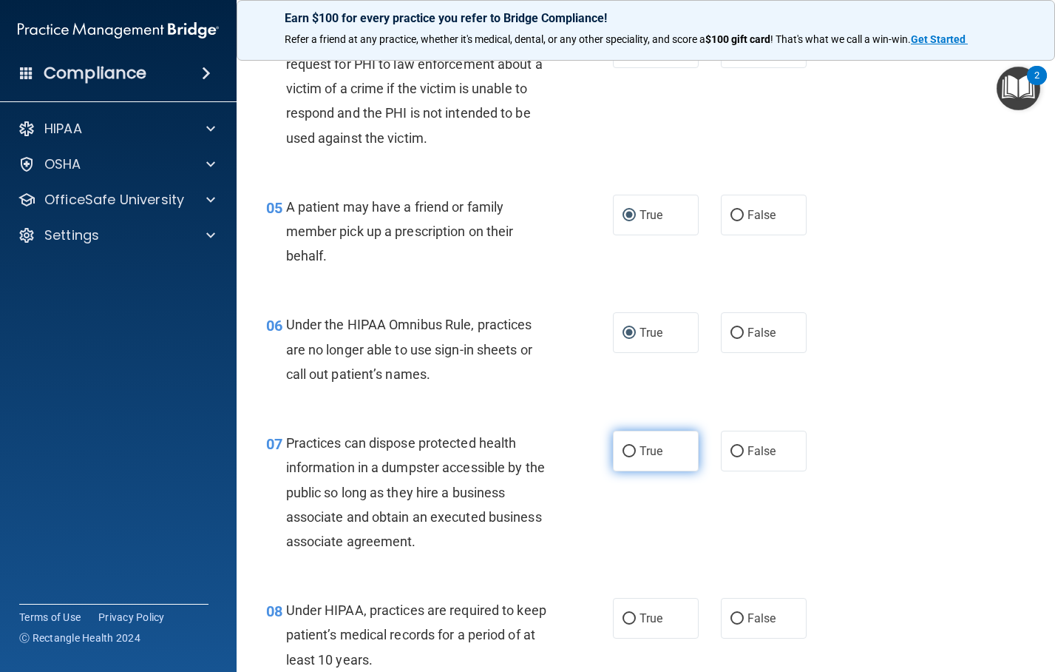
click at [618, 458] on label "True" at bounding box center [656, 450] width 86 height 41
click at [623, 457] on input "True" at bounding box center [629, 451] width 13 height 11
radio input "true"
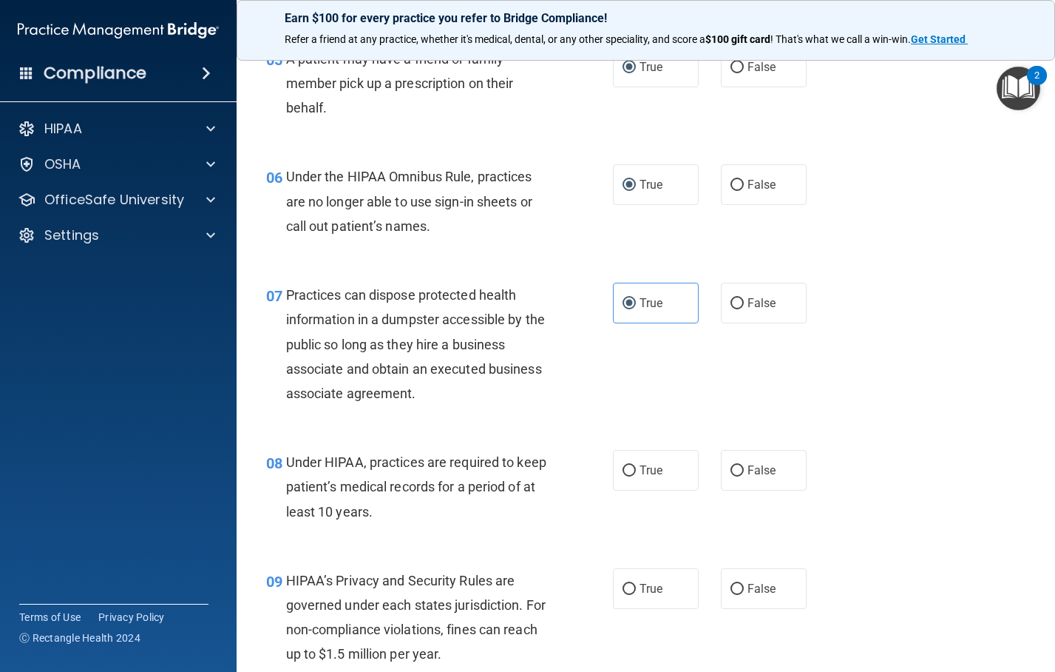
scroll to position [961, 0]
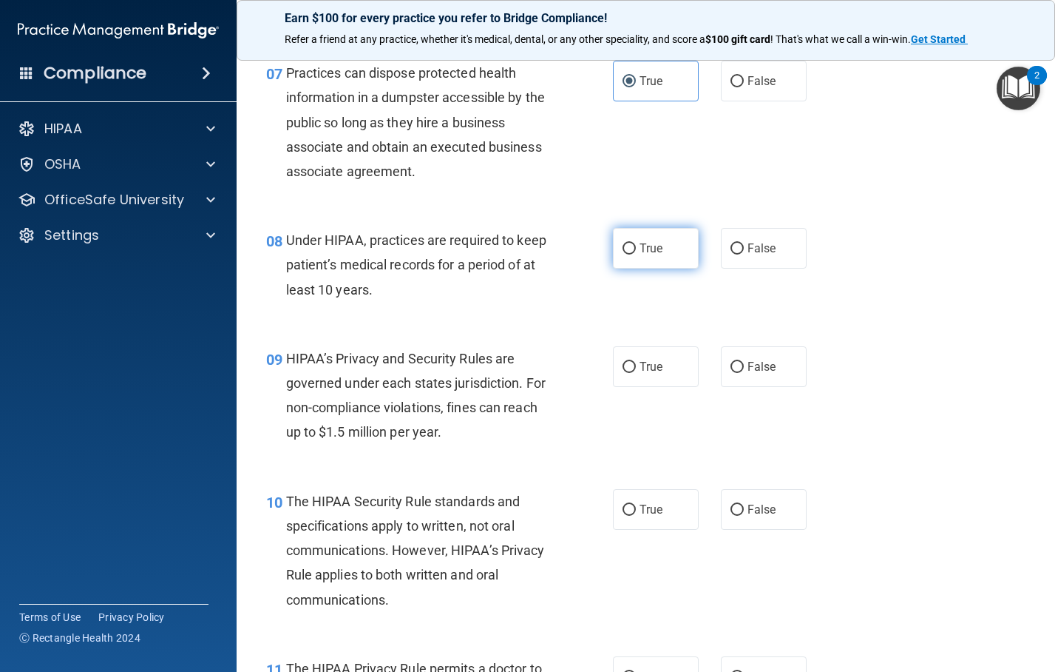
click at [623, 251] on input "True" at bounding box center [629, 248] width 13 height 11
radio input "true"
drag, startPoint x: 627, startPoint y: 360, endPoint x: 641, endPoint y: 424, distance: 65.1
click at [627, 362] on input "True" at bounding box center [629, 367] width 13 height 11
radio input "true"
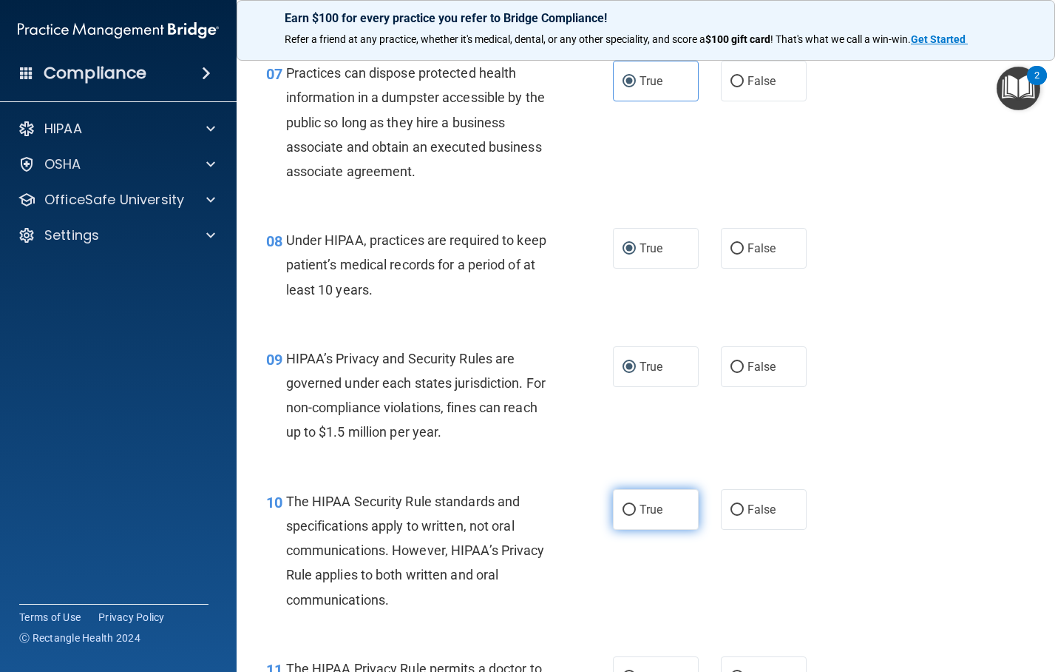
click at [618, 513] on label "True" at bounding box center [656, 509] width 86 height 41
click at [623, 506] on input "True" at bounding box center [629, 509] width 13 height 11
radio input "true"
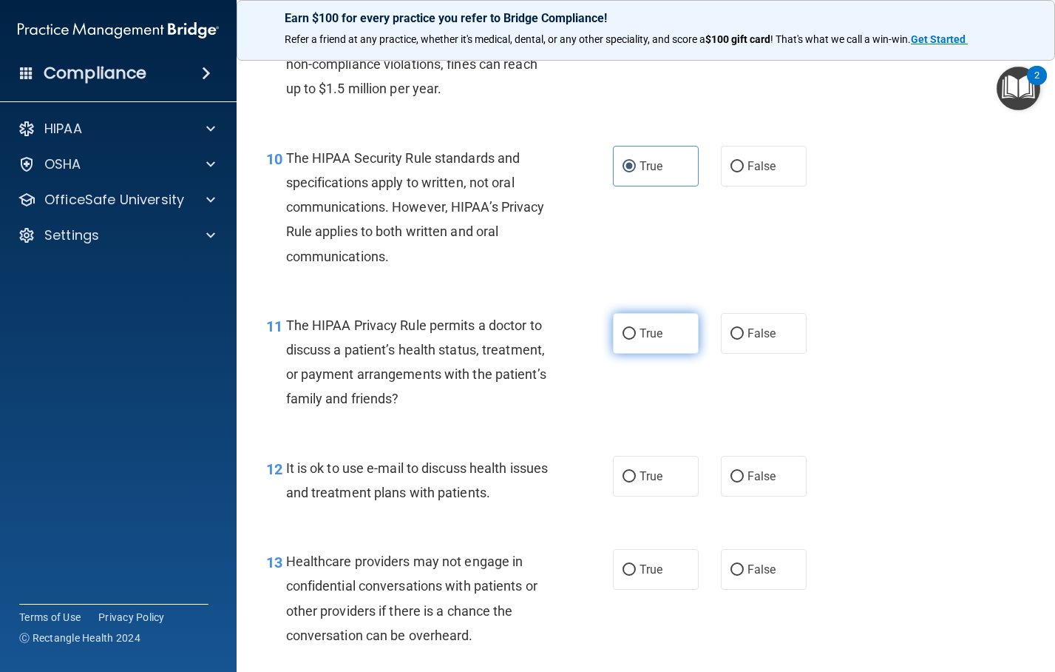
scroll to position [1331, 0]
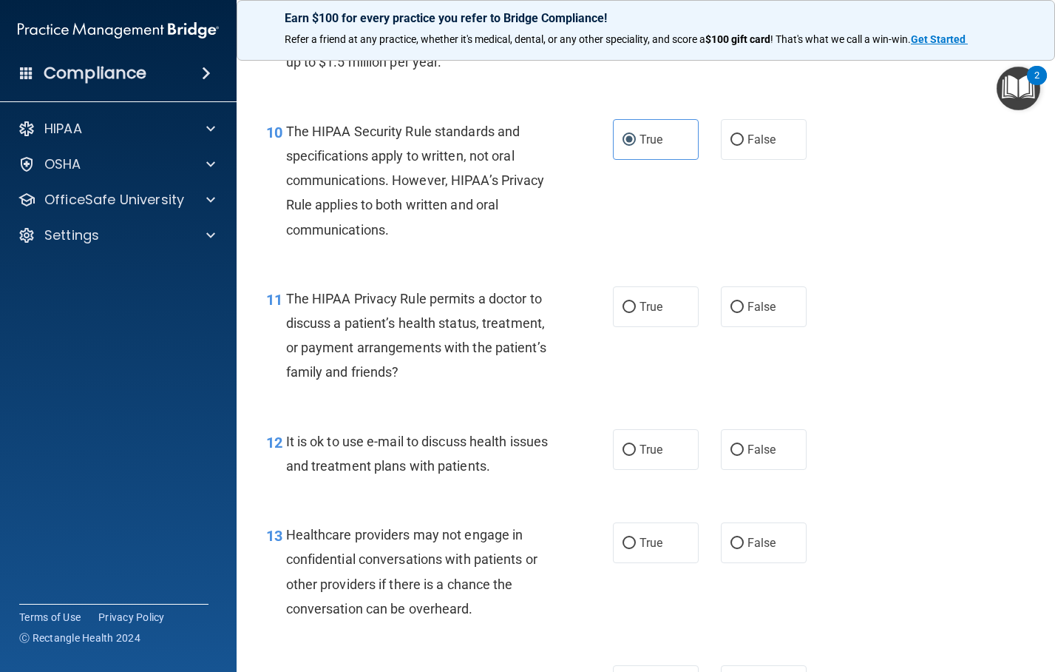
drag, startPoint x: 628, startPoint y: 305, endPoint x: 632, endPoint y: 347, distance: 41.7
click at [629, 308] on input "True" at bounding box center [629, 307] width 13 height 11
radio input "true"
click at [625, 451] on input "True" at bounding box center [629, 449] width 13 height 11
radio input "true"
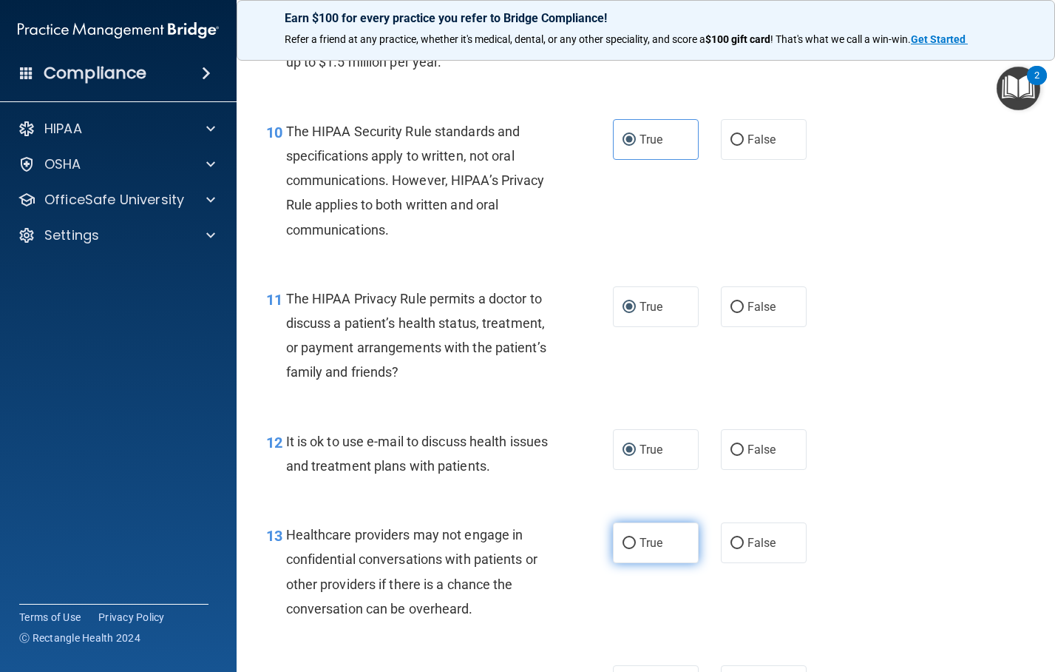
click at [623, 541] on input "True" at bounding box center [629, 543] width 13 height 11
radio input "true"
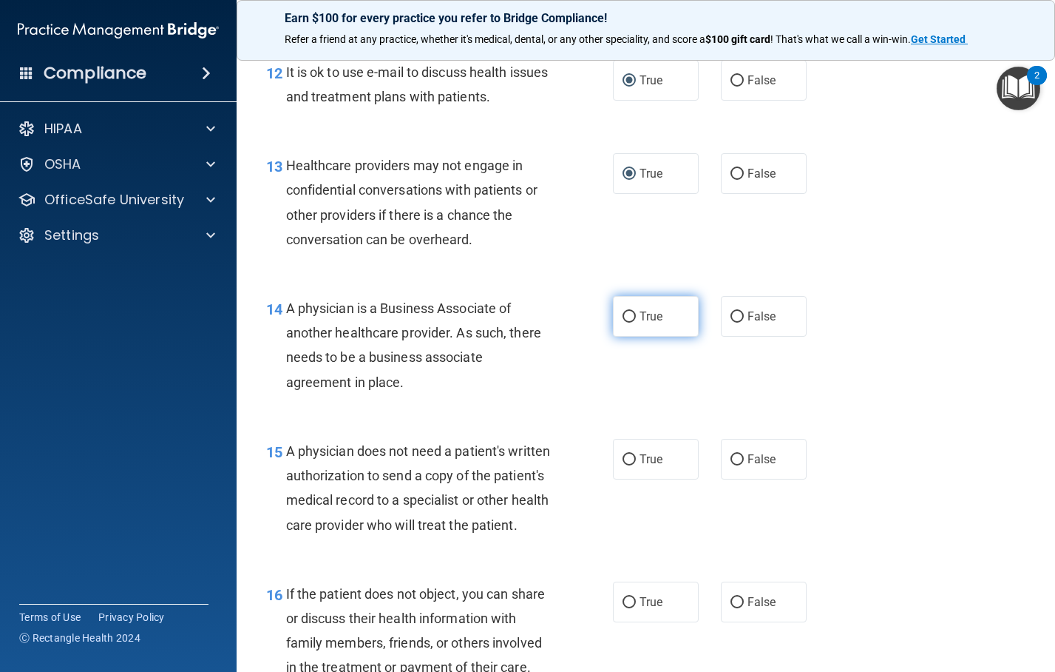
scroll to position [1701, 0]
drag, startPoint x: 622, startPoint y: 319, endPoint x: 629, endPoint y: 405, distance: 86.1
click at [623, 319] on input "True" at bounding box center [629, 316] width 13 height 11
radio input "true"
click at [623, 453] on input "True" at bounding box center [629, 458] width 13 height 11
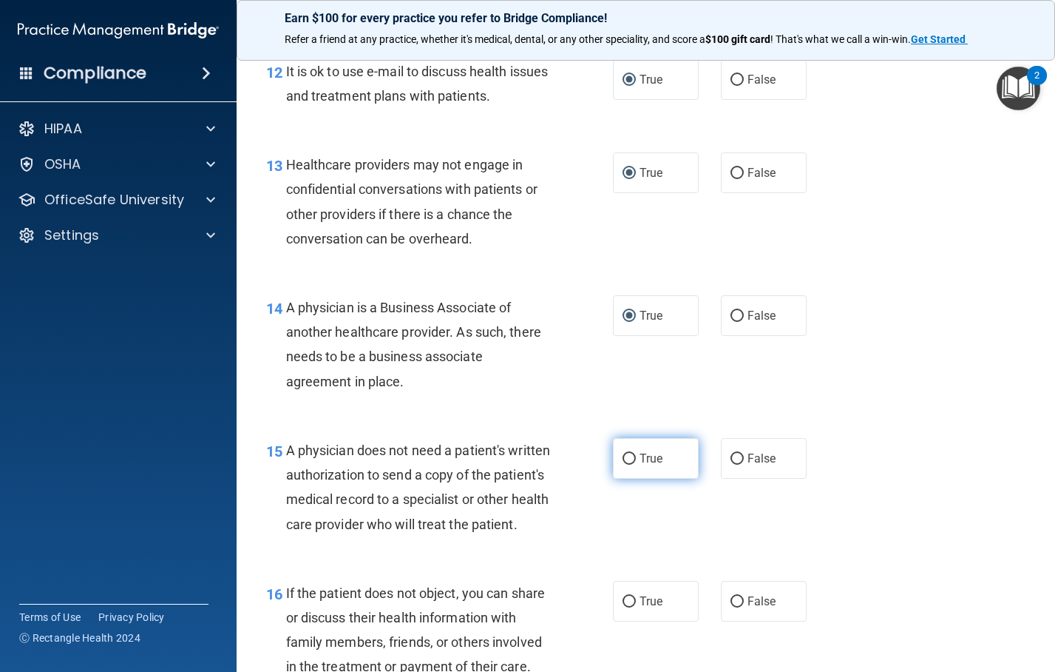
radio input "true"
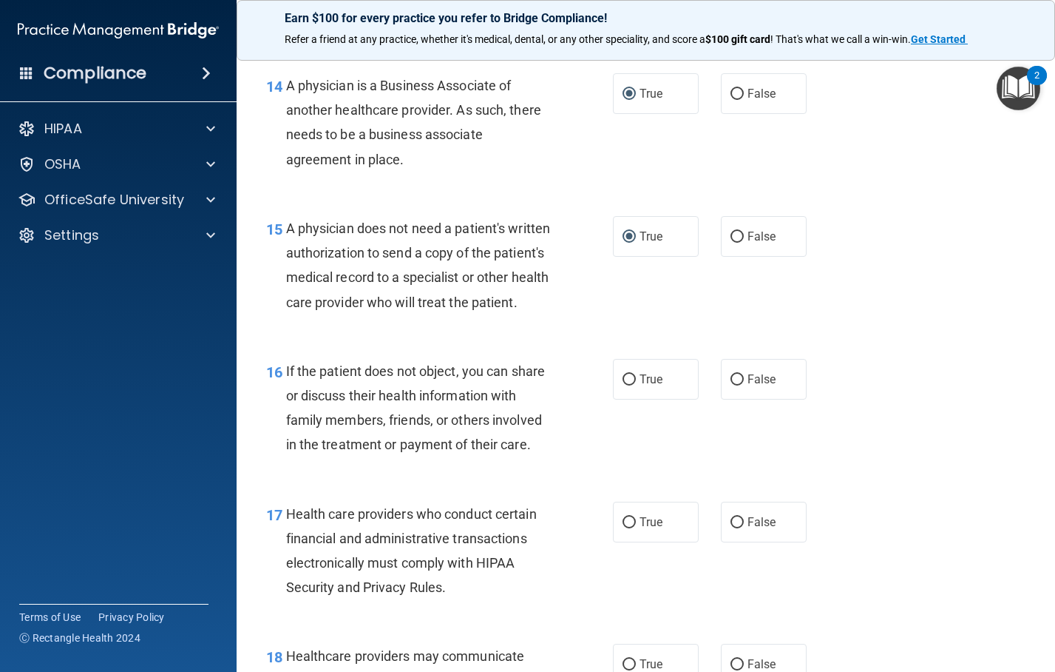
drag, startPoint x: 623, startPoint y: 409, endPoint x: 628, endPoint y: 439, distance: 29.9
click at [623, 399] on label "True" at bounding box center [656, 379] width 86 height 41
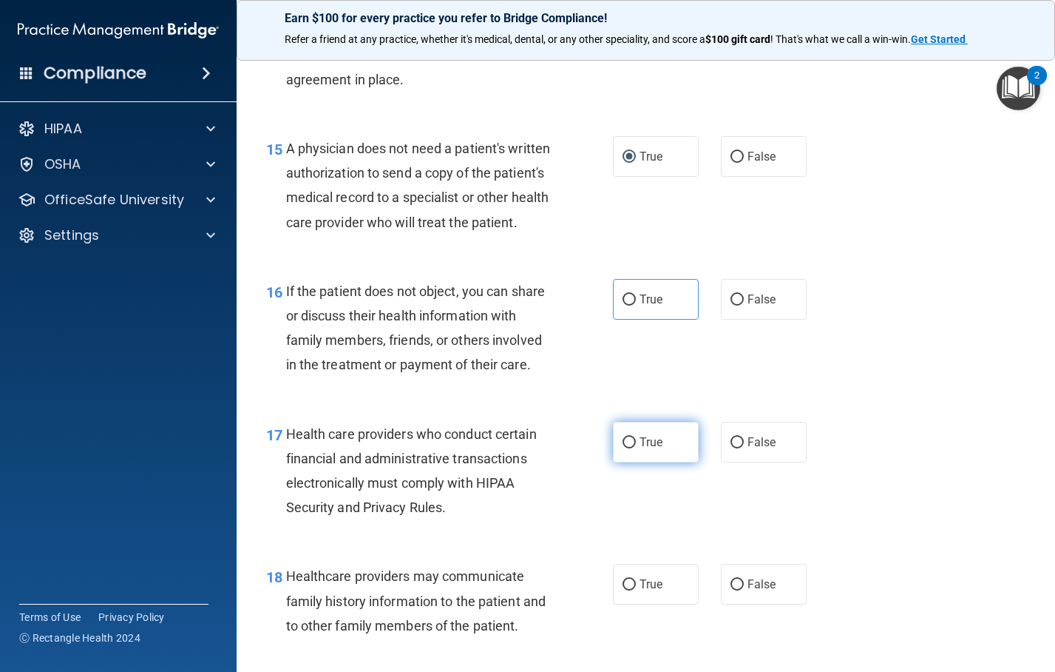
scroll to position [2145, 0]
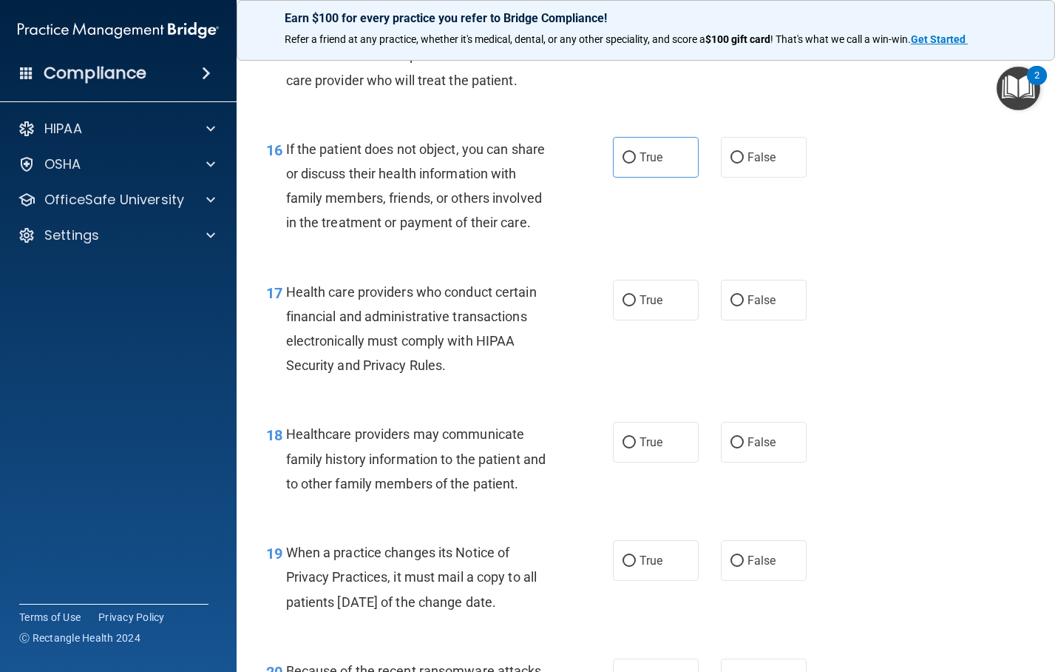
drag, startPoint x: 621, startPoint y: 179, endPoint x: 632, endPoint y: 223, distance: 45.9
click at [623, 177] on label "True" at bounding box center [656, 157] width 86 height 41
click at [625, 306] on input "True" at bounding box center [629, 300] width 13 height 11
radio input "true"
click at [623, 163] on input "True" at bounding box center [629, 157] width 13 height 11
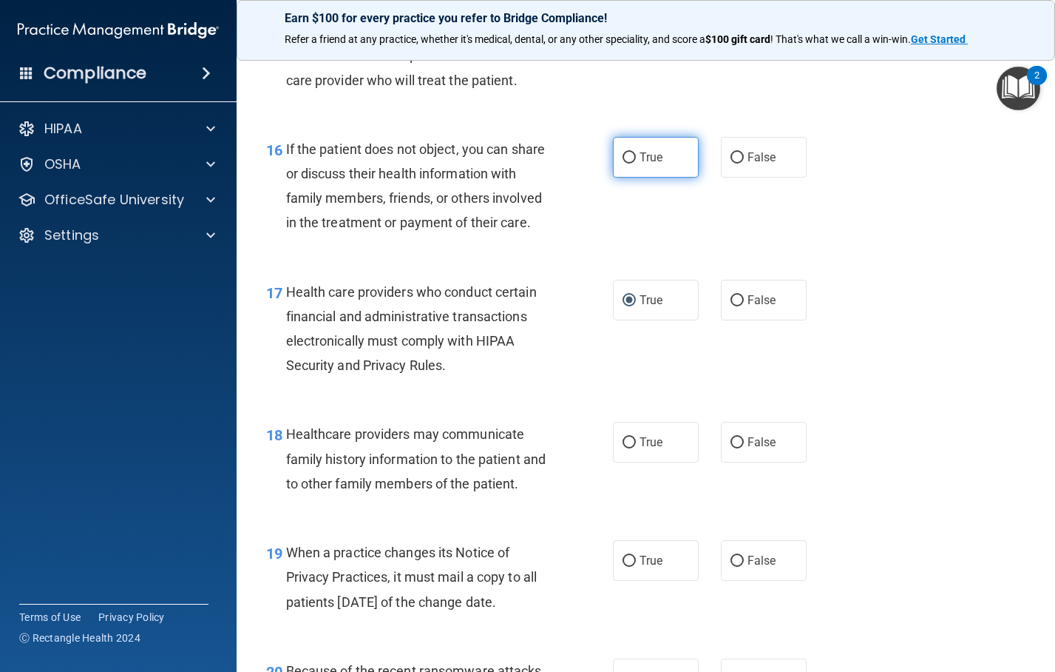
radio input "true"
drag, startPoint x: 617, startPoint y: 460, endPoint x: 628, endPoint y: 467, distance: 13.3
click at [621, 462] on label "True" at bounding box center [656, 442] width 86 height 41
click at [623, 448] on input "True" at bounding box center [629, 442] width 13 height 11
radio input "true"
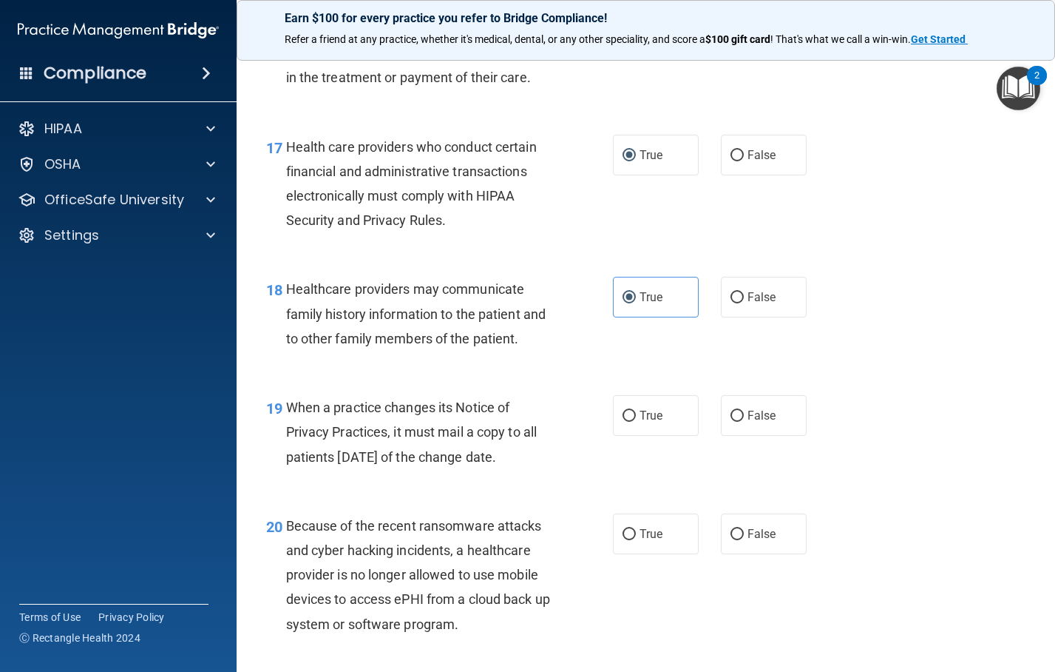
scroll to position [2441, 0]
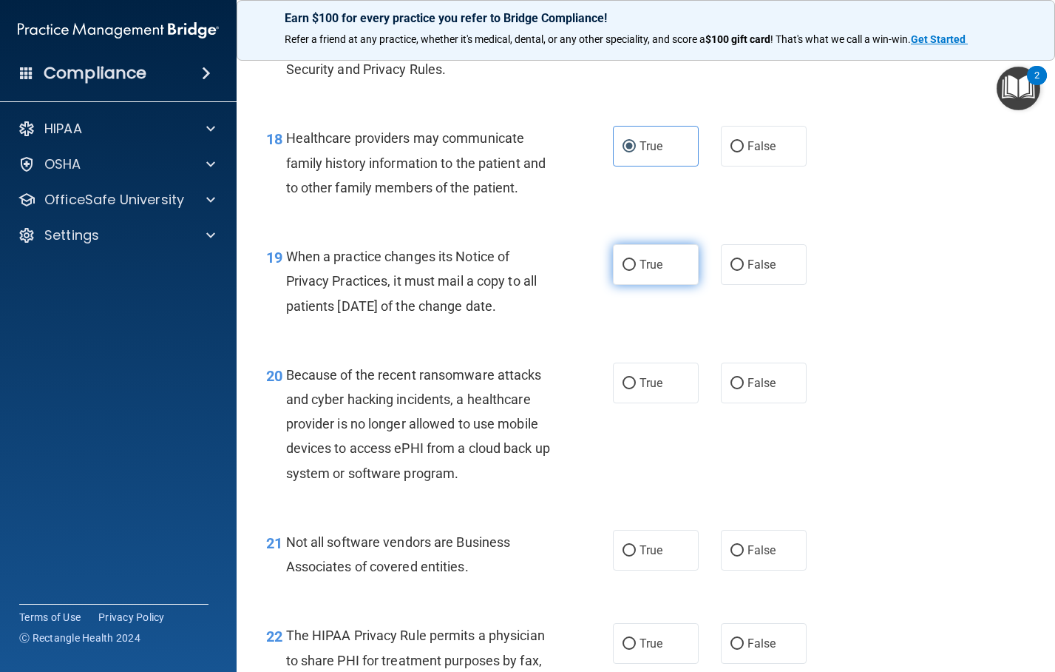
click at [623, 271] on input "True" at bounding box center [629, 265] width 13 height 11
radio input "true"
click at [623, 389] on input "True" at bounding box center [629, 383] width 13 height 11
radio input "true"
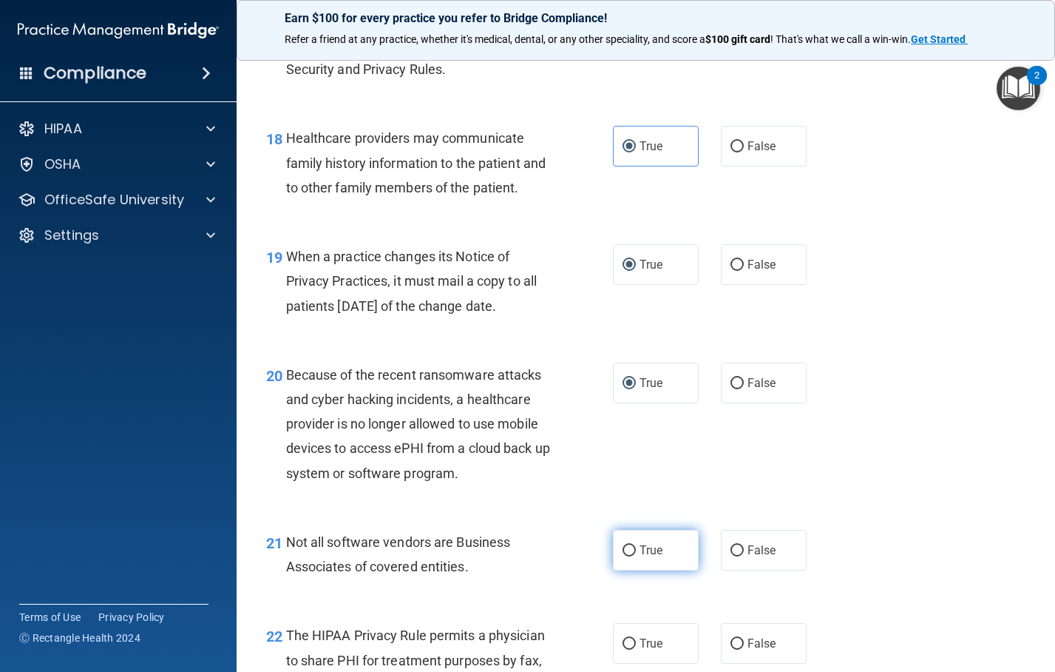
drag, startPoint x: 623, startPoint y: 563, endPoint x: 623, endPoint y: 570, distance: 7.4
click at [623, 570] on label "True" at bounding box center [656, 550] width 86 height 41
click at [623, 556] on input "True" at bounding box center [629, 550] width 13 height 11
radio input "true"
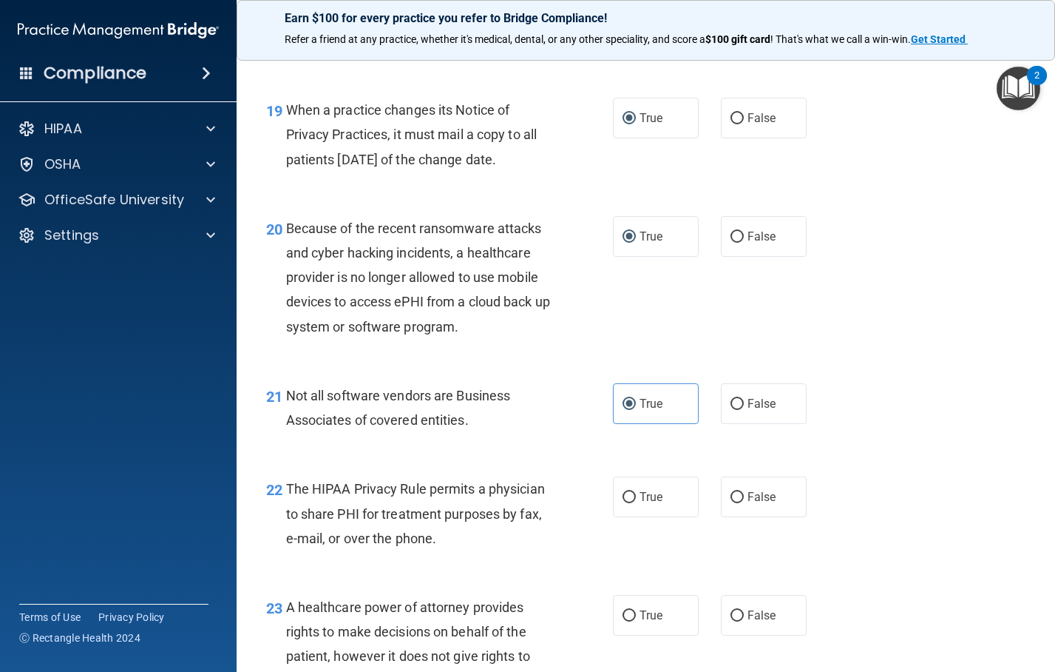
scroll to position [2810, 0]
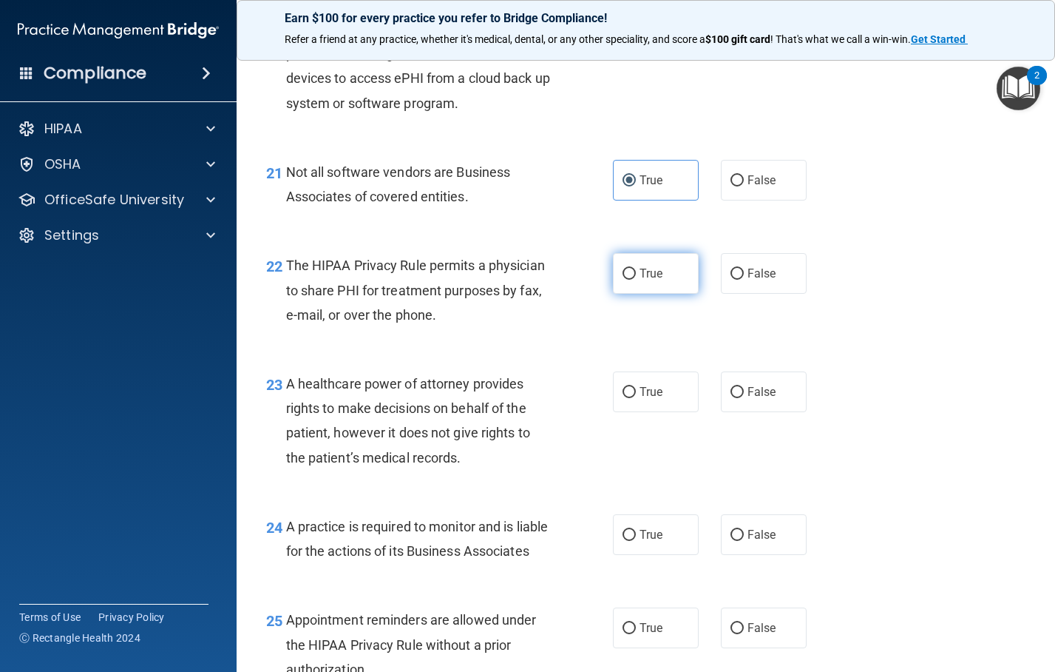
click at [623, 280] on input "True" at bounding box center [629, 273] width 13 height 11
radio input "true"
drag, startPoint x: 617, startPoint y: 415, endPoint x: 615, endPoint y: 463, distance: 48.1
click at [623, 398] on input "True" at bounding box center [629, 392] width 13 height 11
radio input "true"
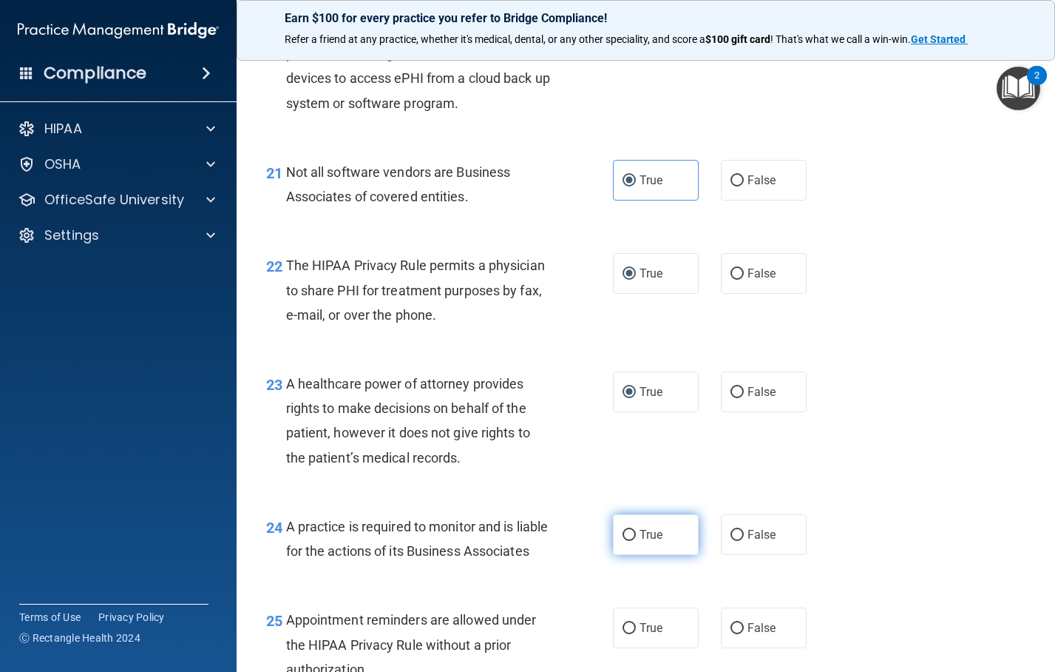
click at [622, 555] on label "True" at bounding box center [656, 534] width 86 height 41
click at [623, 541] on input "True" at bounding box center [629, 535] width 13 height 11
radio input "true"
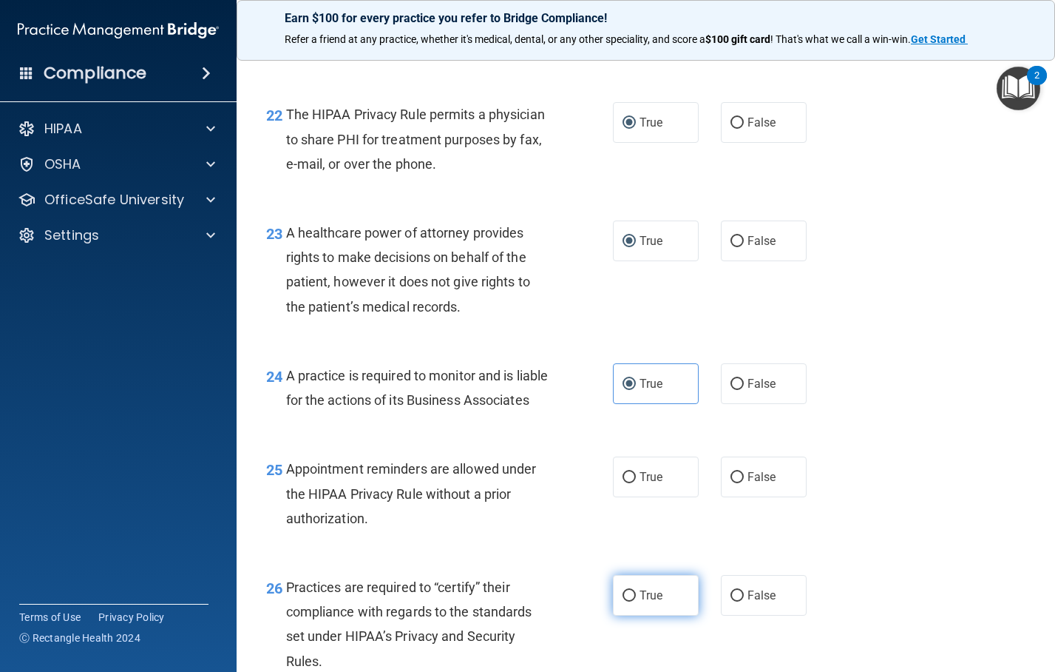
scroll to position [3180, 0]
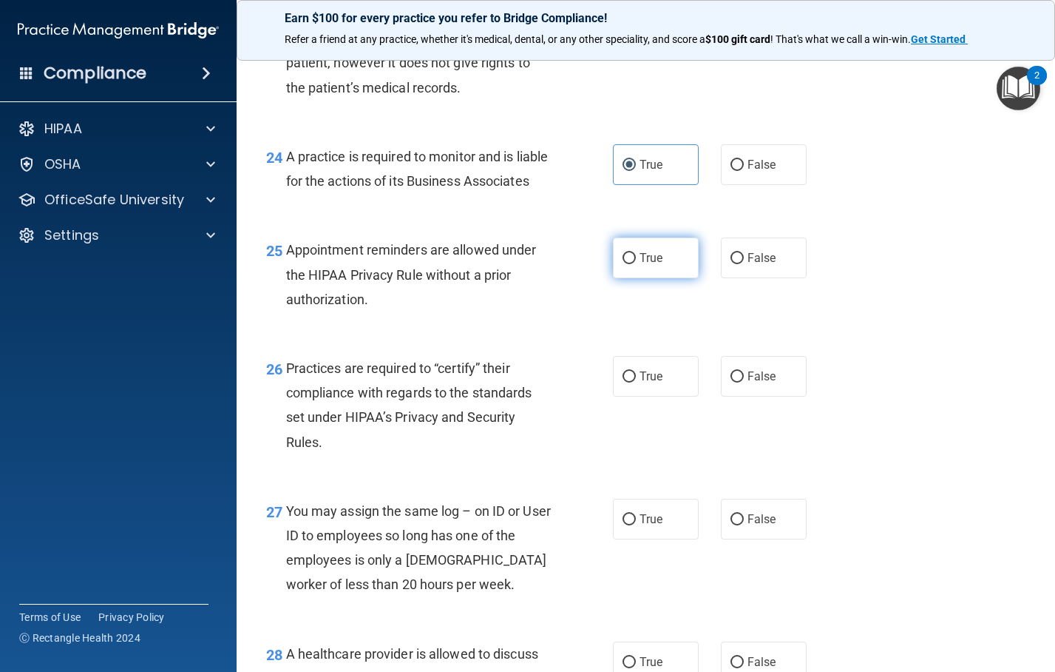
click at [624, 264] on input "True" at bounding box center [629, 258] width 13 height 11
radio input "true"
click at [623, 382] on input "True" at bounding box center [629, 376] width 13 height 11
radio input "true"
click at [640, 526] on span "True" at bounding box center [651, 519] width 23 height 14
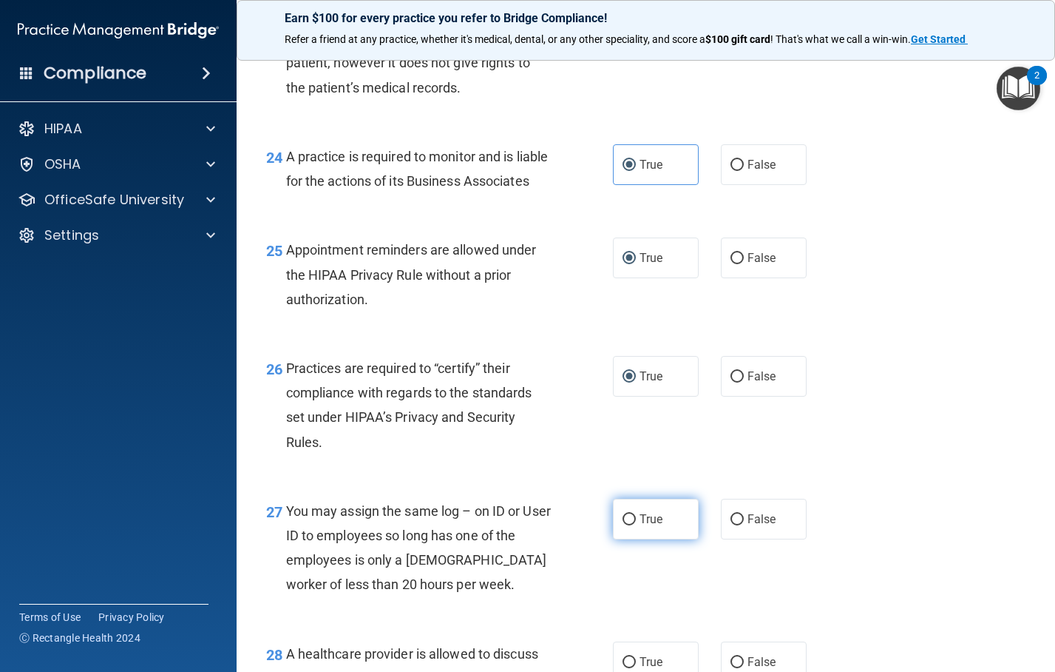
click at [635, 525] on input "True" at bounding box center [629, 519] width 13 height 11
radio input "true"
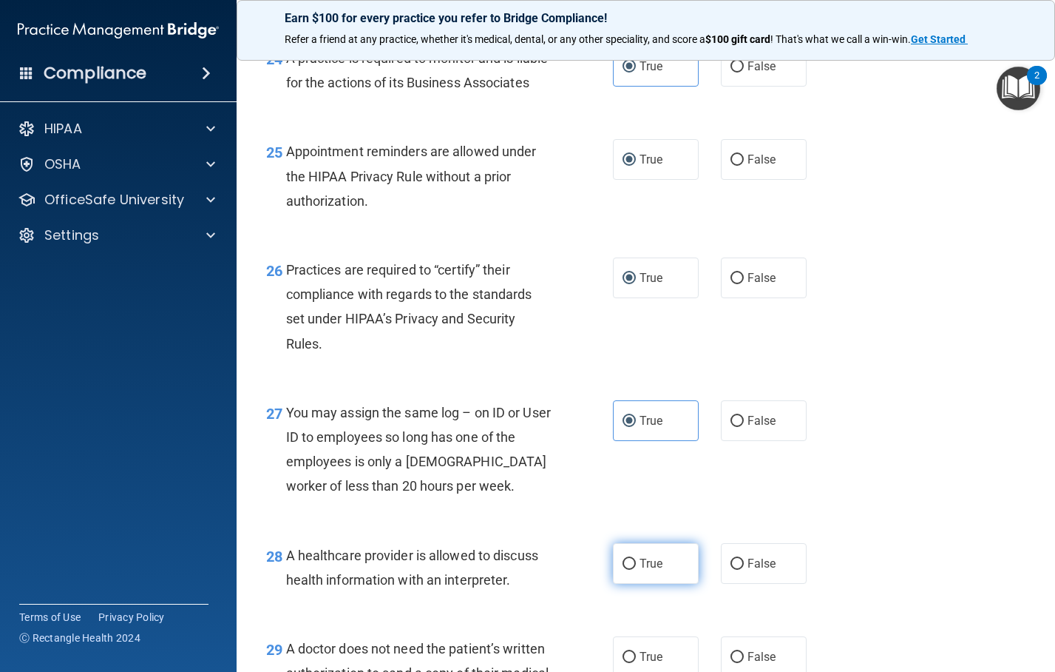
scroll to position [3476, 0]
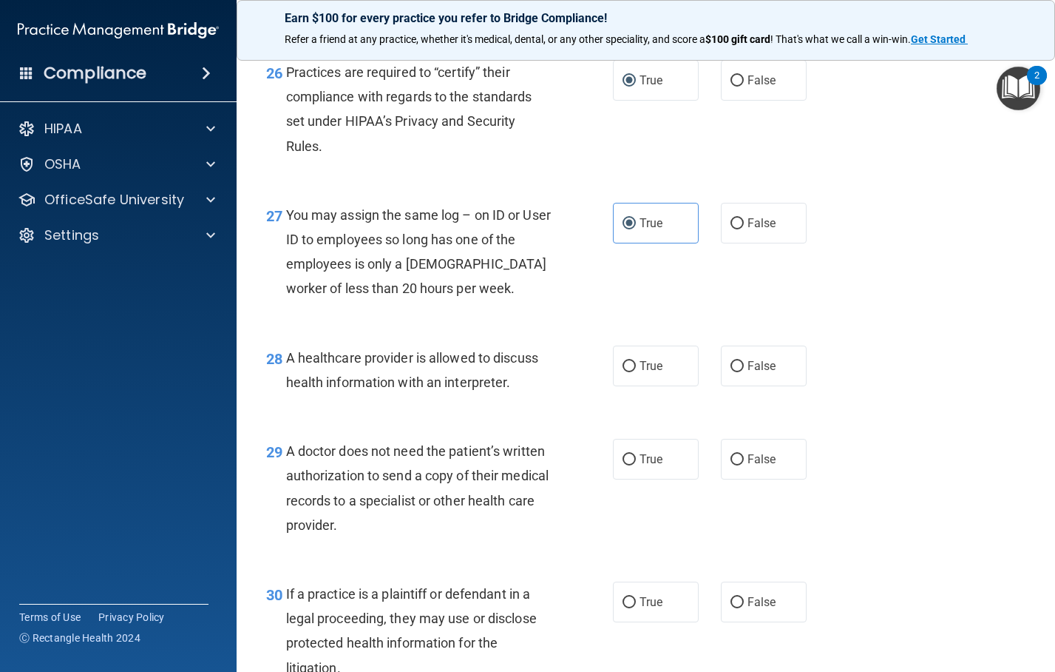
drag, startPoint x: 628, startPoint y: 410, endPoint x: 623, endPoint y: 450, distance: 40.9
click at [629, 372] on input "True" at bounding box center [629, 366] width 13 height 11
radio input "true"
drag, startPoint x: 620, startPoint y: 503, endPoint x: 617, endPoint y: 512, distance: 9.4
click at [617, 479] on label "True" at bounding box center [656, 459] width 86 height 41
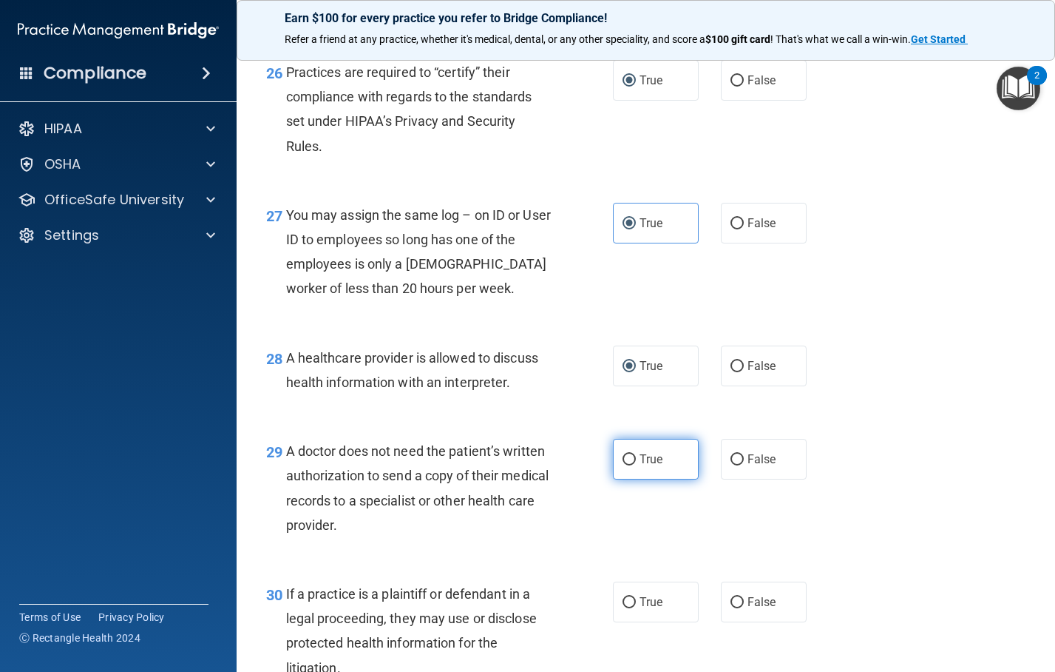
drag, startPoint x: 627, startPoint y: 500, endPoint x: 632, endPoint y: 519, distance: 19.9
click at [627, 479] on label "True" at bounding box center [656, 459] width 86 height 41
click at [627, 465] on input "True" at bounding box center [629, 459] width 13 height 11
radio input "true"
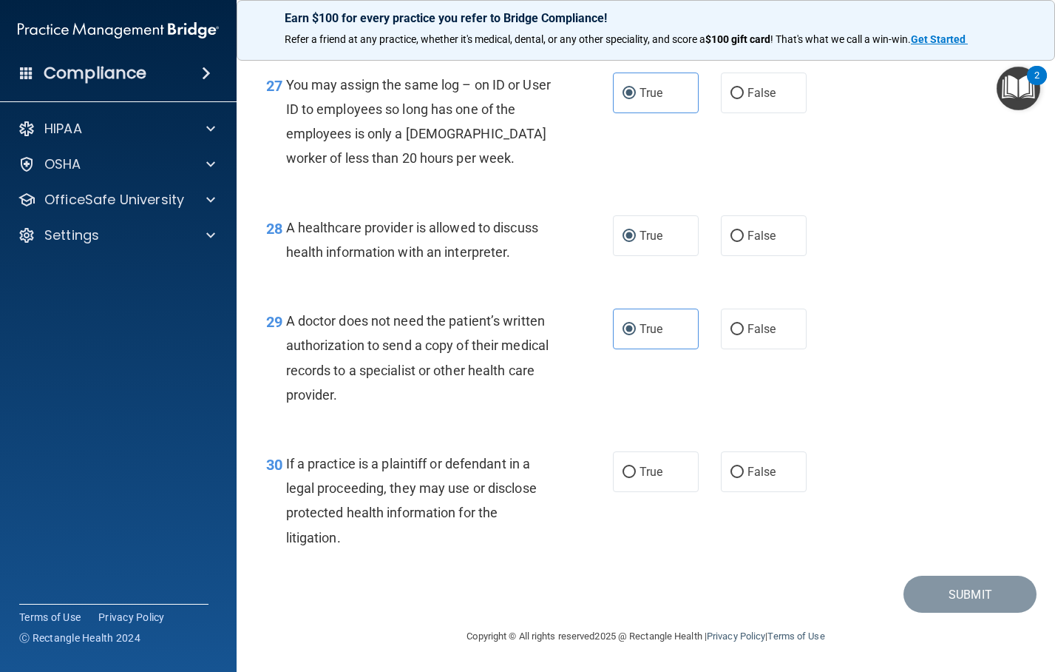
scroll to position [3656, 0]
click at [623, 467] on input "True" at bounding box center [629, 472] width 13 height 11
radio input "true"
click at [931, 581] on button "Submit" at bounding box center [970, 594] width 133 height 38
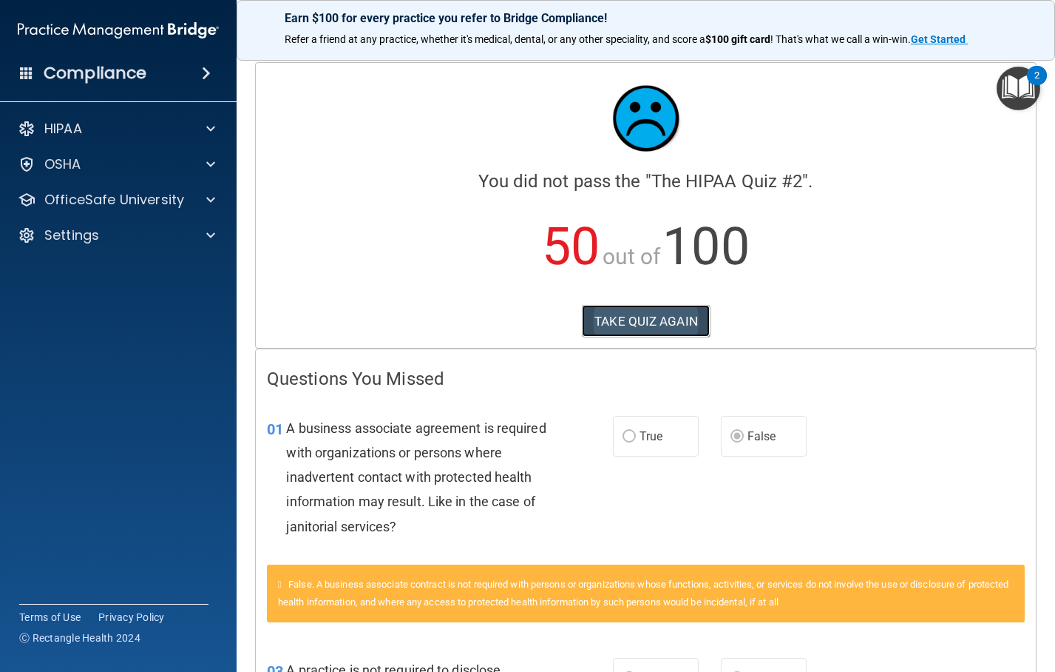
click at [635, 321] on button "TAKE QUIZ AGAIN" at bounding box center [646, 321] width 128 height 33
click at [634, 321] on button "TAKE QUIZ AGAIN" at bounding box center [646, 321] width 128 height 33
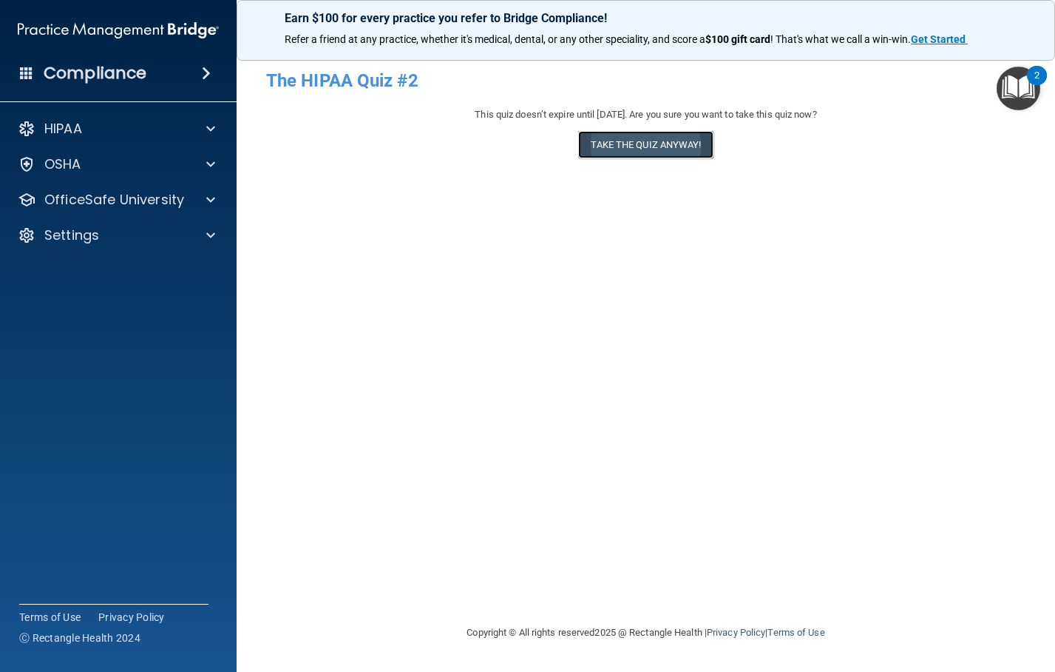
click at [640, 147] on button "Take the quiz anyway!" at bounding box center [645, 144] width 135 height 27
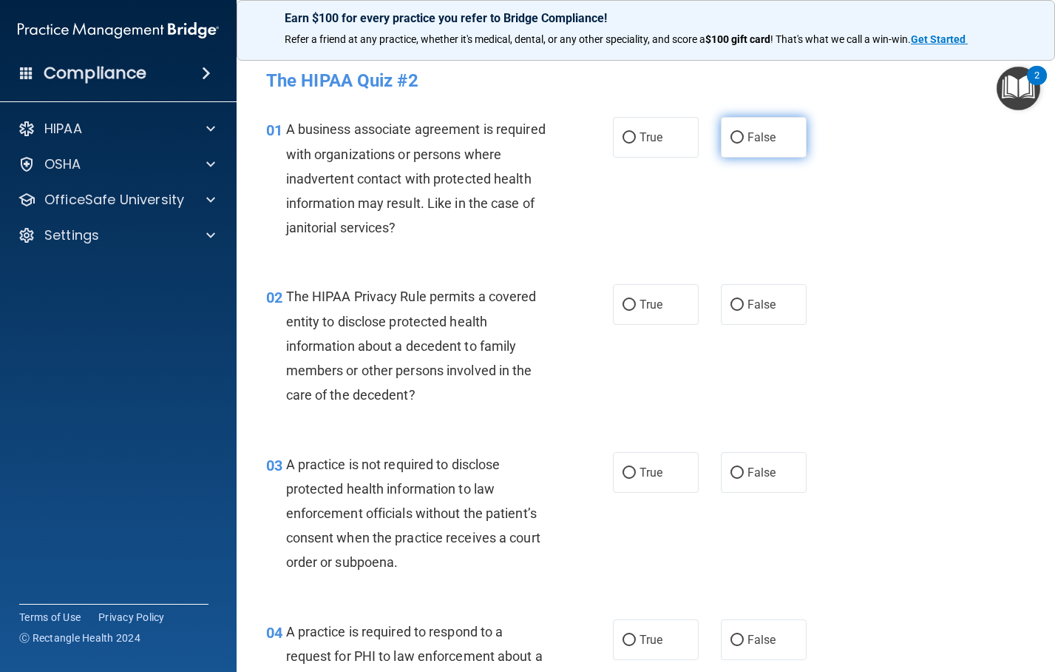
click at [731, 133] on input "False" at bounding box center [737, 137] width 13 height 11
radio input "true"
drag, startPoint x: 623, startPoint y: 305, endPoint x: 692, endPoint y: 357, distance: 86.1
click at [624, 305] on input "True" at bounding box center [629, 305] width 13 height 11
radio input "true"
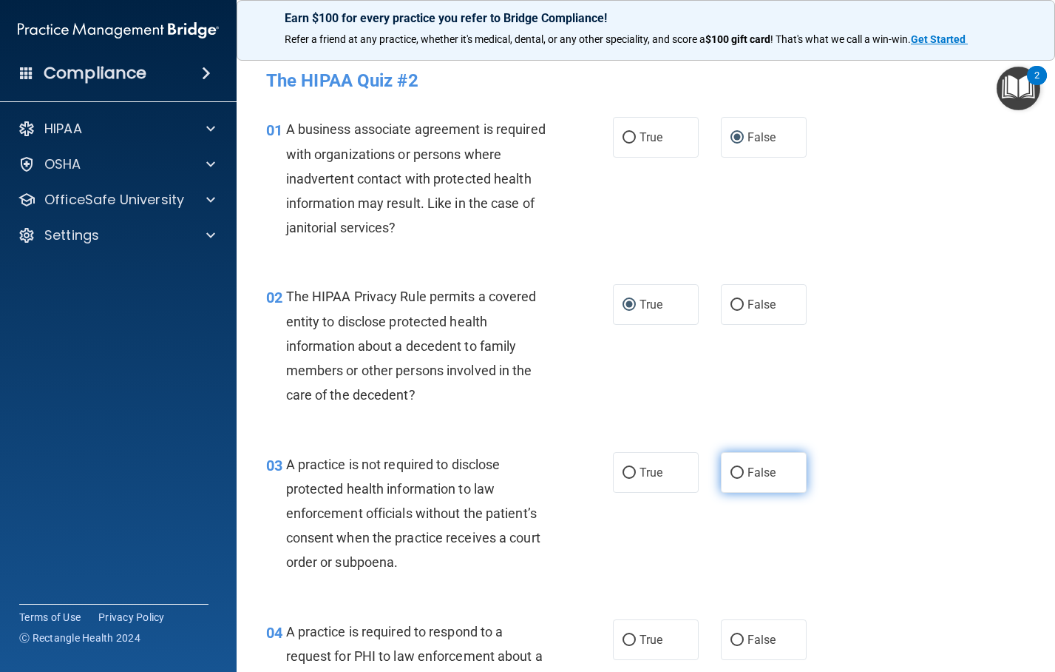
click at [734, 469] on input "False" at bounding box center [737, 472] width 13 height 11
radio input "true"
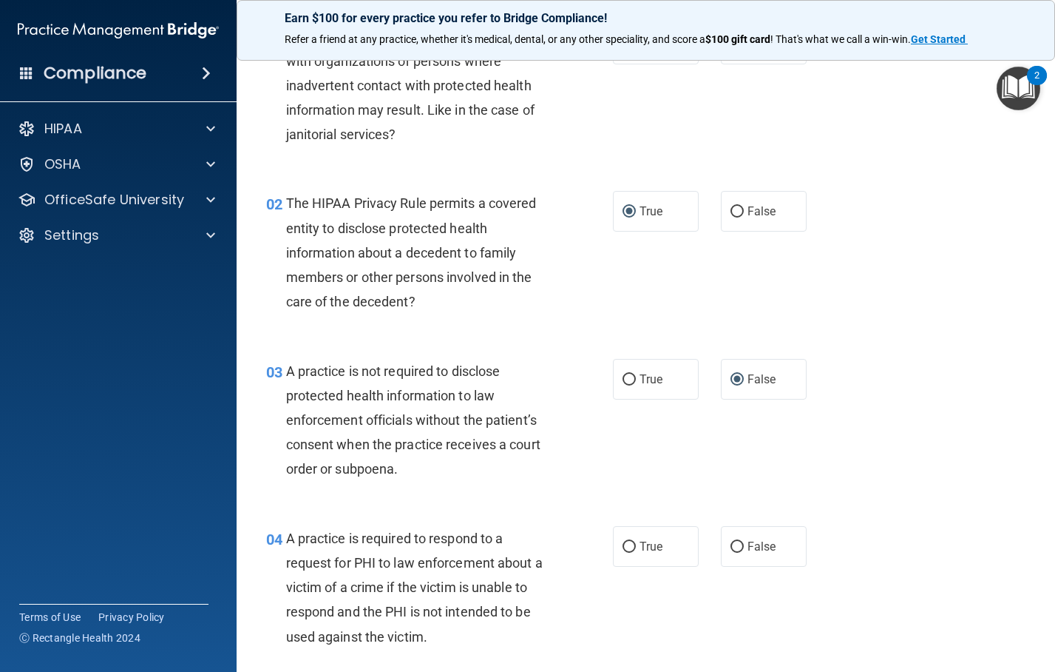
scroll to position [148, 0]
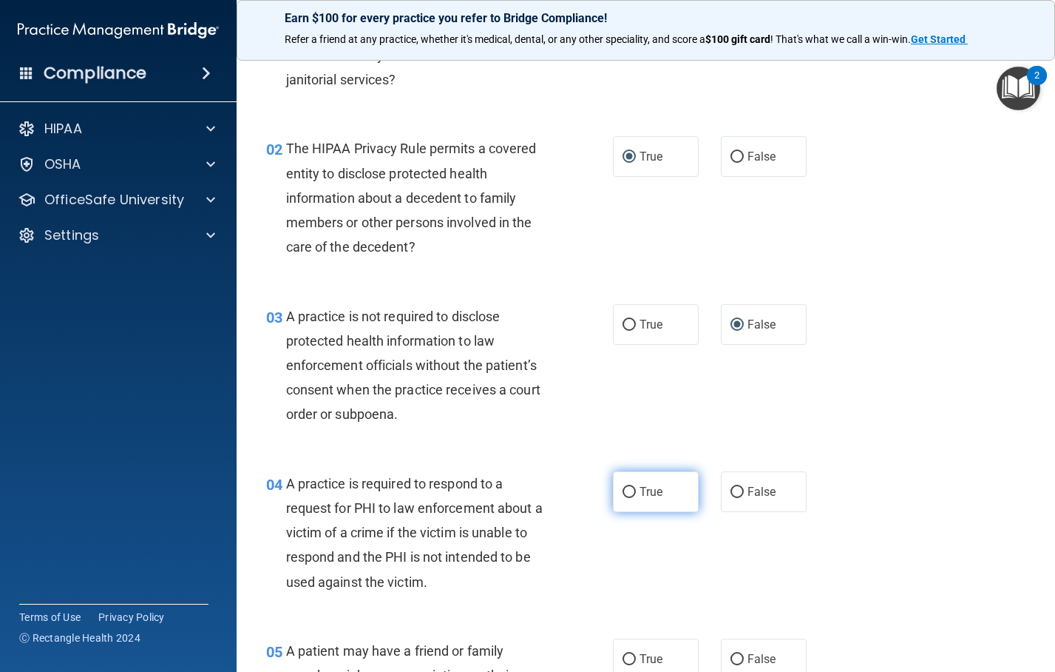
click at [623, 492] on input "True" at bounding box center [629, 492] width 13 height 11
radio input "true"
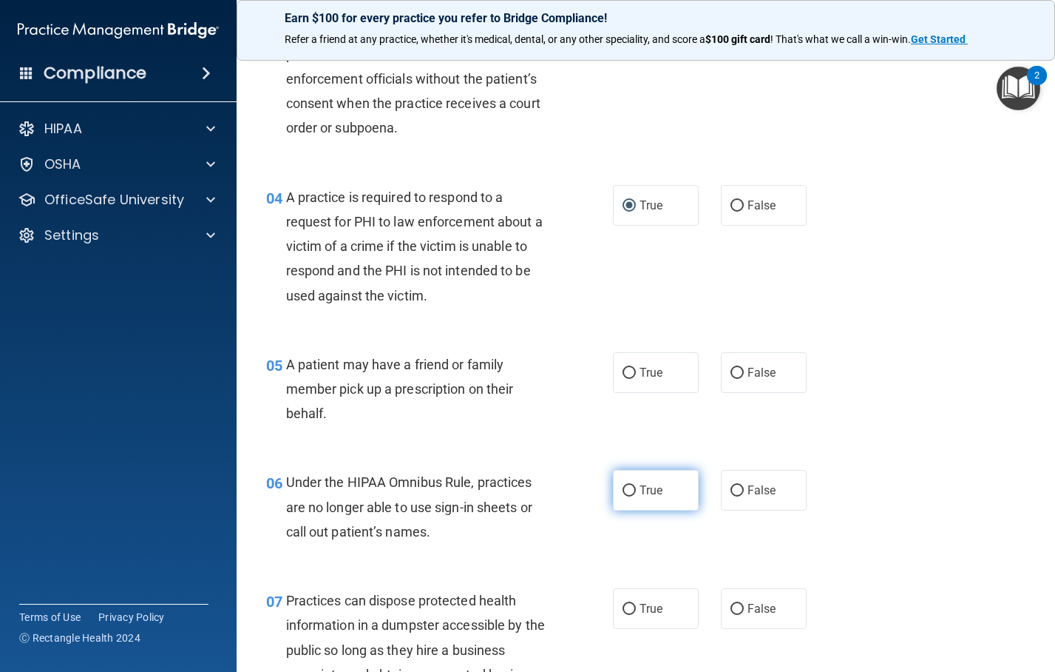
scroll to position [444, 0]
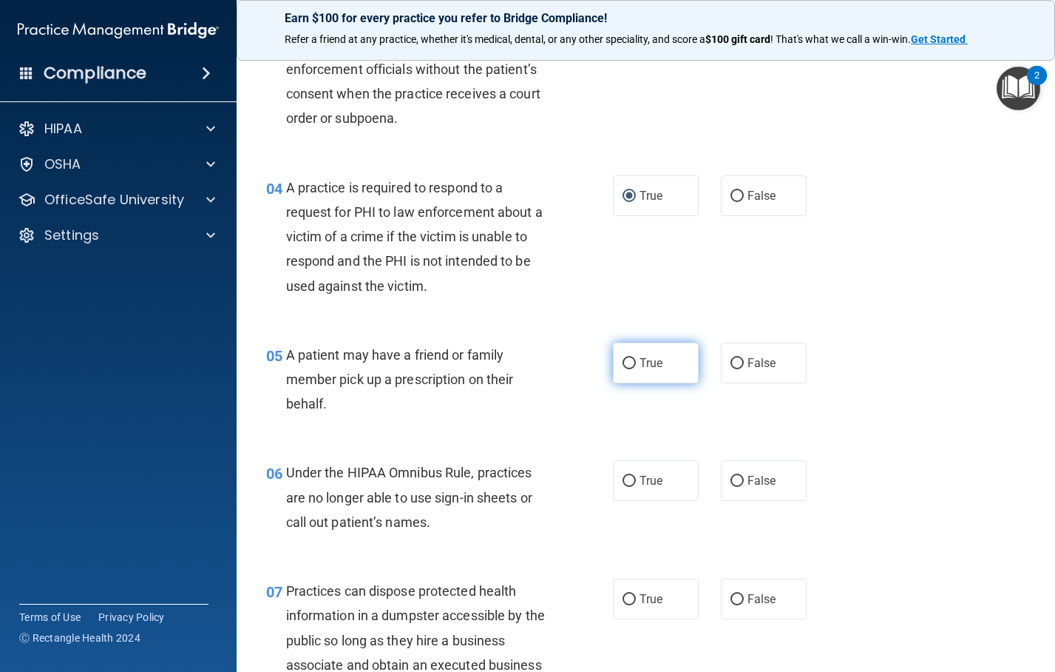
click at [624, 362] on input "True" at bounding box center [629, 363] width 13 height 11
radio input "true"
click at [731, 479] on input "False" at bounding box center [737, 481] width 13 height 11
radio input "true"
click at [731, 594] on input "False" at bounding box center [737, 599] width 13 height 11
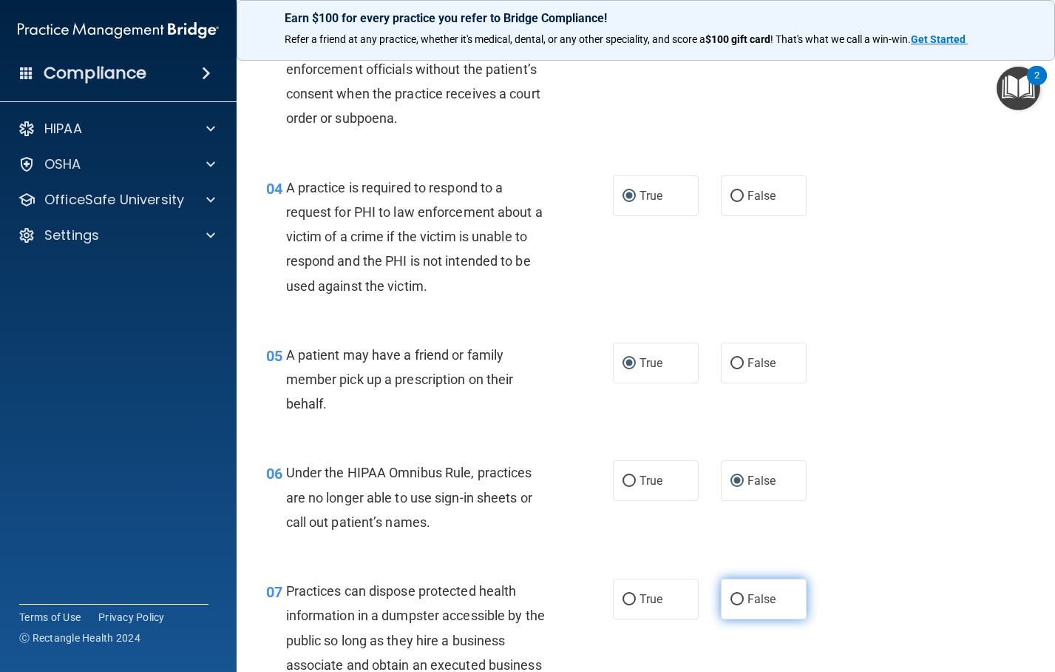
radio input "true"
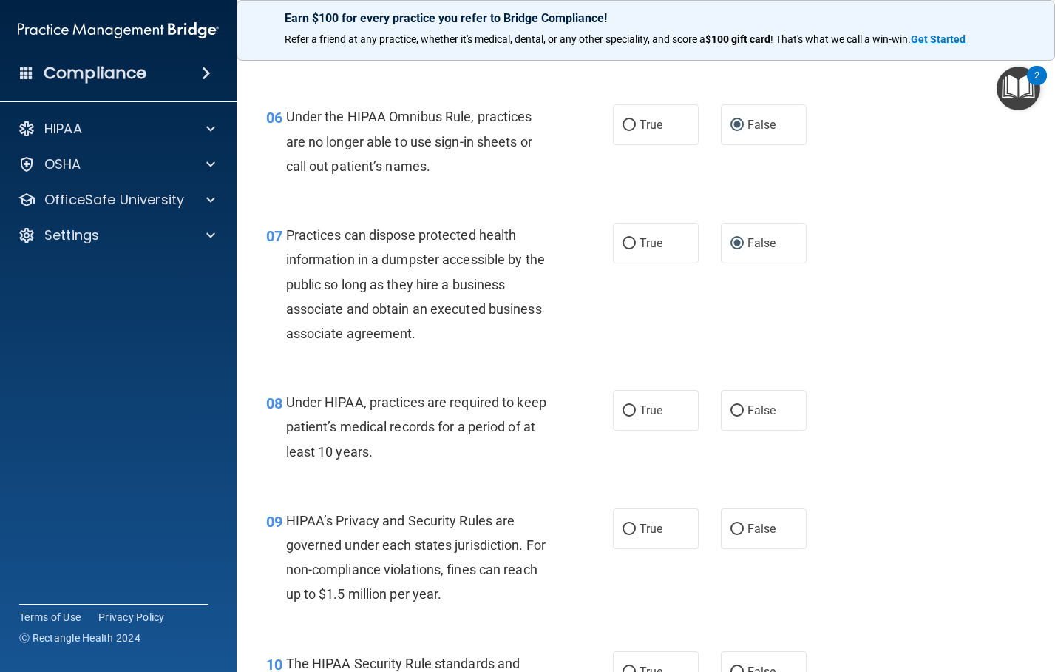
scroll to position [814, 0]
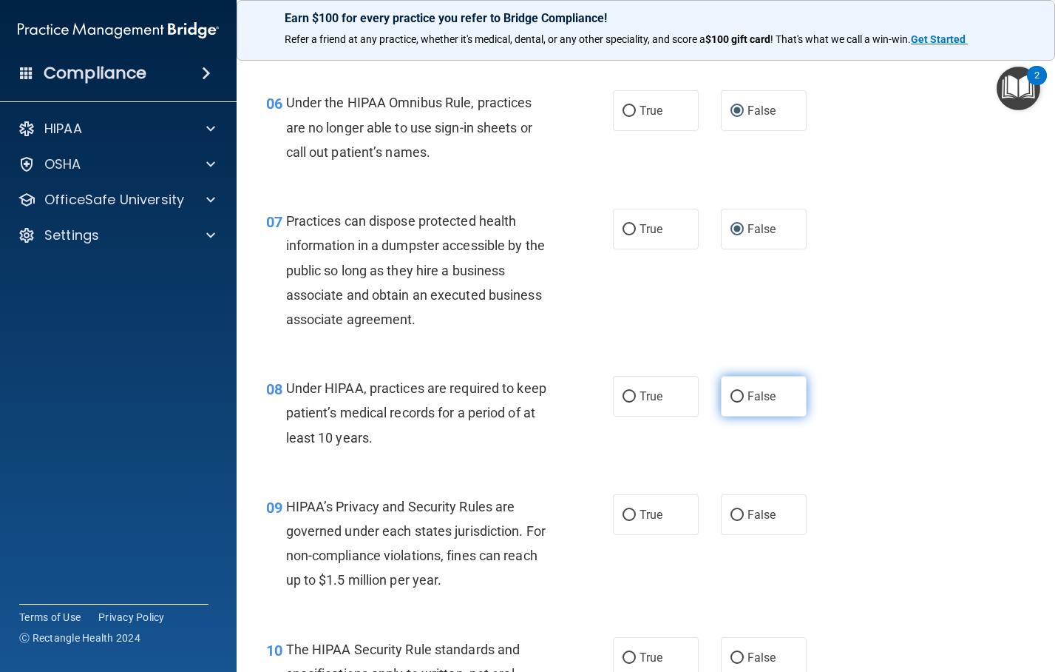
drag, startPoint x: 730, startPoint y: 397, endPoint x: 744, endPoint y: 416, distance: 23.8
click at [732, 399] on input "False" at bounding box center [737, 396] width 13 height 11
radio input "true"
click at [731, 517] on input "False" at bounding box center [737, 515] width 13 height 11
radio input "true"
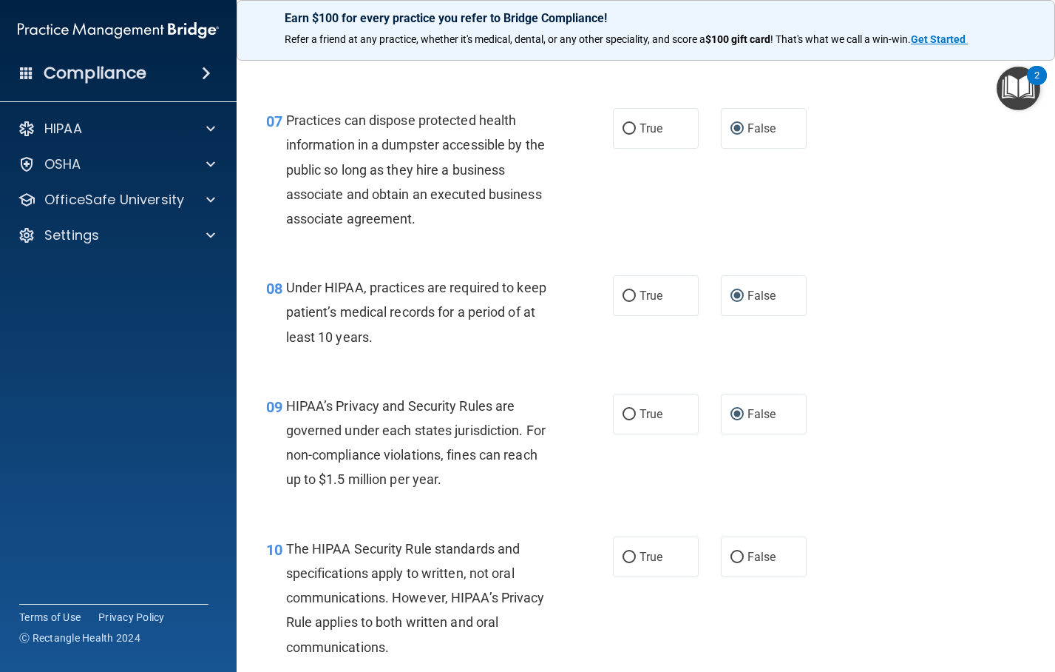
scroll to position [961, 0]
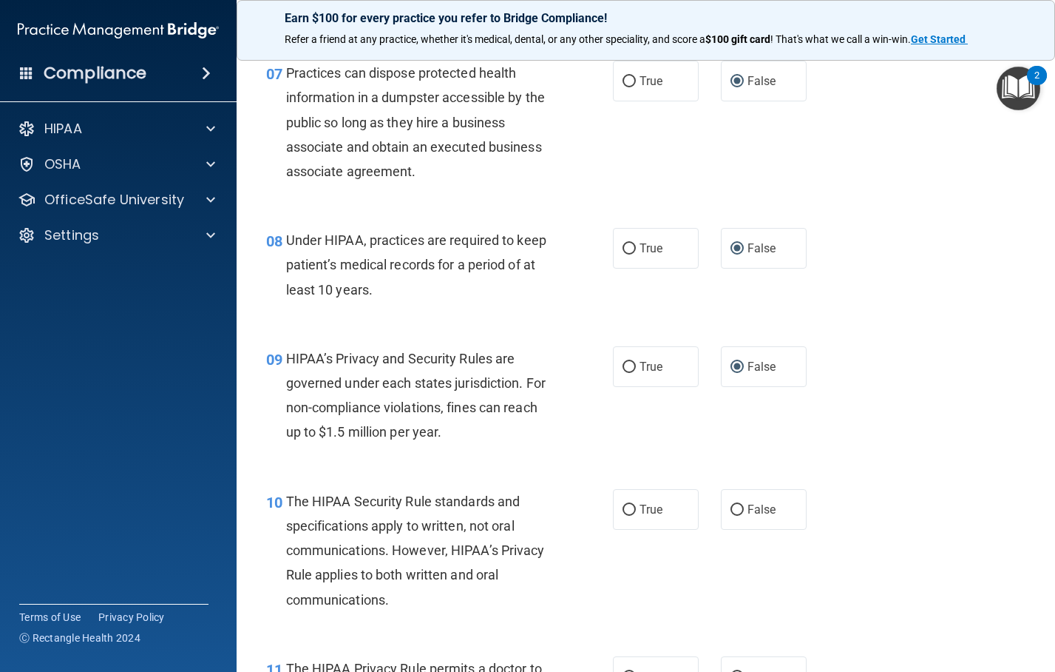
drag, startPoint x: 618, startPoint y: 368, endPoint x: 623, endPoint y: 468, distance: 100.8
click at [623, 368] on input "True" at bounding box center [629, 367] width 13 height 11
radio input "true"
radio input "false"
click at [623, 512] on input "True" at bounding box center [629, 509] width 13 height 11
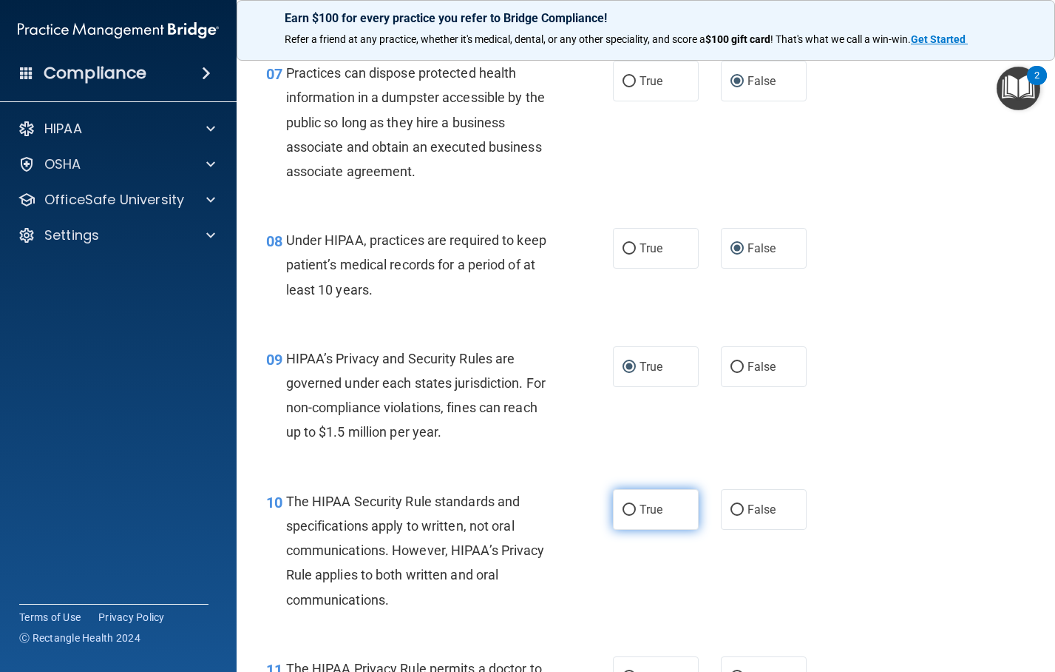
radio input "true"
click at [731, 362] on input "False" at bounding box center [737, 367] width 13 height 11
radio input "true"
radio input "false"
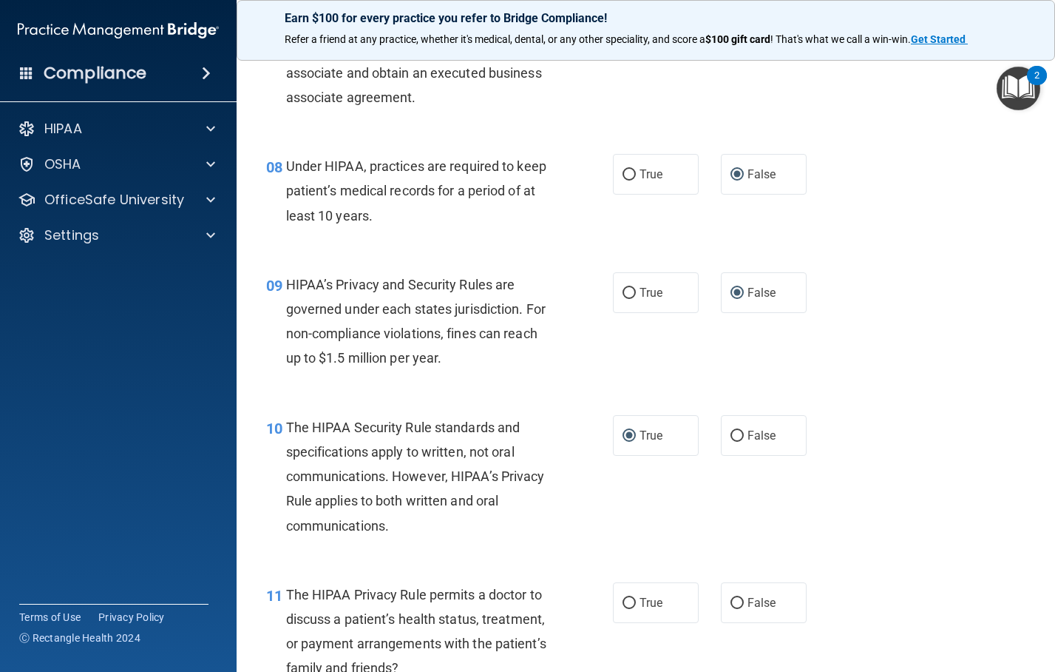
scroll to position [1183, 0]
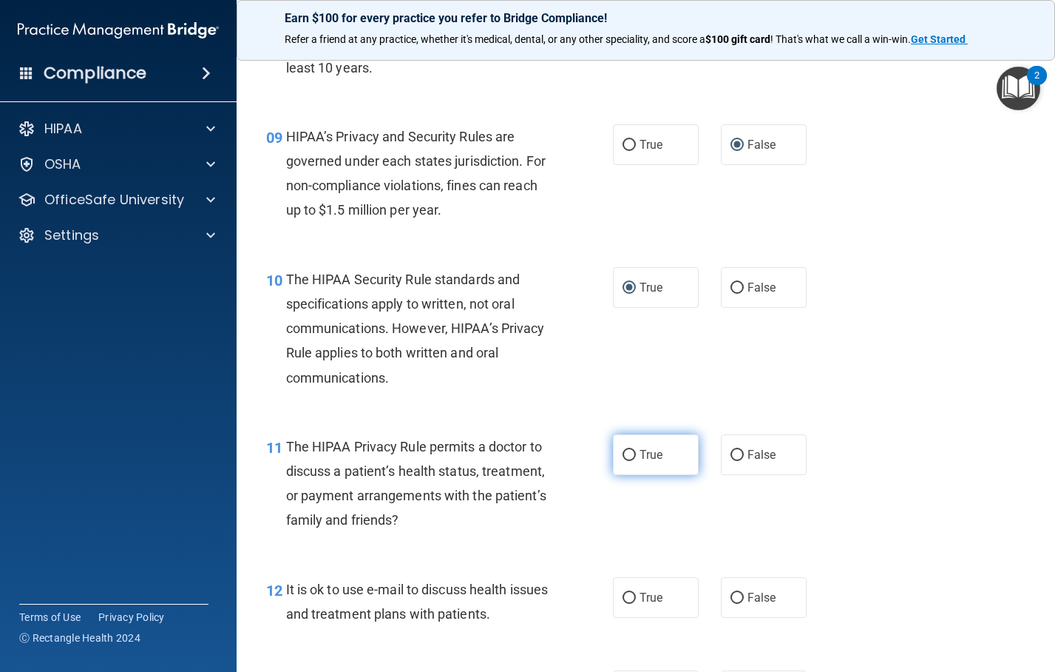
click at [623, 454] on input "True" at bounding box center [629, 455] width 13 height 11
radio input "true"
click at [626, 599] on input "True" at bounding box center [629, 597] width 13 height 11
radio input "true"
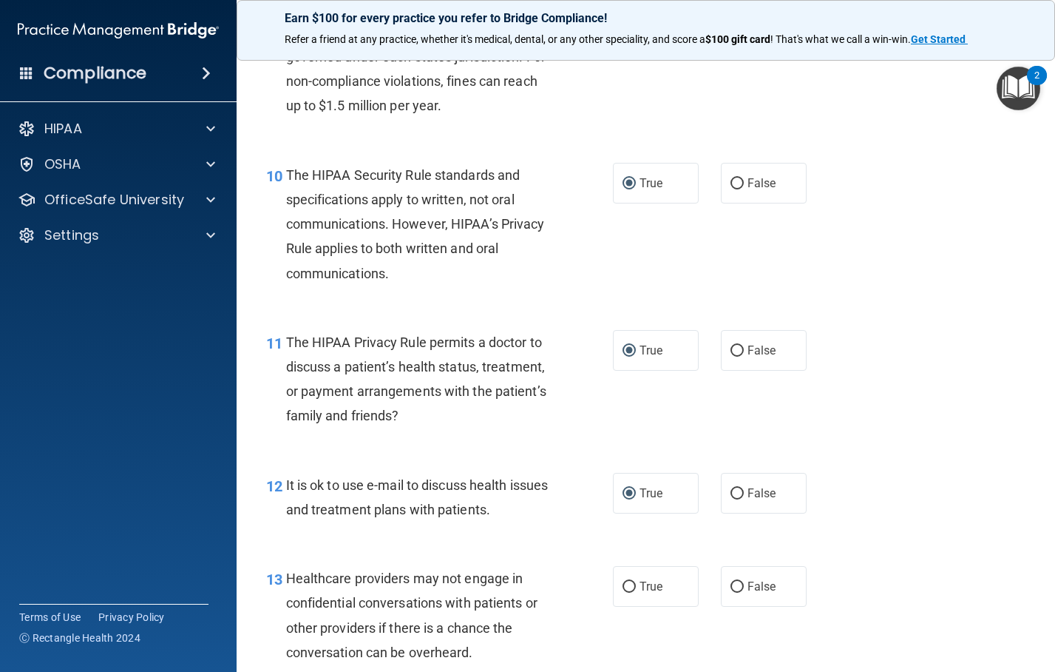
scroll to position [1479, 0]
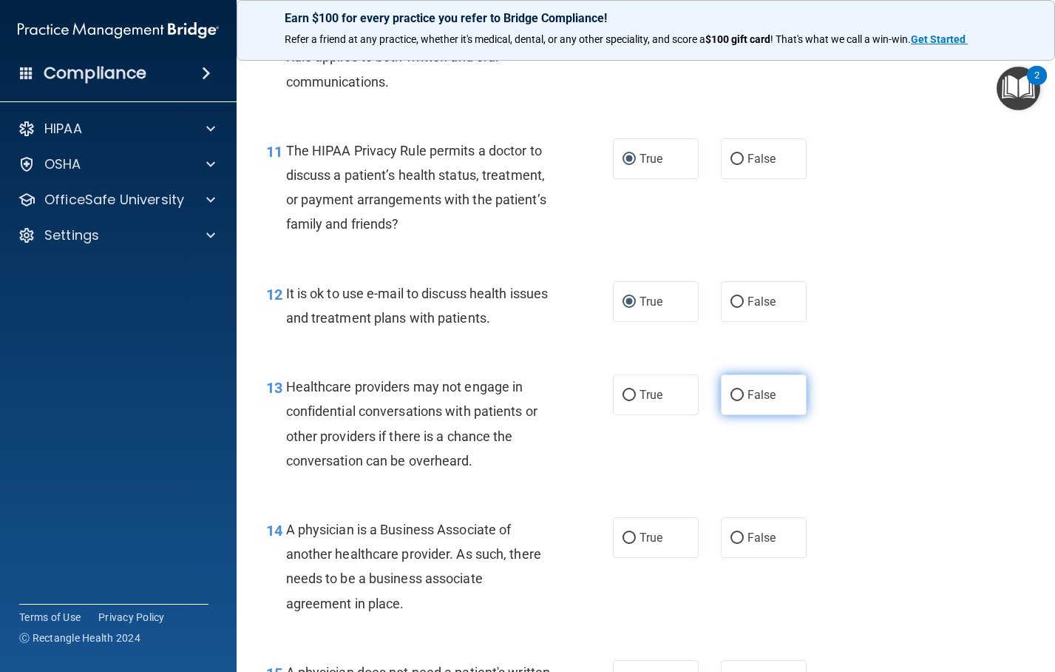
click at [731, 390] on input "False" at bounding box center [737, 395] width 13 height 11
radio input "true"
click at [734, 538] on input "False" at bounding box center [737, 537] width 13 height 11
radio input "true"
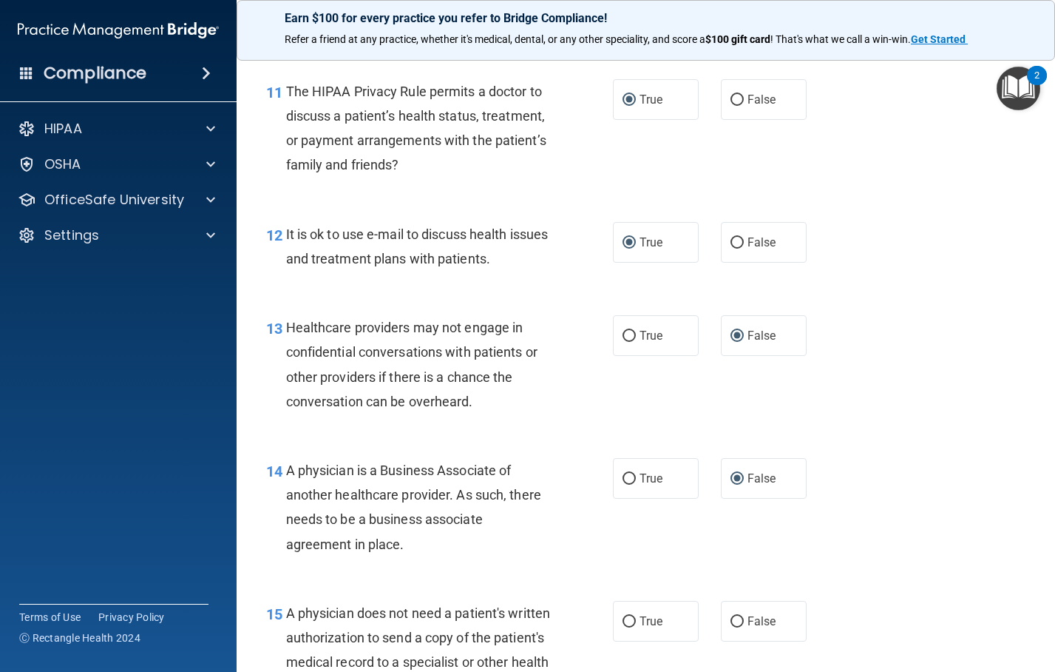
scroll to position [1775, 0]
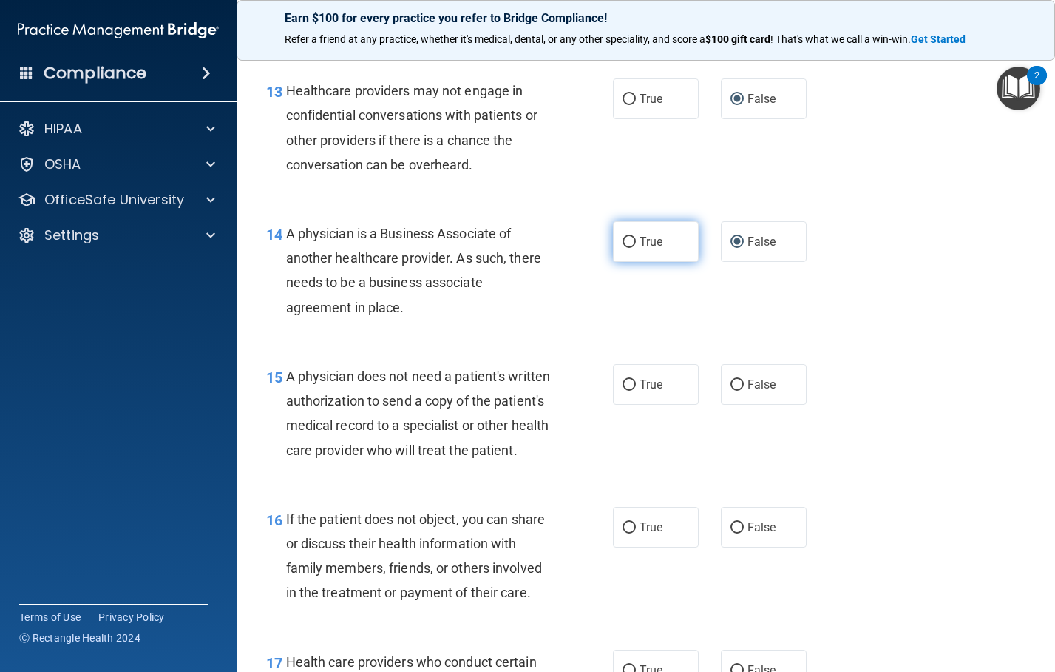
click at [626, 237] on input "True" at bounding box center [629, 242] width 13 height 11
radio input "true"
click at [731, 241] on input "False" at bounding box center [737, 242] width 13 height 11
radio input "true"
radio input "false"
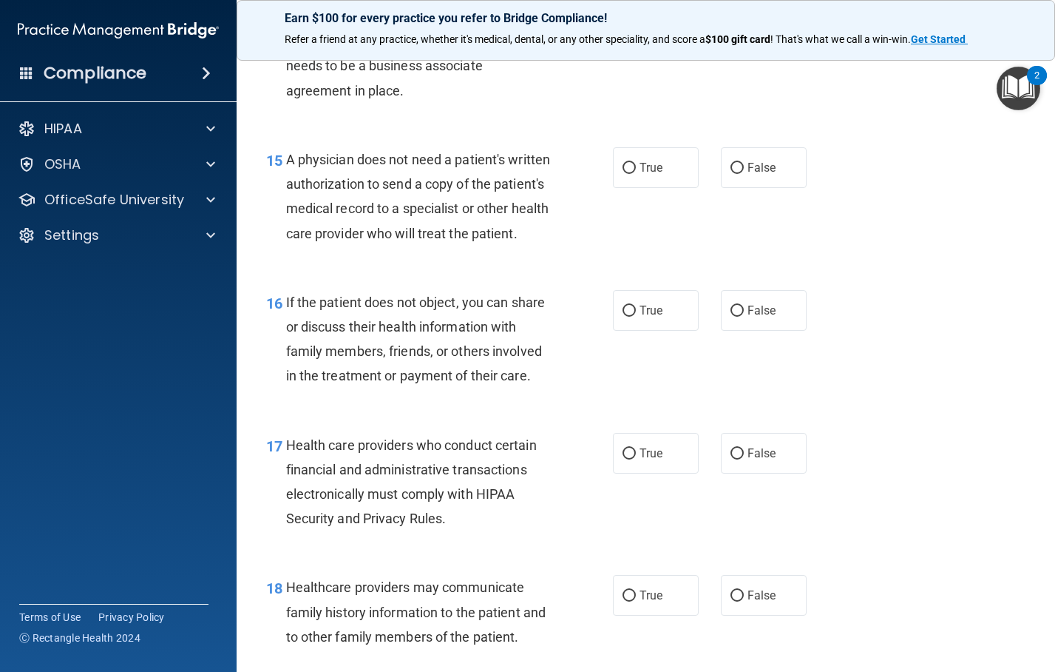
scroll to position [1997, 0]
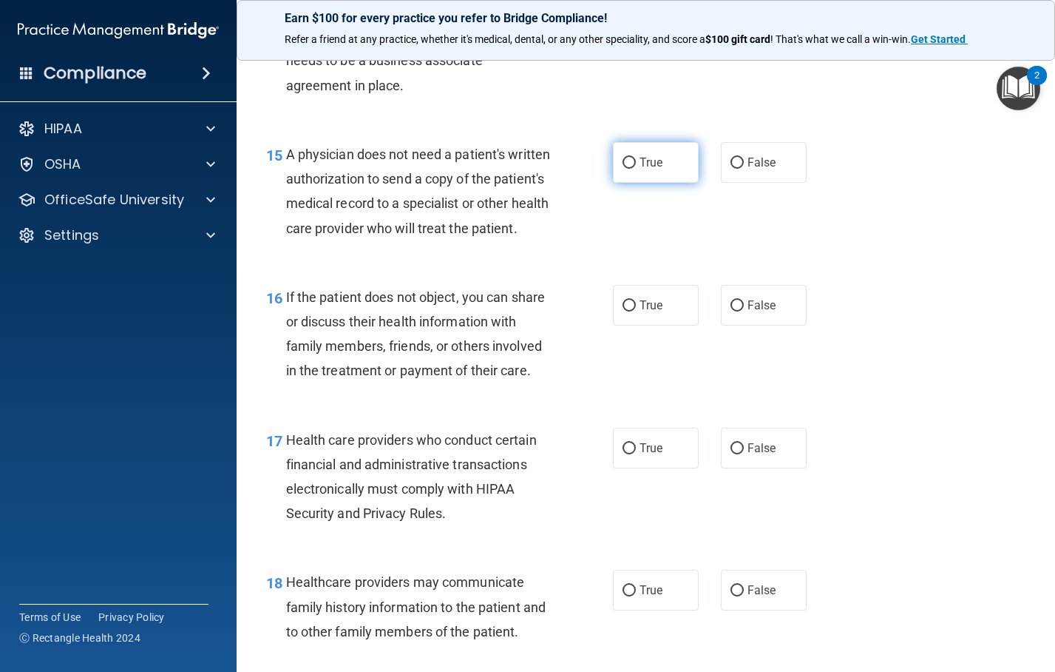
click at [629, 161] on input "True" at bounding box center [629, 163] width 13 height 11
radio input "true"
click at [623, 311] on input "True" at bounding box center [629, 305] width 13 height 11
radio input "true"
click at [630, 468] on label "True" at bounding box center [656, 447] width 86 height 41
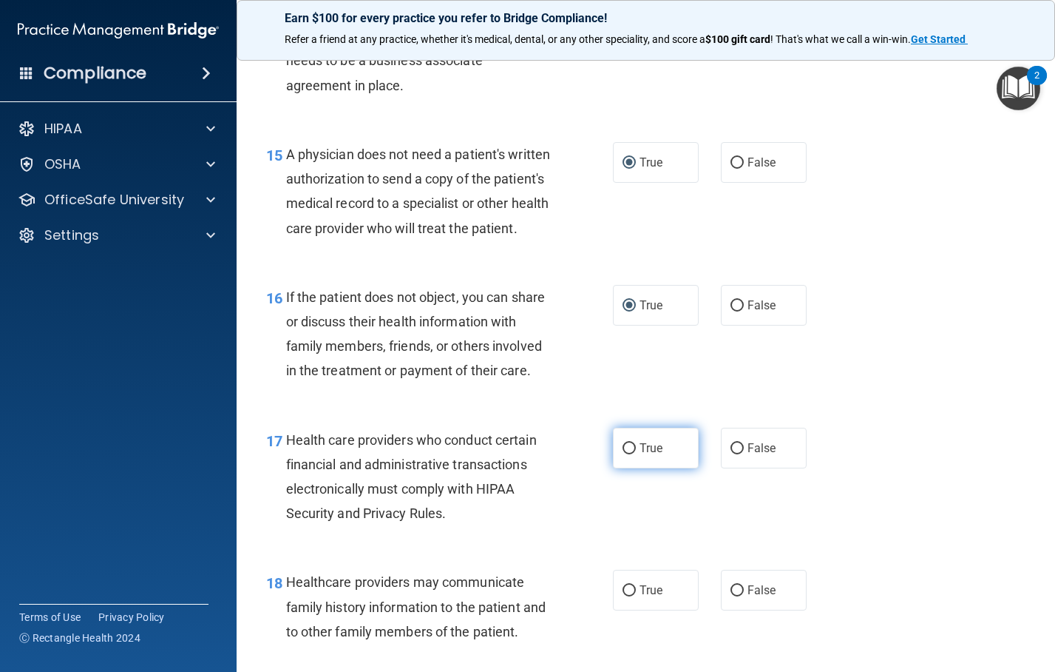
click at [630, 454] on input "True" at bounding box center [629, 448] width 13 height 11
radio input "true"
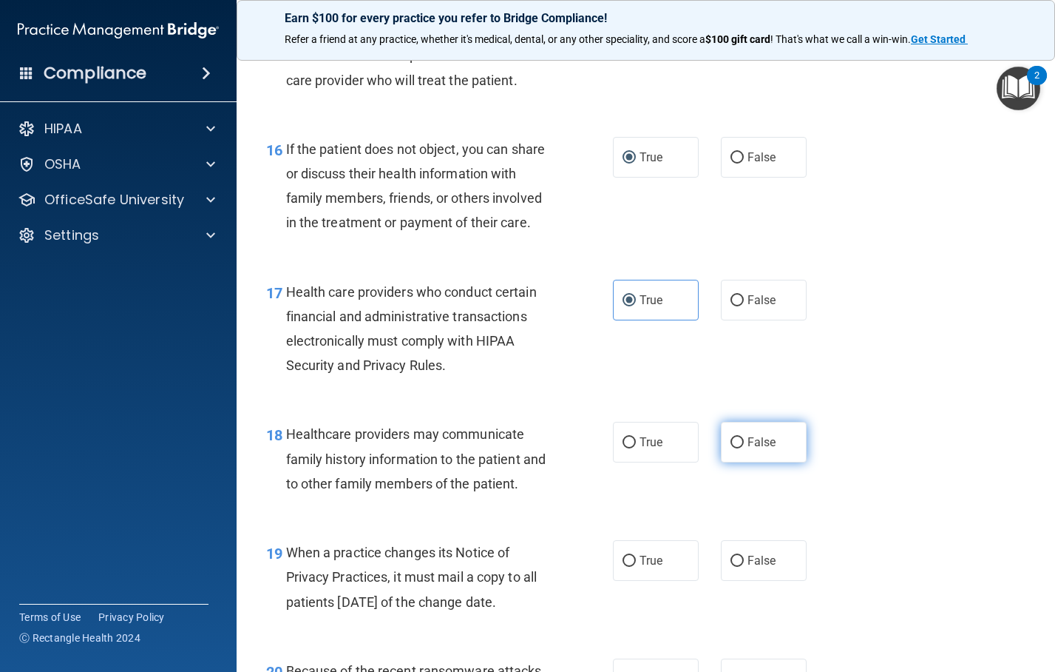
click at [731, 448] on input "False" at bounding box center [737, 442] width 13 height 11
radio input "true"
click at [731, 448] on input "False" at bounding box center [737, 442] width 13 height 11
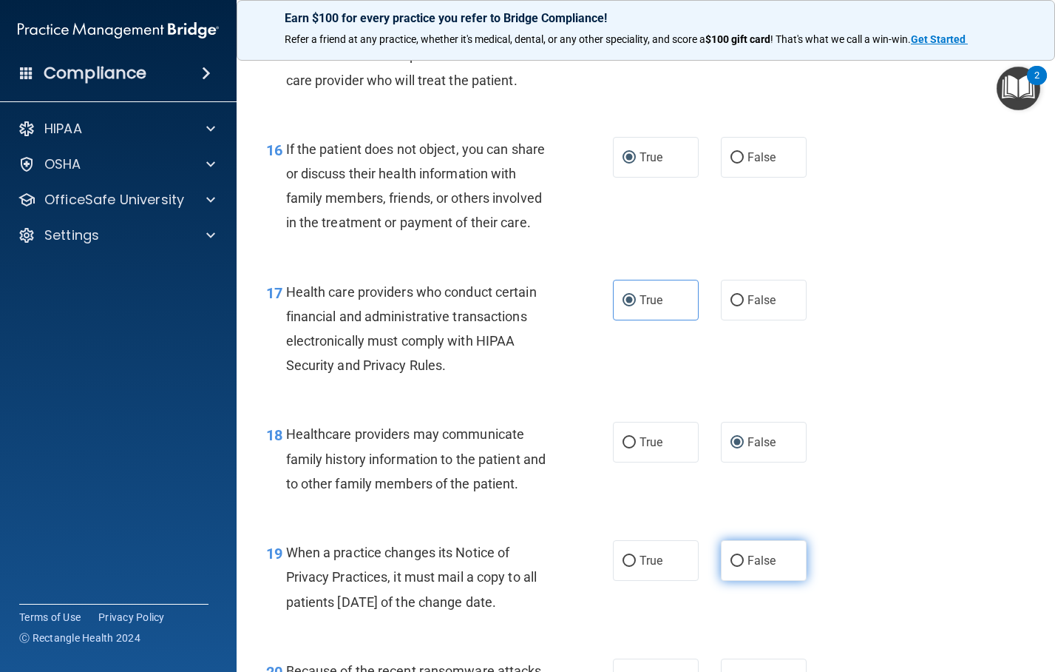
click at [731, 567] on input "False" at bounding box center [737, 560] width 13 height 11
radio input "true"
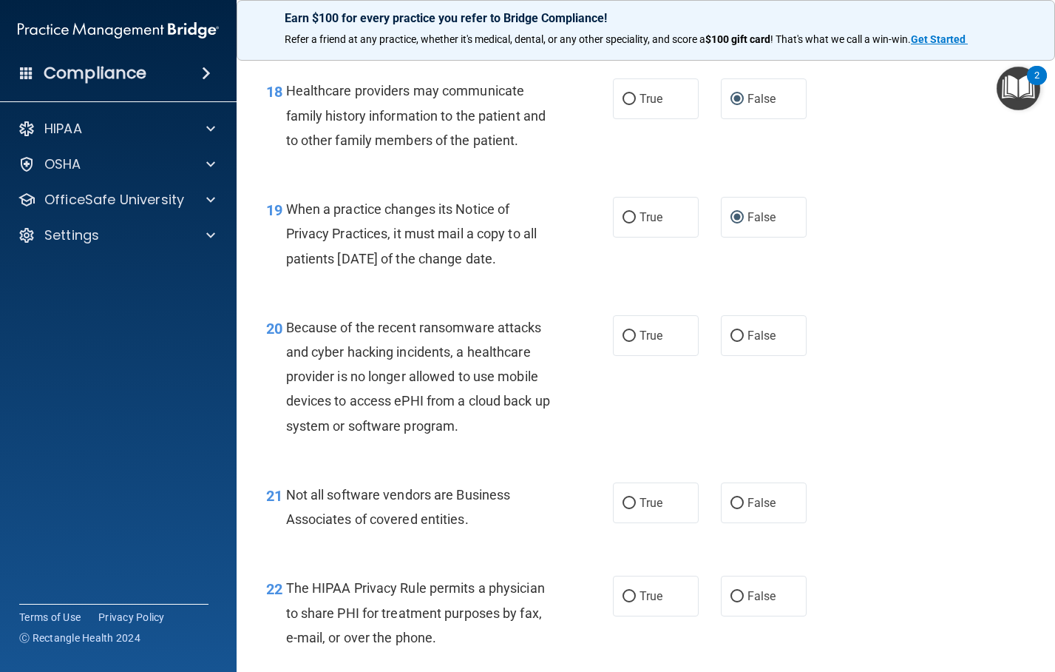
scroll to position [2515, 0]
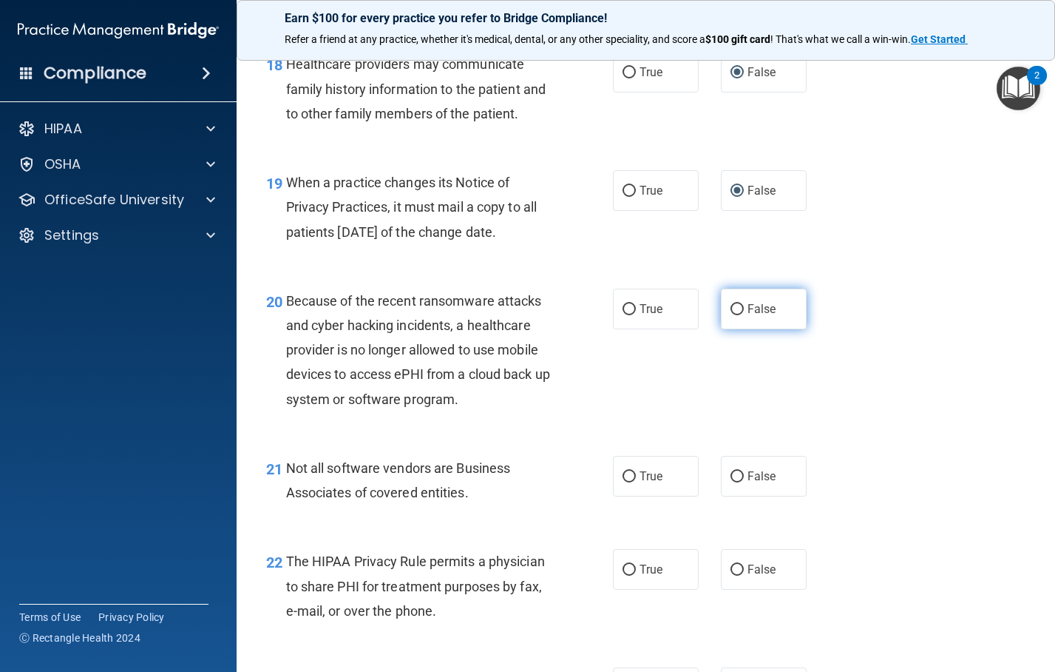
click at [731, 315] on input "False" at bounding box center [737, 309] width 13 height 11
radio input "true"
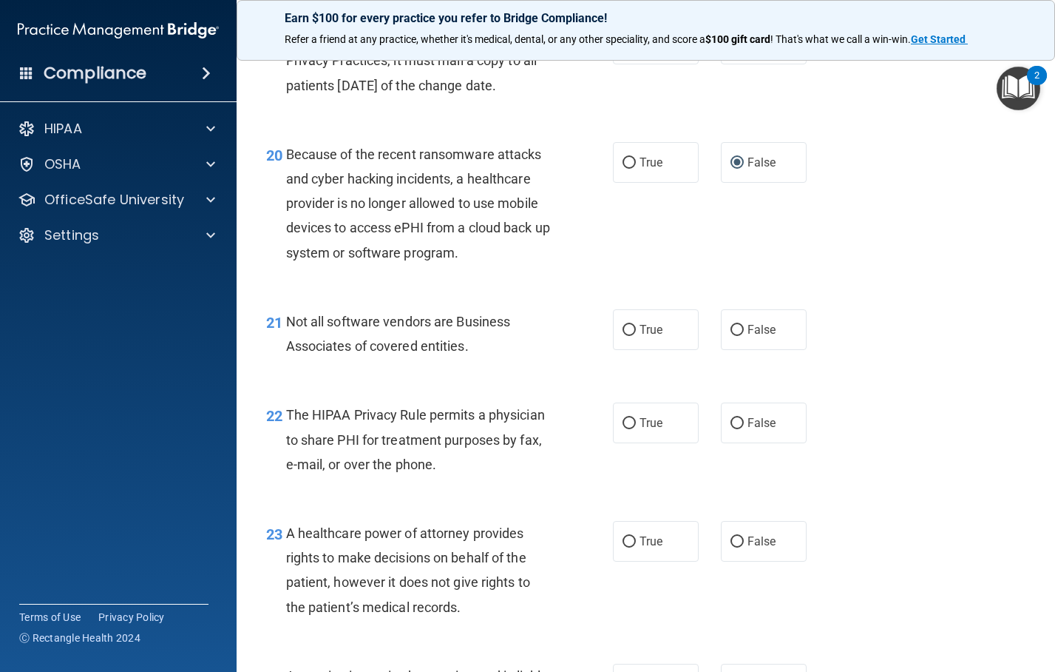
scroll to position [2662, 0]
click at [623, 334] on input "True" at bounding box center [629, 328] width 13 height 11
radio input "true"
click at [623, 427] on input "True" at bounding box center [629, 421] width 13 height 11
radio input "true"
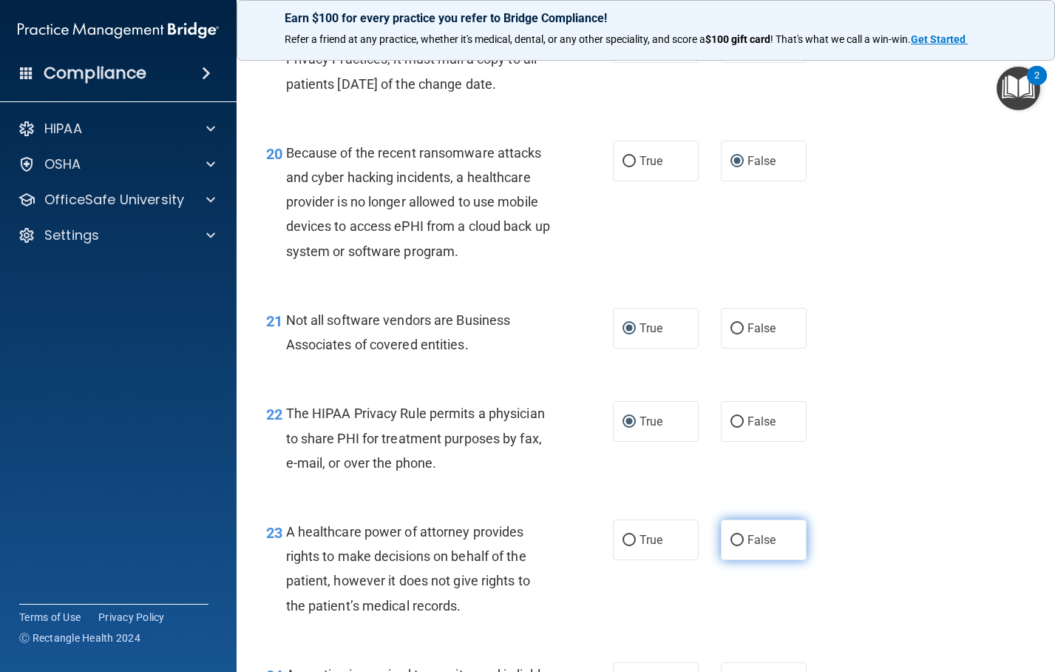
click at [734, 546] on input "False" at bounding box center [737, 540] width 13 height 11
radio input "true"
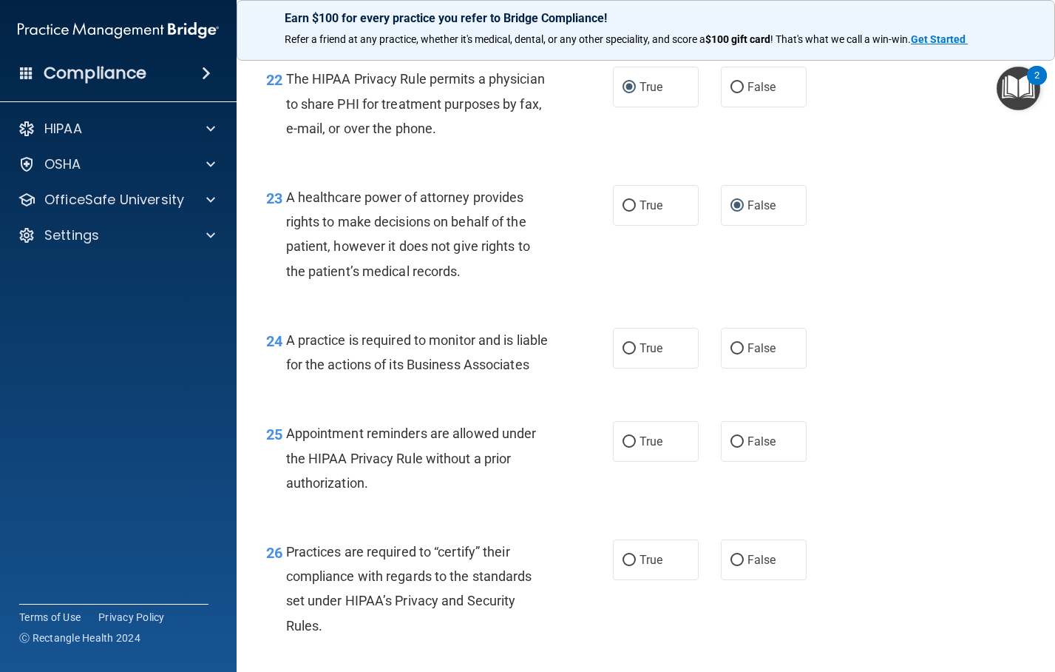
scroll to position [3032, 0]
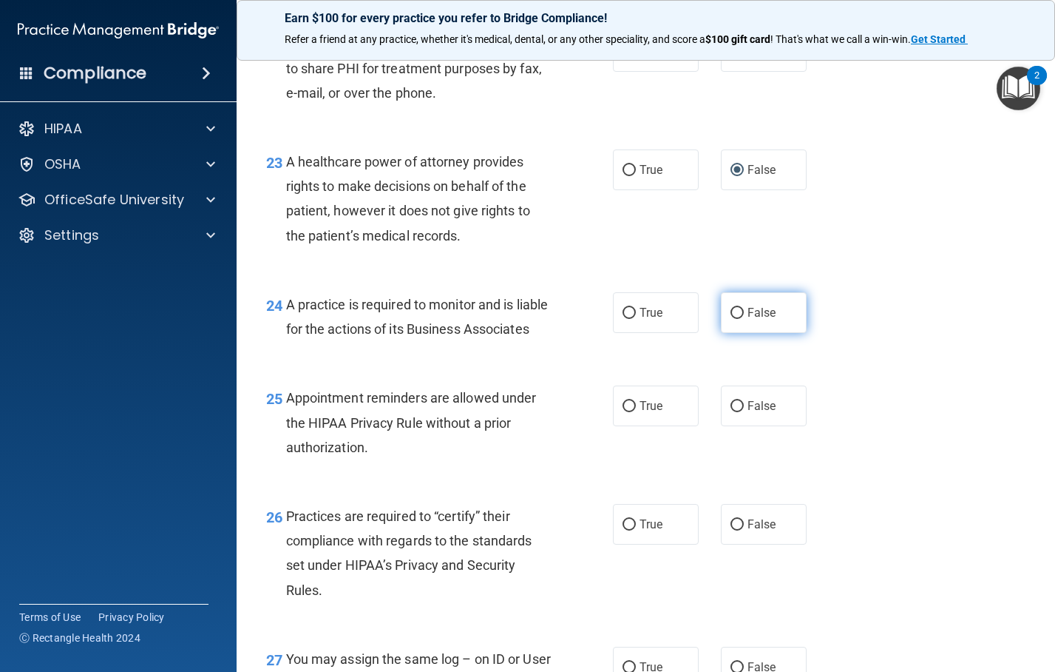
click at [731, 319] on input "False" at bounding box center [737, 313] width 13 height 11
radio input "true"
click at [623, 412] on input "True" at bounding box center [629, 406] width 13 height 11
radio input "true"
click at [731, 530] on input "False" at bounding box center [737, 524] width 13 height 11
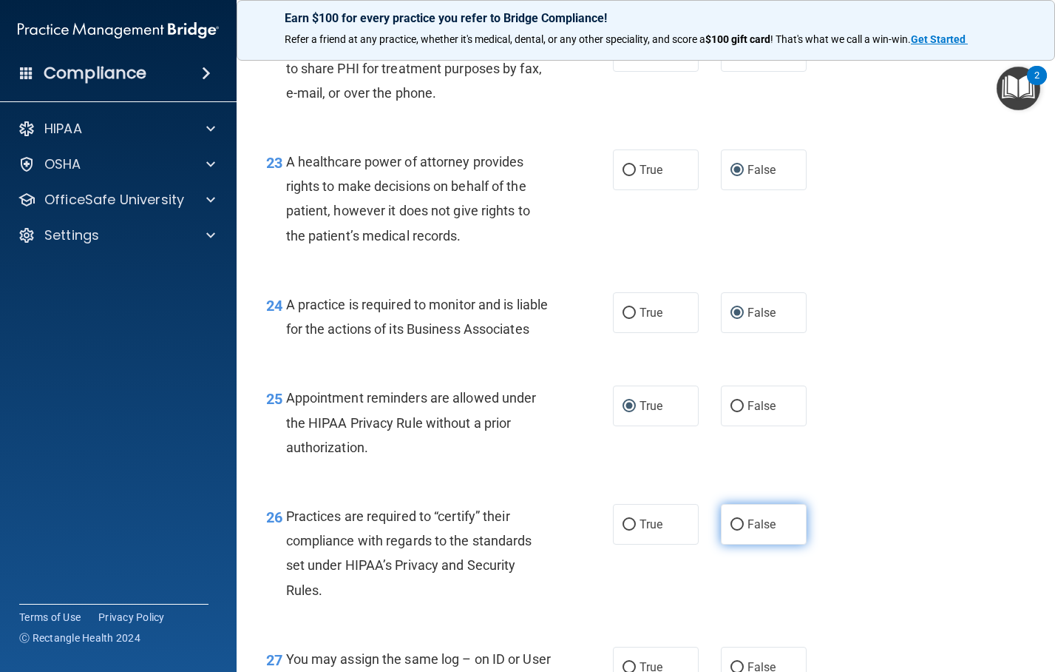
radio input "true"
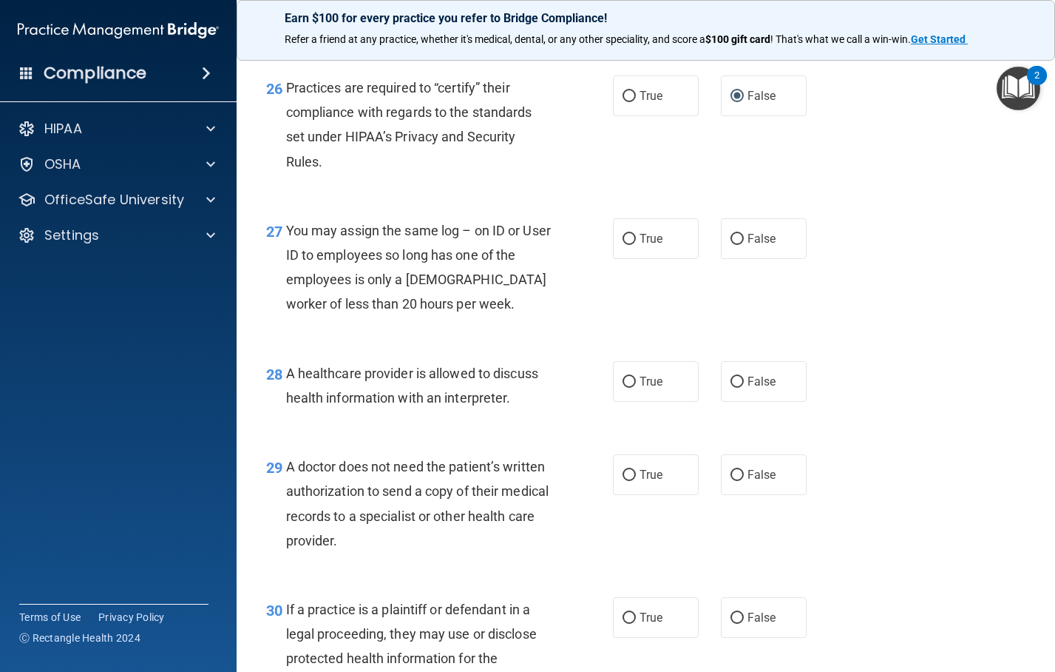
scroll to position [3550, 0]
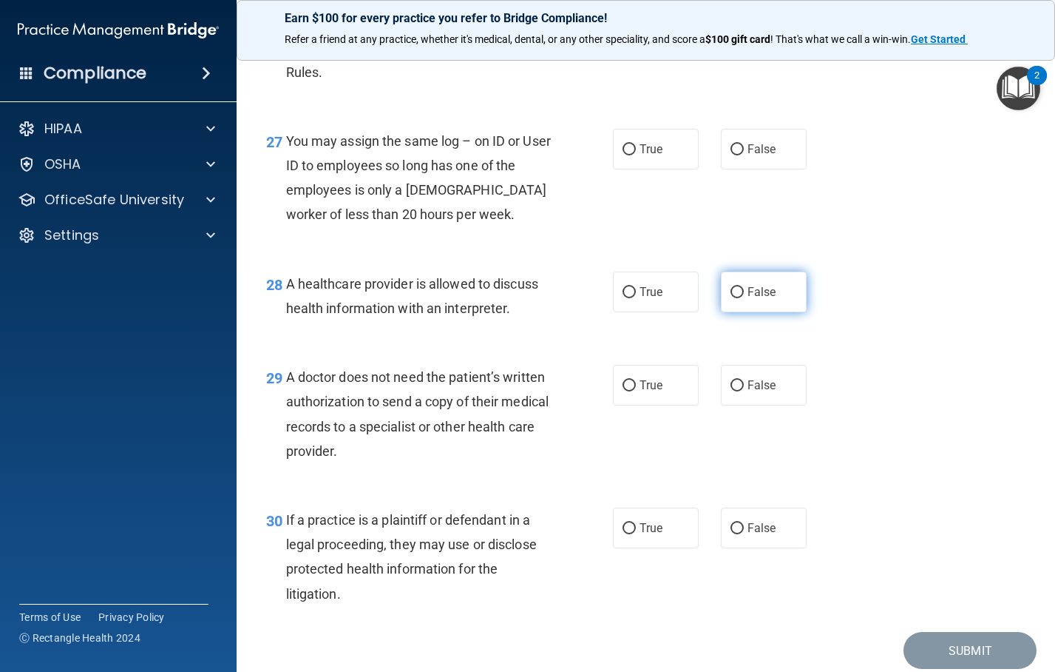
click at [731, 298] on input "False" at bounding box center [737, 292] width 13 height 11
radio input "true"
click at [731, 155] on input "False" at bounding box center [737, 149] width 13 height 11
radio input "true"
click at [628, 298] on input "True" at bounding box center [629, 292] width 13 height 11
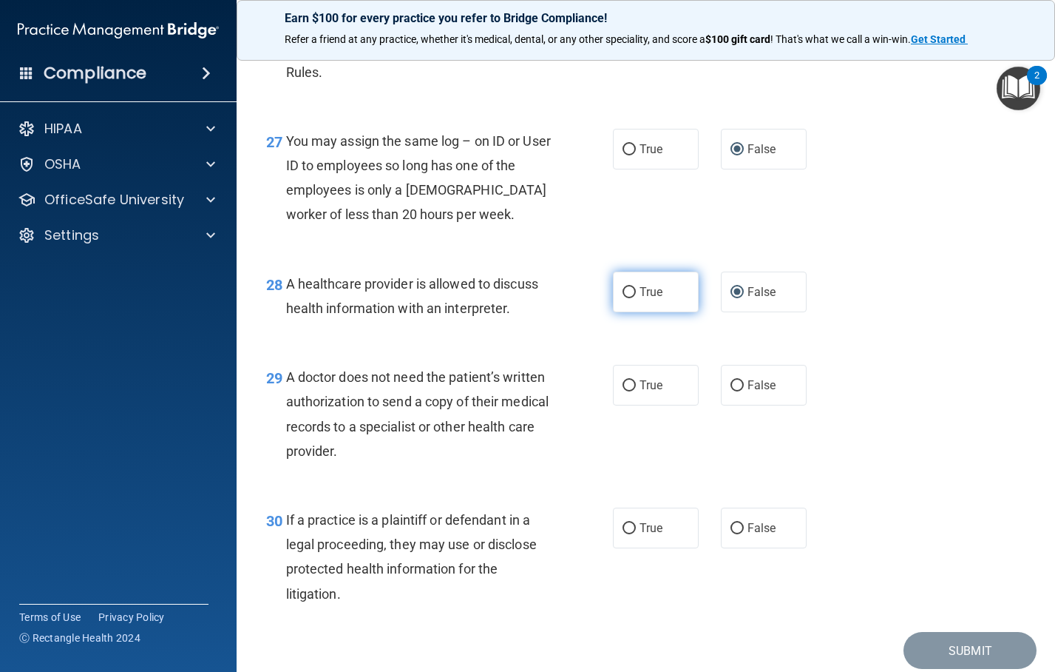
radio input "true"
radio input "false"
click at [623, 391] on input "True" at bounding box center [629, 385] width 13 height 11
radio input "true"
click at [623, 534] on input "True" at bounding box center [629, 528] width 13 height 11
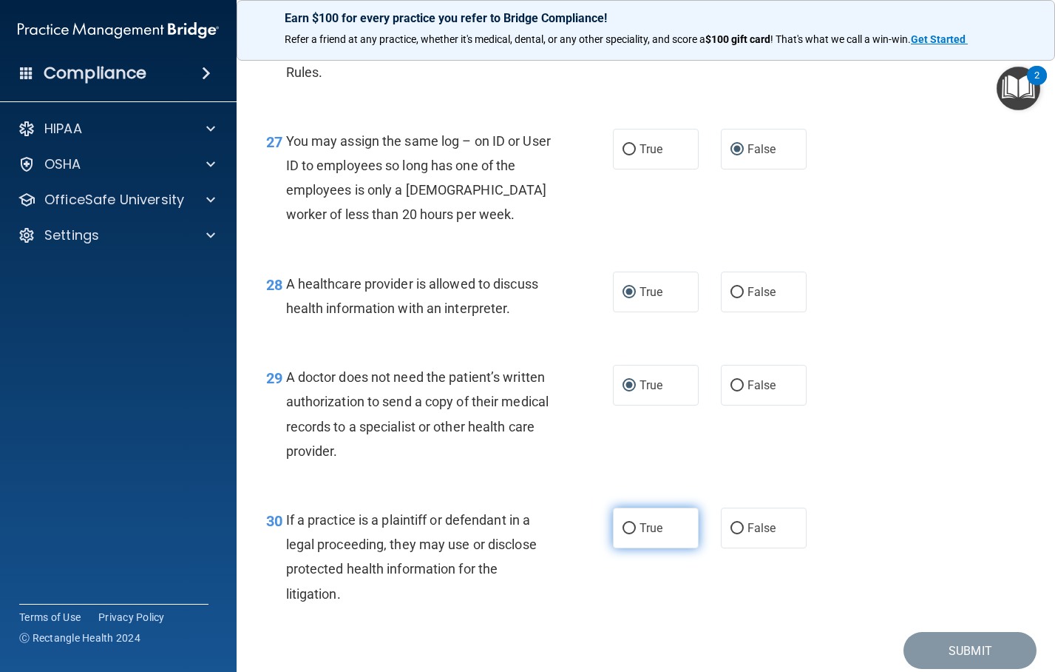
radio input "true"
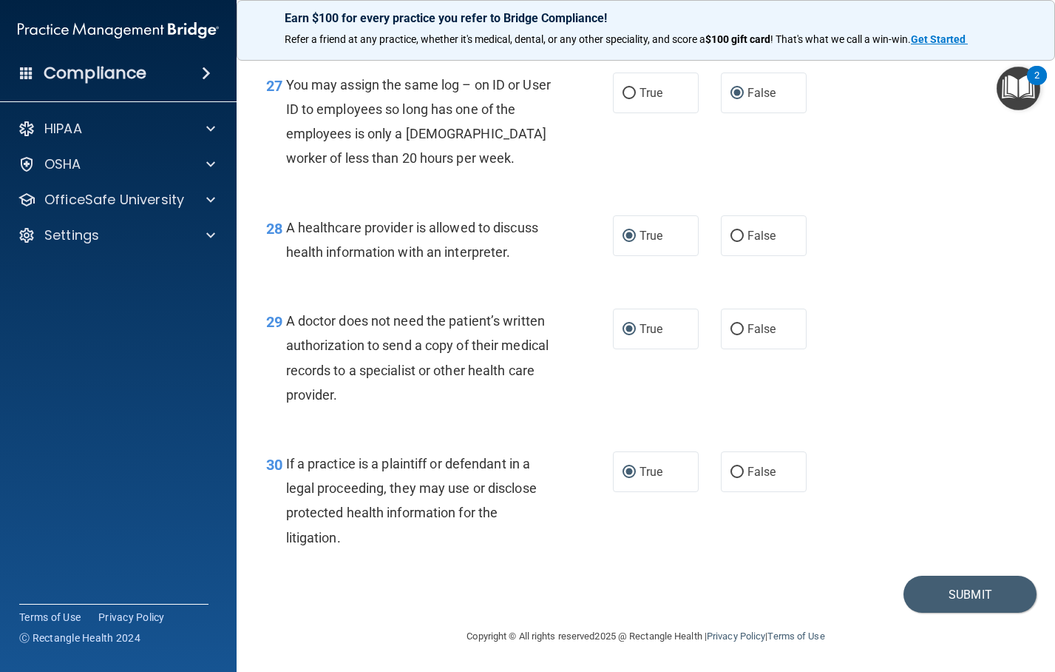
scroll to position [3656, 0]
click at [954, 585] on button "Submit" at bounding box center [970, 594] width 133 height 38
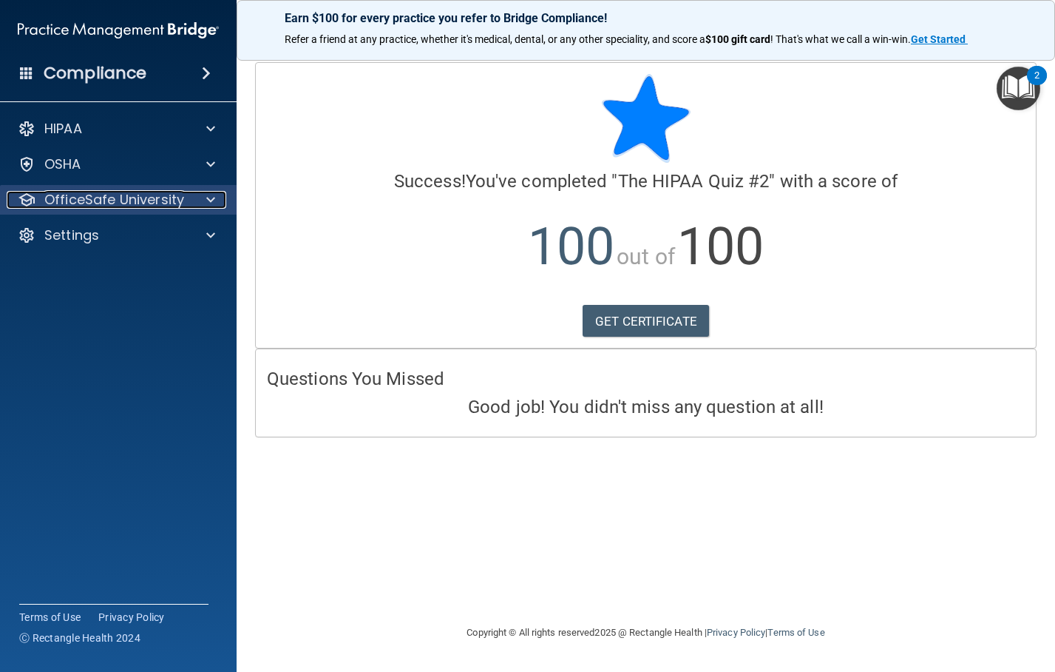
click at [213, 200] on span at bounding box center [210, 200] width 9 height 18
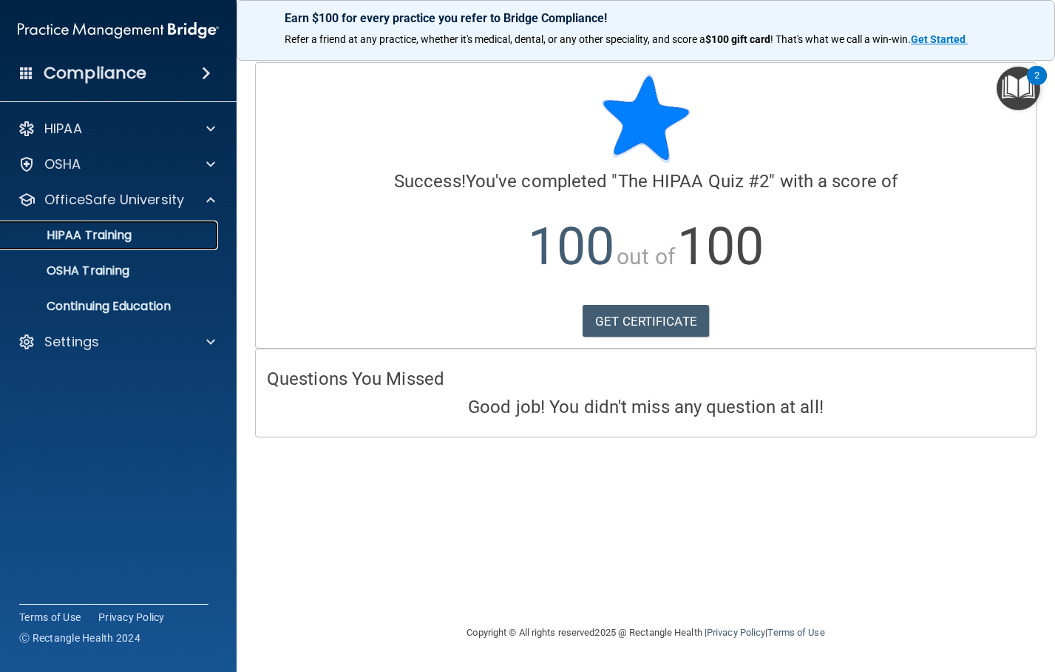
click at [145, 231] on div "HIPAA Training" at bounding box center [111, 235] width 202 height 15
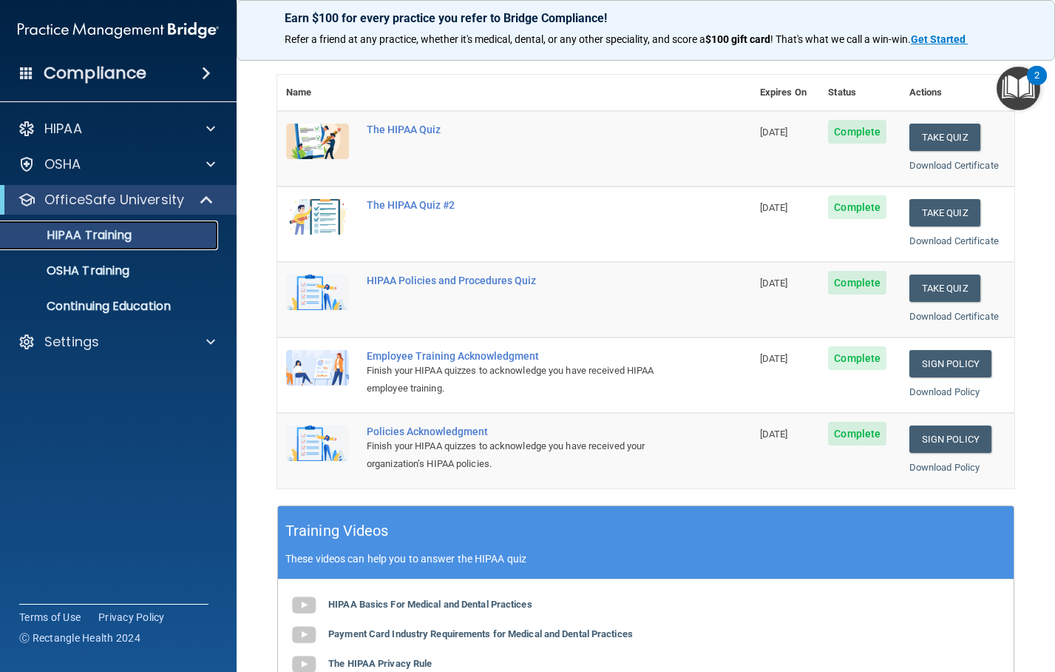
scroll to position [148, 0]
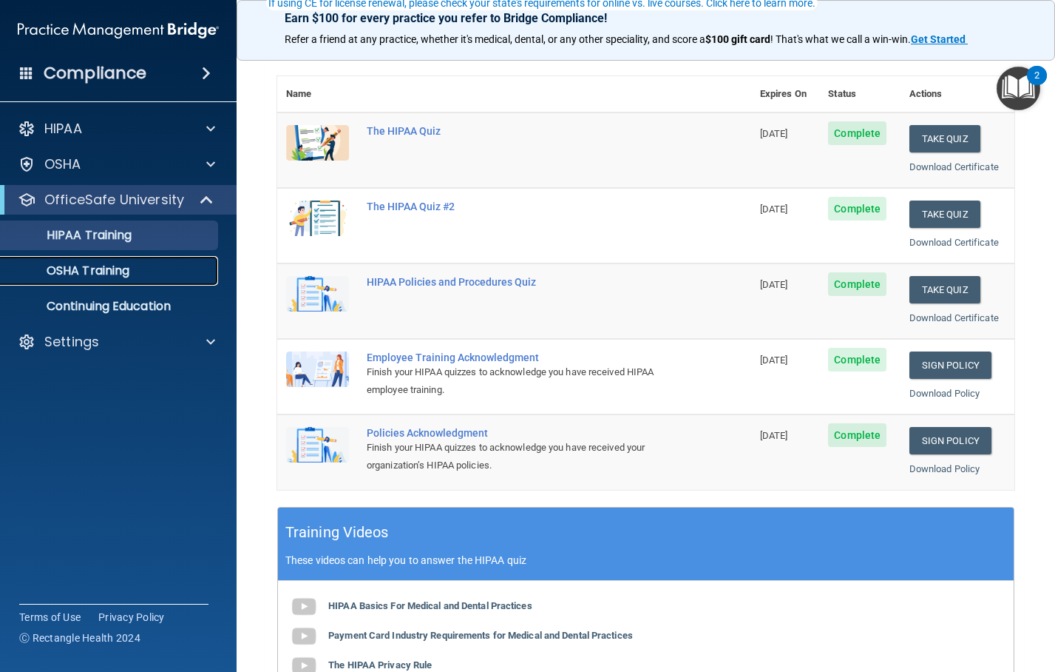
click at [129, 270] on p "OSHA Training" at bounding box center [70, 270] width 120 height 15
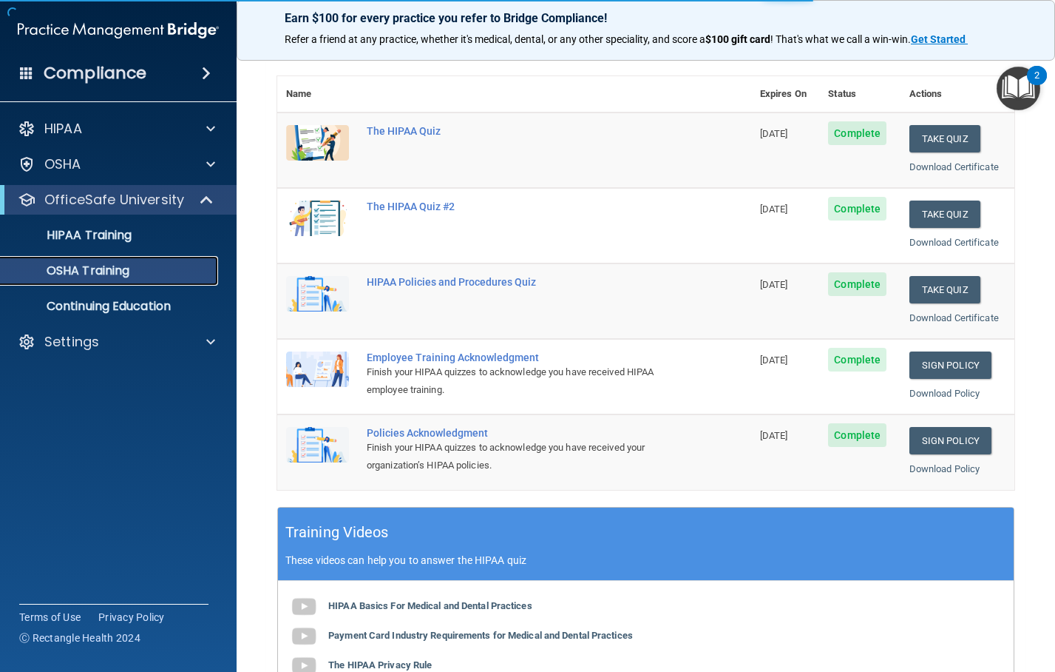
scroll to position [56, 0]
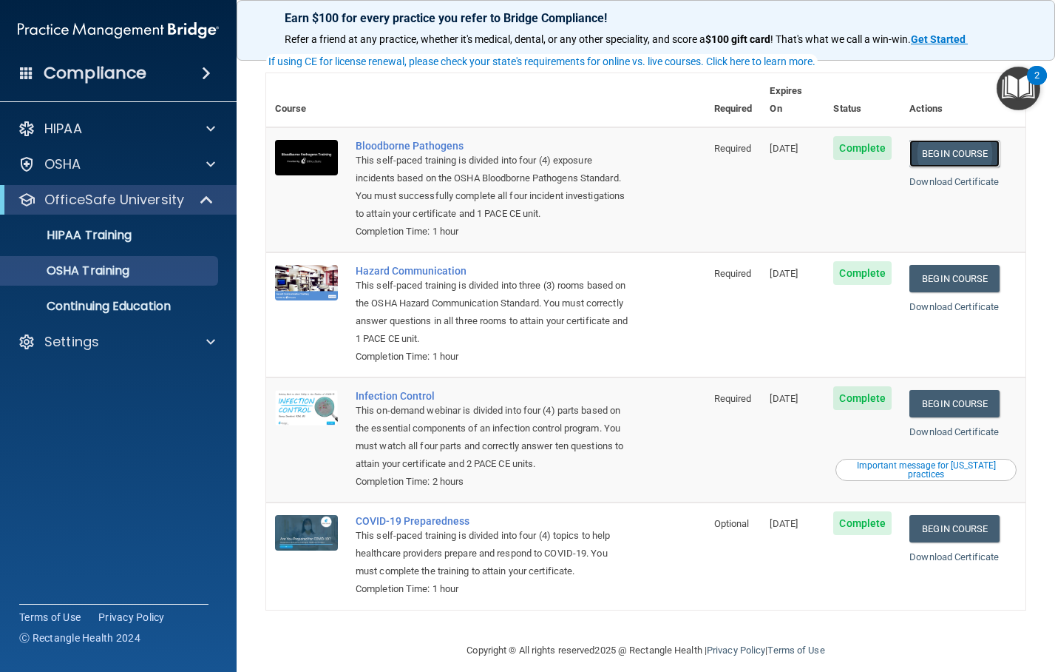
click at [956, 140] on link "Begin Course" at bounding box center [955, 153] width 90 height 27
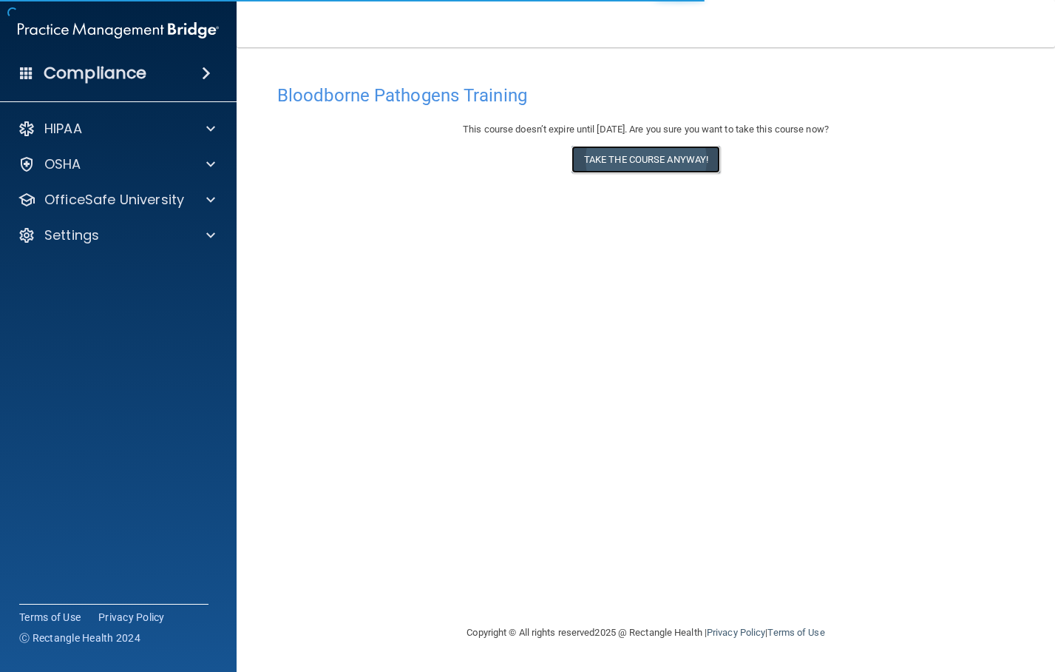
click at [650, 155] on button "Take the course anyway!" at bounding box center [646, 159] width 149 height 27
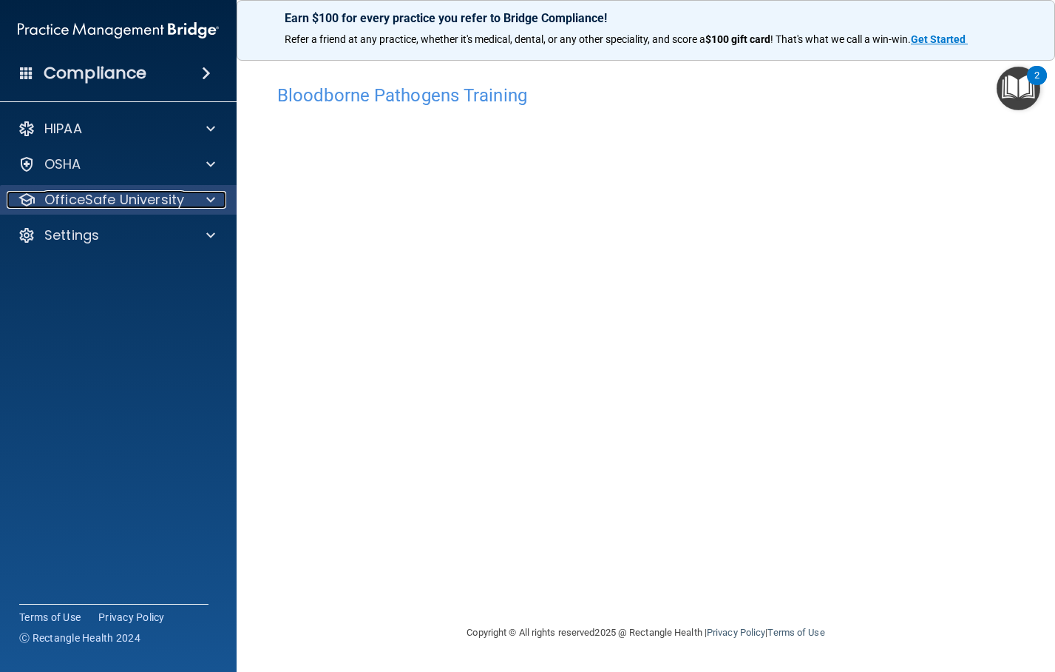
click at [212, 199] on span at bounding box center [210, 200] width 9 height 18
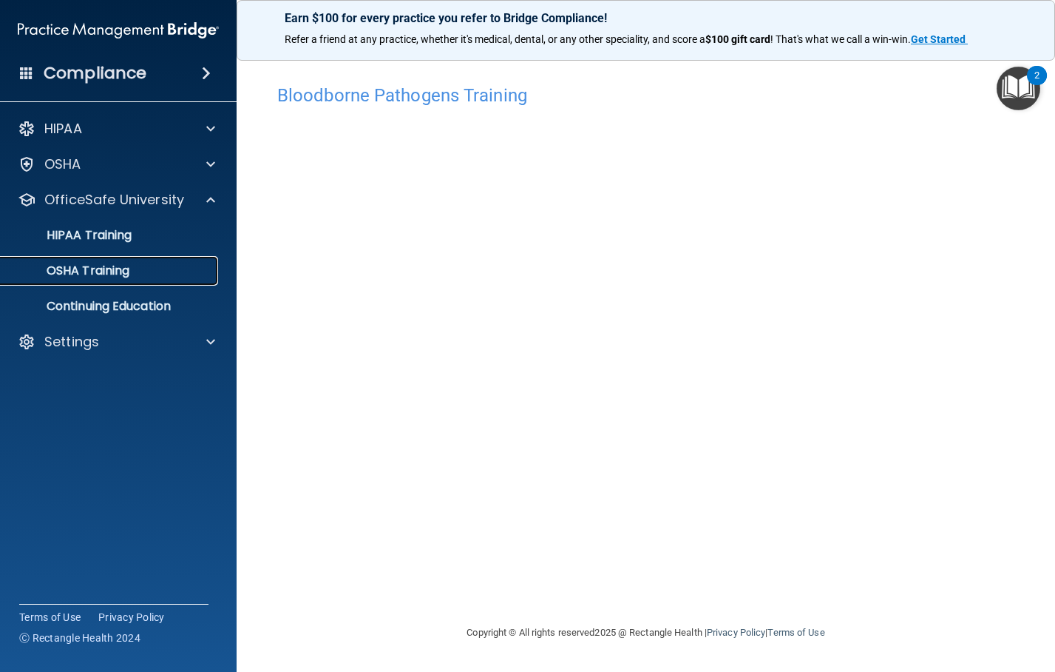
click at [114, 275] on p "OSHA Training" at bounding box center [70, 270] width 120 height 15
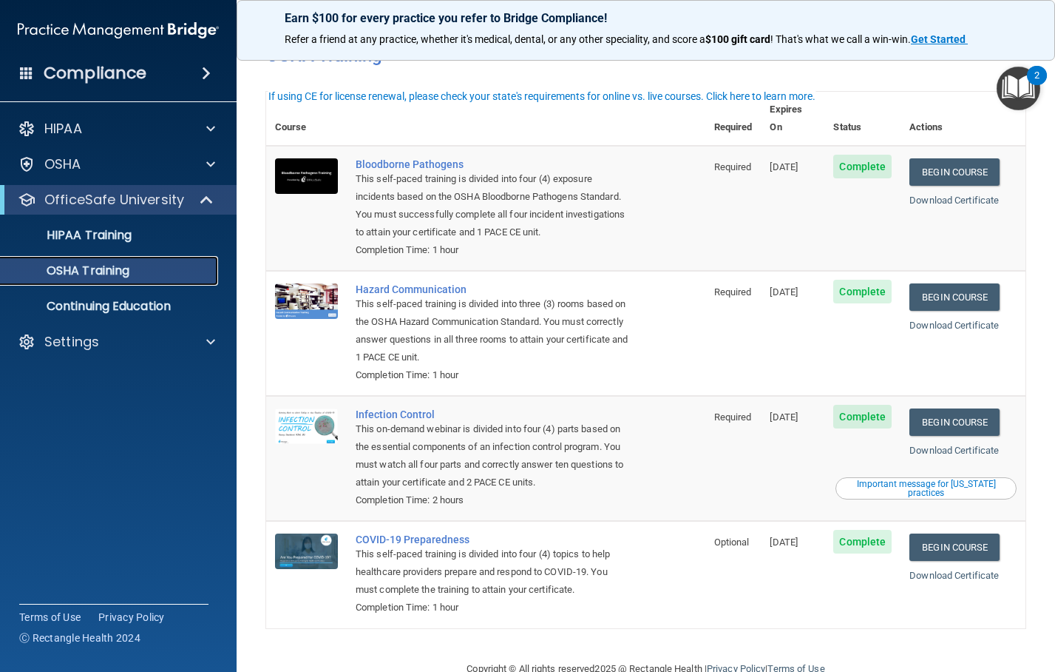
scroll to position [56, 0]
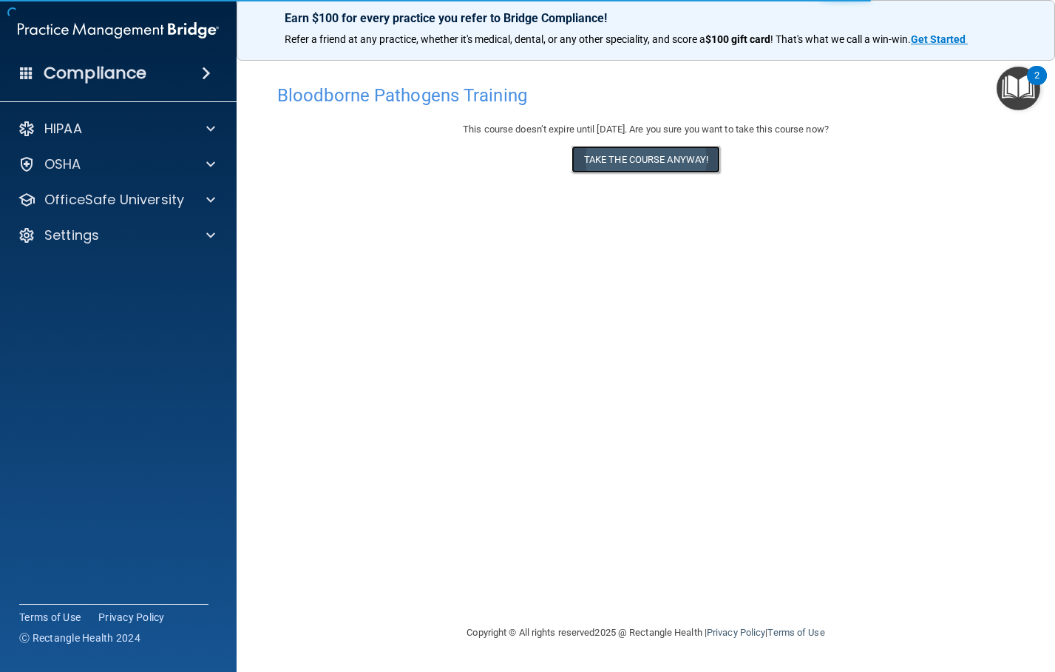
click at [653, 163] on button "Take the course anyway!" at bounding box center [646, 159] width 149 height 27
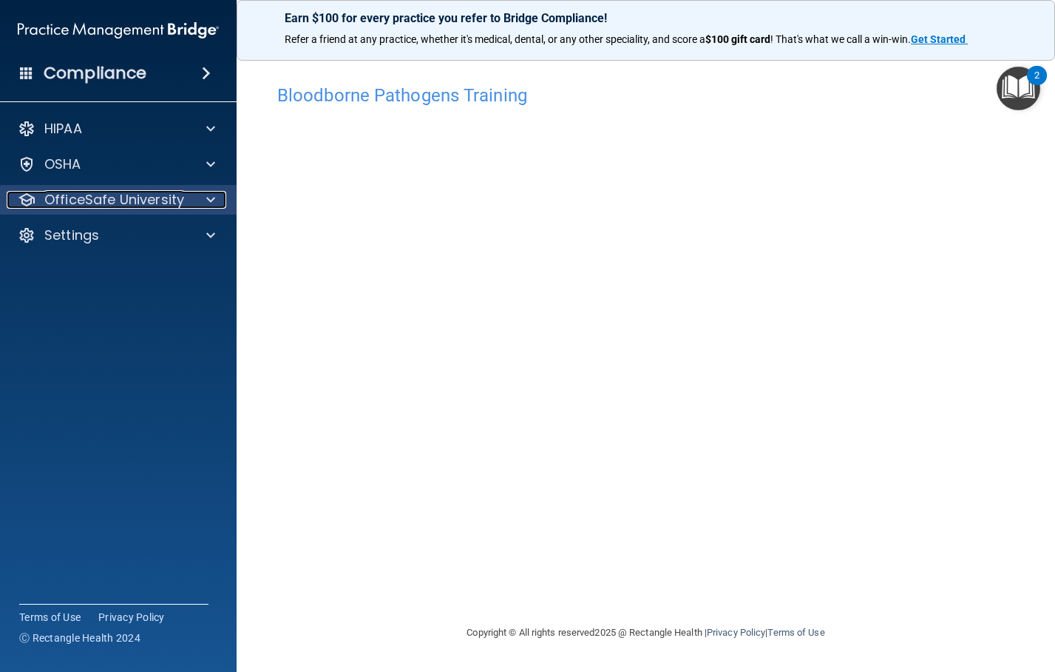
click at [212, 202] on span at bounding box center [210, 200] width 9 height 18
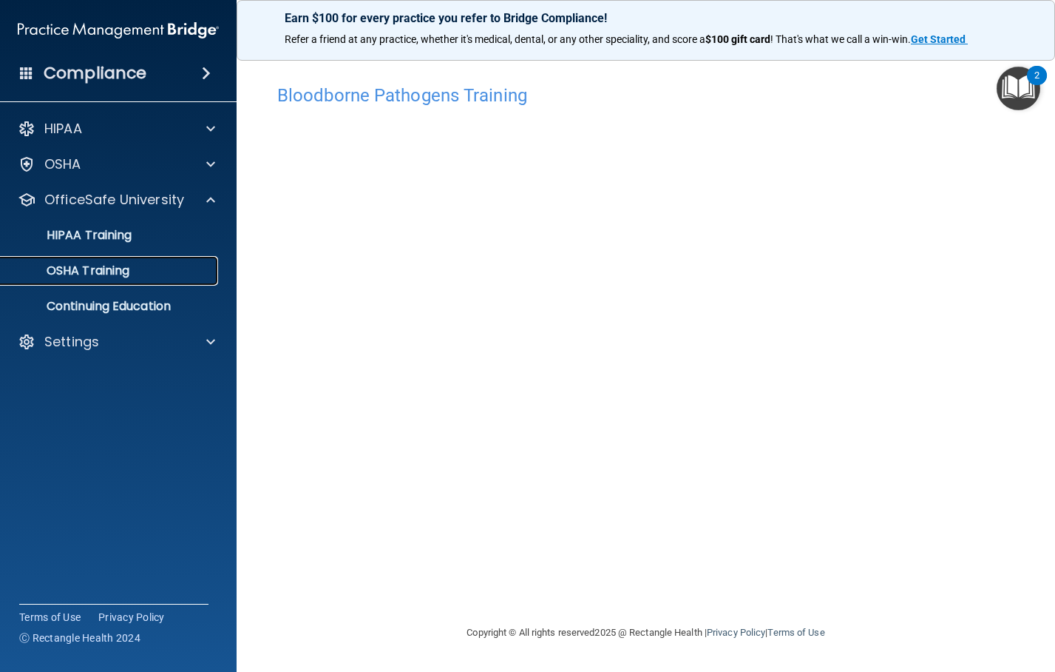
click at [126, 272] on p "OSHA Training" at bounding box center [70, 270] width 120 height 15
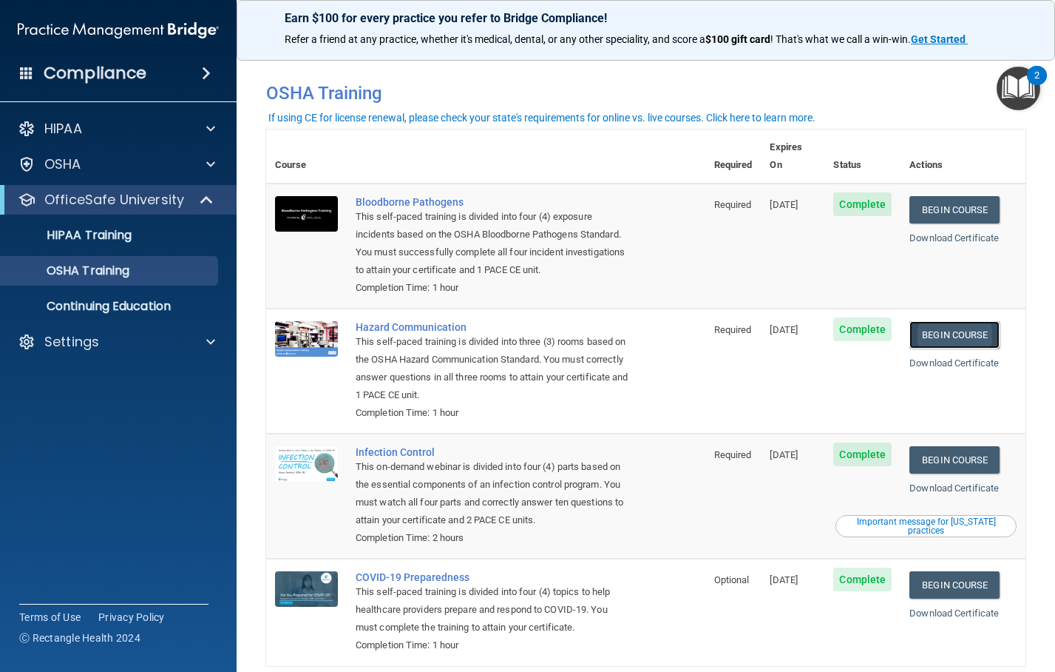
click at [953, 321] on link "Begin Course" at bounding box center [955, 334] width 90 height 27
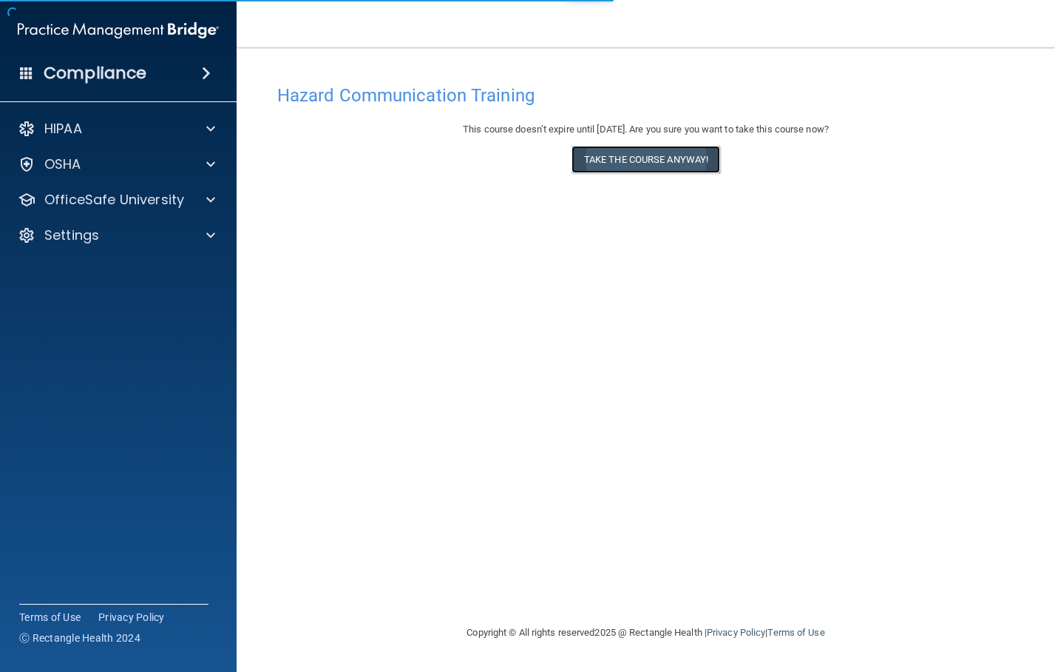
click at [625, 169] on button "Take the course anyway!" at bounding box center [646, 159] width 149 height 27
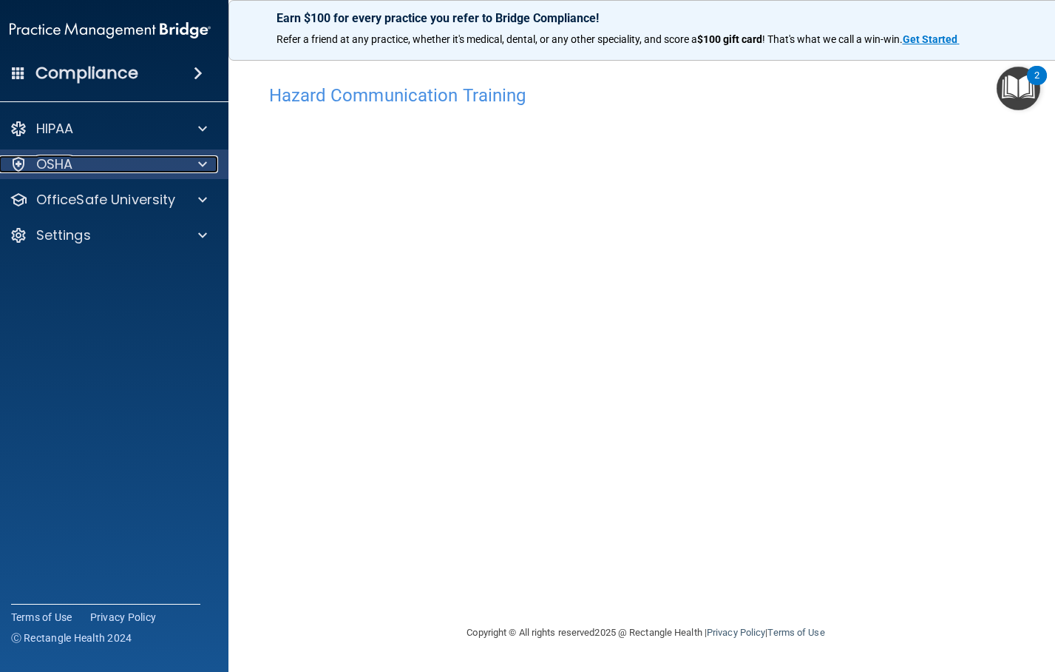
click at [191, 164] on div at bounding box center [199, 164] width 37 height 18
click at [196, 164] on div at bounding box center [199, 164] width 37 height 18
click at [203, 166] on span at bounding box center [202, 164] width 9 height 18
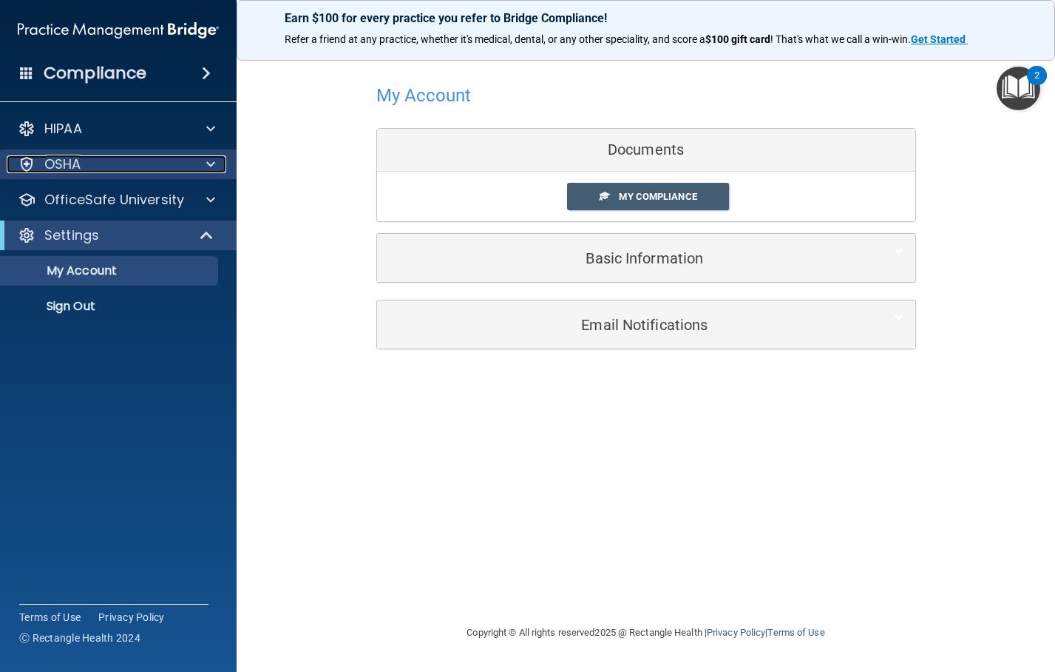
click at [211, 165] on span at bounding box center [210, 164] width 9 height 18
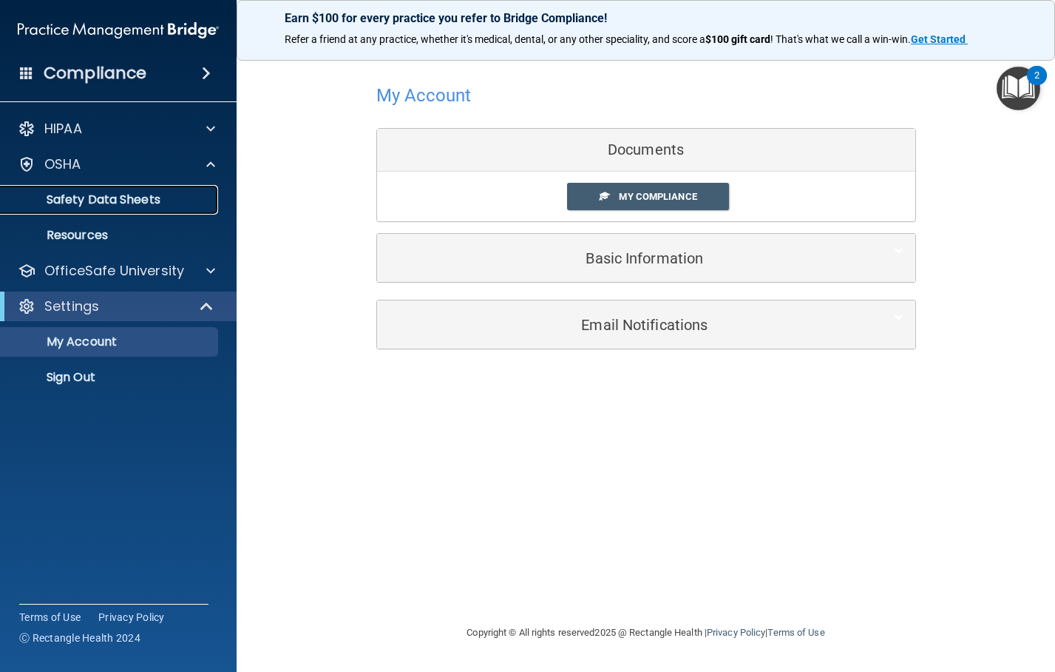
click at [163, 201] on p "Safety Data Sheets" at bounding box center [111, 199] width 202 height 15
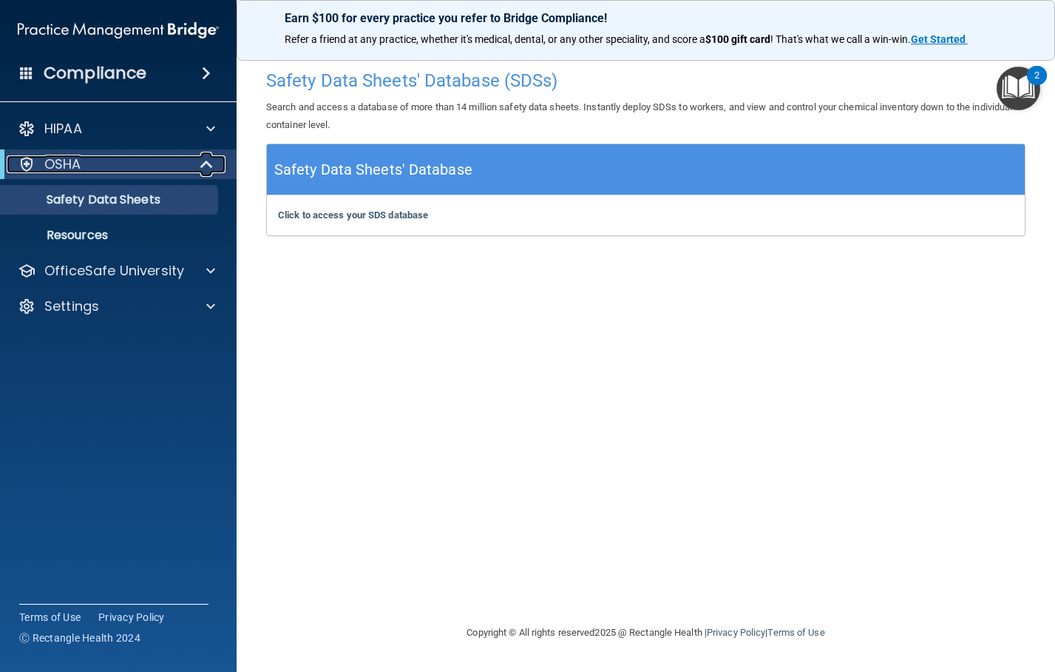
click at [202, 165] on span at bounding box center [208, 164] width 13 height 18
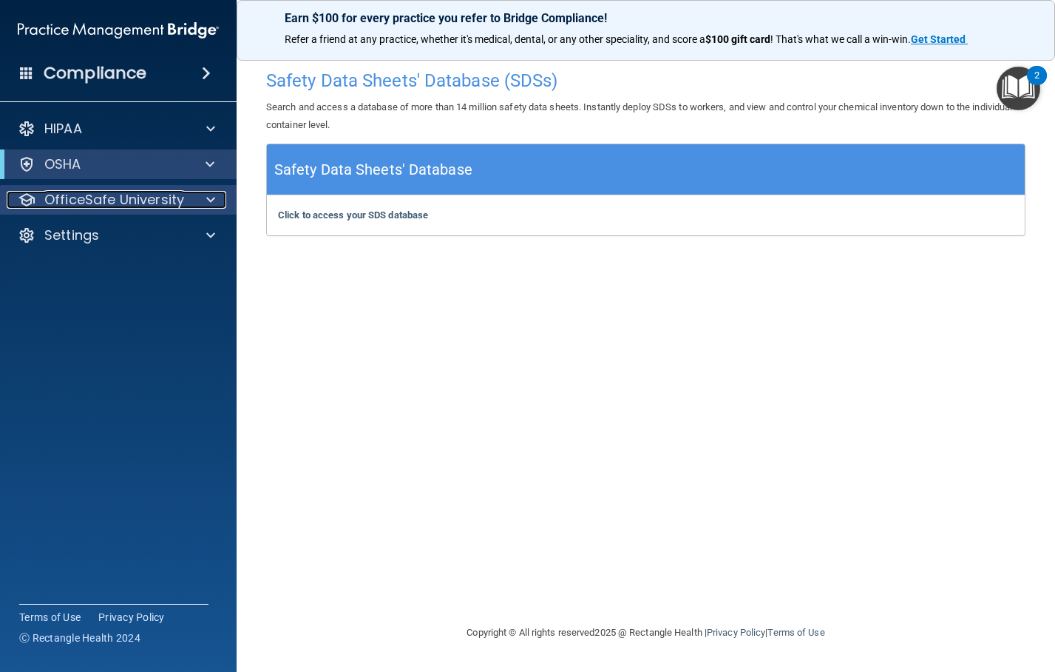
click at [203, 200] on div at bounding box center [208, 200] width 37 height 18
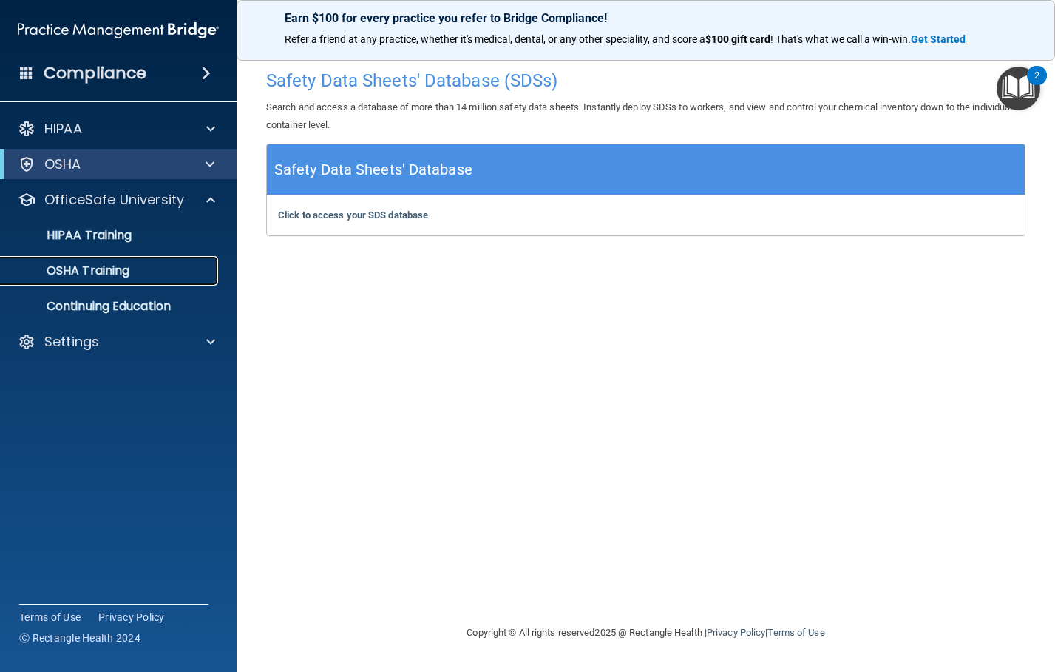
click at [143, 264] on div "OSHA Training" at bounding box center [111, 270] width 202 height 15
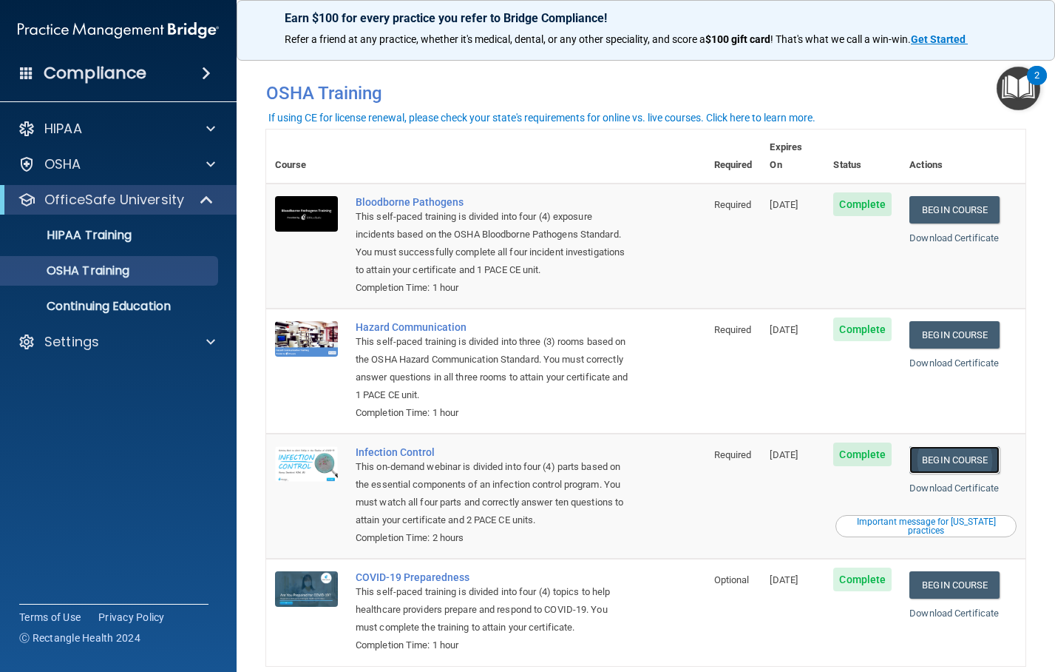
click at [960, 446] on link "Begin Course" at bounding box center [955, 459] width 90 height 27
click at [950, 446] on link "Begin Course" at bounding box center [955, 459] width 90 height 27
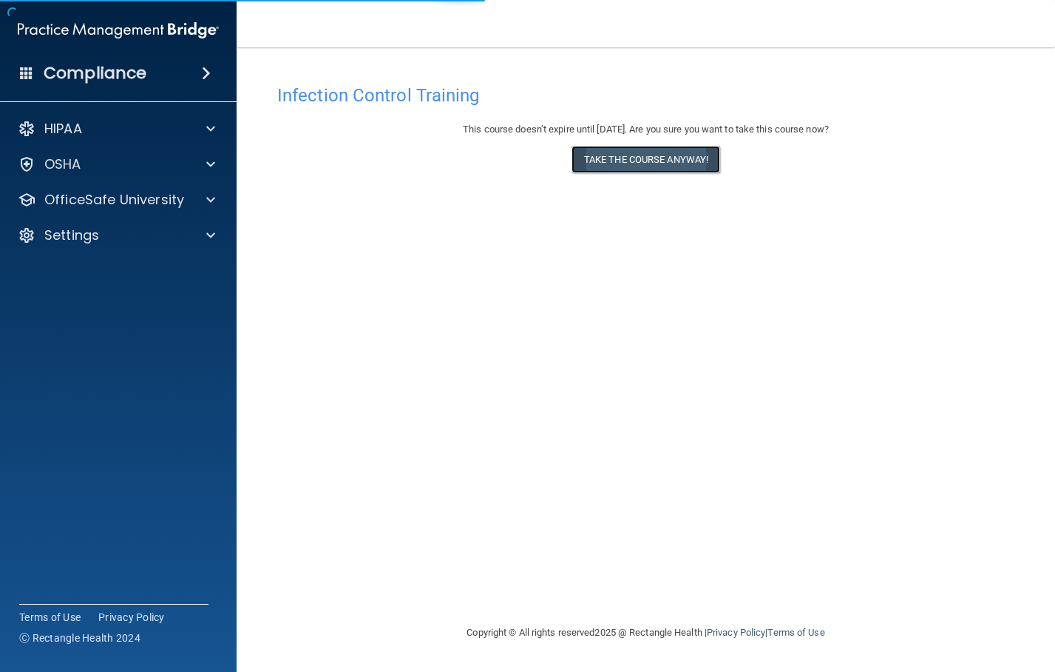
click at [626, 169] on button "Take the course anyway!" at bounding box center [646, 159] width 149 height 27
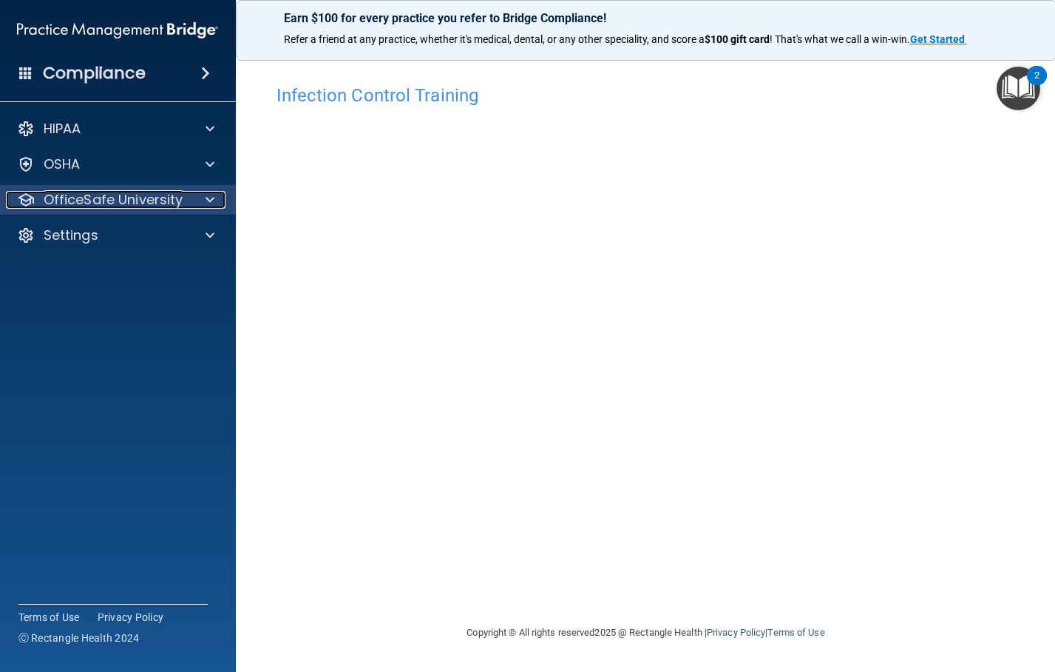
click at [181, 195] on p "OfficeSafe University" at bounding box center [114, 200] width 140 height 18
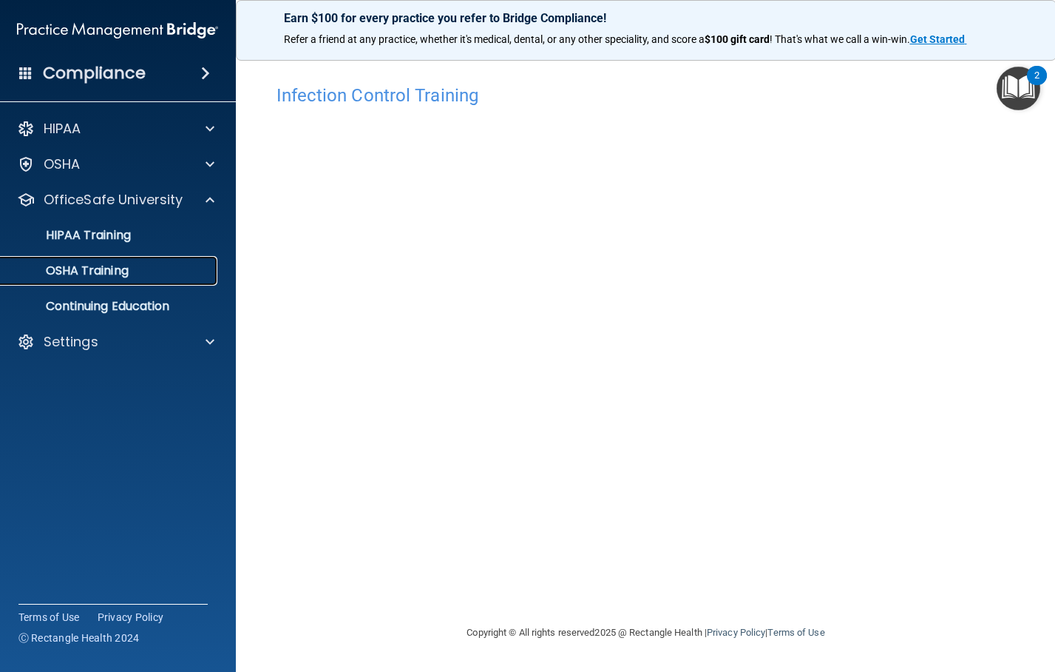
click at [100, 270] on p "OSHA Training" at bounding box center [69, 270] width 120 height 15
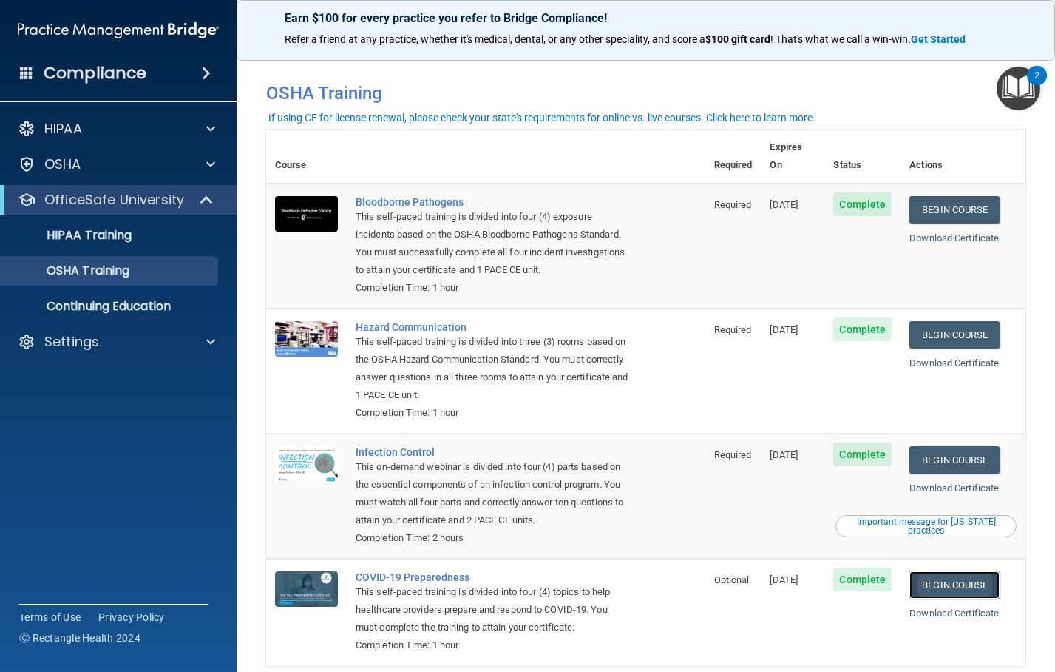
click at [953, 571] on link "Begin Course" at bounding box center [955, 584] width 90 height 27
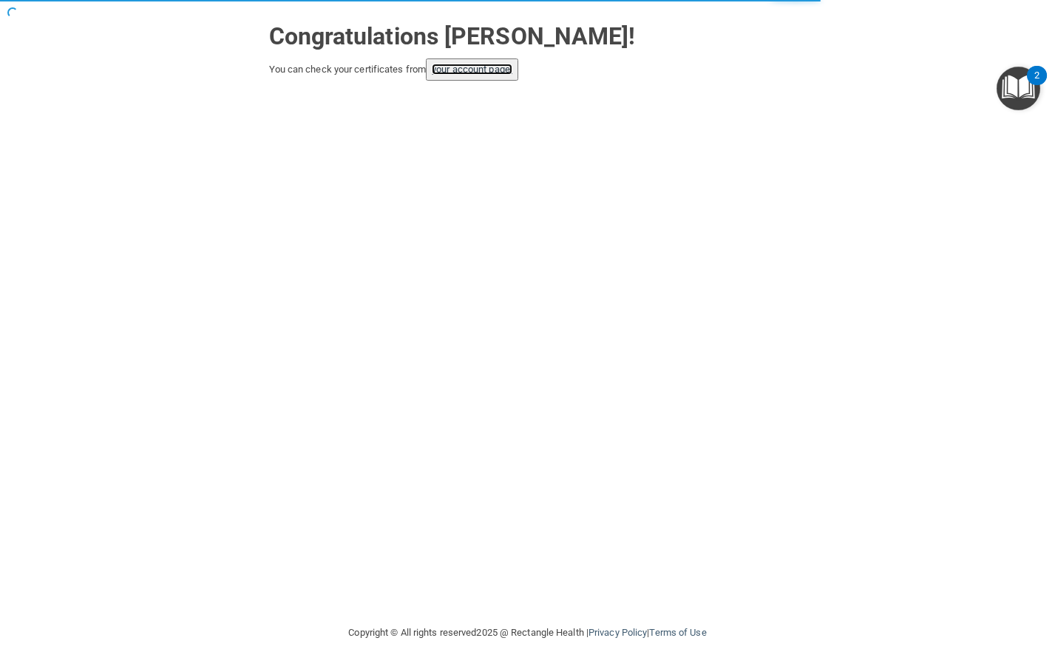
click at [492, 70] on link "your account page!" at bounding box center [472, 69] width 81 height 11
click at [481, 67] on link "your account page!" at bounding box center [472, 69] width 81 height 11
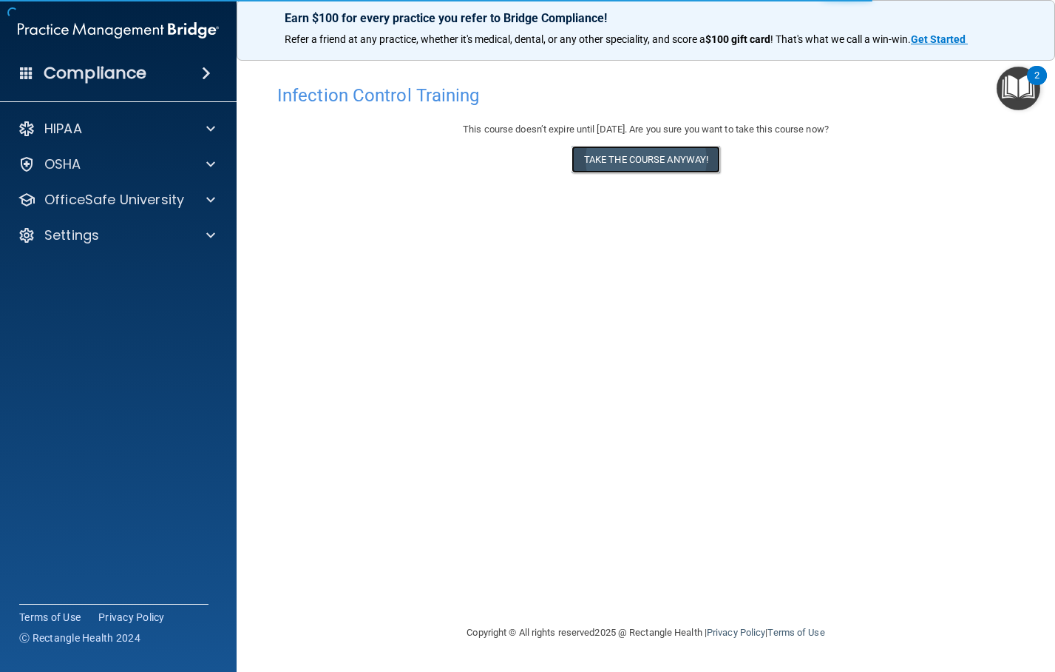
click at [639, 157] on button "Take the course anyway!" at bounding box center [646, 159] width 149 height 27
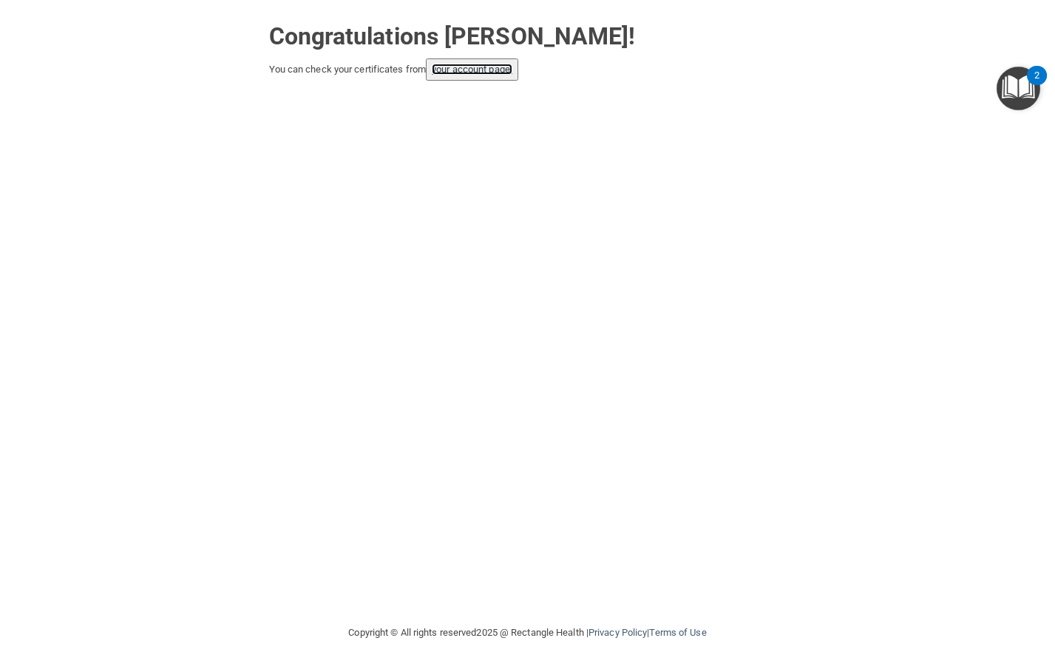
click at [478, 66] on link "your account page!" at bounding box center [472, 69] width 81 height 11
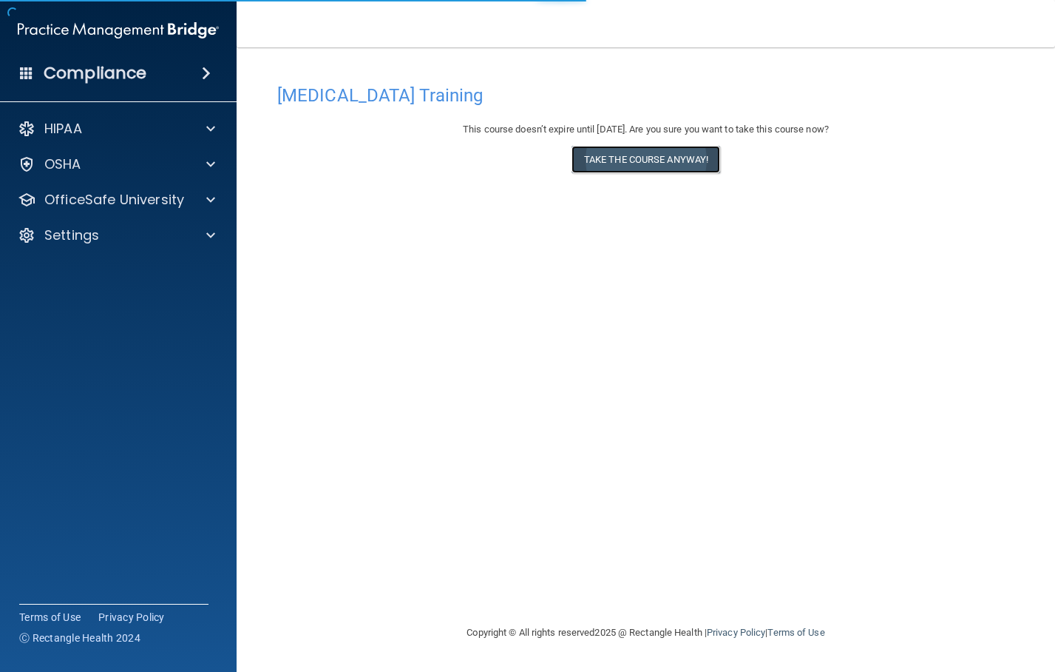
click at [680, 151] on button "Take the course anyway!" at bounding box center [646, 159] width 149 height 27
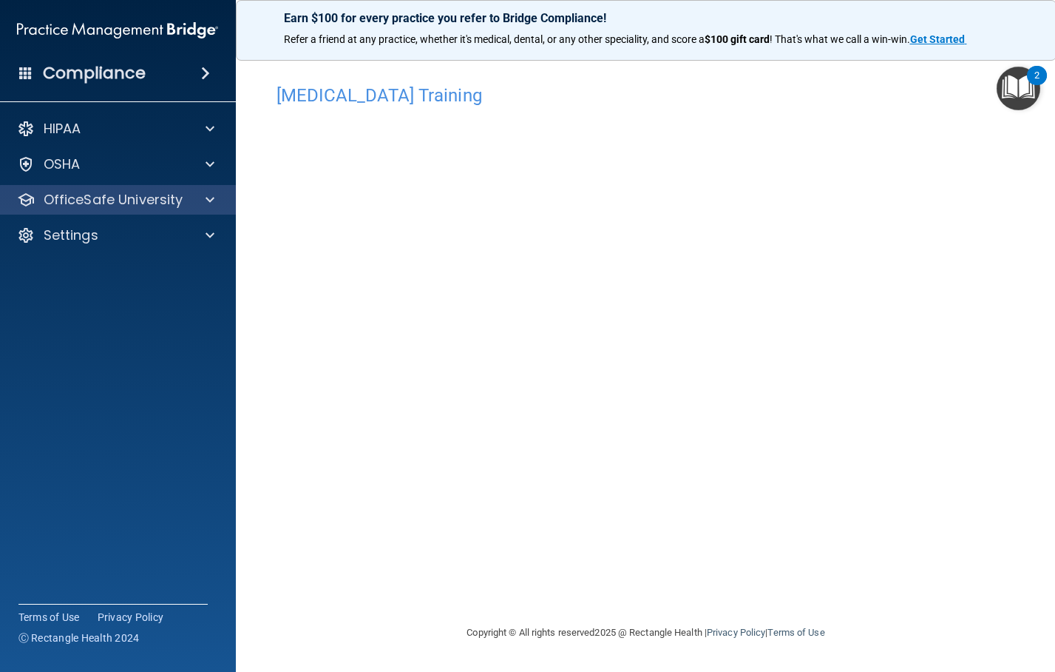
click at [206, 190] on div "OfficeSafe University" at bounding box center [117, 200] width 237 height 30
click at [212, 194] on span at bounding box center [210, 200] width 9 height 18
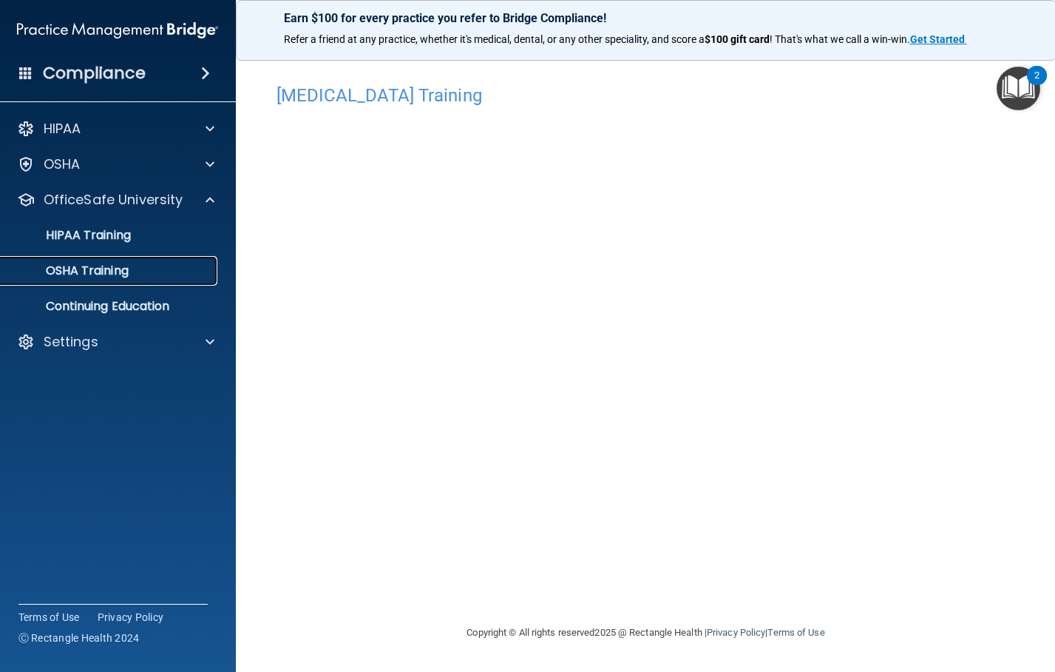
click at [132, 269] on div "OSHA Training" at bounding box center [110, 270] width 202 height 15
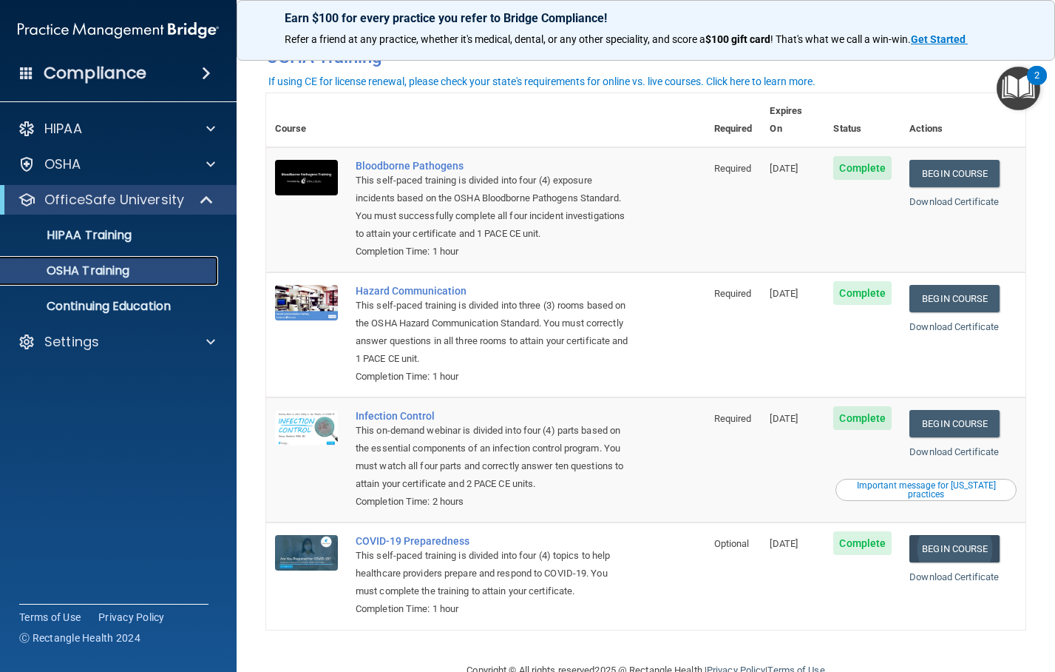
scroll to position [56, 0]
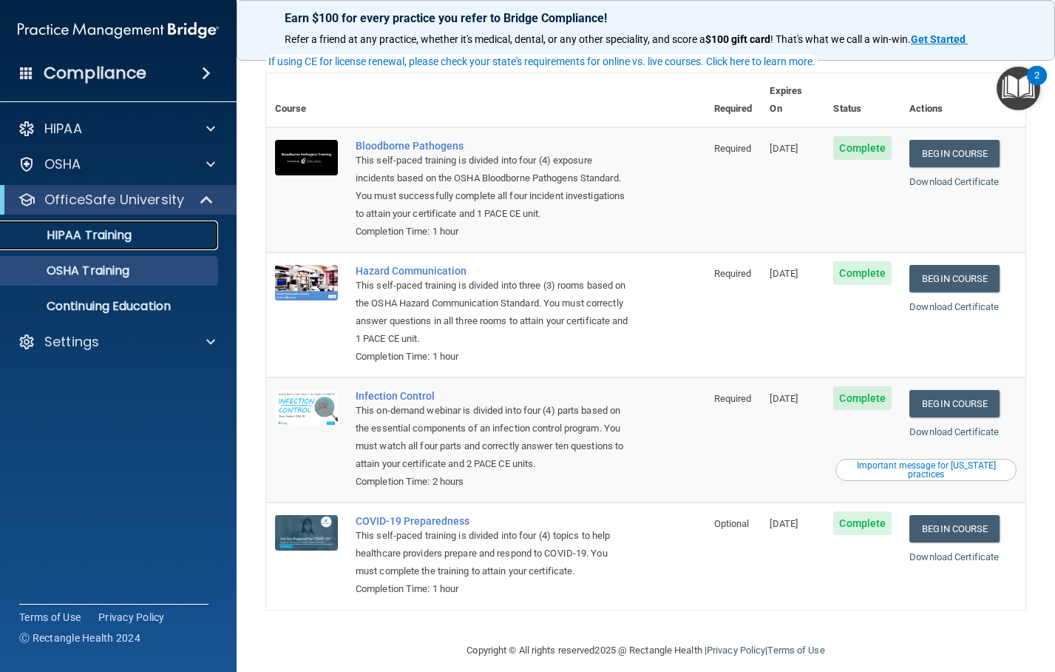
click at [127, 243] on link "HIPAA Training" at bounding box center [101, 235] width 233 height 30
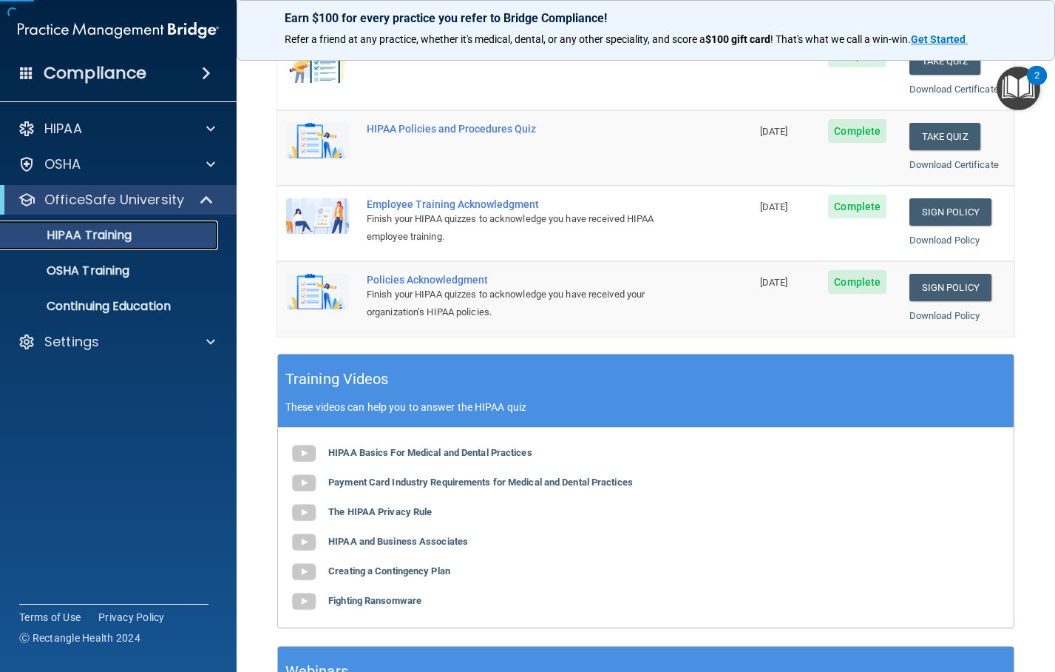
scroll to position [72, 0]
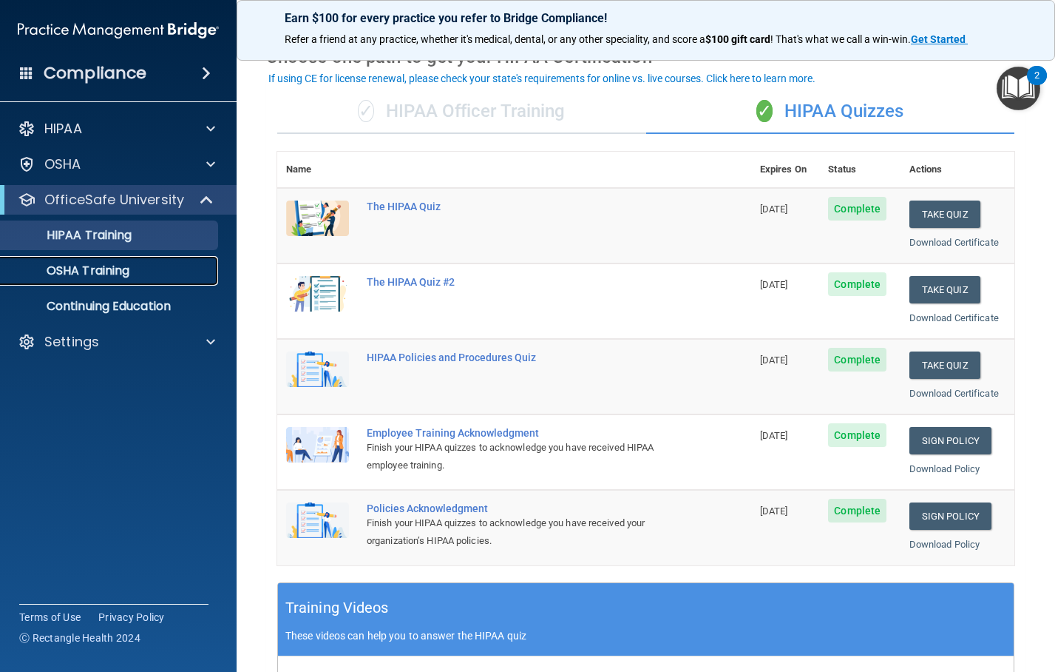
click at [134, 271] on div "OSHA Training" at bounding box center [111, 270] width 202 height 15
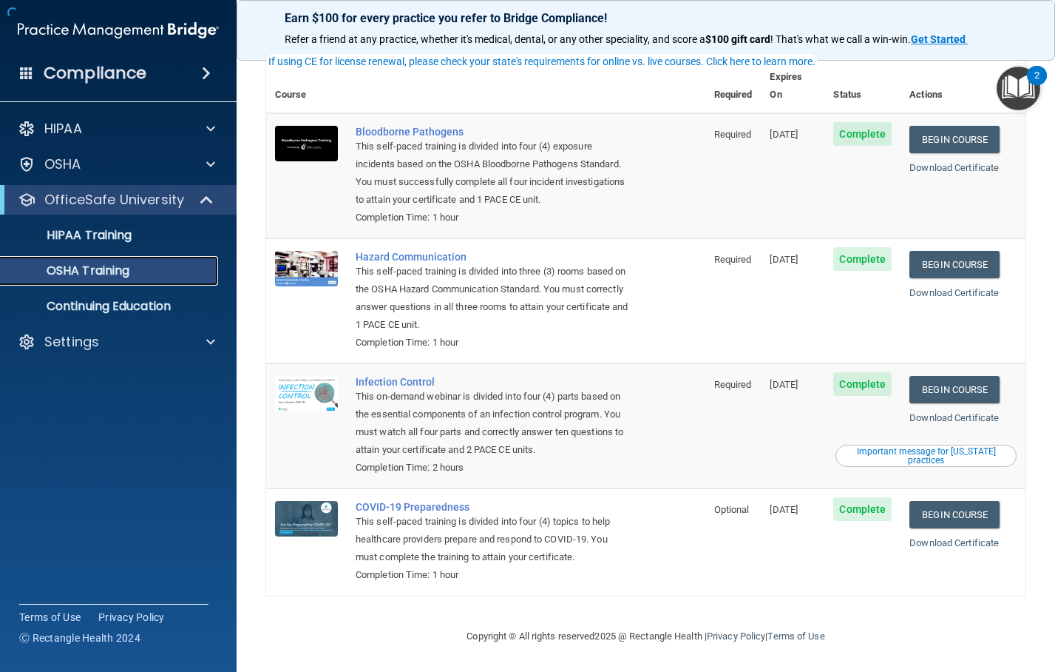
scroll to position [56, 0]
